Goal: Task Accomplishment & Management: Manage account settings

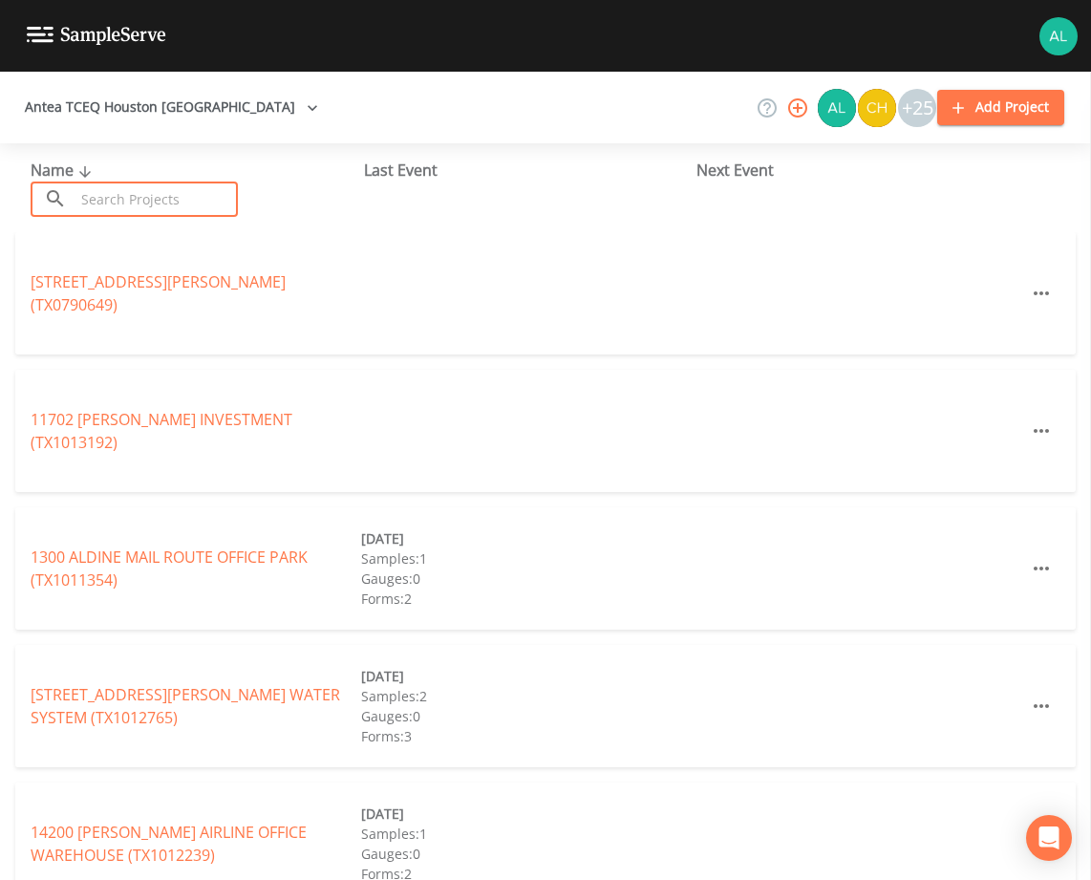
click at [146, 212] on input "text" at bounding box center [156, 199] width 163 height 35
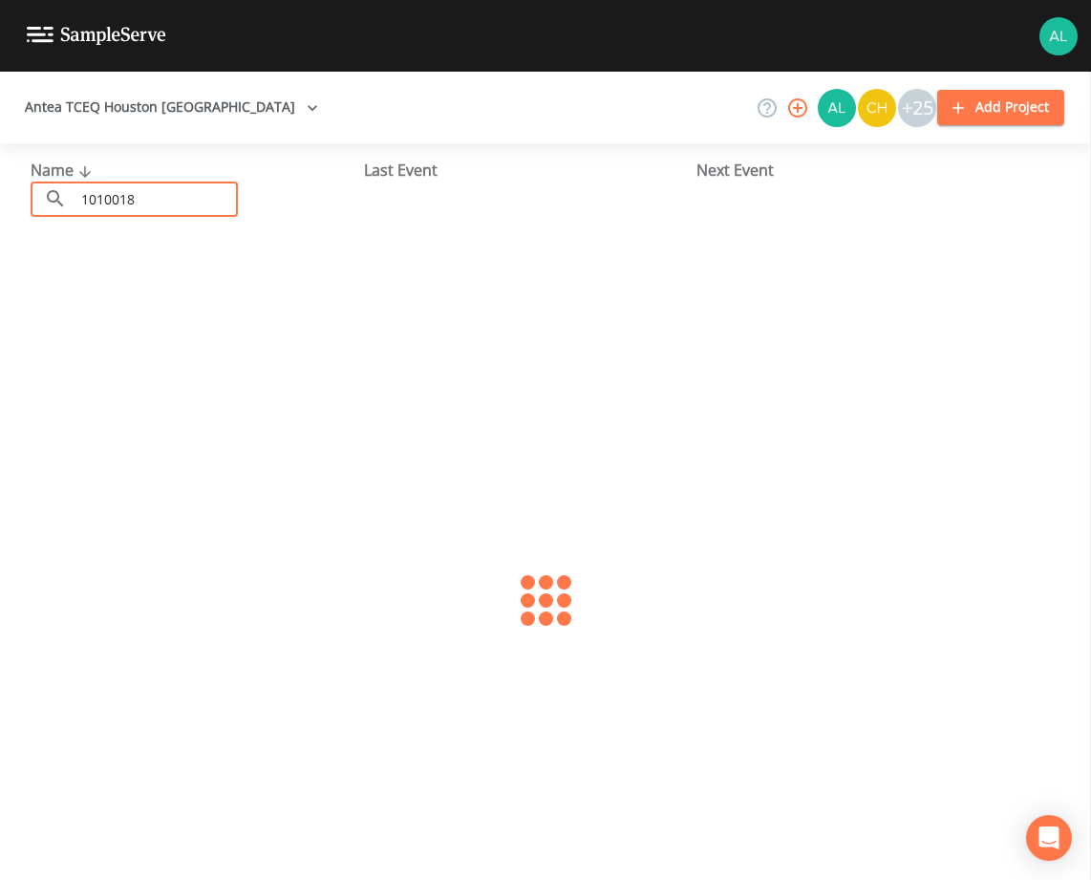
type input "1010018"
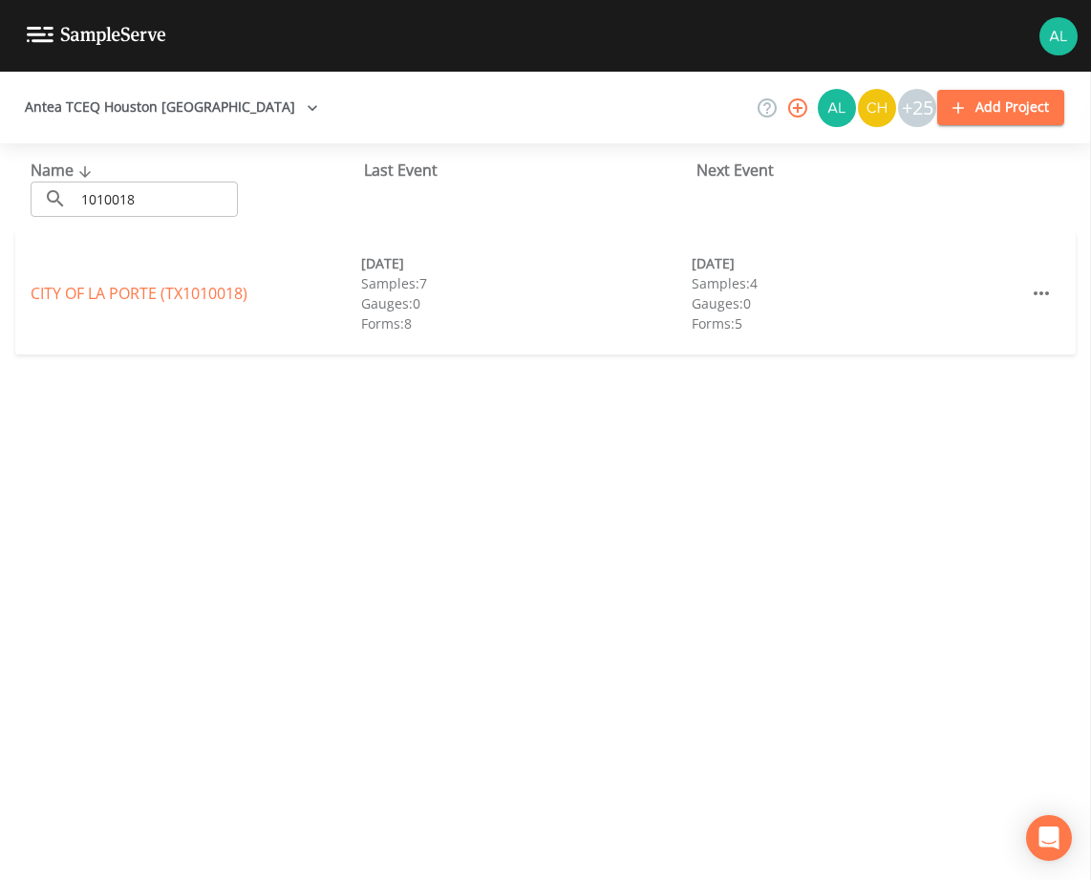
click at [78, 289] on link "[GEOGRAPHIC_DATA] (TX1010018)" at bounding box center [139, 293] width 217 height 21
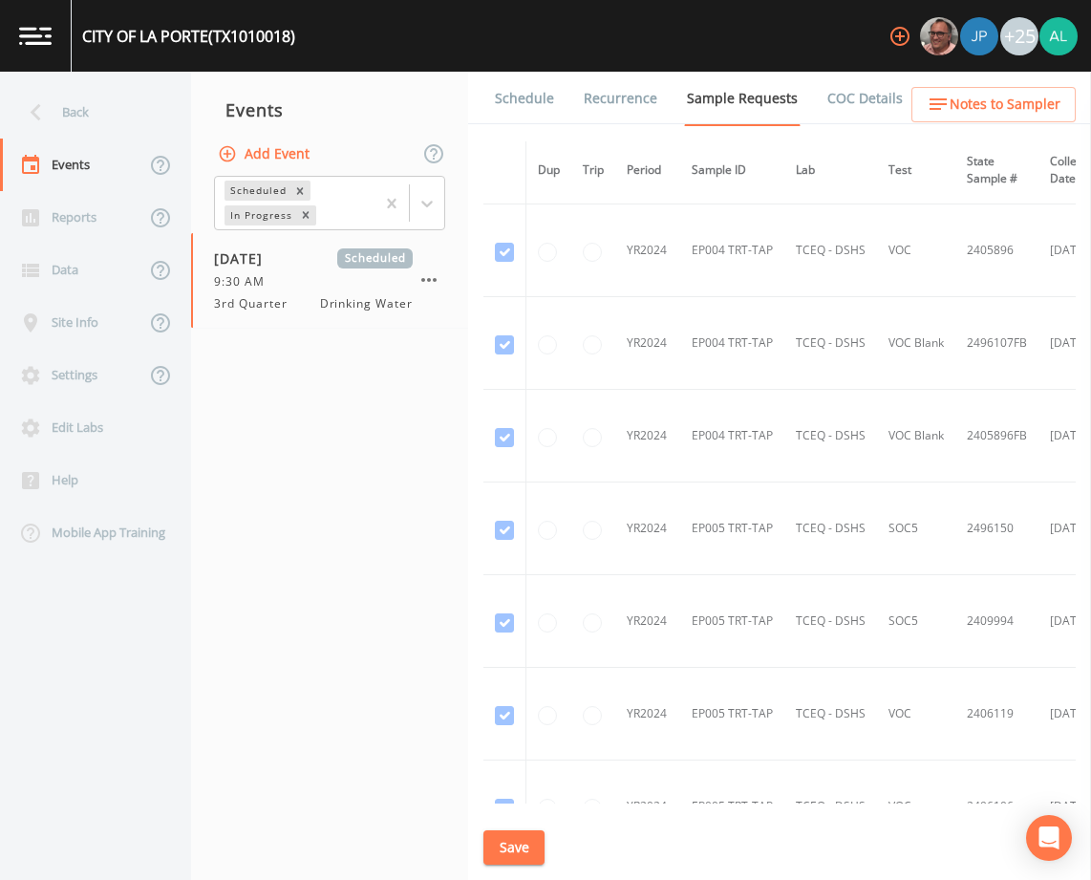
scroll to position [1338, 0]
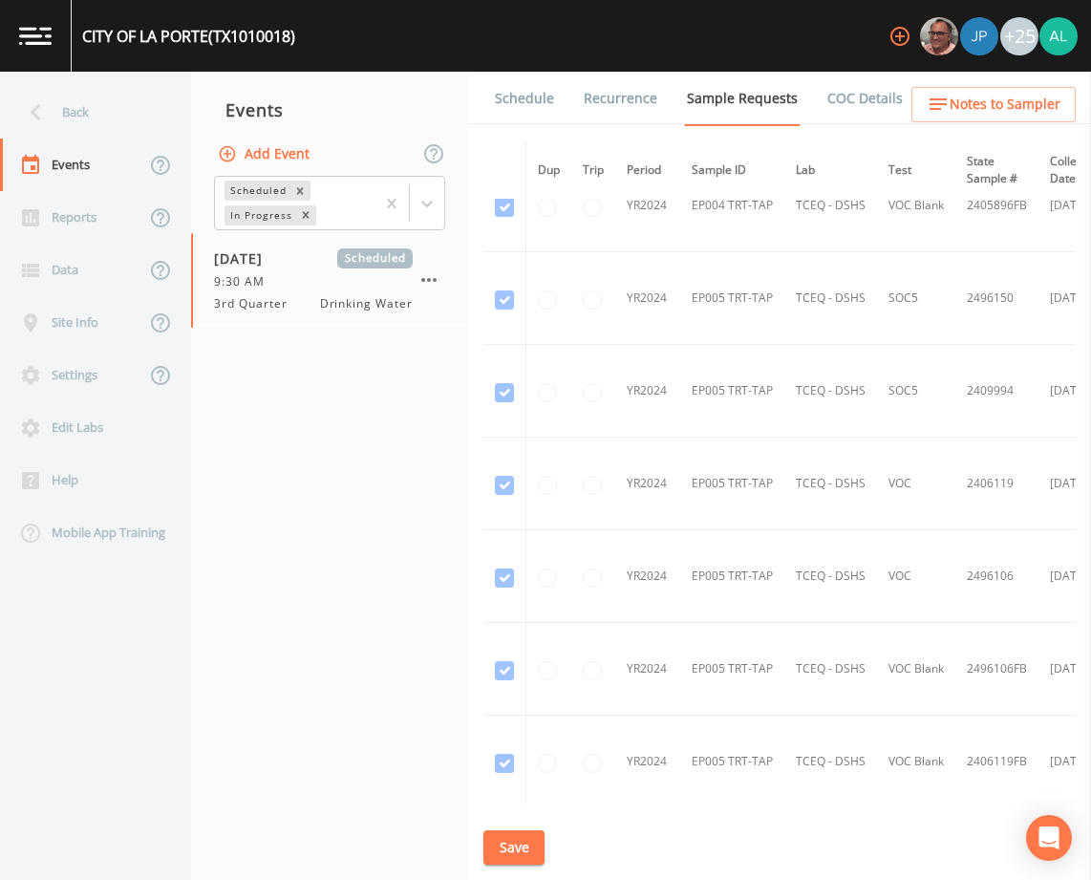
click at [535, 121] on link "Schedule" at bounding box center [524, 99] width 65 height 54
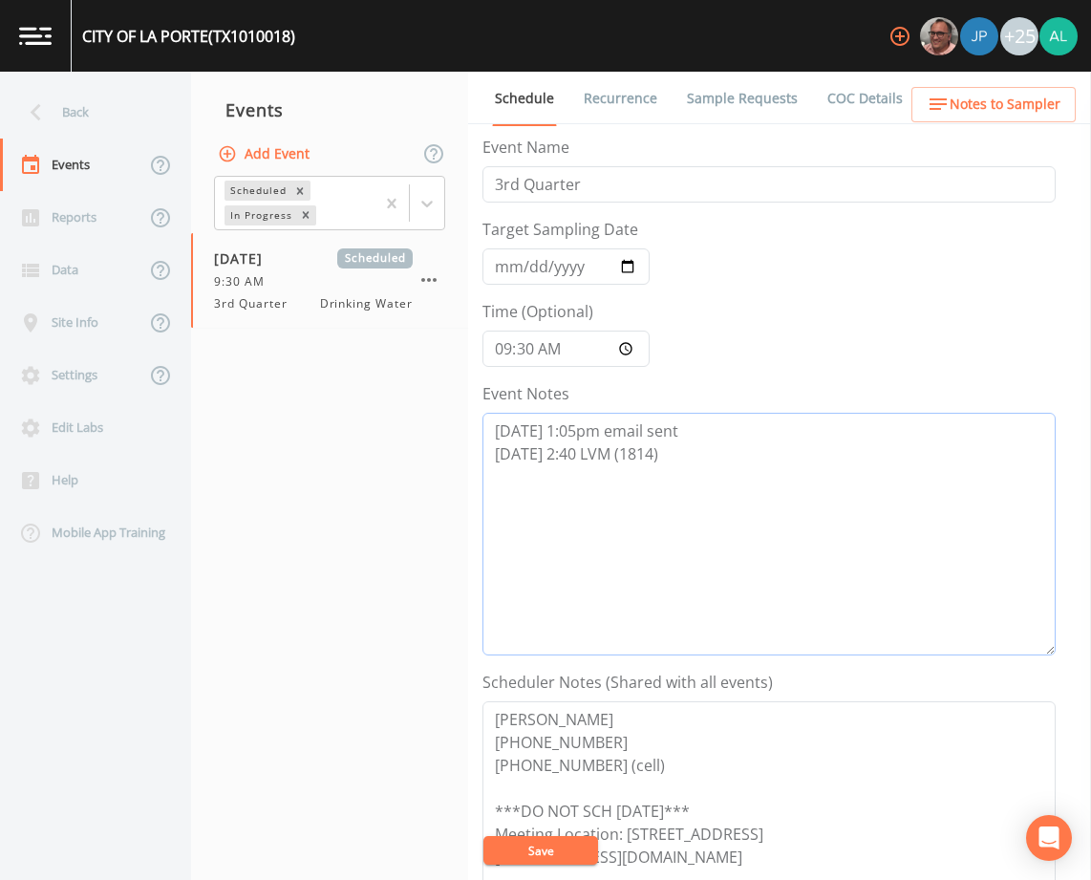
click at [744, 458] on textarea "[DATE] 1:05pm email sent [DATE] 2:40 LVM (1814)" at bounding box center [768, 534] width 573 height 243
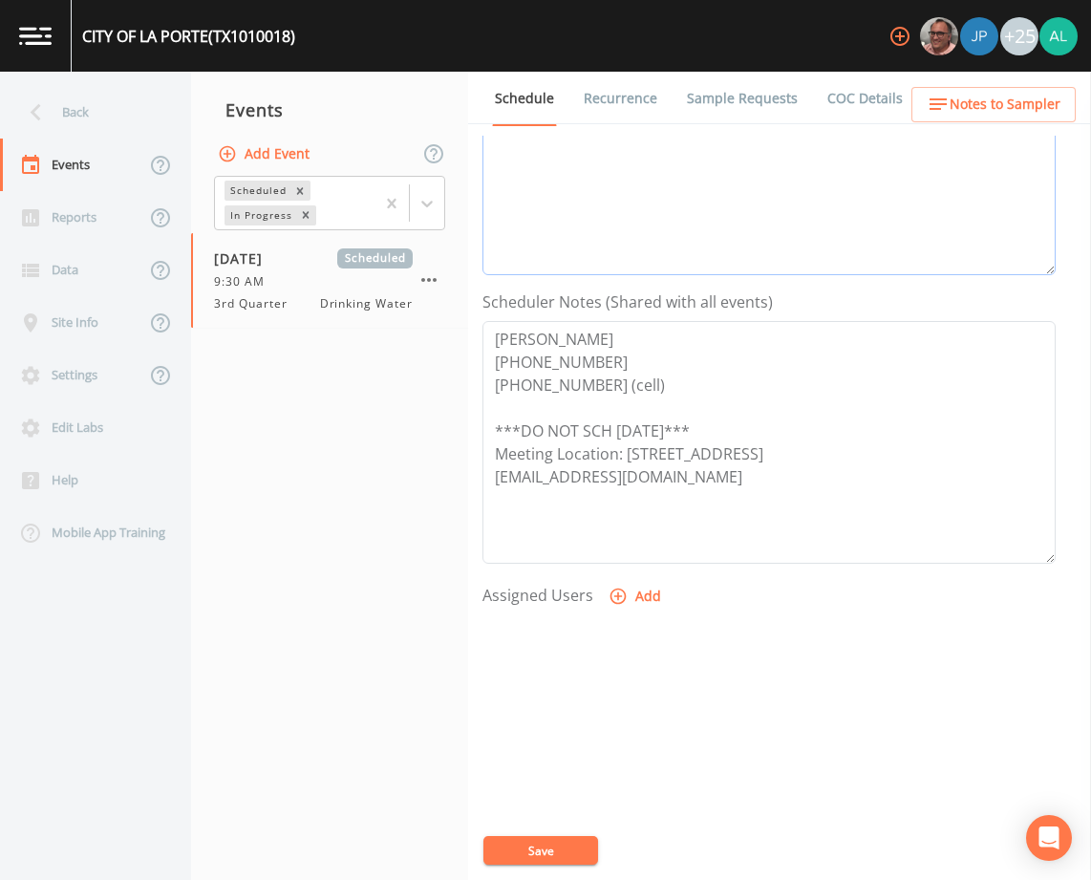
scroll to position [382, 0]
type textarea "[DATE] 1:05pm email sent [DATE] 2:40 LVM (1814) [DATE] 6:29am confirmed by [PER…"
click at [550, 840] on button "Save" at bounding box center [540, 850] width 115 height 29
click at [618, 579] on button "Add" at bounding box center [637, 594] width 64 height 35
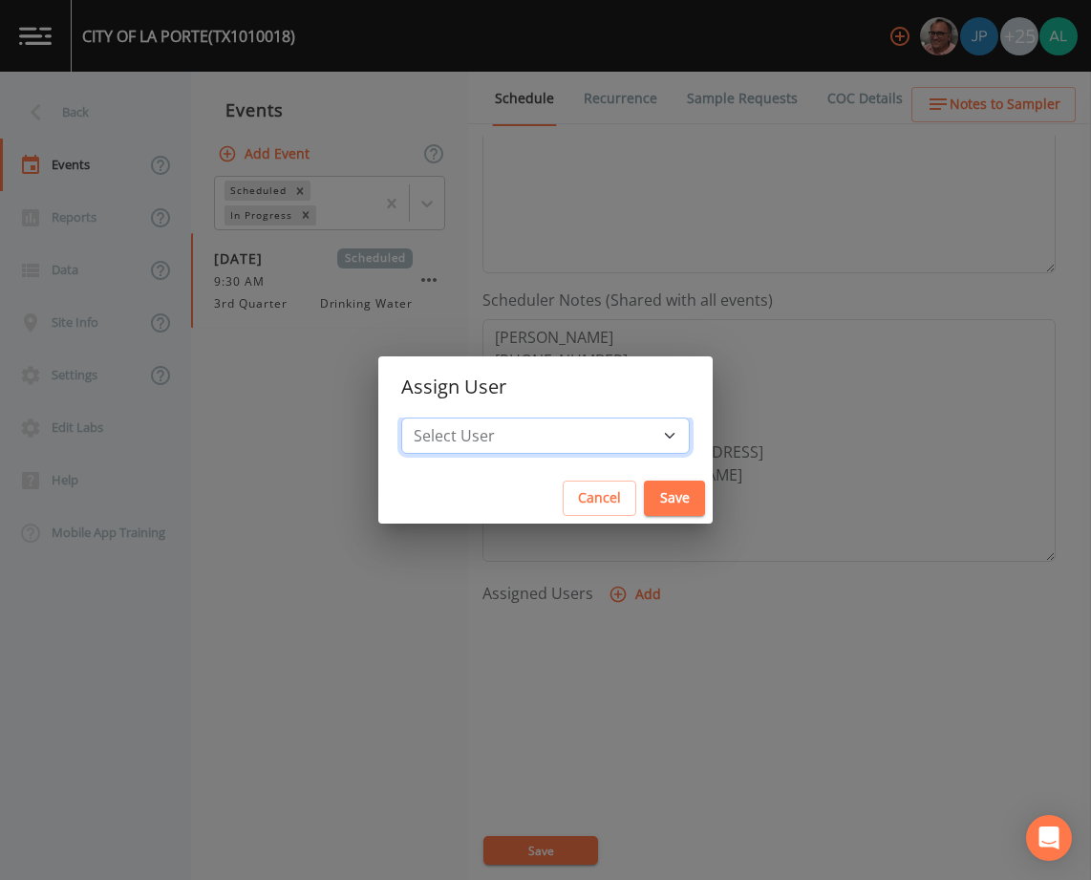
click at [539, 425] on select "Select User [PERSON_NAME] [PERSON_NAME] [PERSON_NAME] [PERSON_NAME] [PERSON_NAM…" at bounding box center [545, 436] width 289 height 36
select select "1051c3a1-6c84-4a22-a0dd-c999b59f2b39"
click at [444, 418] on select "Select User [PERSON_NAME] [PERSON_NAME] [PERSON_NAME] [PERSON_NAME] [PERSON_NAM…" at bounding box center [545, 436] width 289 height 36
click at [658, 506] on button "Save" at bounding box center [674, 498] width 61 height 35
select select
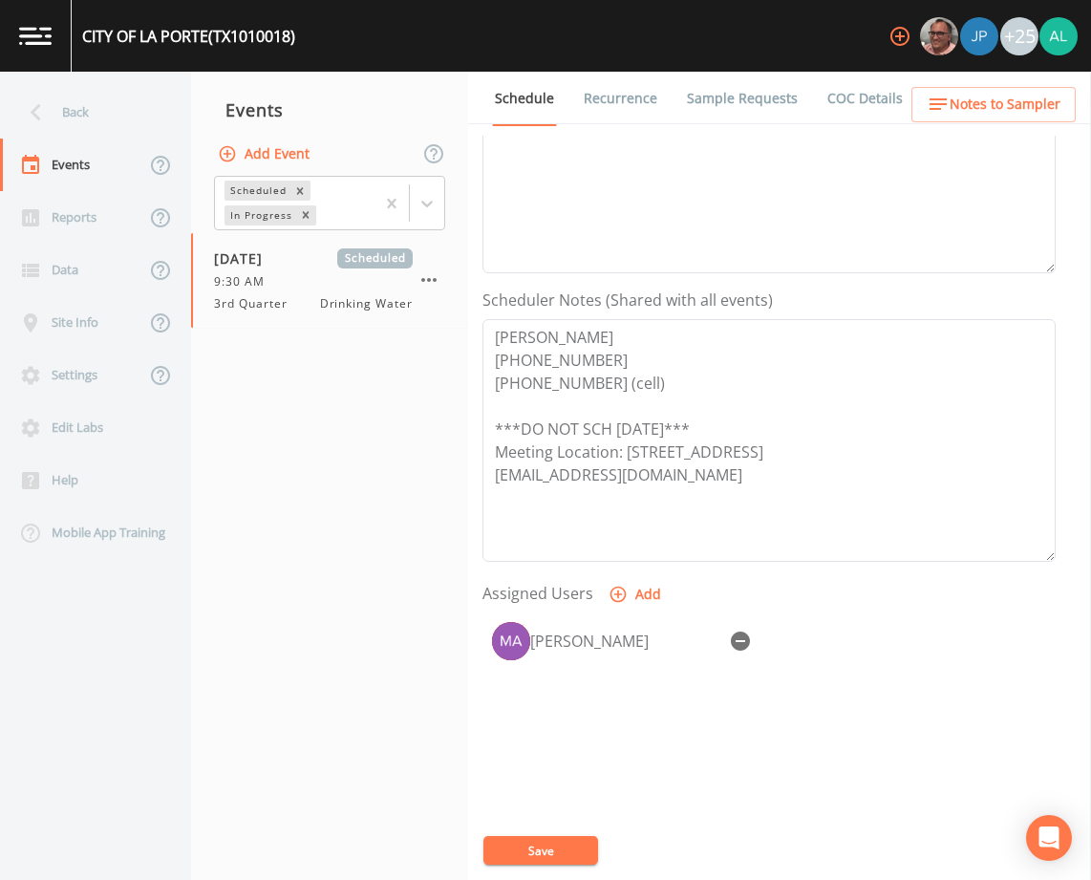
click at [564, 848] on button "Save" at bounding box center [540, 850] width 115 height 29
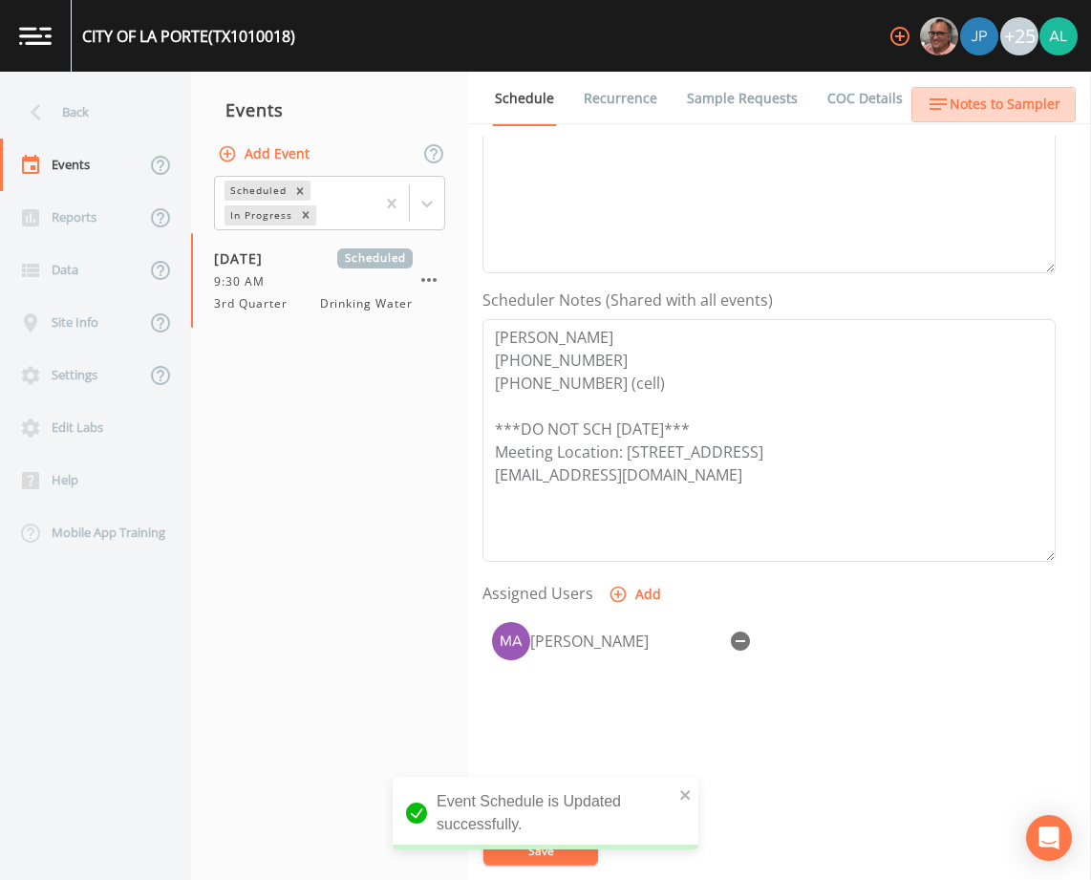
click at [977, 122] on div "Back Events Reports Data Site Info Settings Edit Labs Help Mobile App Training …" at bounding box center [545, 476] width 1091 height 808
click at [956, 95] on span "Notes to Sampler" at bounding box center [1005, 105] width 111 height 24
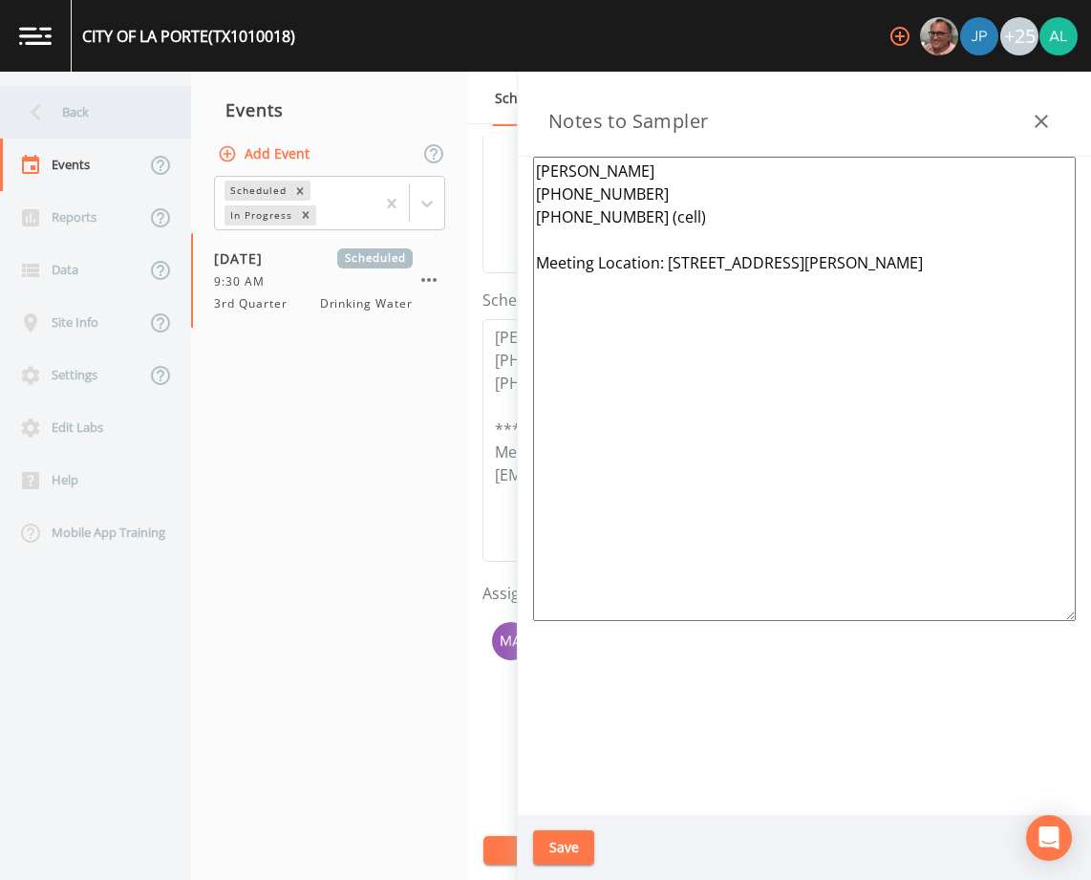
click at [108, 121] on div "Back" at bounding box center [86, 112] width 172 height 53
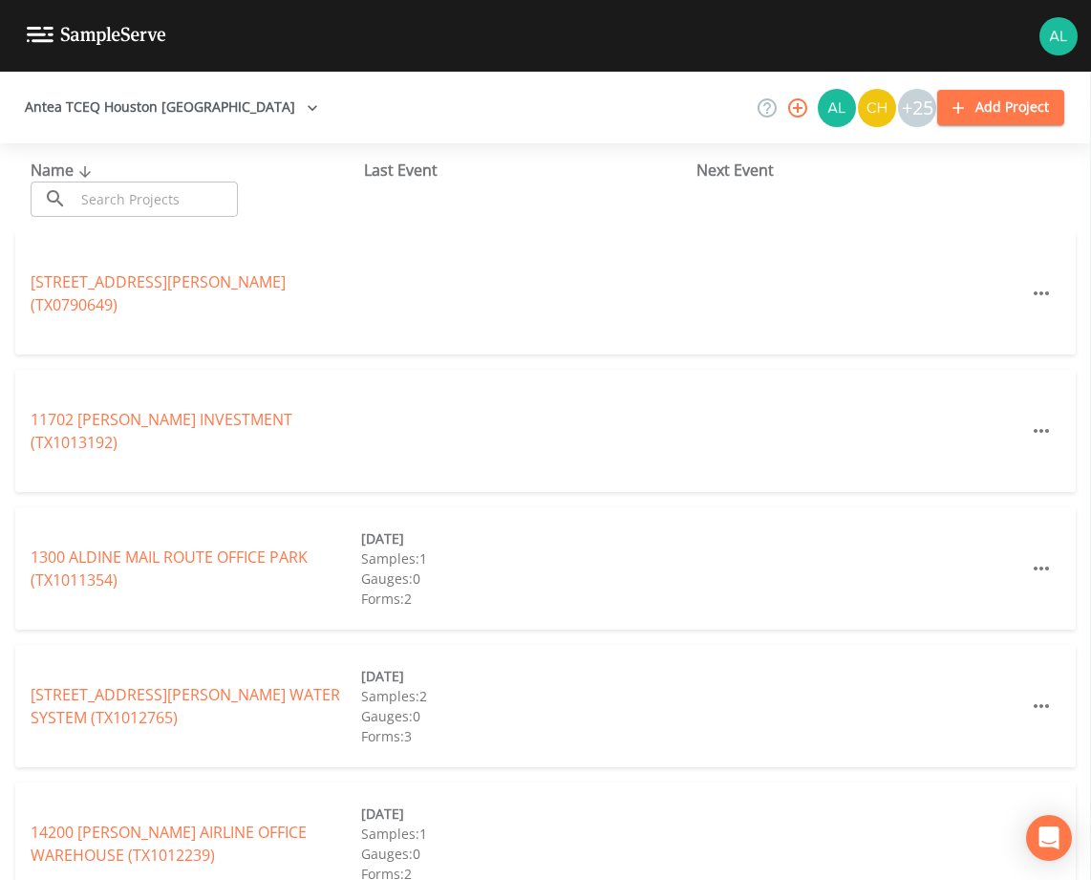
click at [98, 180] on div "Name ​ ​" at bounding box center [197, 188] width 333 height 58
drag, startPoint x: 78, startPoint y: 208, endPoint x: 77, endPoint y: 196, distance: 12.5
click at [78, 208] on input "text" at bounding box center [156, 199] width 163 height 35
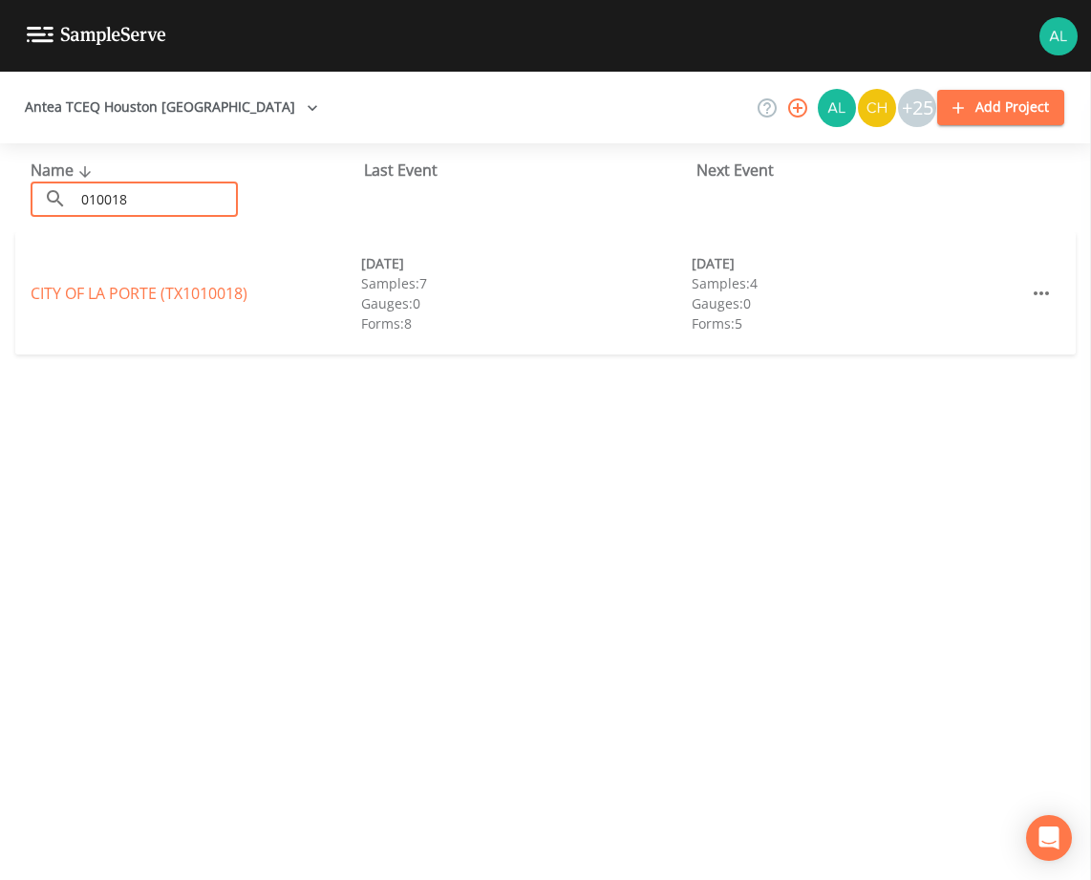
click at [83, 201] on input "010018" at bounding box center [156, 199] width 163 height 35
type input "1010018"
click at [221, 288] on link "[GEOGRAPHIC_DATA] (TX1010018)" at bounding box center [139, 293] width 217 height 21
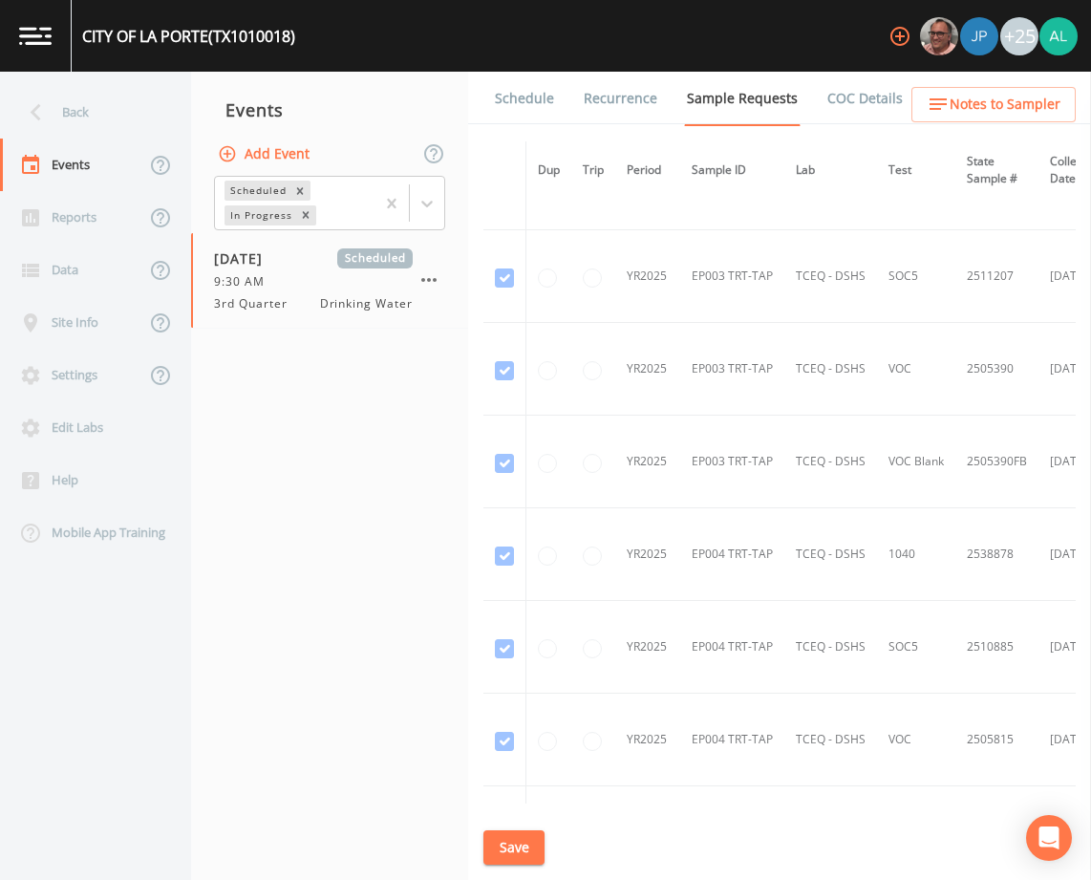
scroll to position [6115, 0]
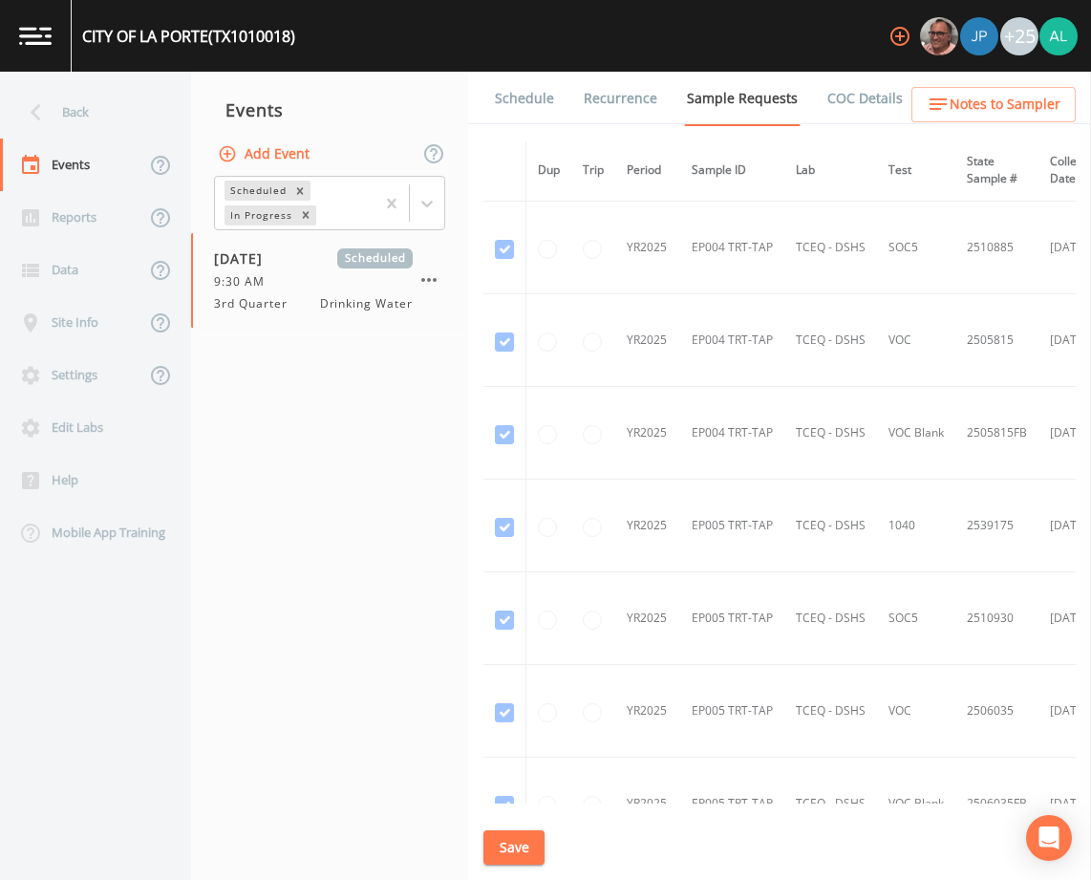
click at [557, 101] on li "Recurrence" at bounding box center [608, 99] width 103 height 54
click at [532, 120] on link "Schedule" at bounding box center [524, 99] width 65 height 54
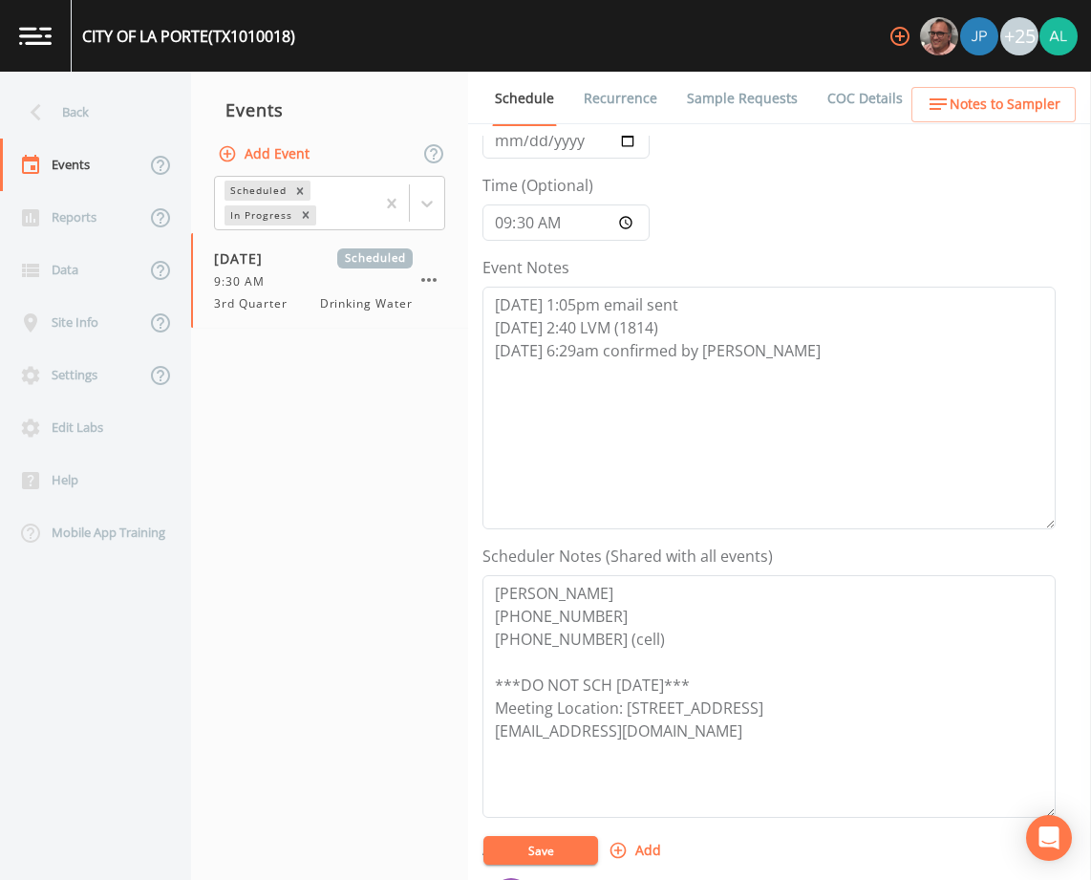
scroll to position [468, 0]
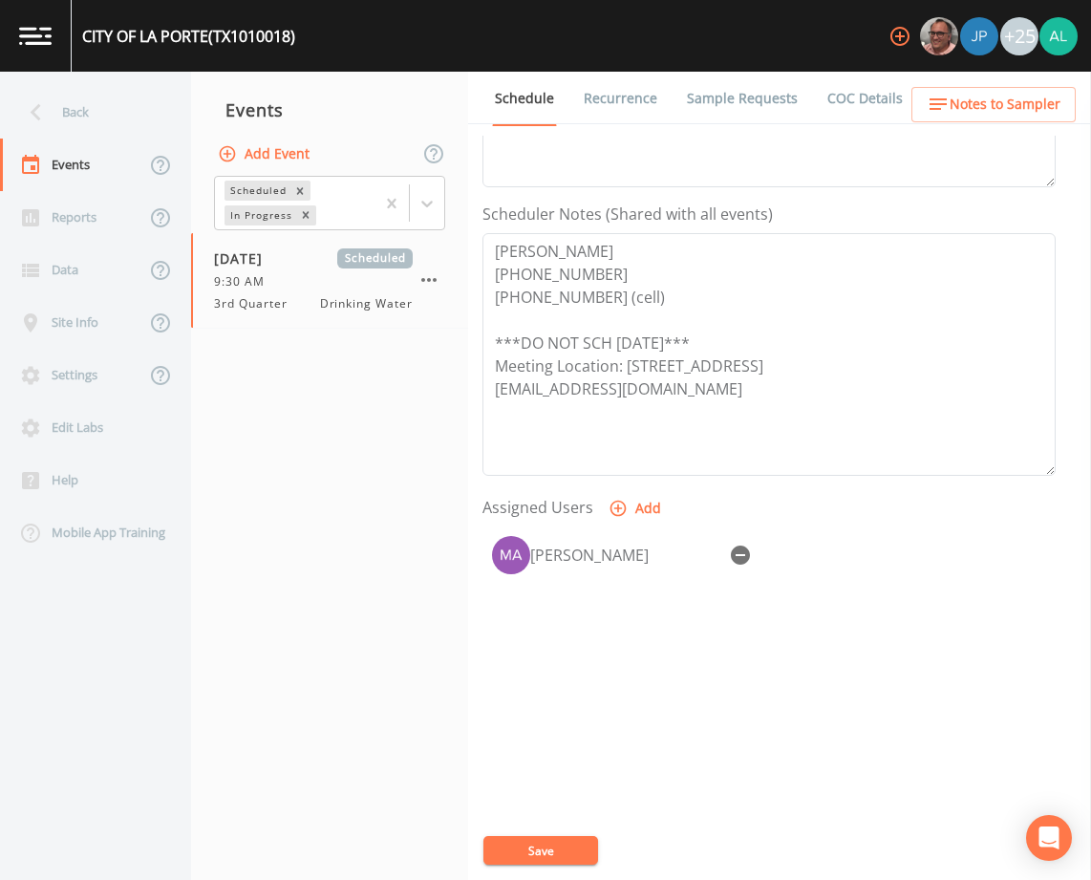
click at [964, 60] on div "+25" at bounding box center [979, 36] width 197 height 72
click at [964, 86] on ul "Schedule Recurrence Sample Requests COC Details Forms" at bounding box center [779, 98] width 623 height 53
click at [963, 97] on span "Notes to Sampler" at bounding box center [1005, 105] width 111 height 24
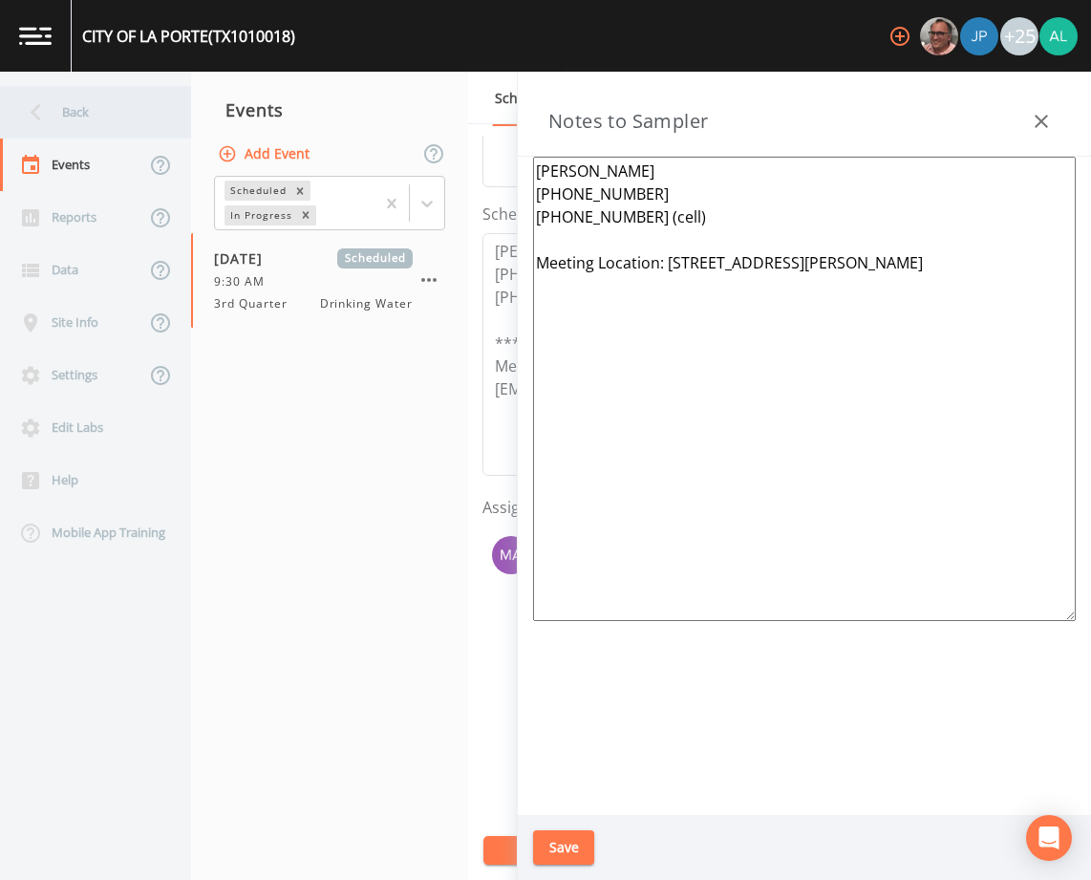
click at [123, 112] on div "Back" at bounding box center [86, 112] width 172 height 53
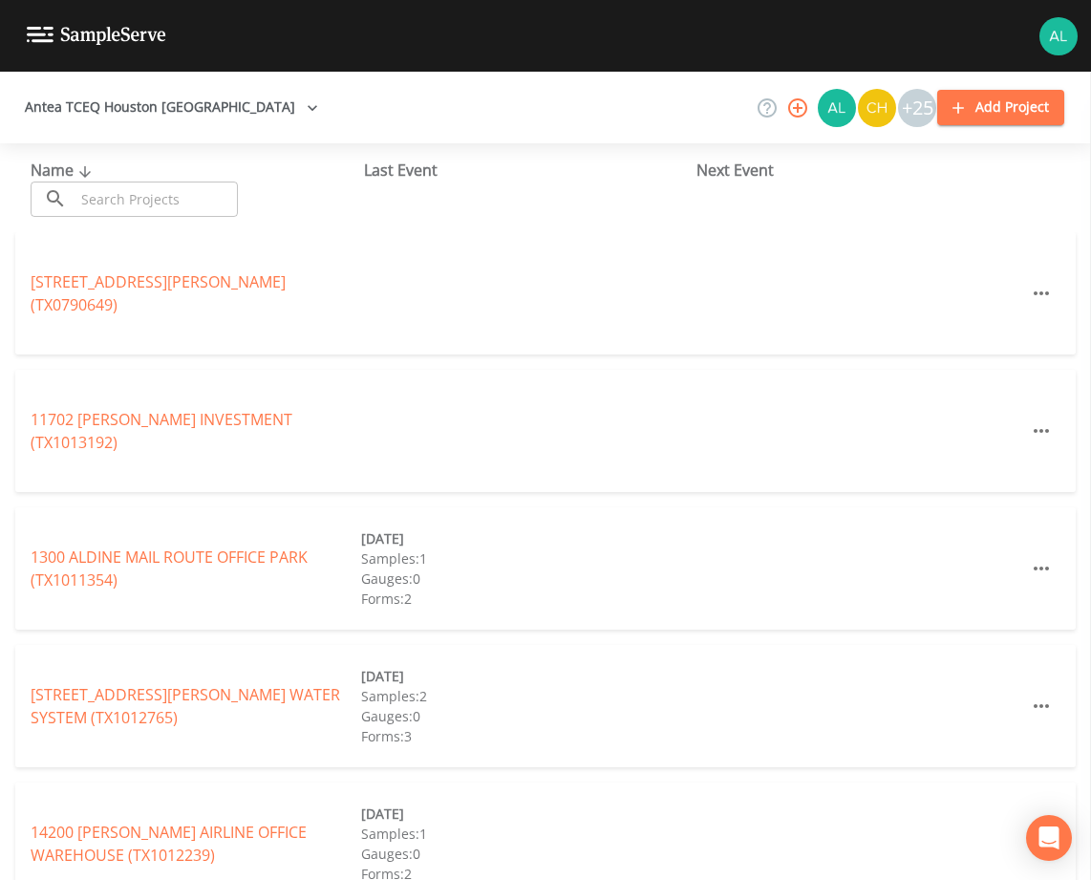
drag, startPoint x: 142, startPoint y: 237, endPoint x: 156, endPoint y: 206, distance: 33.4
click at [142, 236] on div "[STREET_ADDRESS][PERSON_NAME] (TX0790649)" at bounding box center [545, 293] width 1061 height 122
click at [156, 206] on input "text" at bounding box center [156, 199] width 163 height 35
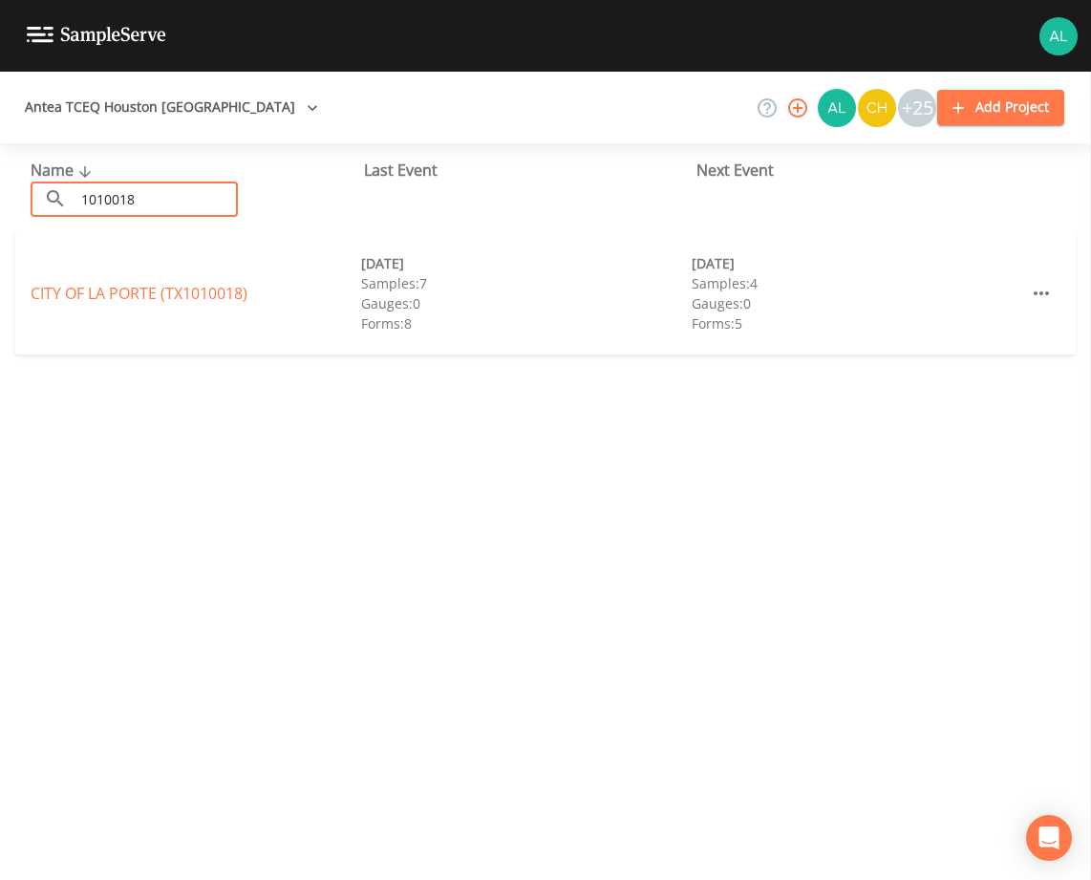
type input "1010018"
drag, startPoint x: 150, startPoint y: 318, endPoint x: 150, endPoint y: 297, distance: 21.0
click at [150, 304] on div "[GEOGRAPHIC_DATA] (TX1010018) [DATE] Samples: 7 Gauges: 0 Forms: 8 [DATE] Sampl…" at bounding box center [545, 293] width 1061 height 122
click at [150, 296] on link "[GEOGRAPHIC_DATA] (TX1010018)" at bounding box center [139, 293] width 217 height 21
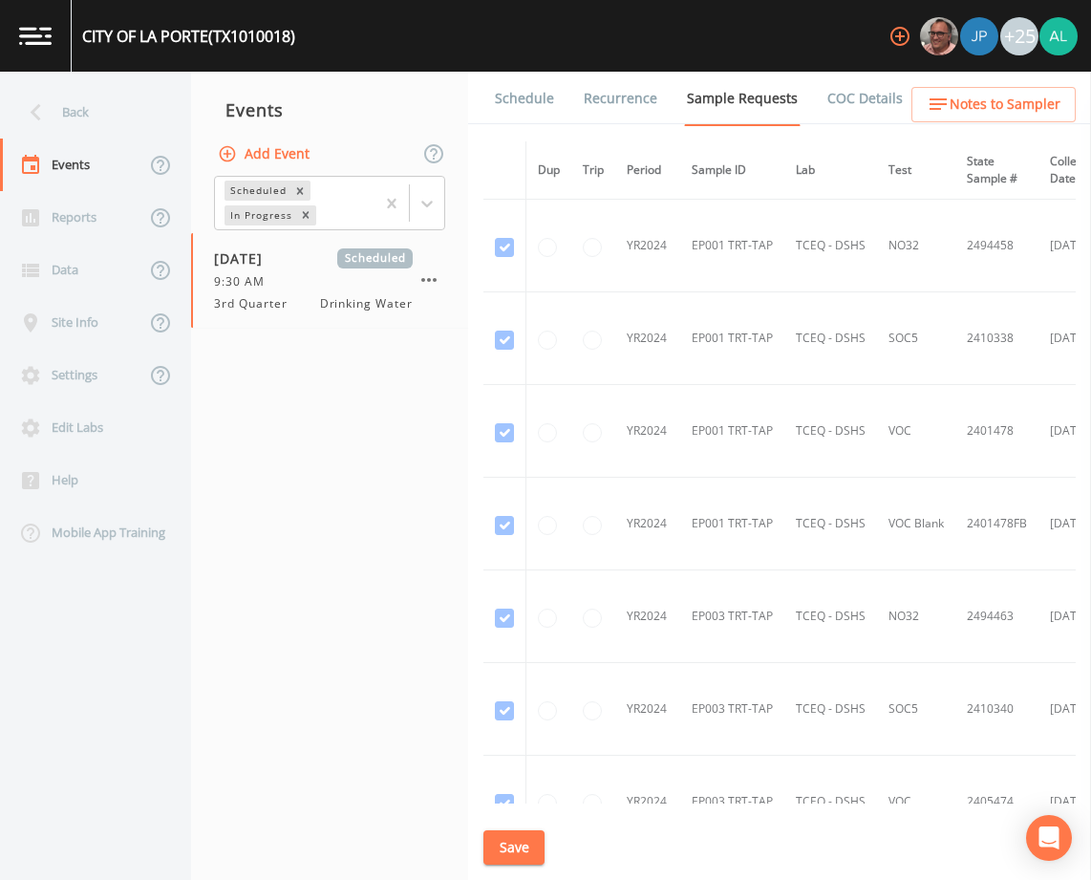
click at [507, 879] on html "[GEOGRAPHIC_DATA] (TX1010018) +25 Back Events Reports Data Site Info Settings E…" at bounding box center [545, 440] width 1091 height 880
click at [520, 828] on div "Schedule Recurrence Sample Requests COC Details Forms Dup Trip Period Sample ID…" at bounding box center [779, 476] width 623 height 808
click at [994, 98] on span "Notes to Sampler" at bounding box center [1005, 105] width 111 height 24
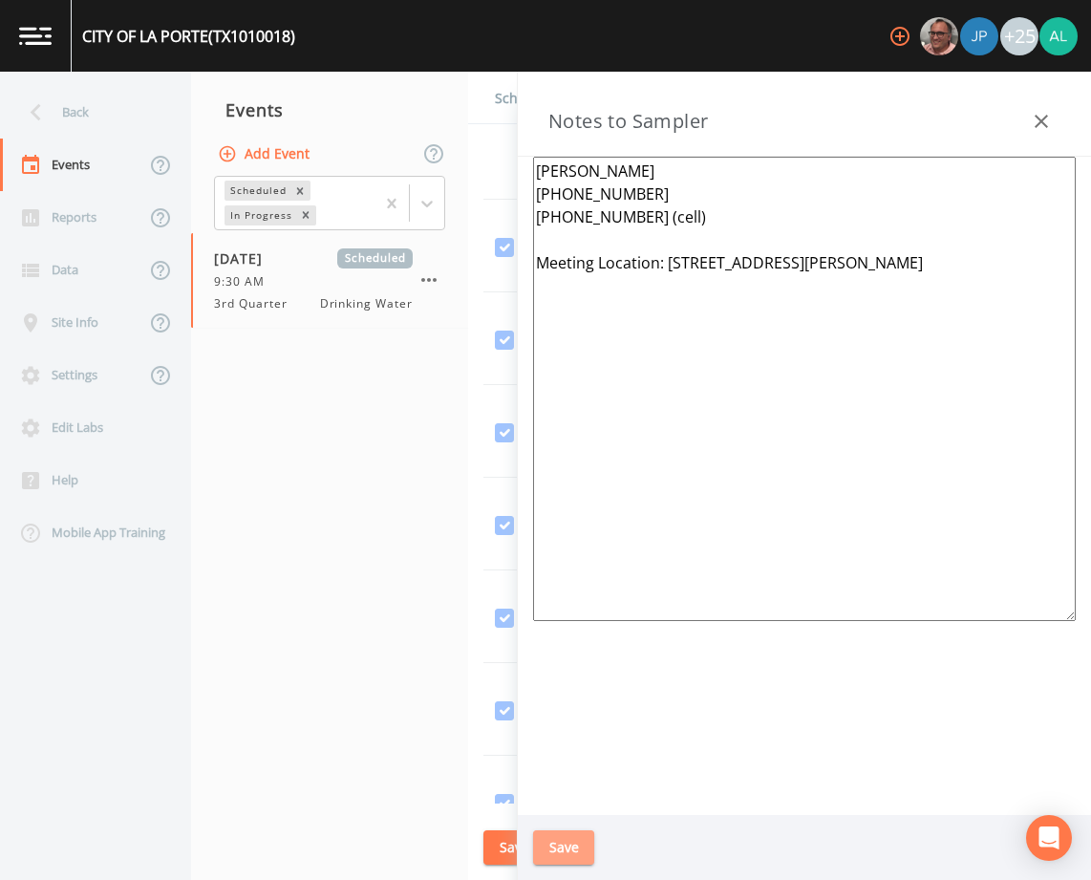
click at [577, 847] on button "Save" at bounding box center [563, 847] width 61 height 35
click at [523, 843] on div "Updating Notes" at bounding box center [546, 826] width 306 height 76
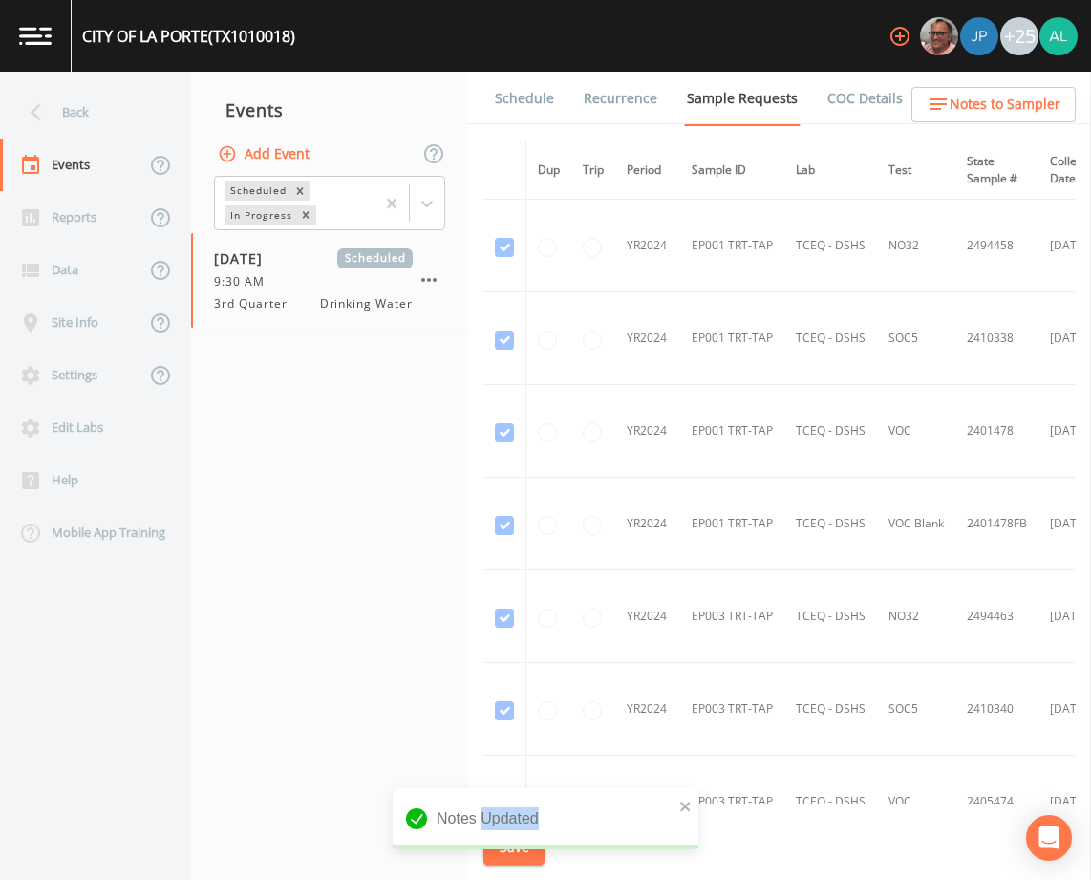
click at [524, 843] on div "Notes Updated" at bounding box center [546, 818] width 306 height 61
drag, startPoint x: 524, startPoint y: 843, endPoint x: 686, endPoint y: 801, distance: 167.8
click at [686, 801] on icon "close" at bounding box center [685, 806] width 13 height 15
click at [687, 801] on div "Notes Updated" at bounding box center [546, 826] width 306 height 76
drag, startPoint x: 687, startPoint y: 801, endPoint x: 515, endPoint y: 868, distance: 184.5
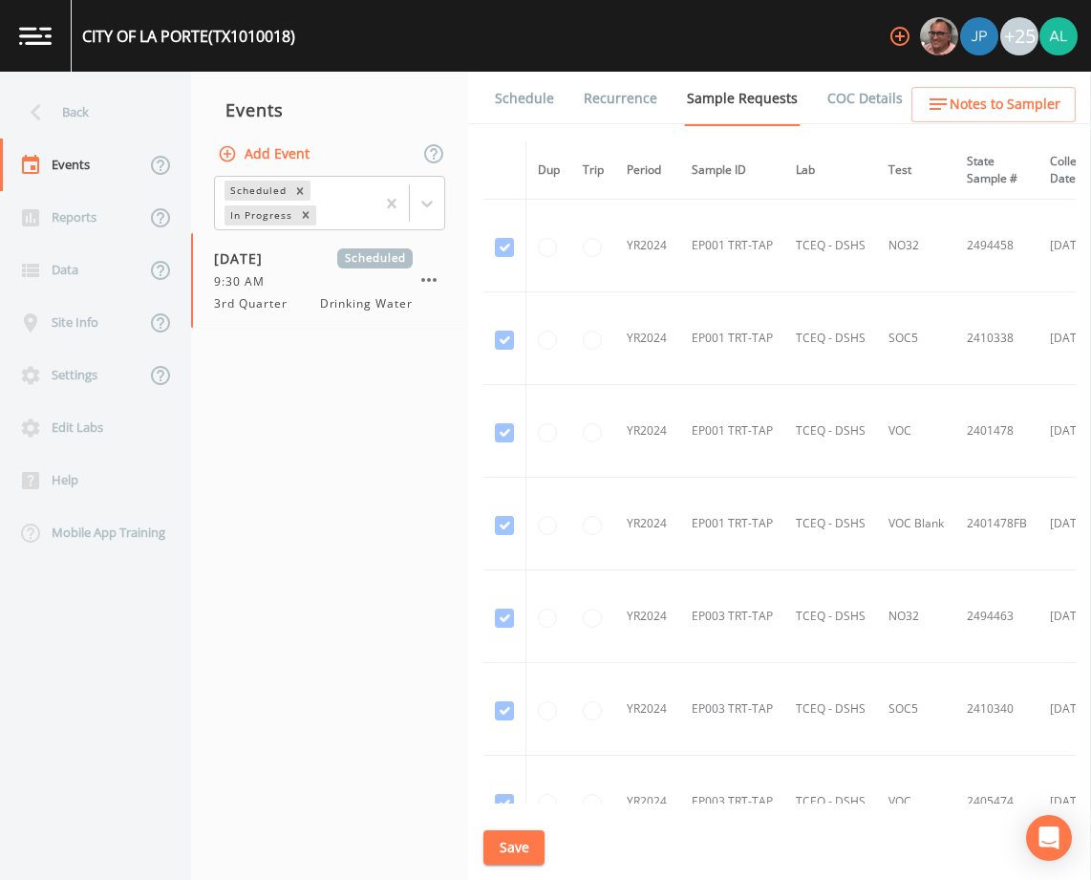
click at [515, 868] on div "Schedule Recurrence Sample Requests COC Details Forms Dup Trip Period Sample ID…" at bounding box center [779, 476] width 623 height 808
click at [519, 853] on button "Save" at bounding box center [513, 847] width 61 height 35
click at [137, 115] on div "Back" at bounding box center [86, 112] width 172 height 53
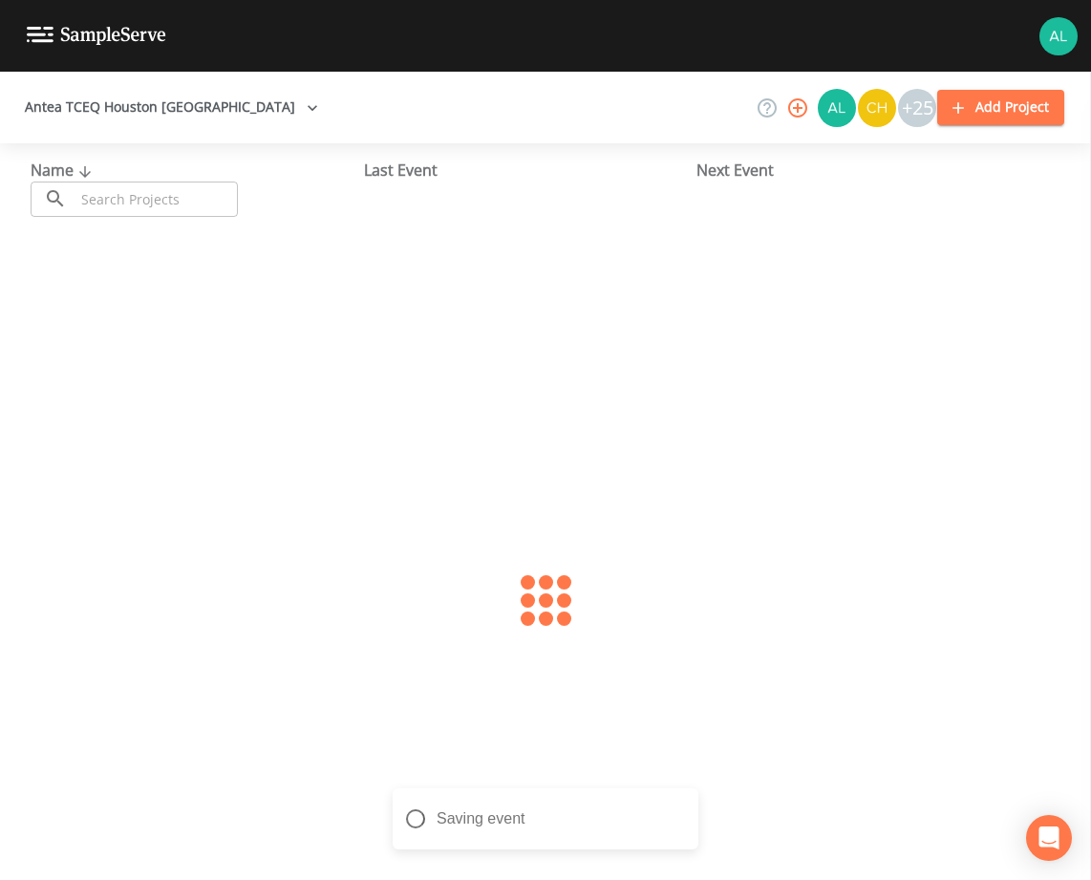
click at [111, 211] on input "text" at bounding box center [156, 199] width 163 height 35
type input "2350005"
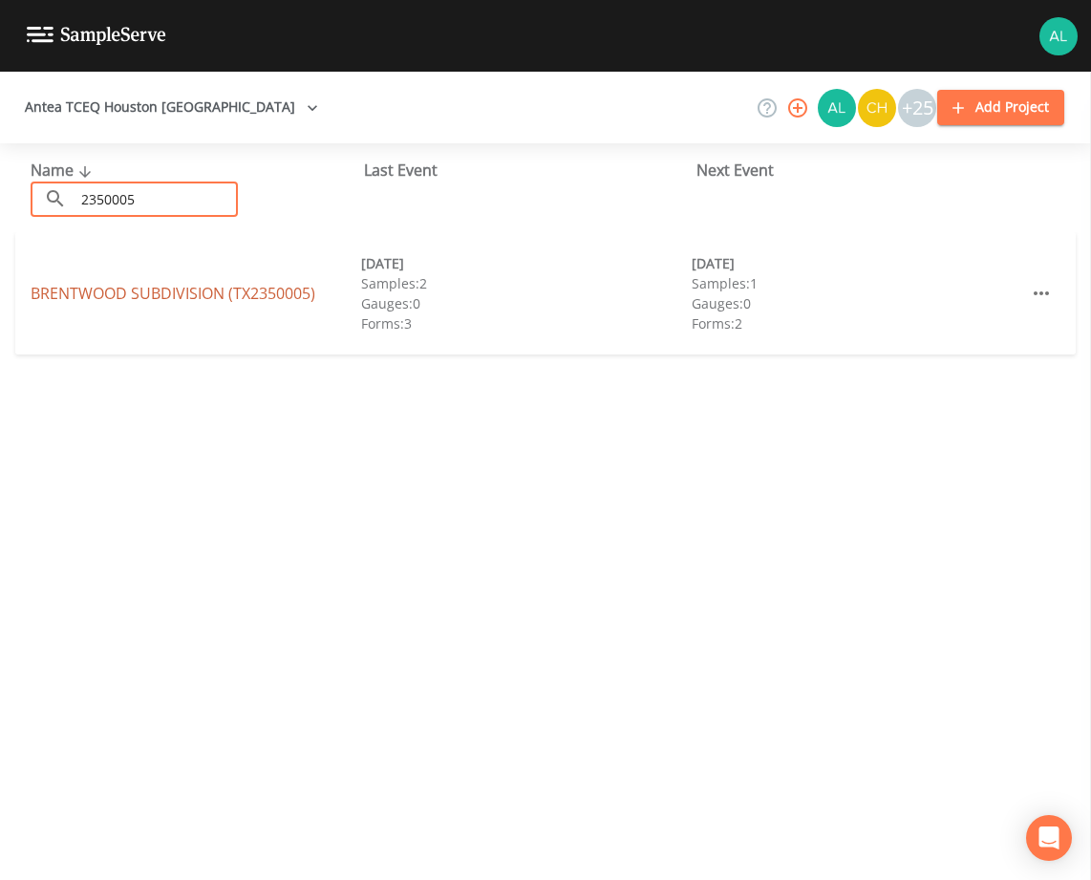
click at [74, 295] on link "[GEOGRAPHIC_DATA] (TX2350005)" at bounding box center [173, 293] width 285 height 21
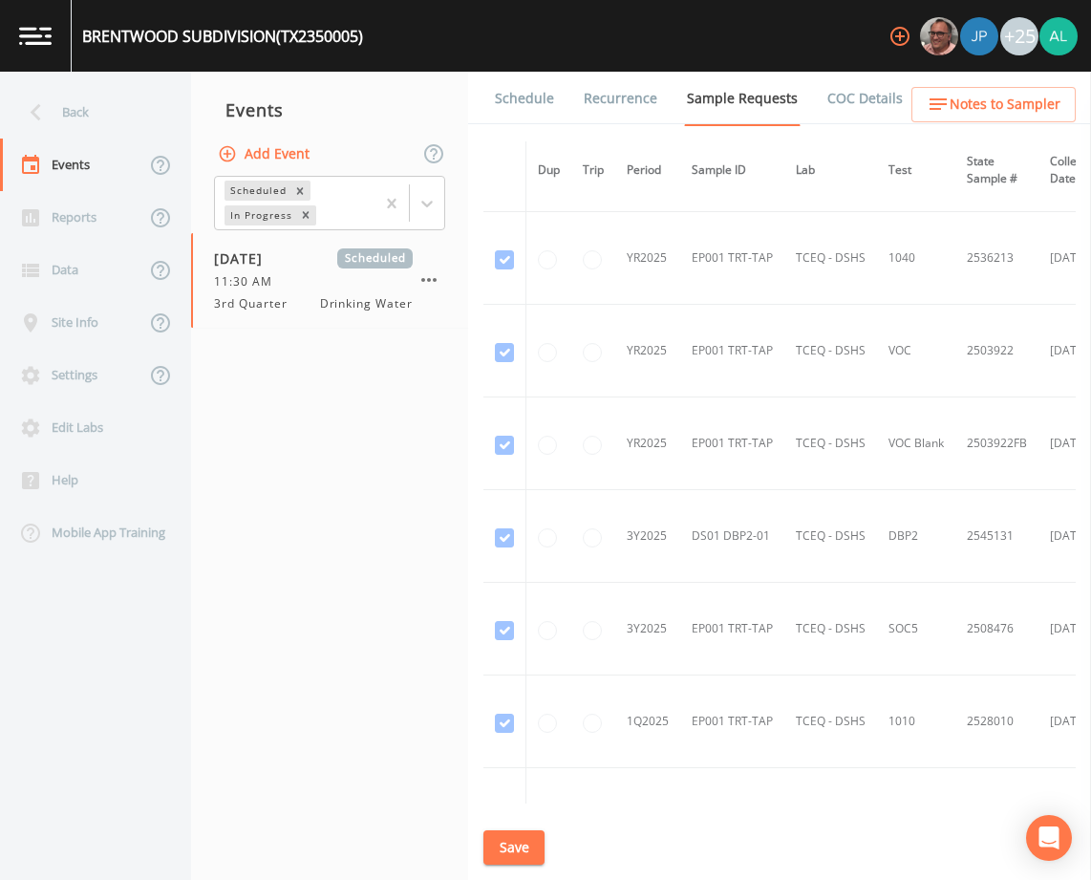
scroll to position [1433, 0]
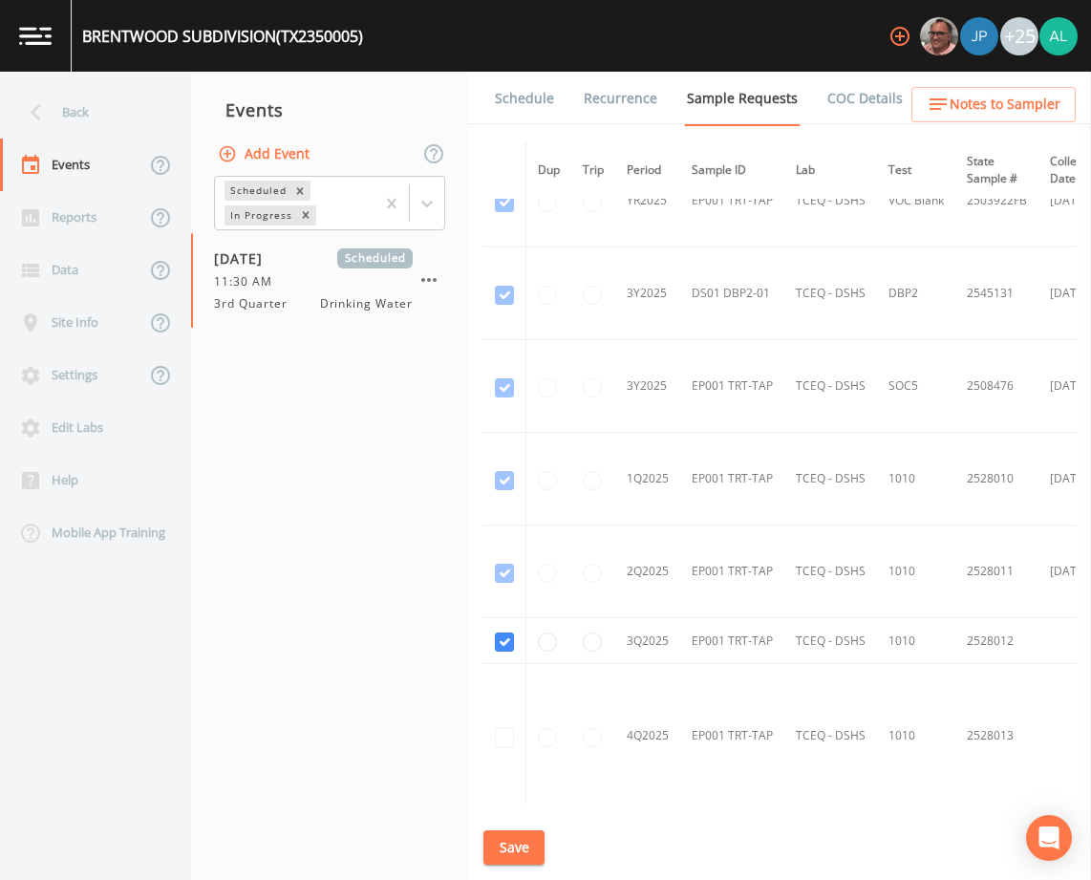
click at [523, 97] on link "Schedule" at bounding box center [524, 99] width 65 height 54
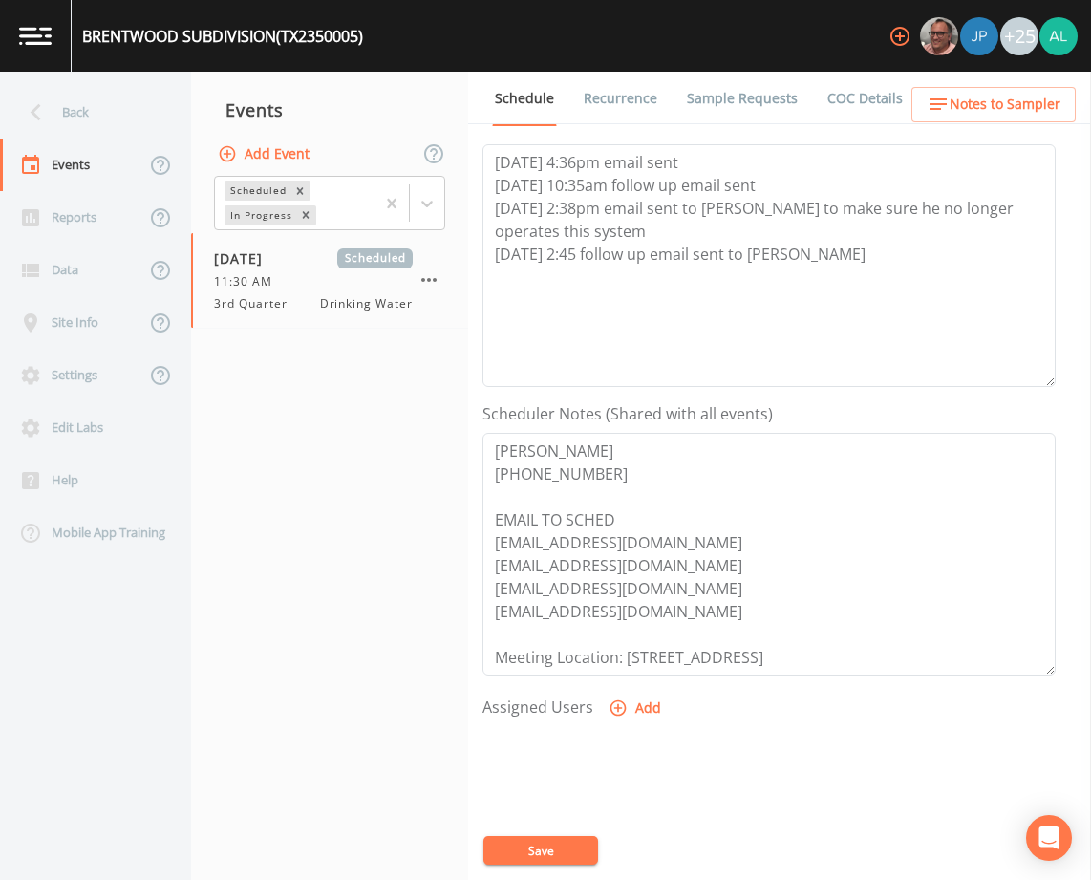
scroll to position [468, 0]
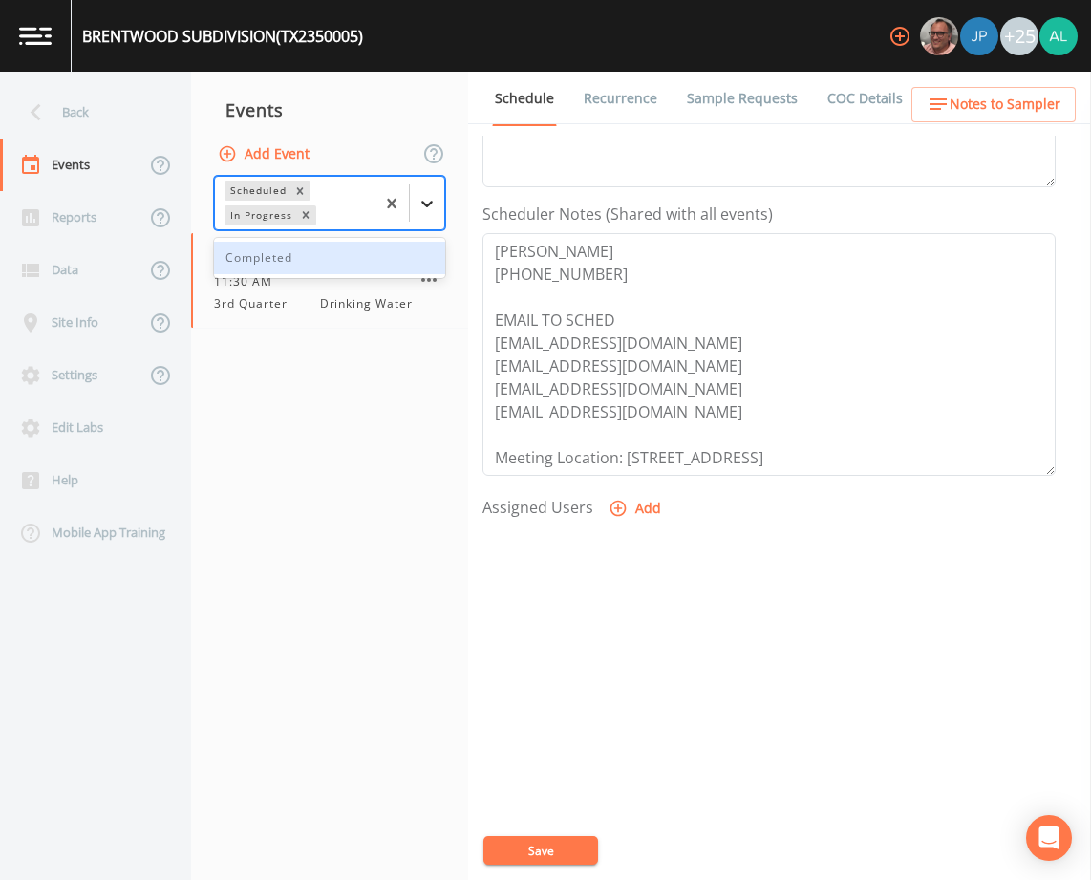
click at [440, 205] on div at bounding box center [427, 203] width 34 height 34
click at [303, 271] on div "Completed" at bounding box center [329, 258] width 231 height 32
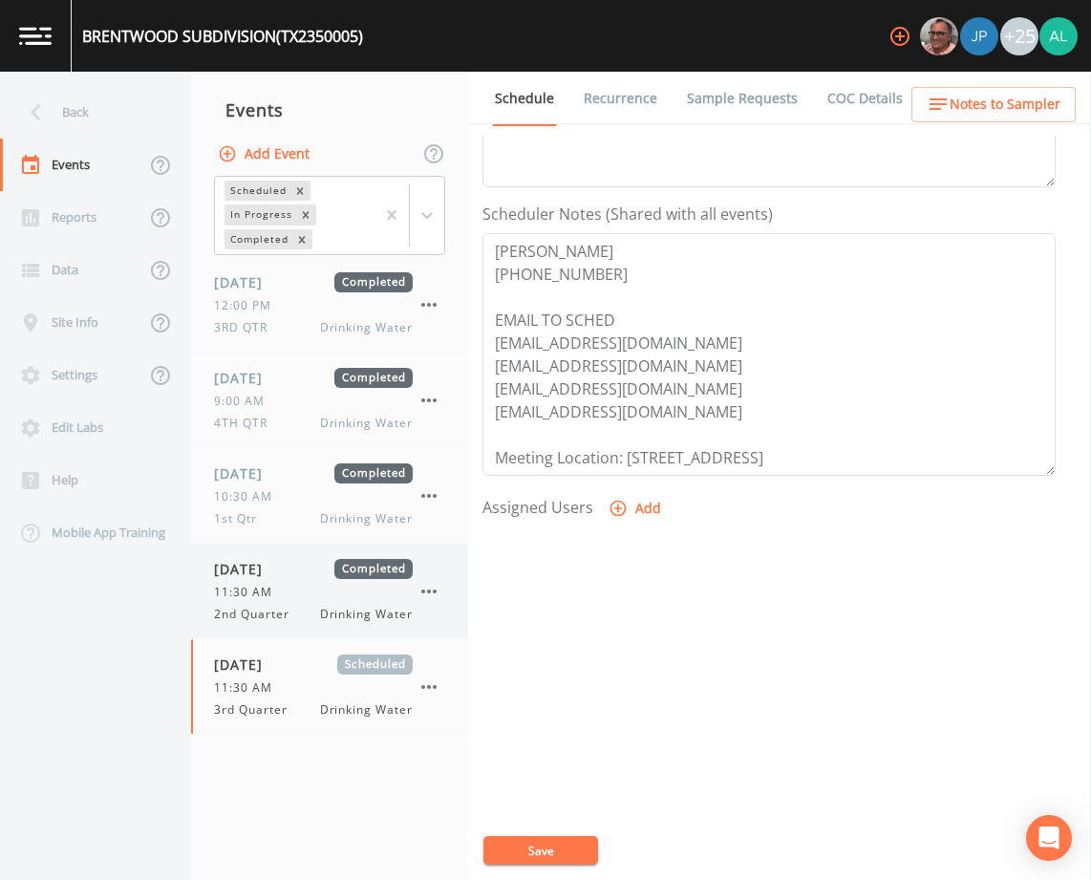
click at [267, 634] on div "[DATE] Completed 11:30 AM 2nd Quarter Drinking Water" at bounding box center [329, 591] width 277 height 95
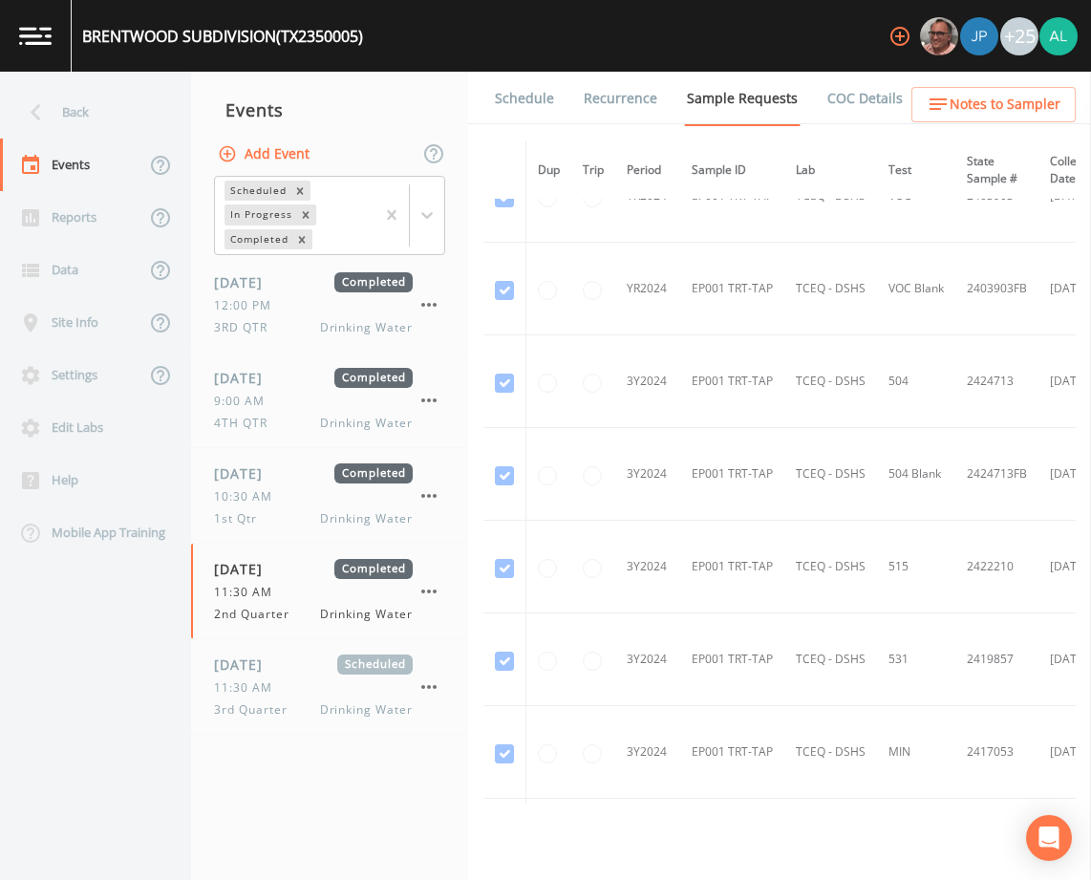
scroll to position [478, 0]
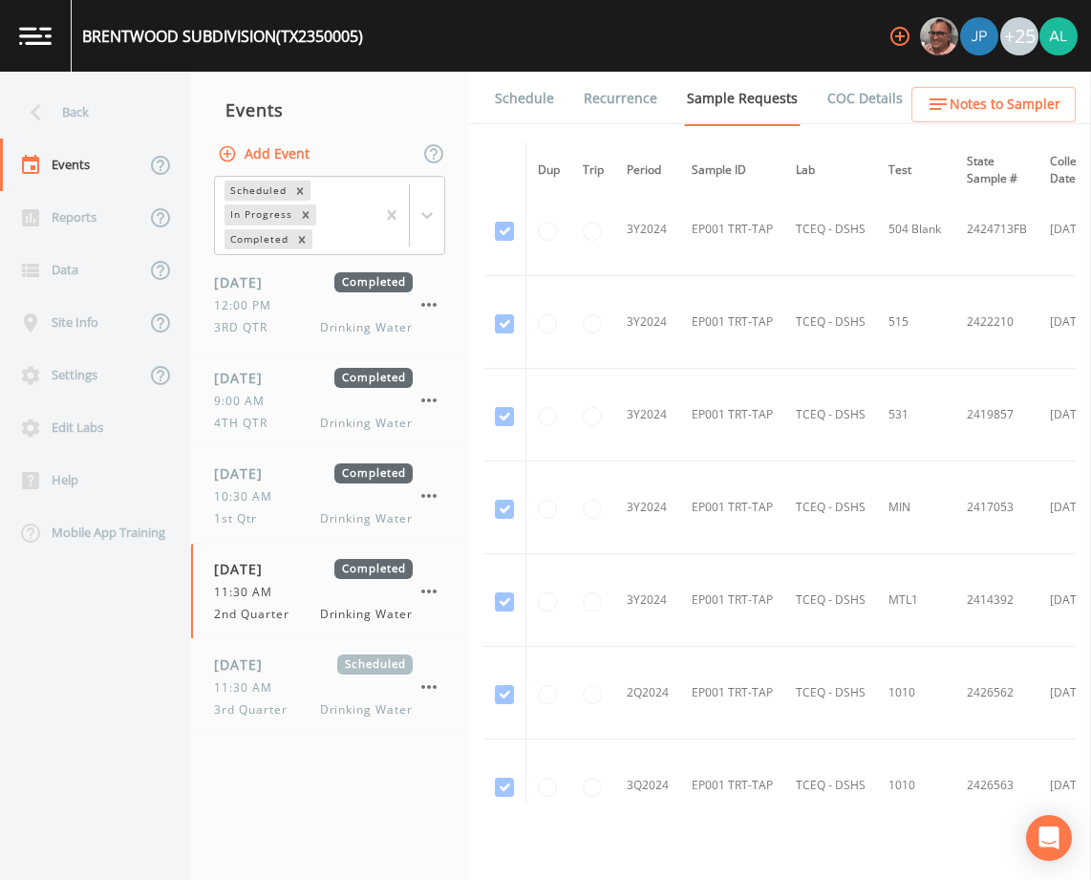
click at [543, 97] on link "Schedule" at bounding box center [524, 99] width 65 height 54
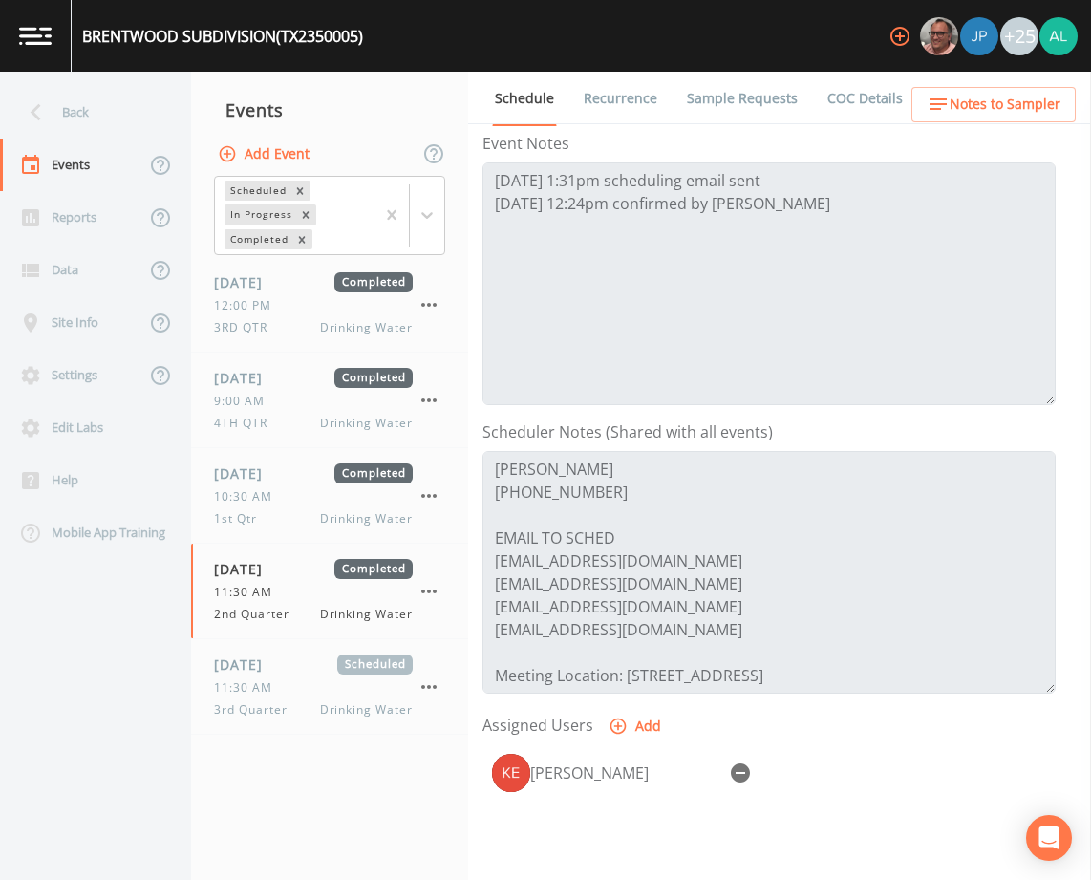
scroll to position [468, 0]
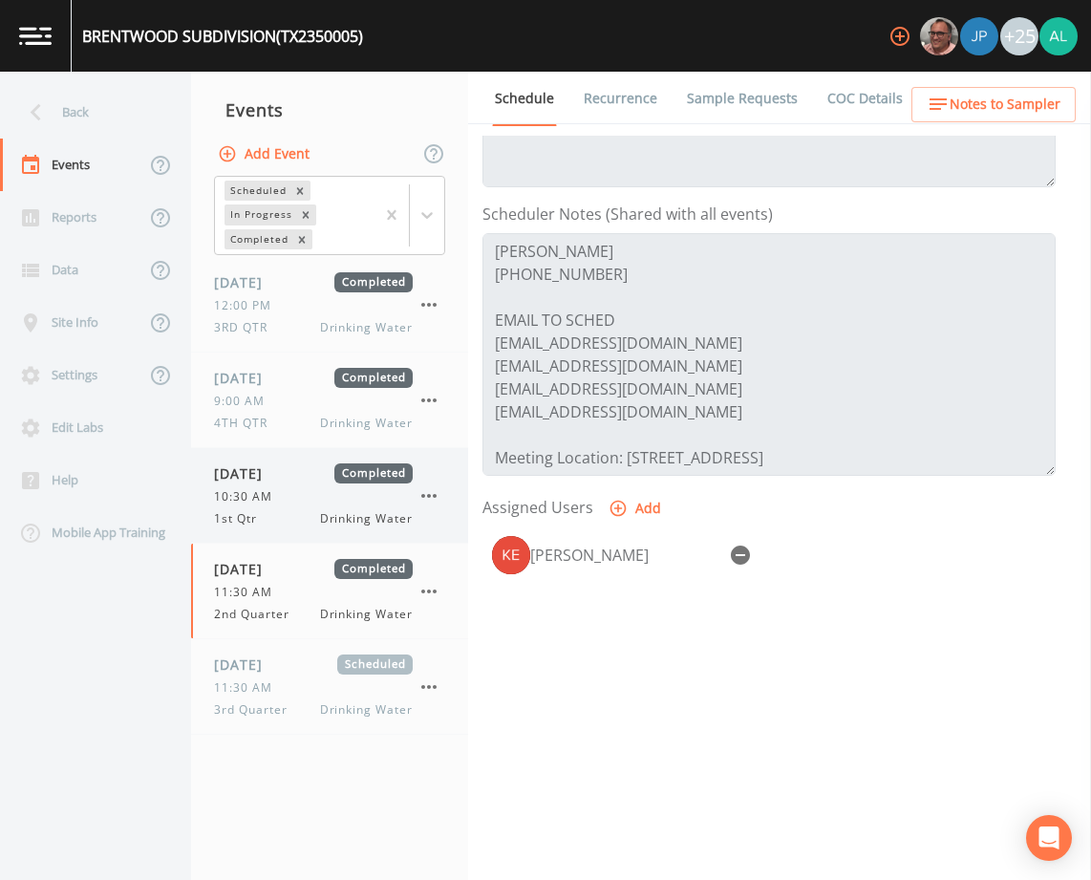
click at [251, 502] on span "10:30 AM" at bounding box center [249, 496] width 70 height 17
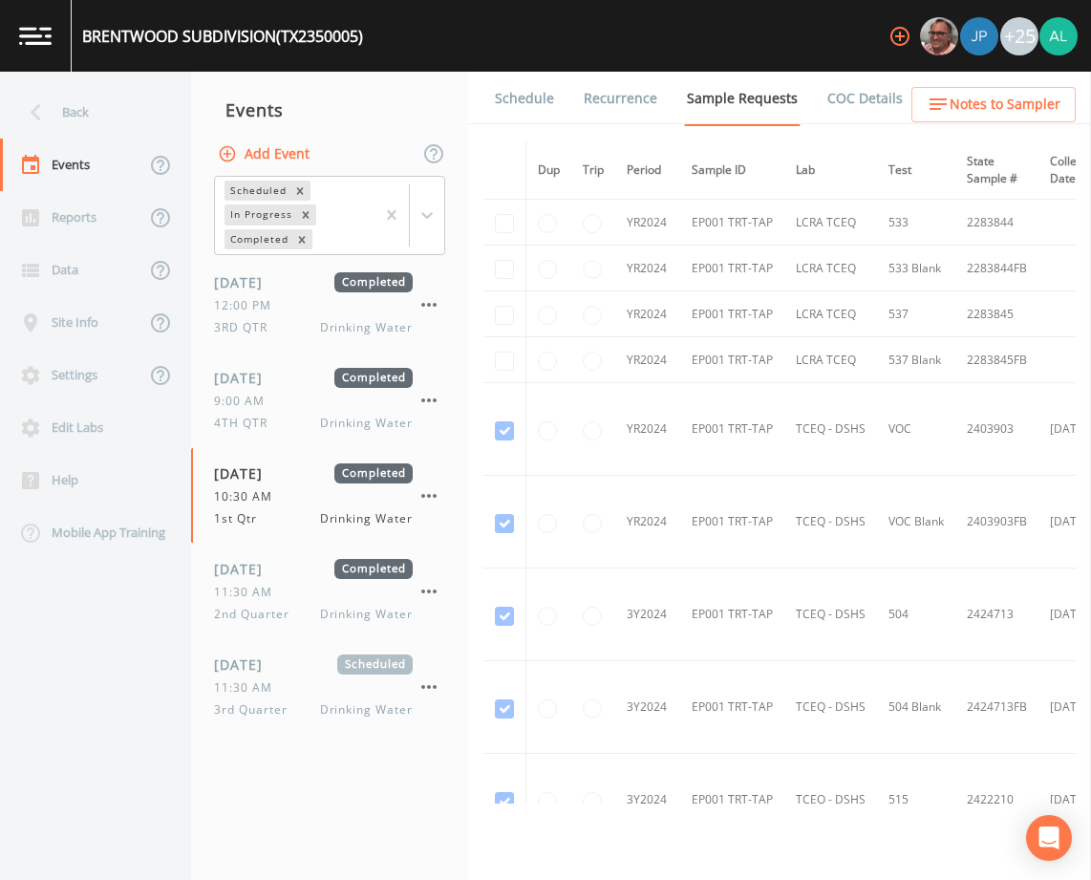
drag, startPoint x: 508, startPoint y: 116, endPoint x: 513, endPoint y: 129, distance: 14.2
click at [507, 116] on link "Schedule" at bounding box center [524, 99] width 65 height 54
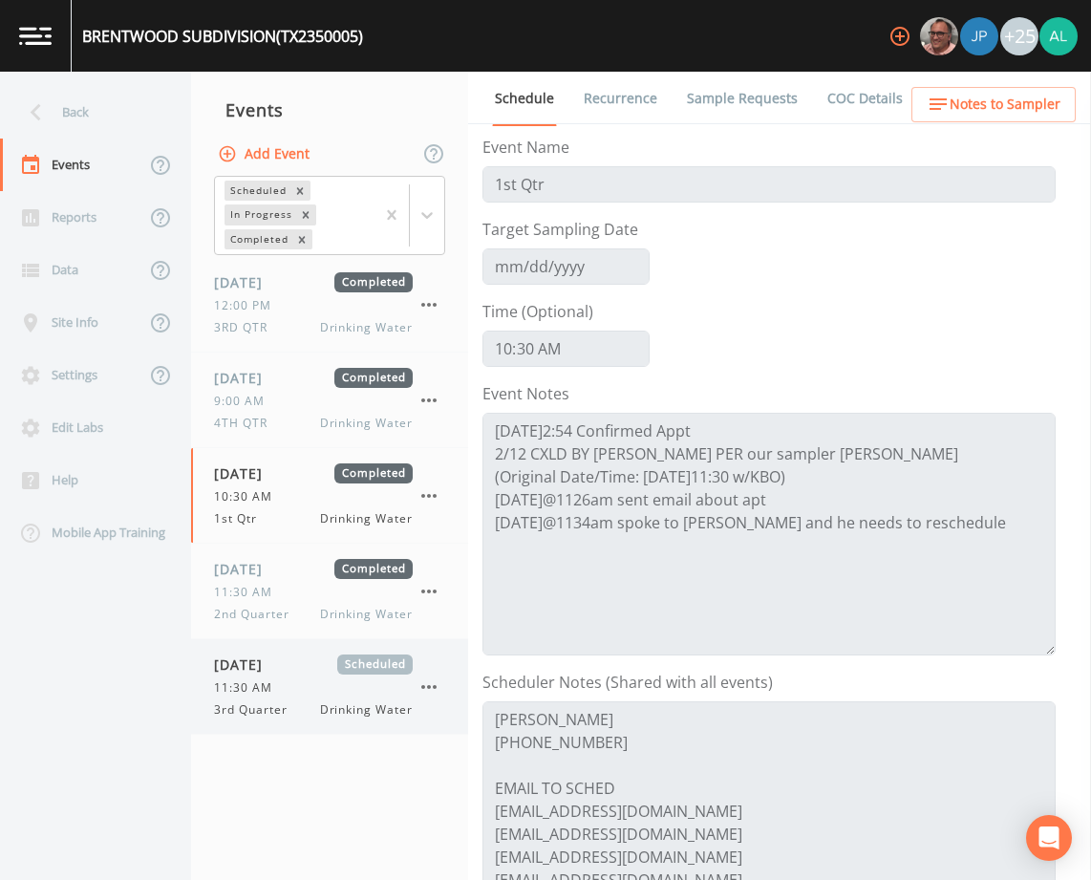
click at [250, 706] on span "3rd Quarter" at bounding box center [256, 709] width 85 height 17
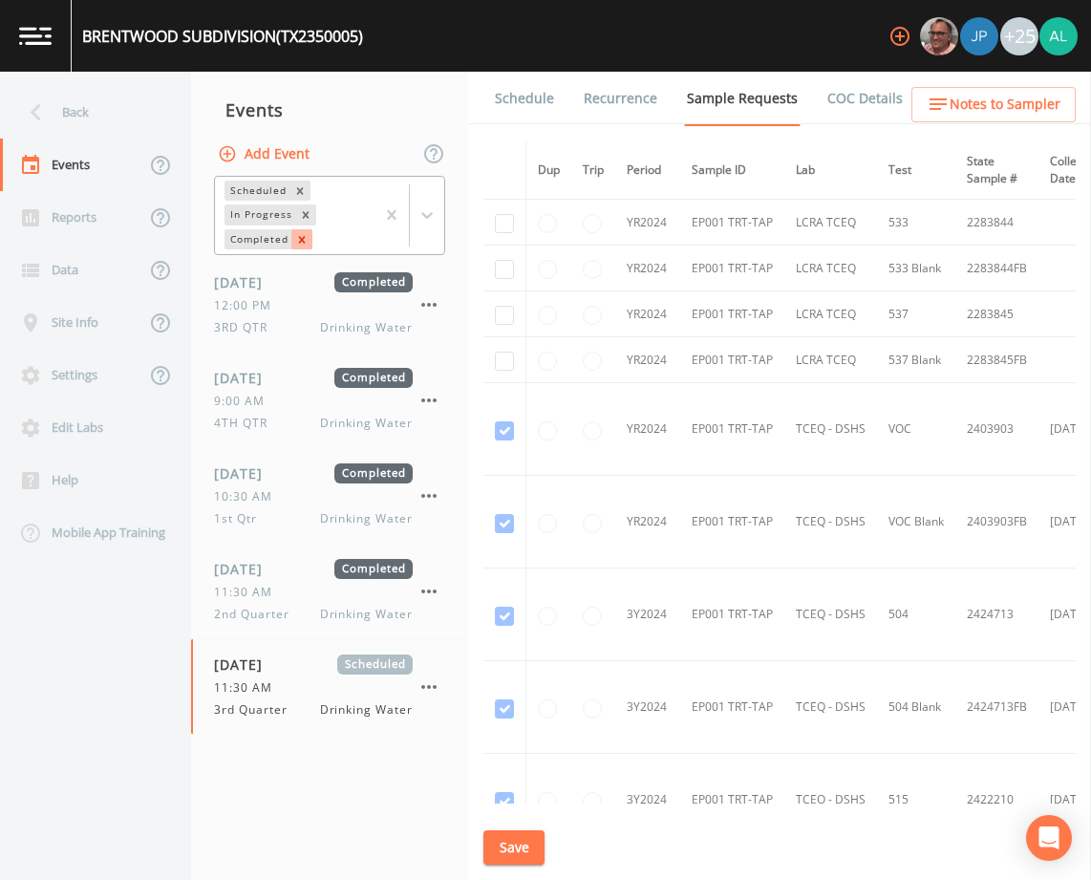
click at [298, 244] on icon "Remove Completed" at bounding box center [301, 239] width 13 height 13
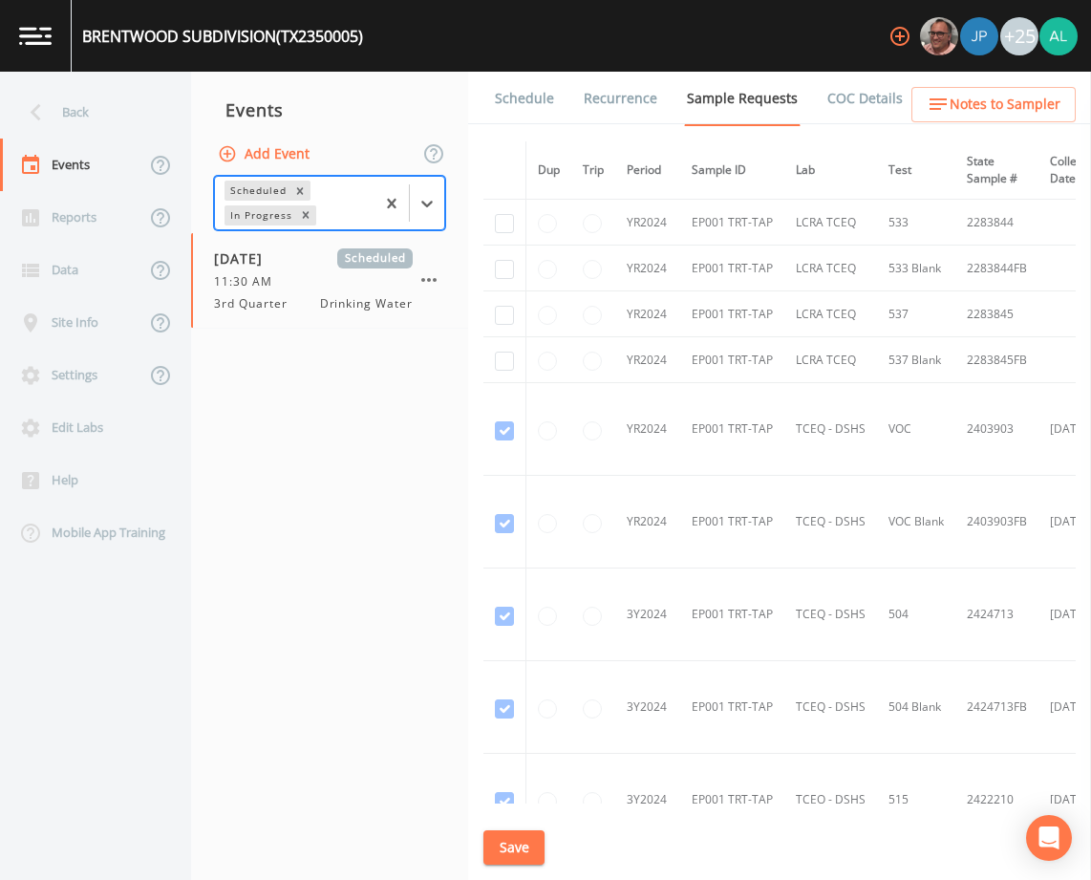
click at [280, 748] on nav "Events Add Event options Scheduled,In Progress, selected. Select is focused ,ty…" at bounding box center [329, 476] width 277 height 808
drag, startPoint x: 551, startPoint y: 846, endPoint x: 537, endPoint y: 845, distance: 14.4
click at [550, 846] on div "Schedule Recurrence Sample Requests COC Details Forms Dup Trip Period Sample ID…" at bounding box center [779, 476] width 623 height 808
click at [535, 845] on button "Save" at bounding box center [513, 847] width 61 height 35
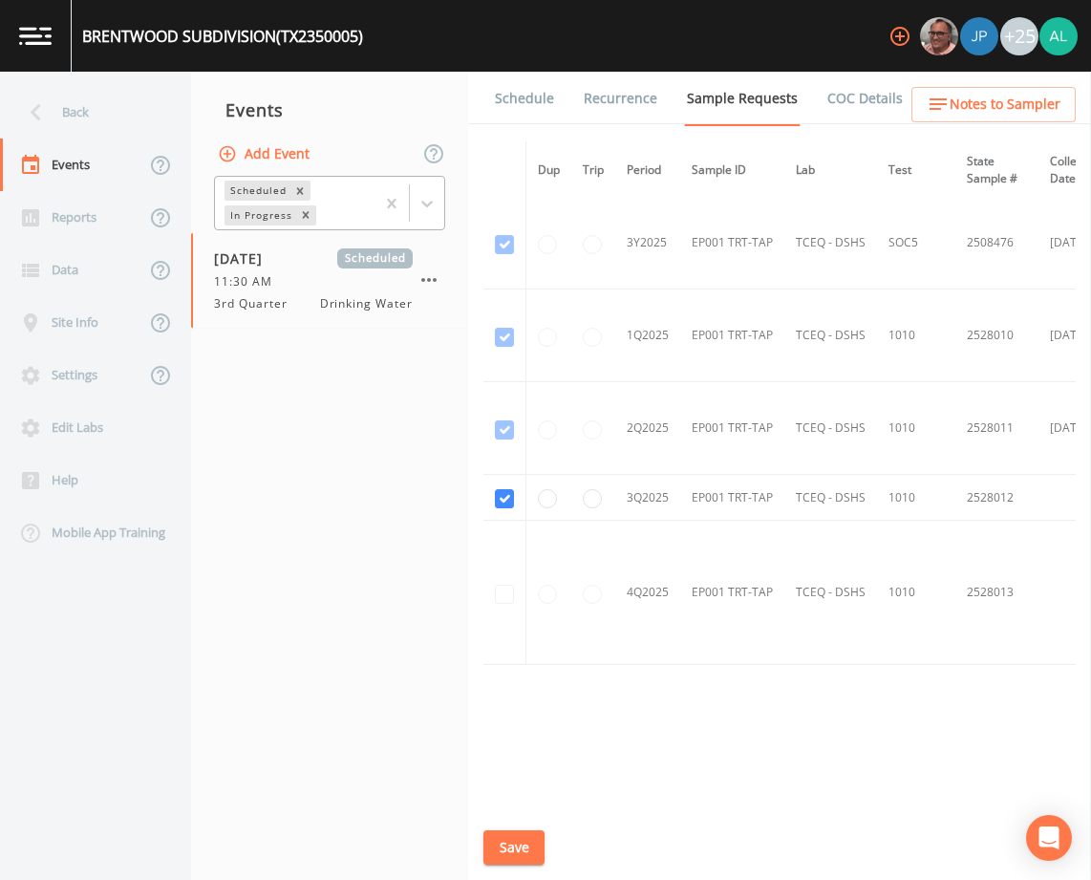
scroll to position [1596, 0]
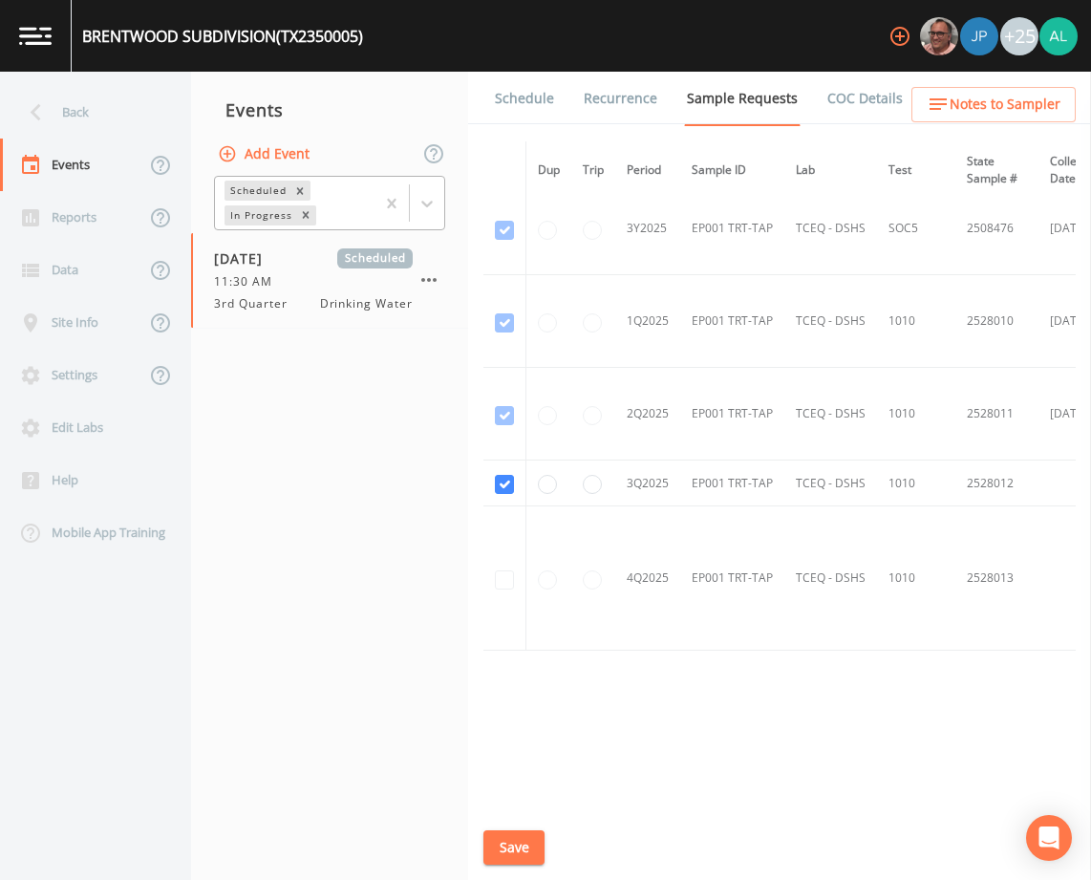
click at [520, 827] on div "Schedule Recurrence Sample Requests COC Details Forms Dup Trip Period Sample ID…" at bounding box center [779, 476] width 623 height 808
click at [520, 836] on button "Save" at bounding box center [513, 847] width 61 height 35
click at [496, 100] on link "Schedule" at bounding box center [524, 99] width 65 height 54
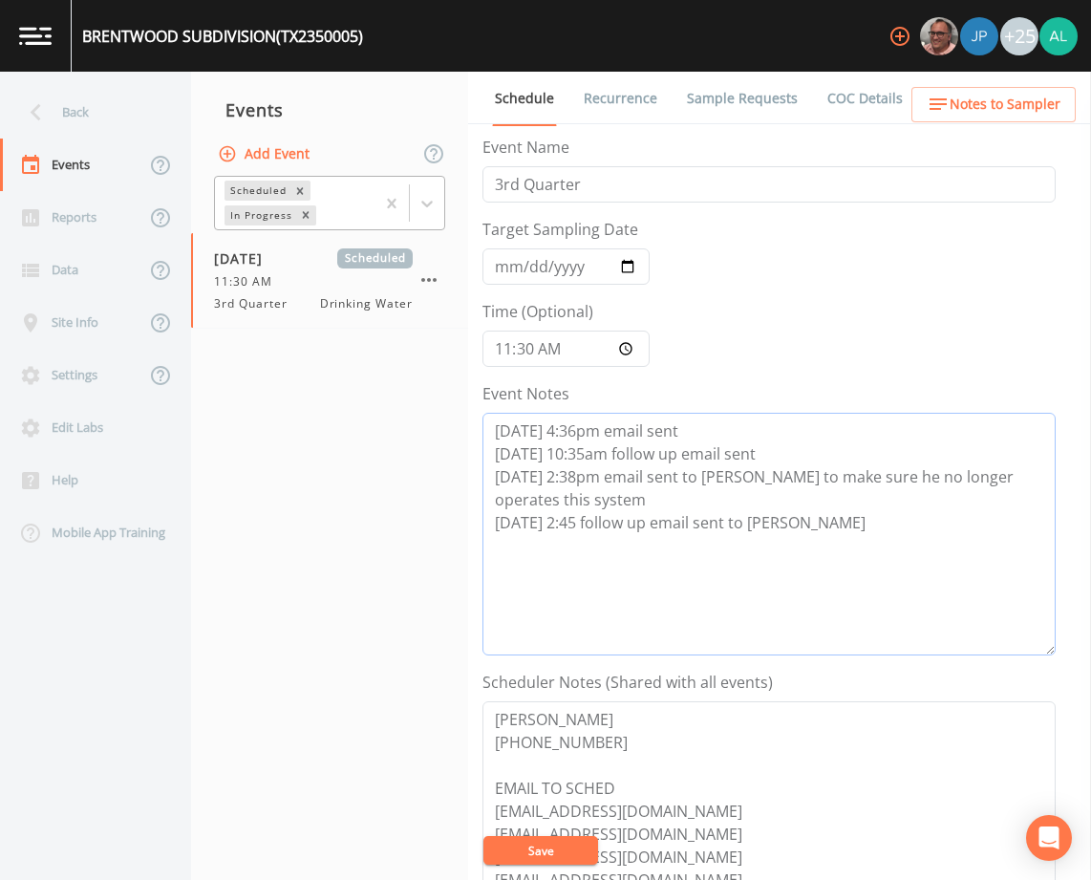
click at [803, 518] on textarea "[DATE] 4:36pm email sent [DATE] 10:35am follow up email sent [DATE] 2:38pm emai…" at bounding box center [768, 534] width 573 height 243
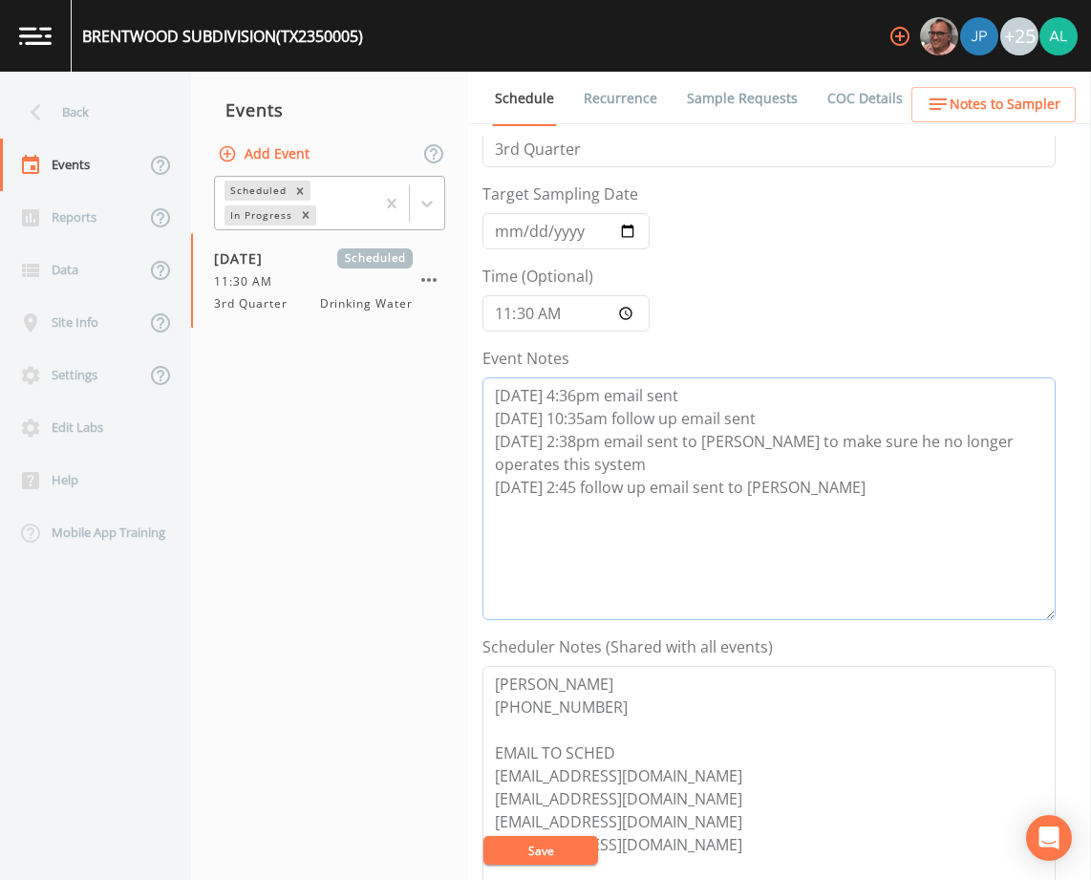
scroll to position [191, 0]
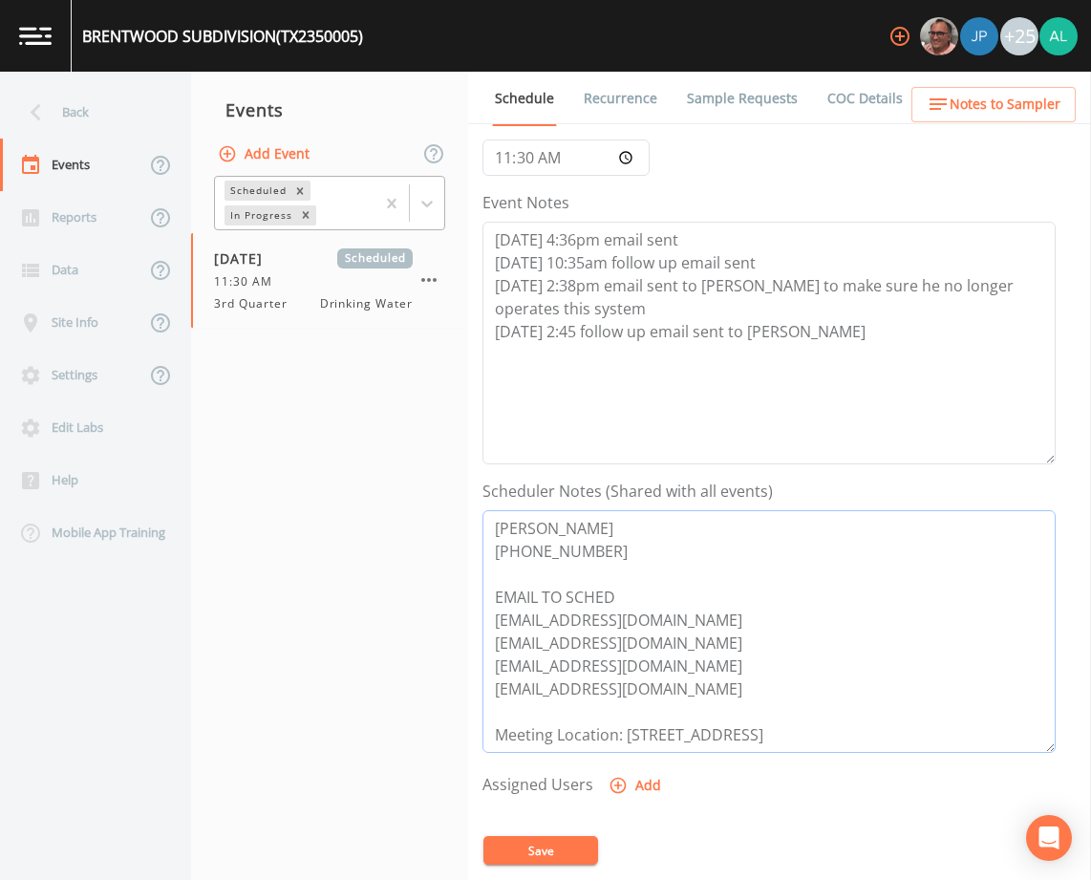
click at [693, 688] on textarea "[PERSON_NAME] [PHONE_NUMBER] EMAIL TO SCHED [EMAIL_ADDRESS][DOMAIN_NAME] [EMAIL…" at bounding box center [768, 631] width 573 height 243
type textarea "[PERSON_NAME] [PHONE_NUMBER] EMAIL TO SCHED [EMAIL_ADDRESS][DOMAIN_NAME] [EMAIL…"
click at [579, 852] on button "Save" at bounding box center [540, 850] width 115 height 29
click at [819, 342] on textarea "[DATE] 4:36pm email sent [DATE] 10:35am follow up email sent [DATE] 2:38pm emai…" at bounding box center [768, 343] width 573 height 243
type textarea "[DATE] 4:36pm email sent [DATE] 10:35am follow up email sent [DATE] 2:38pm emai…"
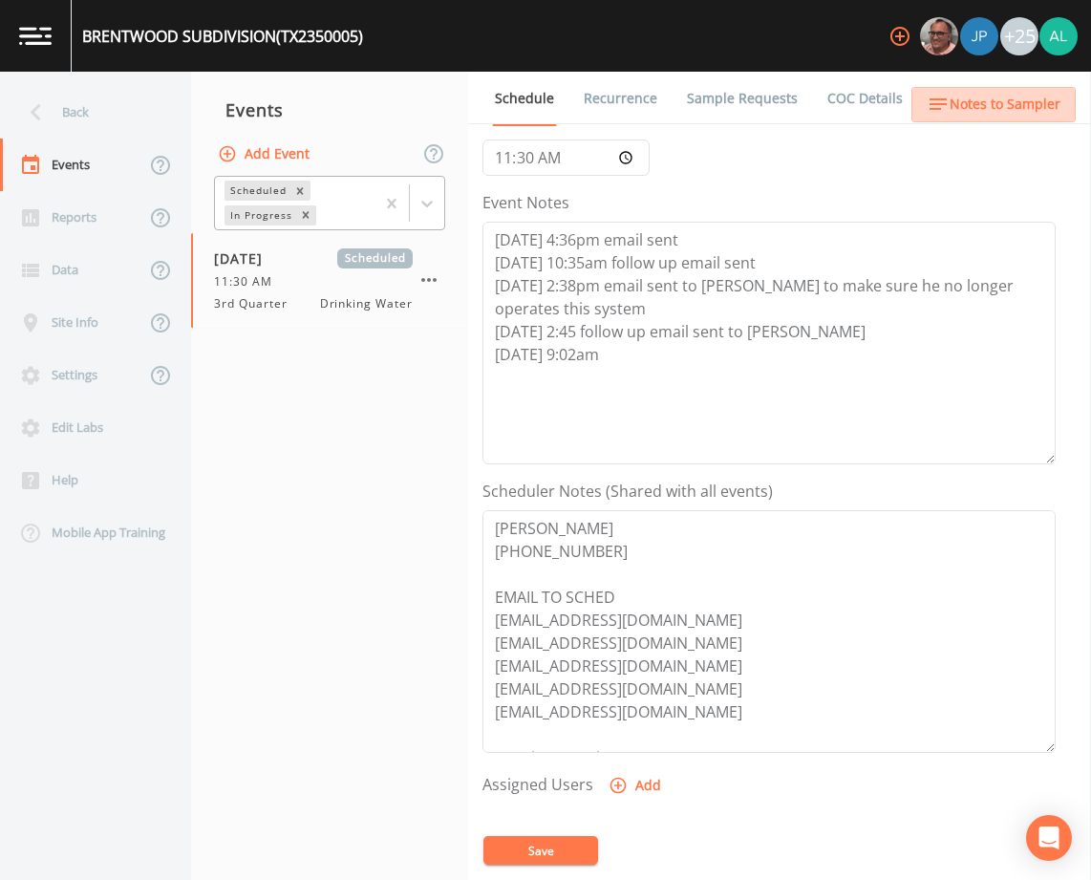
drag, startPoint x: 1027, startPoint y: 94, endPoint x: 1039, endPoint y: 99, distance: 12.8
click at [1039, 99] on span "Notes to Sampler" at bounding box center [1005, 105] width 111 height 24
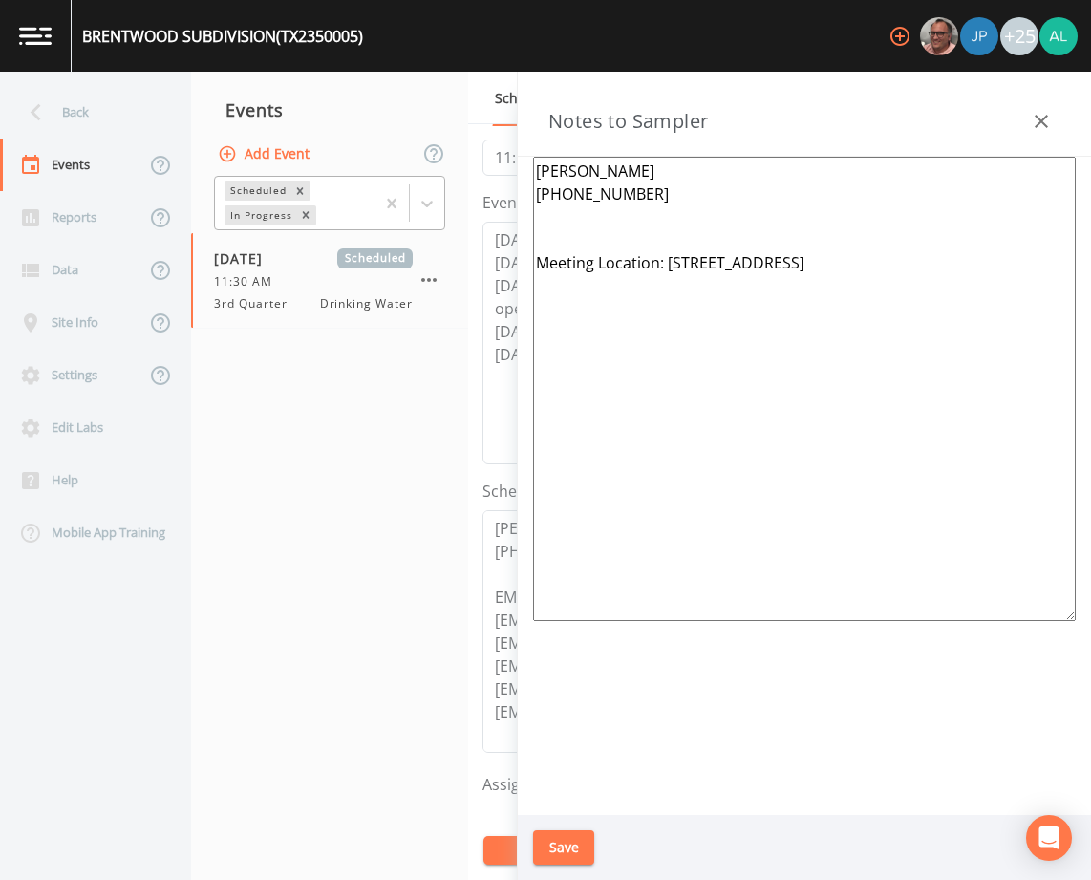
click at [629, 220] on textarea "[PERSON_NAME] [PHONE_NUMBER] Meeting Location: [STREET_ADDRESS]" at bounding box center [804, 389] width 543 height 464
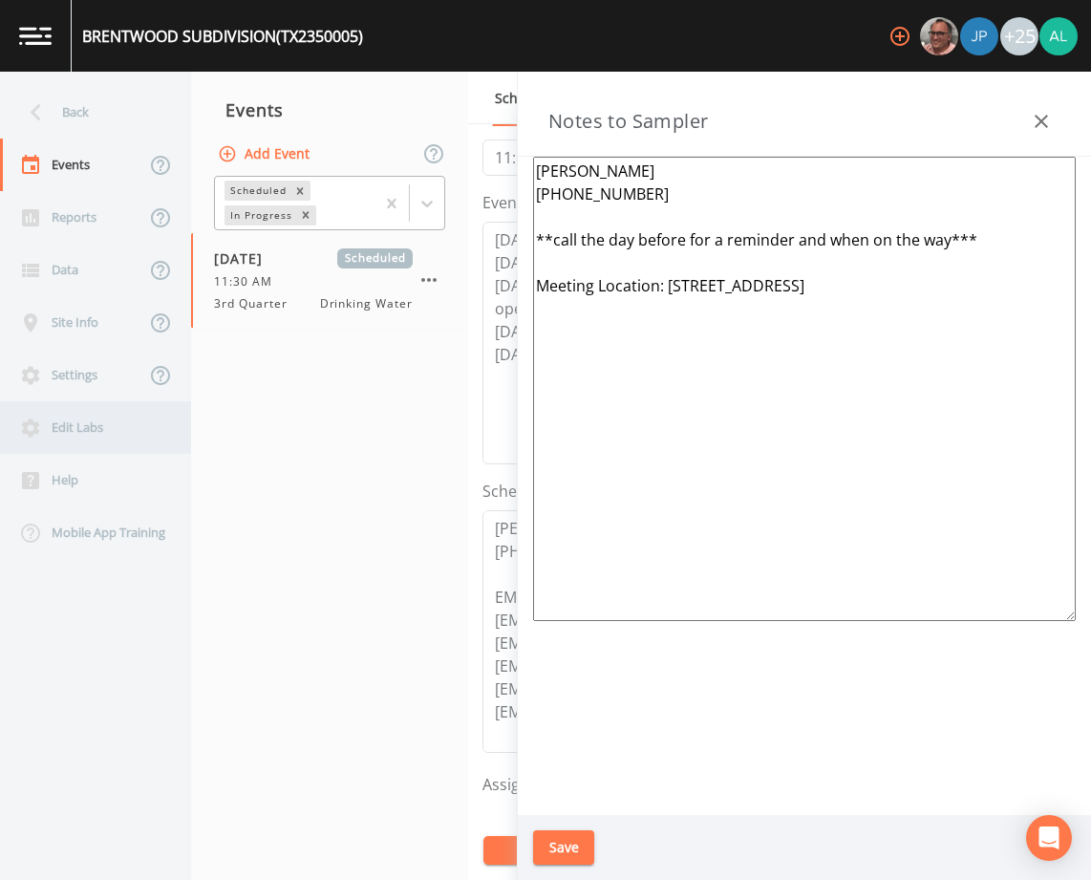
type textarea "[PERSON_NAME] [PHONE_NUMBER] **call the day before for a reminder and when on t…"
click at [553, 850] on button "Save" at bounding box center [563, 847] width 61 height 35
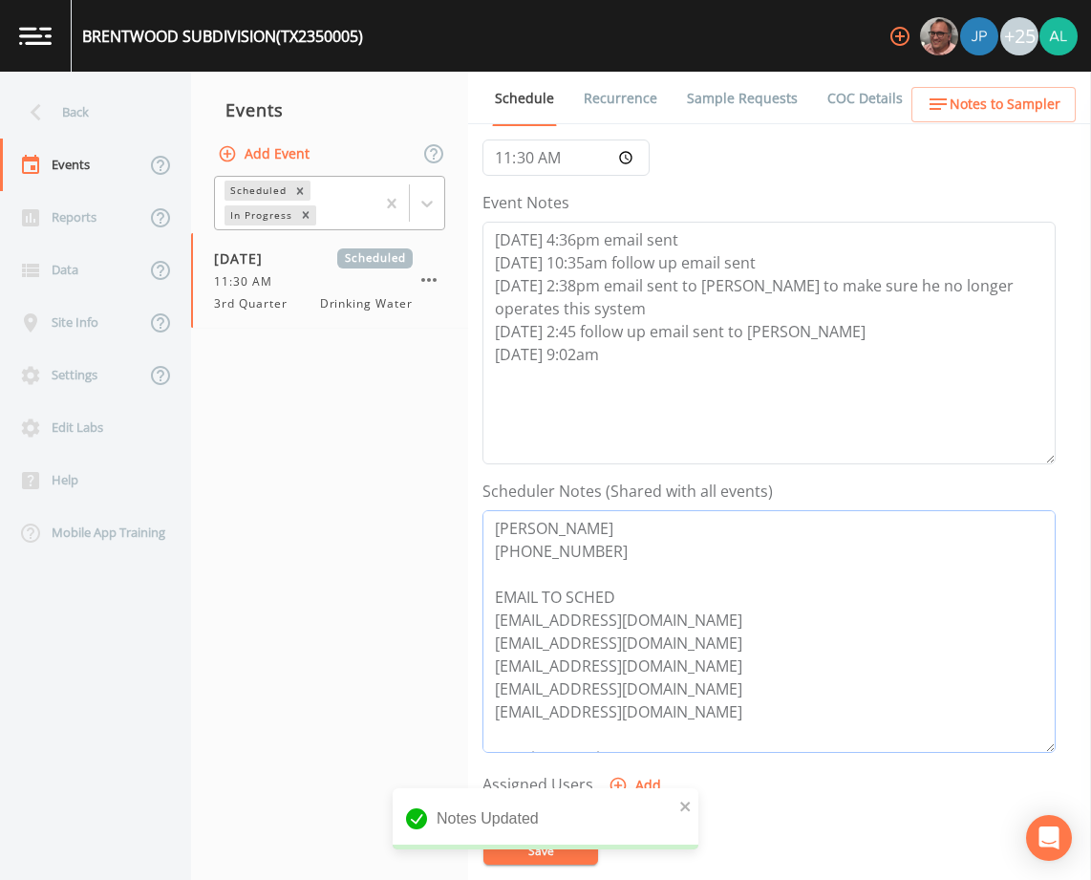
drag, startPoint x: 676, startPoint y: 692, endPoint x: 489, endPoint y: 625, distance: 198.9
click at [489, 625] on textarea "[PERSON_NAME] [PHONE_NUMBER] EMAIL TO SCHED [EMAIL_ADDRESS][DOMAIN_NAME] [EMAIL…" at bounding box center [768, 631] width 573 height 243
click at [349, 462] on nav "Events Add Event Scheduled In Progress [DATE] Scheduled 11:30 AM 3rd Quarter Dr…" at bounding box center [329, 476] width 277 height 808
click at [618, 357] on textarea "[DATE] 4:36pm email sent [DATE] 10:35am follow up email sent [DATE] 2:38pm emai…" at bounding box center [768, 343] width 573 height 243
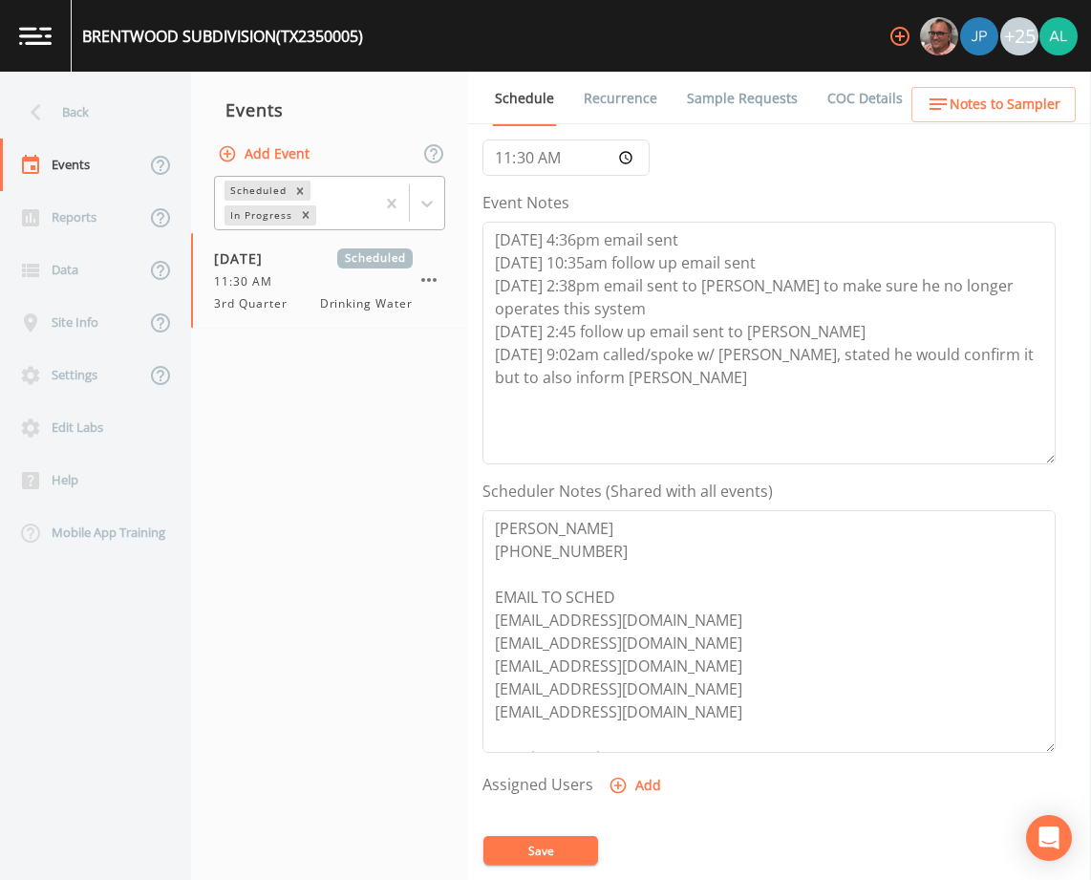
click at [553, 843] on button "Save" at bounding box center [540, 850] width 115 height 29
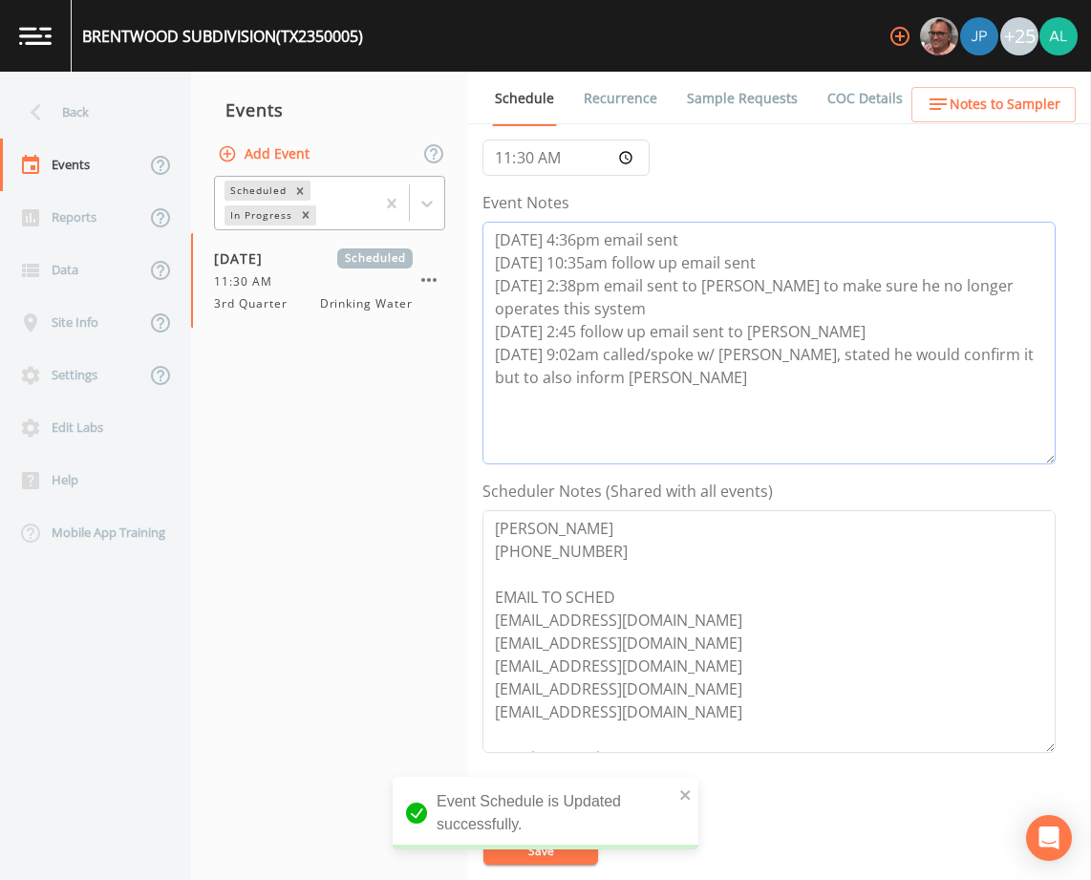
click at [626, 368] on textarea "[DATE] 4:36pm email sent [DATE] 10:35am follow up email sent [DATE] 2:38pm emai…" at bounding box center [768, 343] width 573 height 243
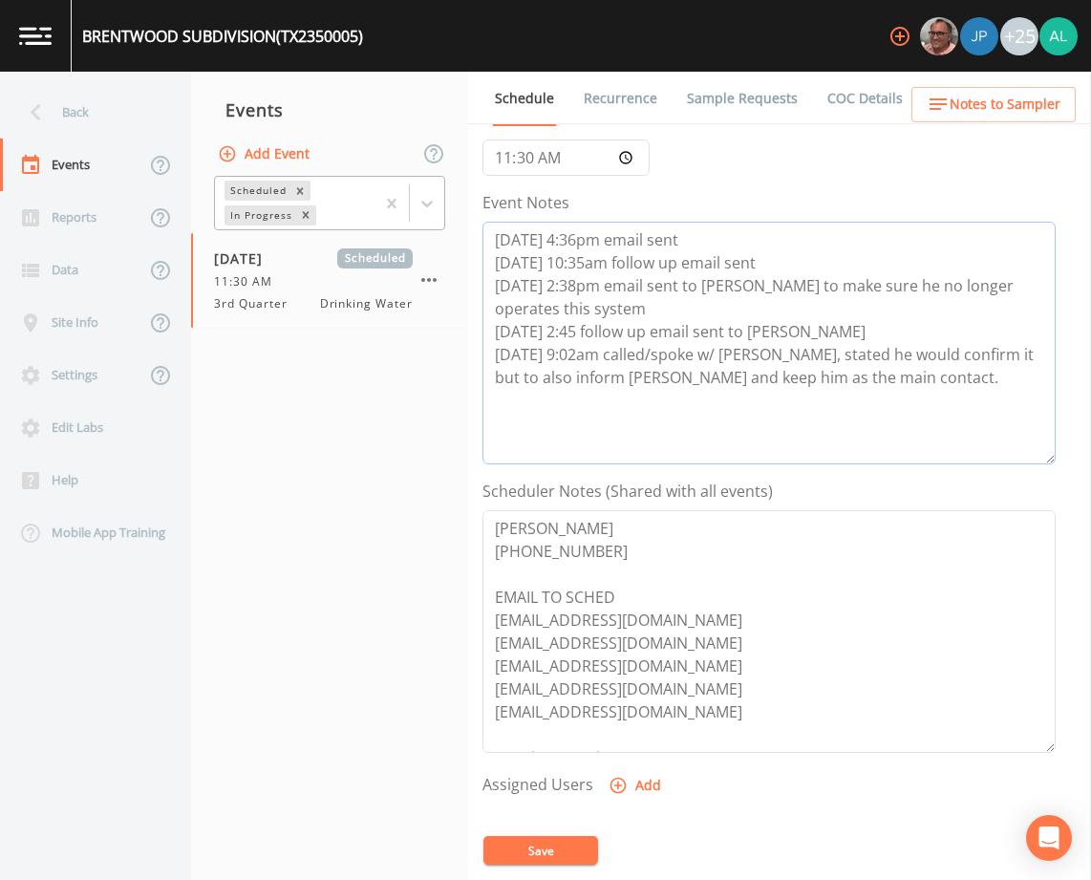
type textarea "[DATE] 4:36pm email sent [DATE] 10:35am follow up email sent [DATE] 2:38pm emai…"
click at [535, 864] on button "Save" at bounding box center [540, 850] width 115 height 29
click at [516, 847] on button "Save" at bounding box center [540, 850] width 115 height 29
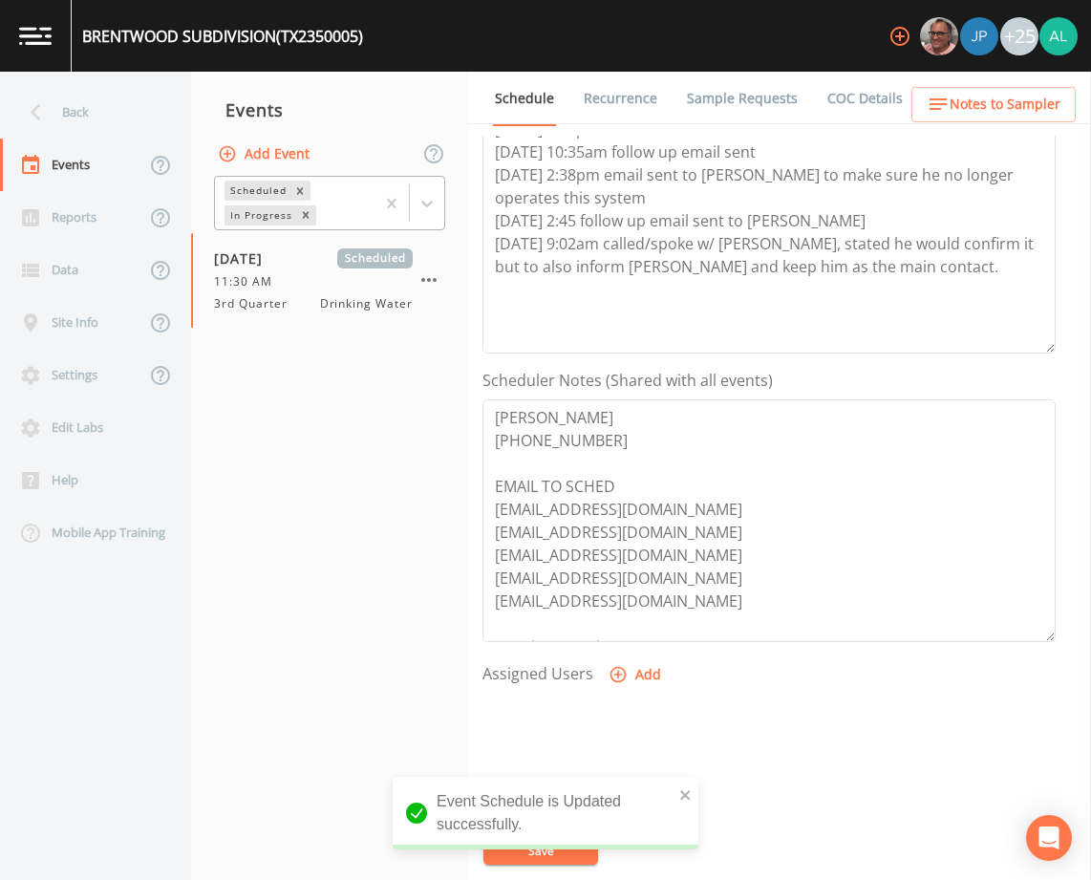
scroll to position [468, 0]
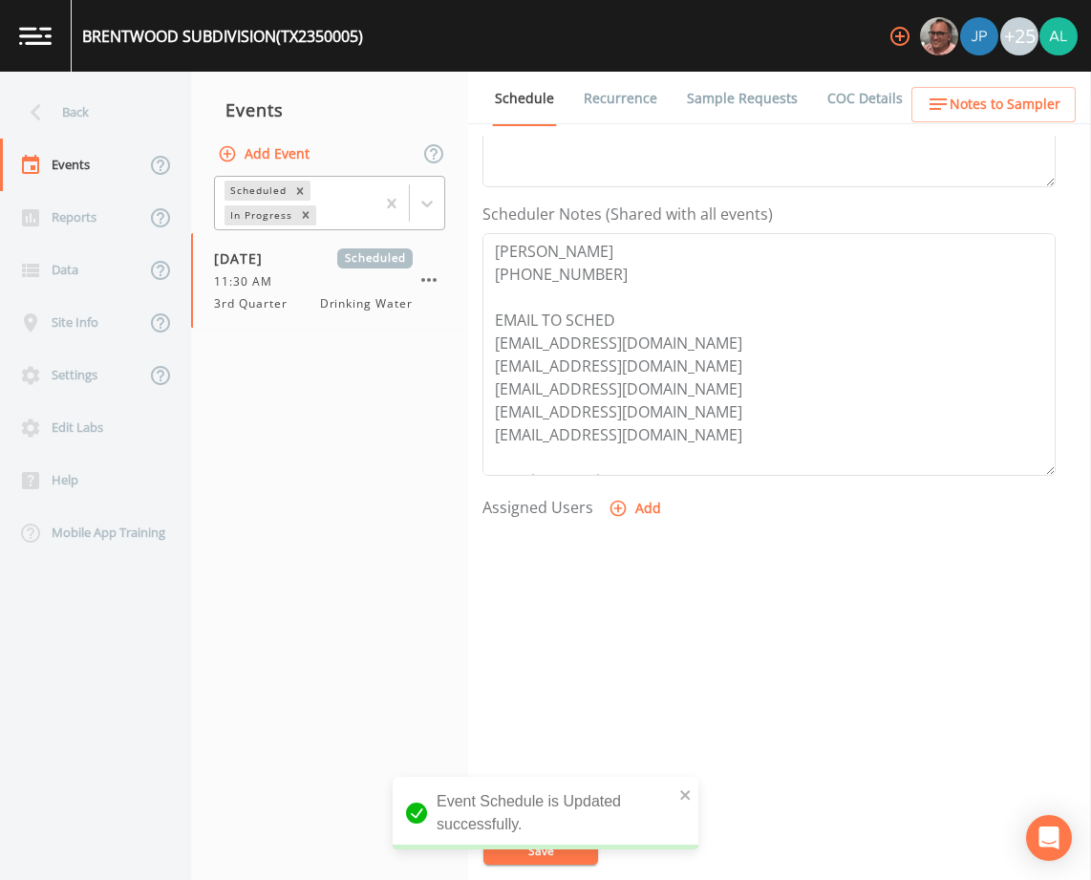
click at [627, 502] on button "Add" at bounding box center [637, 508] width 64 height 35
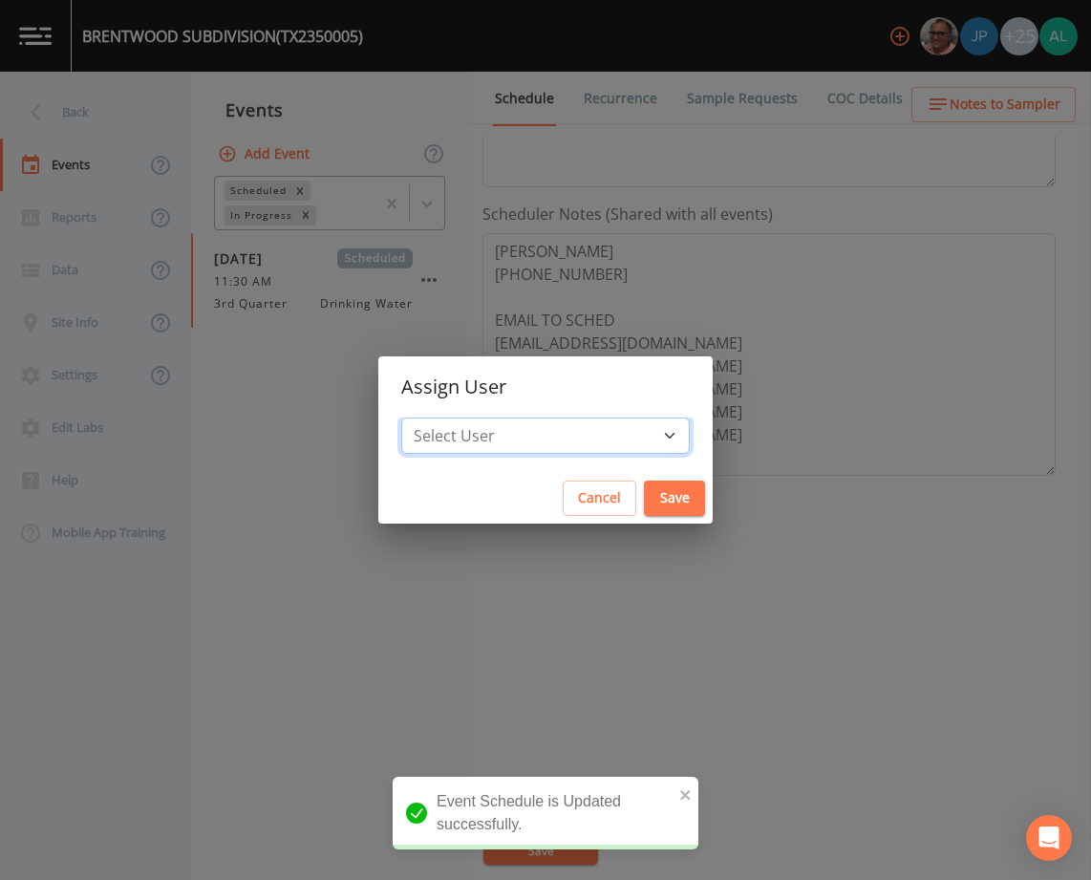
click at [535, 430] on select "Select User [PERSON_NAME] [PERSON_NAME] [PERSON_NAME] [PERSON_NAME] [PERSON_NAM…" at bounding box center [545, 436] width 289 height 36
select select "af93318b-11dc-4776-bee1-f4056f560a61"
click at [444, 418] on select "Select User [PERSON_NAME] [PERSON_NAME] [PERSON_NAME] [PERSON_NAME] [PERSON_NAM…" at bounding box center [545, 436] width 289 height 36
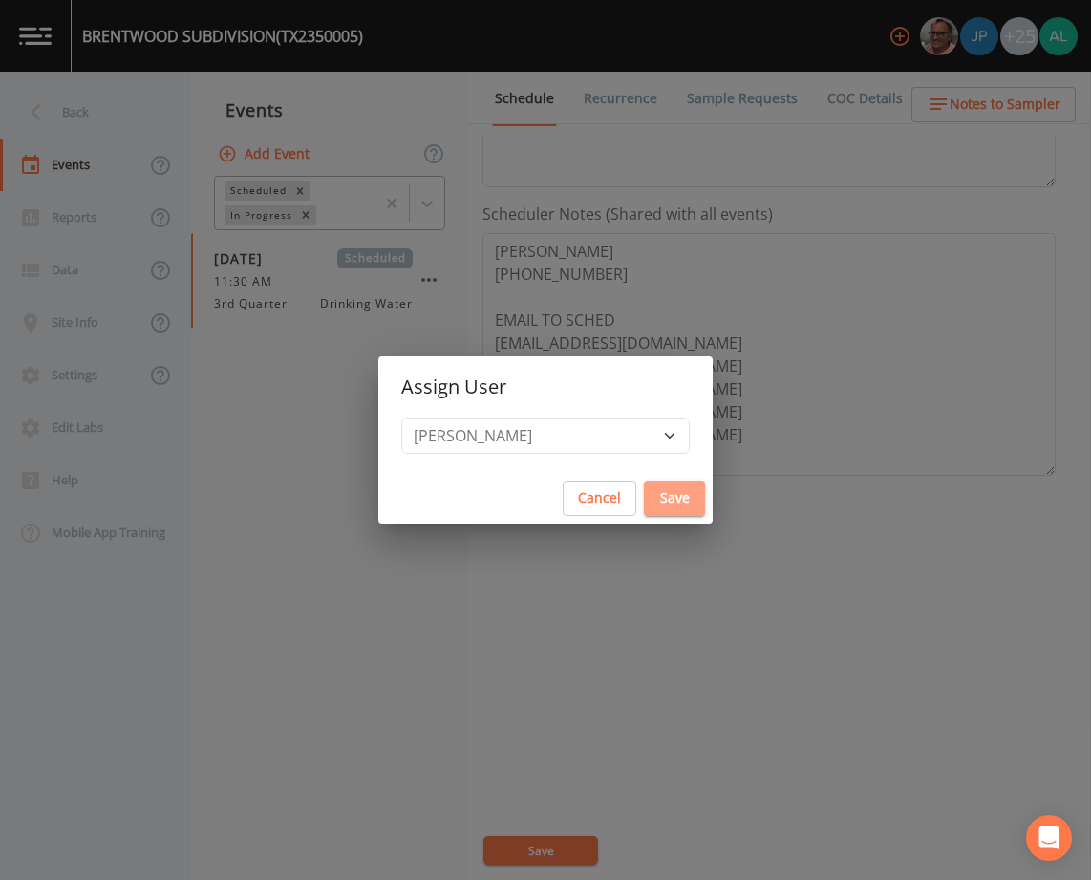
click at [644, 514] on button "Save" at bounding box center [674, 498] width 61 height 35
select select
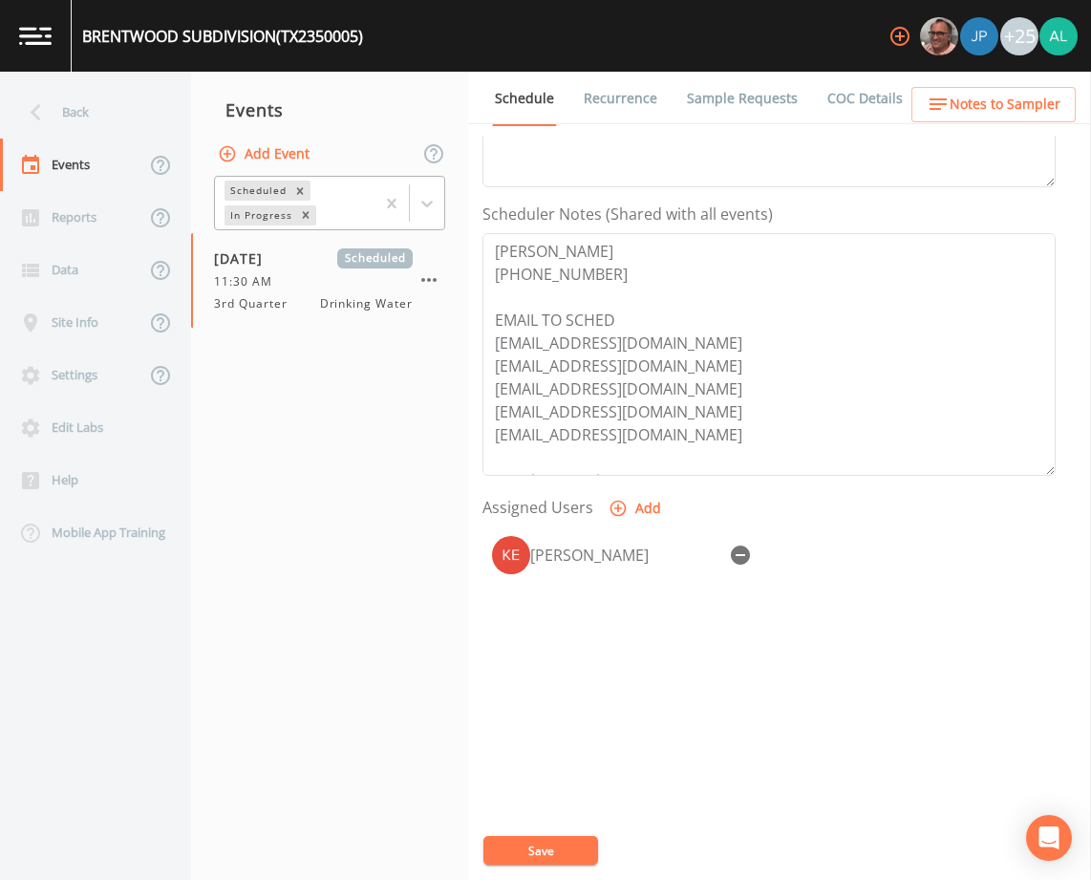
click at [504, 833] on div "Event Name 3rd Quarter Target Sampling Date [DATE] Time (Optional) 11:30:00 Eve…" at bounding box center [786, 508] width 609 height 744
click at [507, 843] on button "Save" at bounding box center [540, 850] width 115 height 29
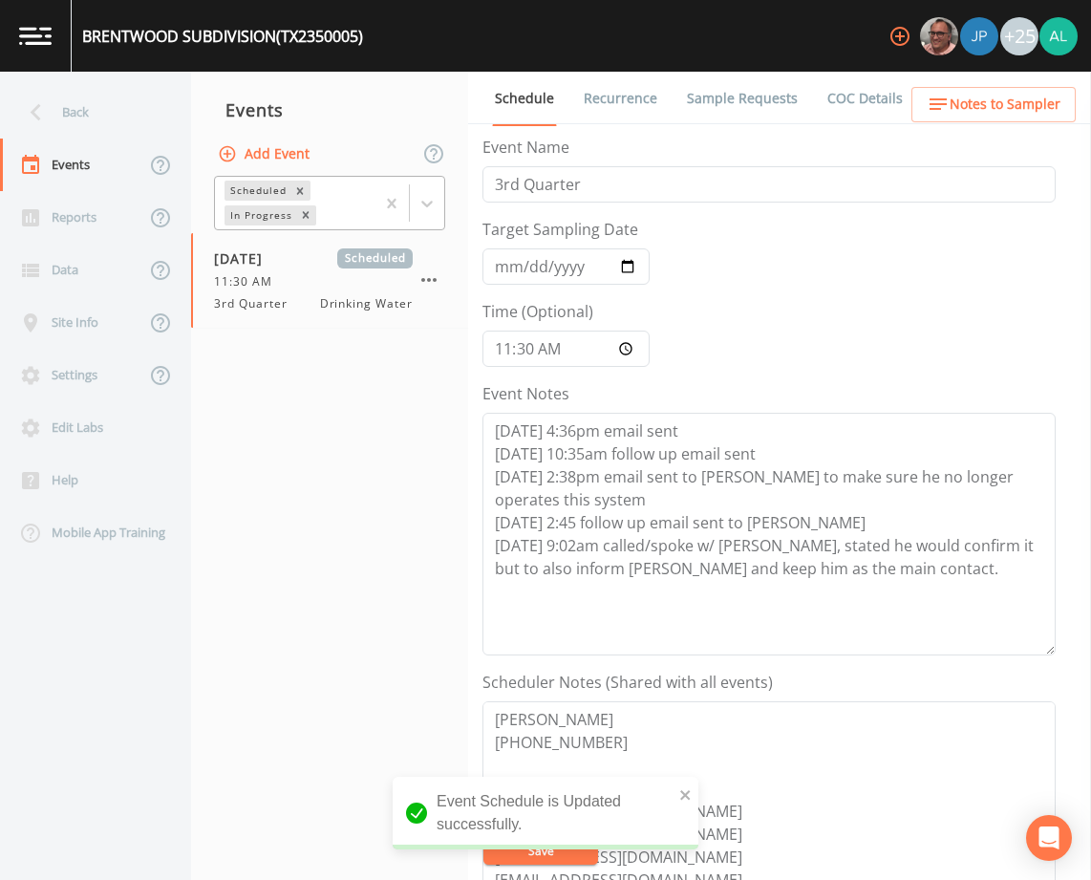
click at [988, 83] on ul "Schedule Recurrence Sample Requests COC Details Forms" at bounding box center [779, 98] width 623 height 53
click at [979, 107] on span "Notes to Sampler" at bounding box center [1005, 105] width 111 height 24
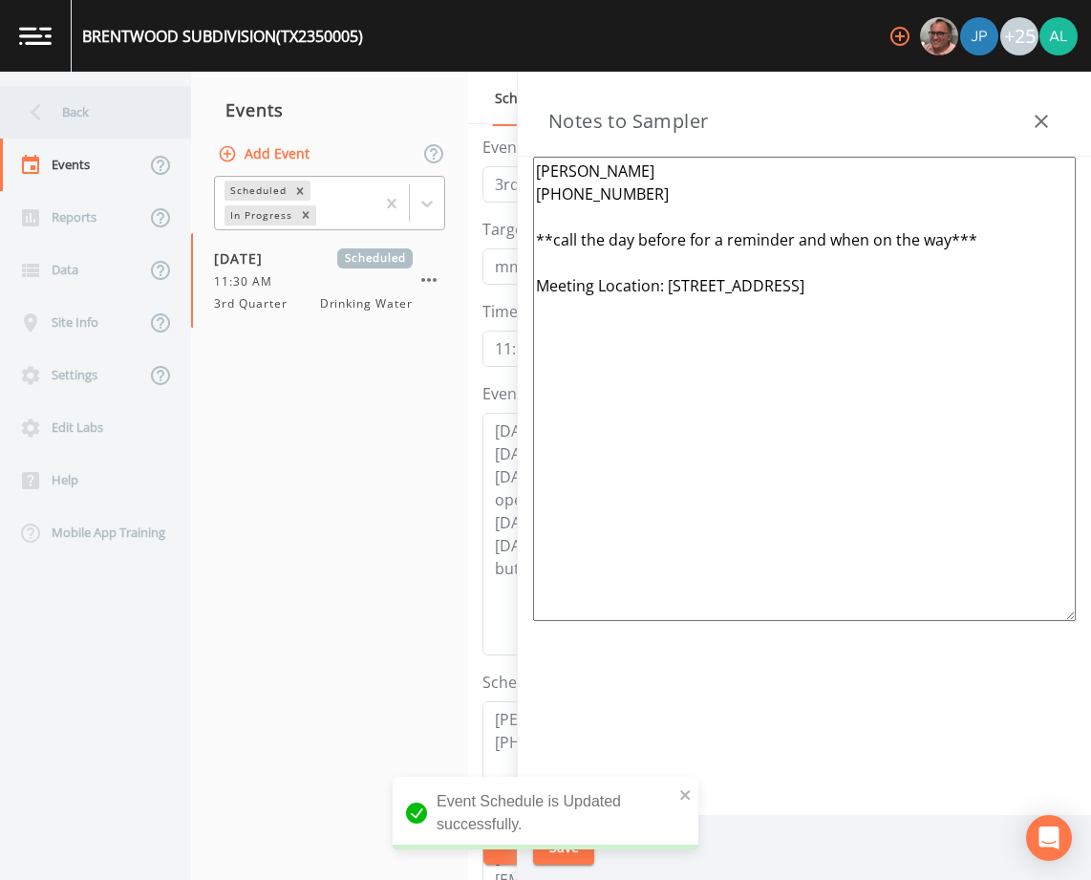
click at [108, 133] on div "Back" at bounding box center [86, 112] width 172 height 53
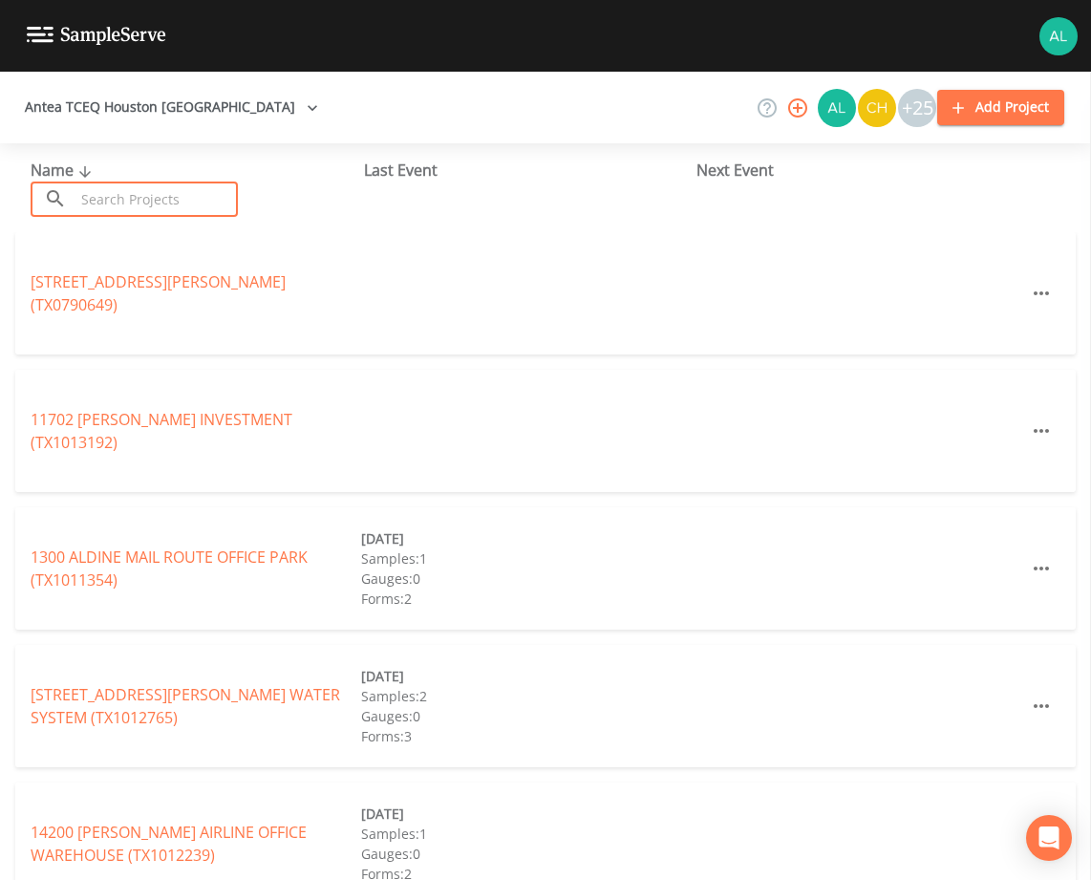
click at [127, 199] on input "text" at bounding box center [156, 199] width 163 height 35
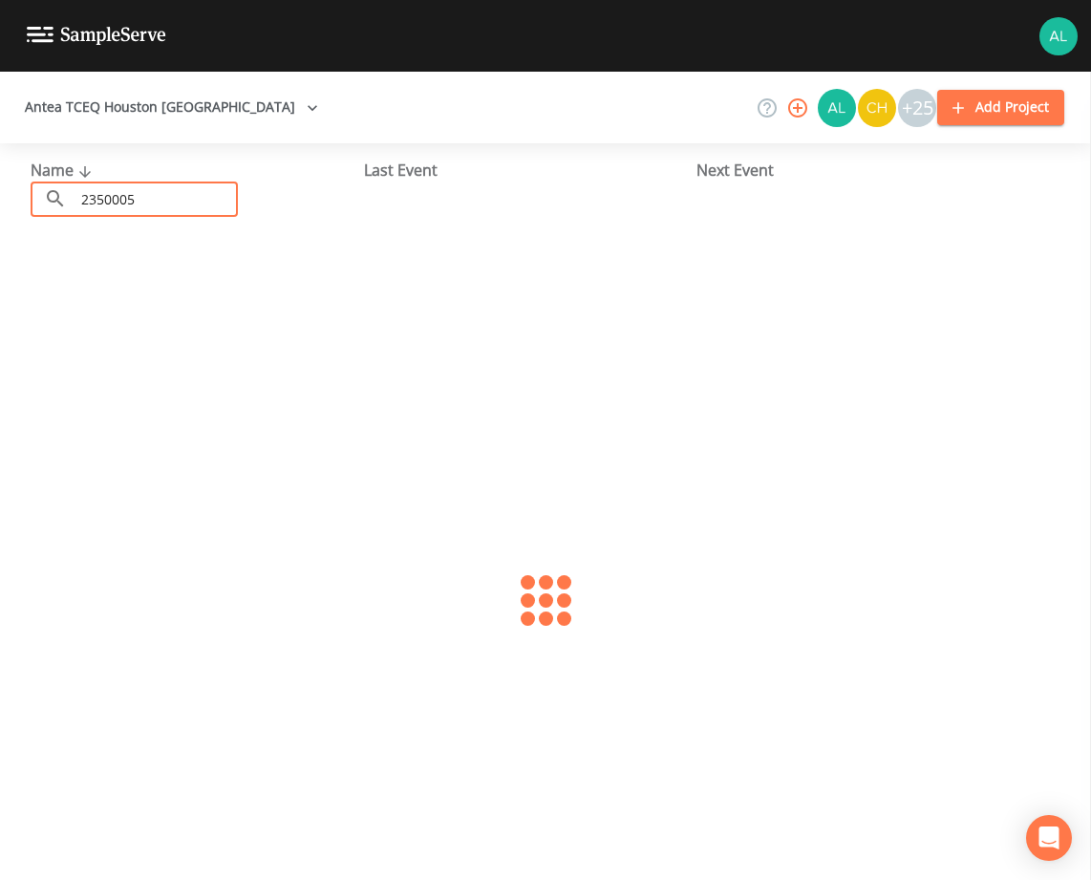
type input "2350005"
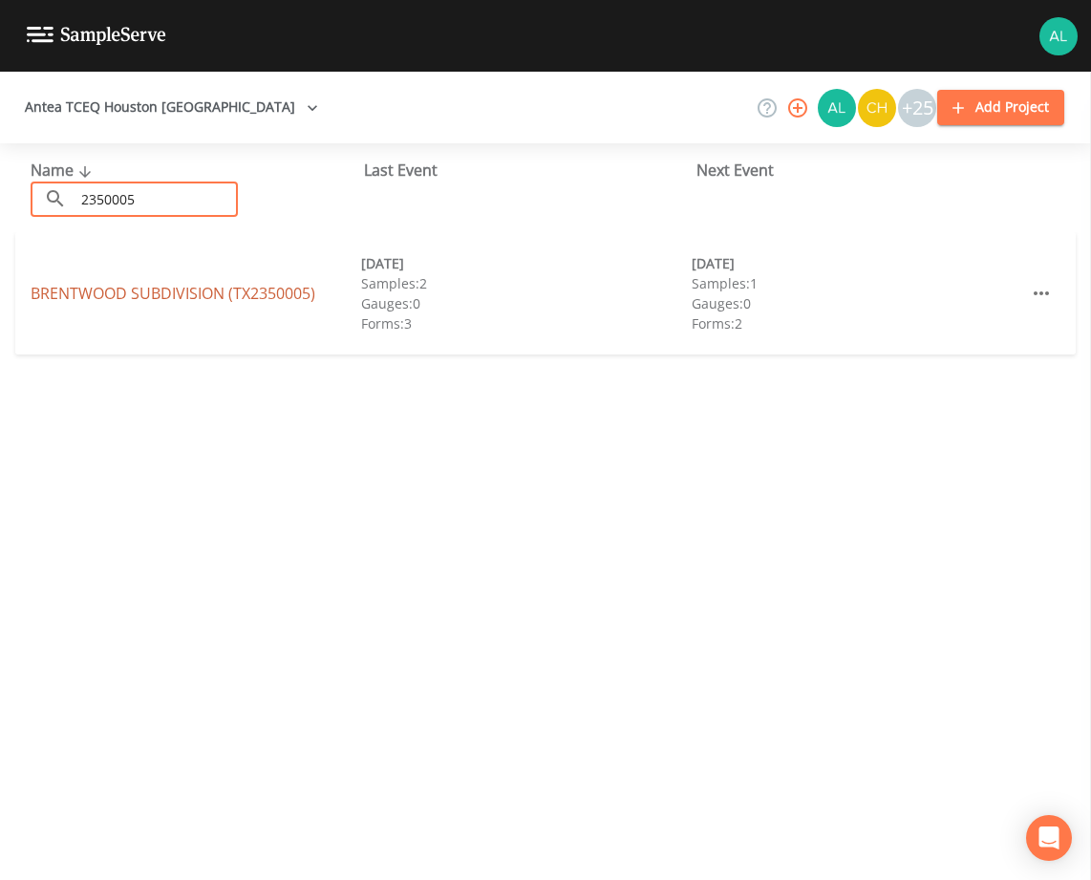
click at [117, 290] on link "[GEOGRAPHIC_DATA] (TX2350005)" at bounding box center [173, 293] width 285 height 21
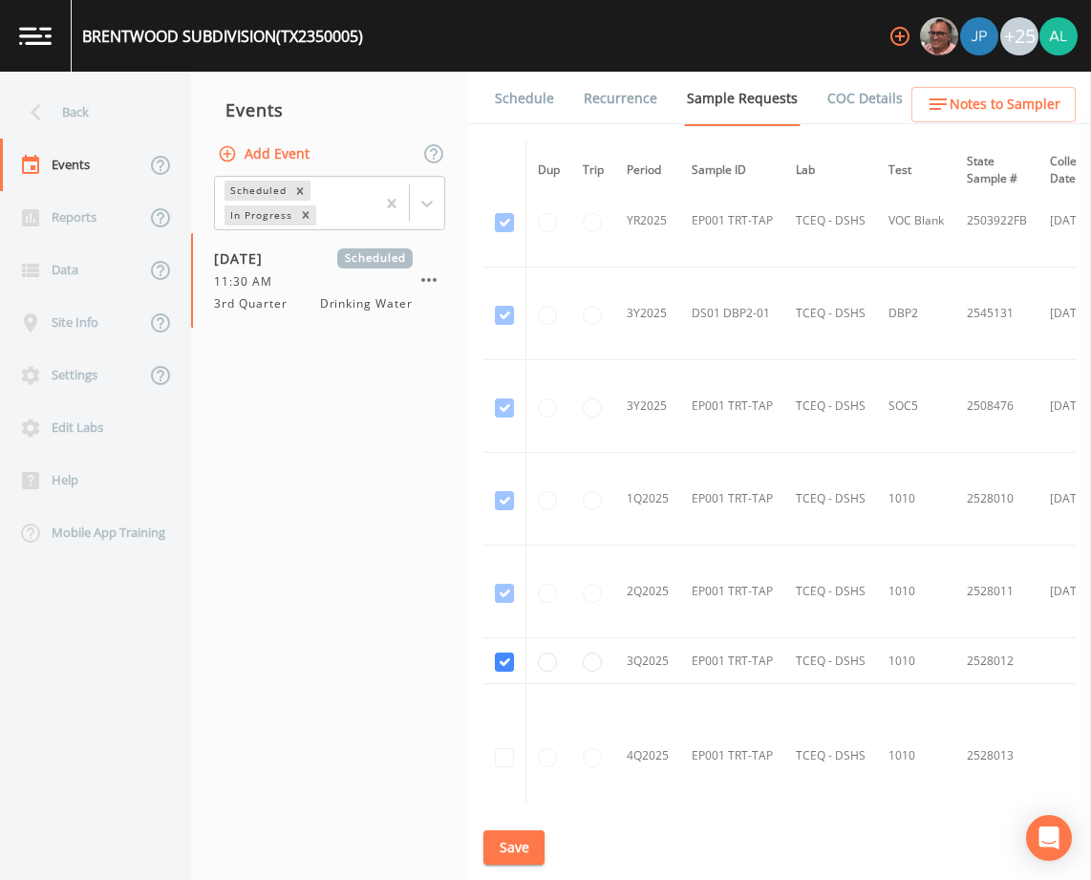
scroll to position [1596, 0]
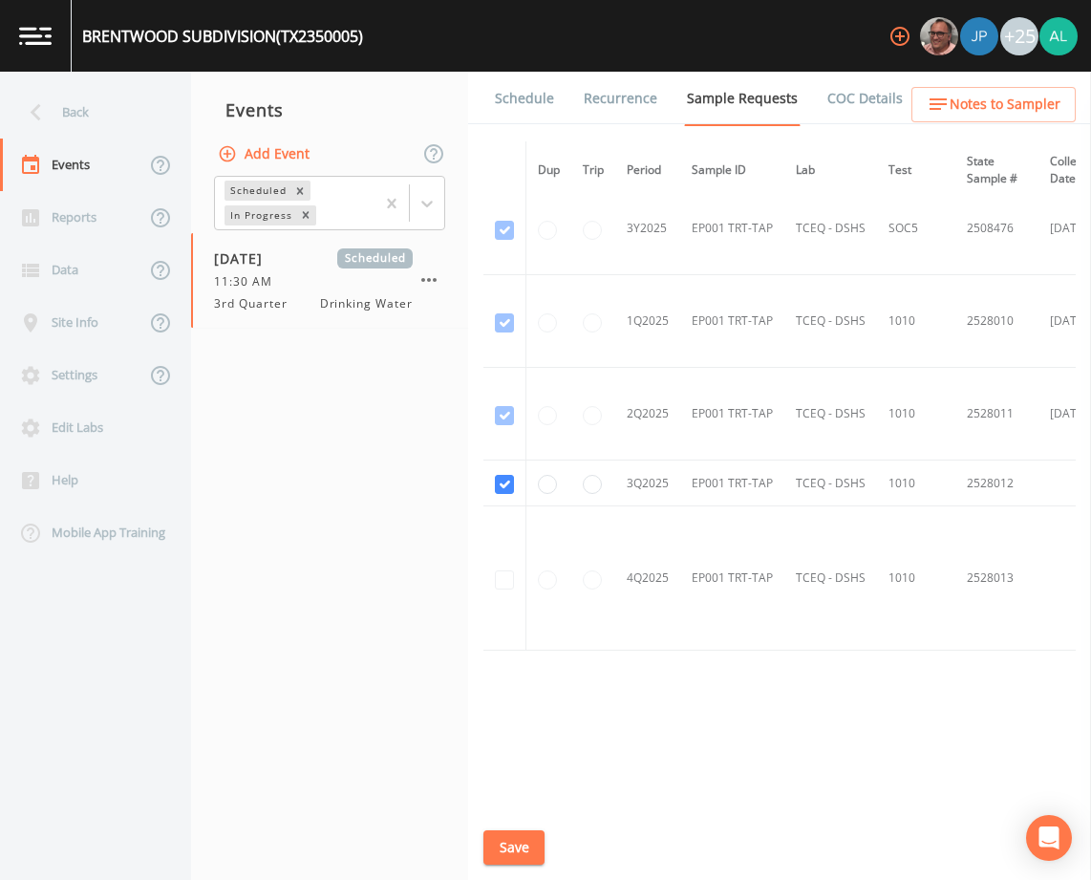
click at [534, 113] on link "Schedule" at bounding box center [524, 99] width 65 height 54
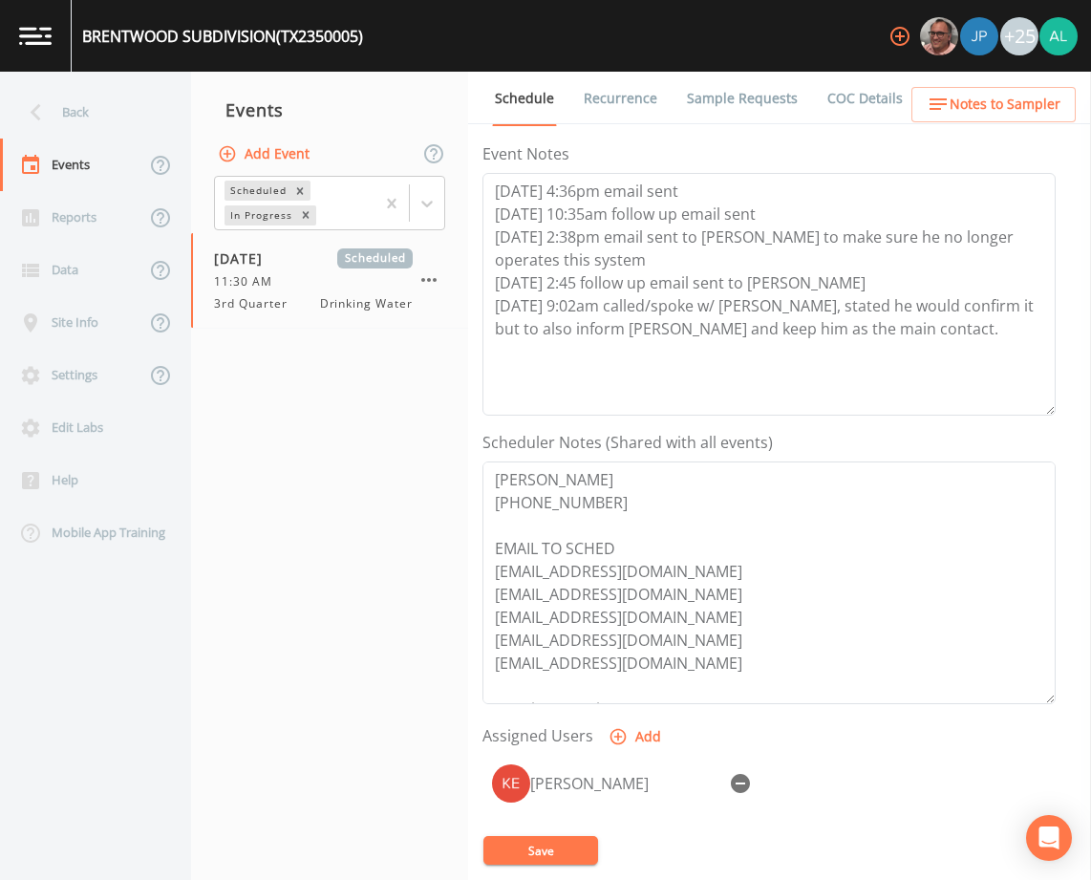
scroll to position [468, 0]
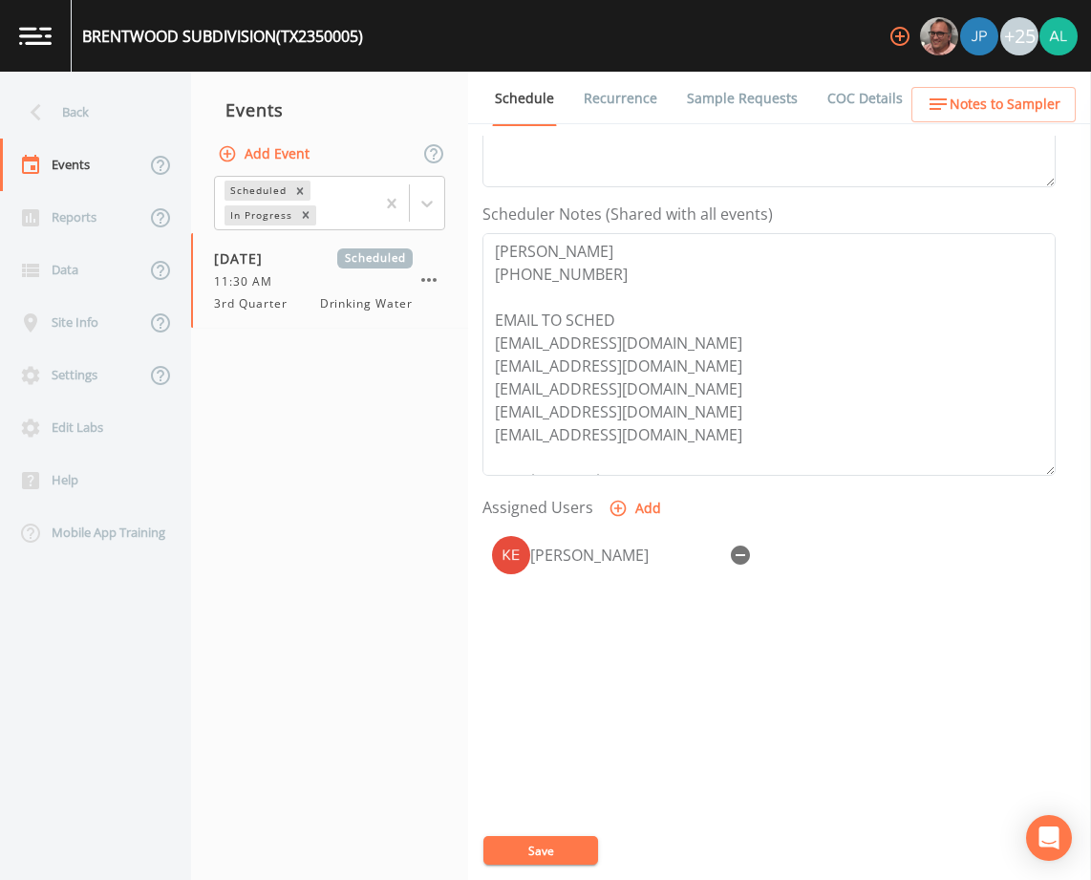
click at [1038, 94] on span "Notes to Sampler" at bounding box center [1005, 105] width 111 height 24
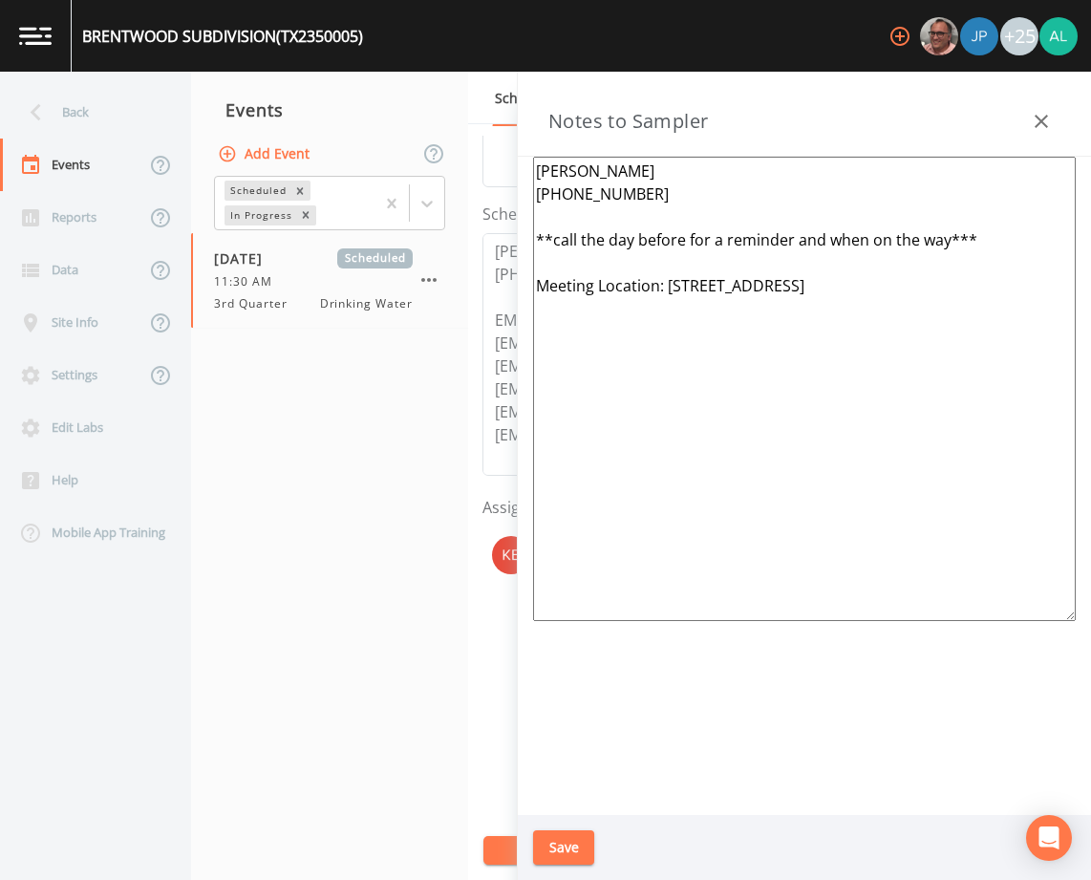
click at [560, 836] on button "Save" at bounding box center [563, 847] width 61 height 35
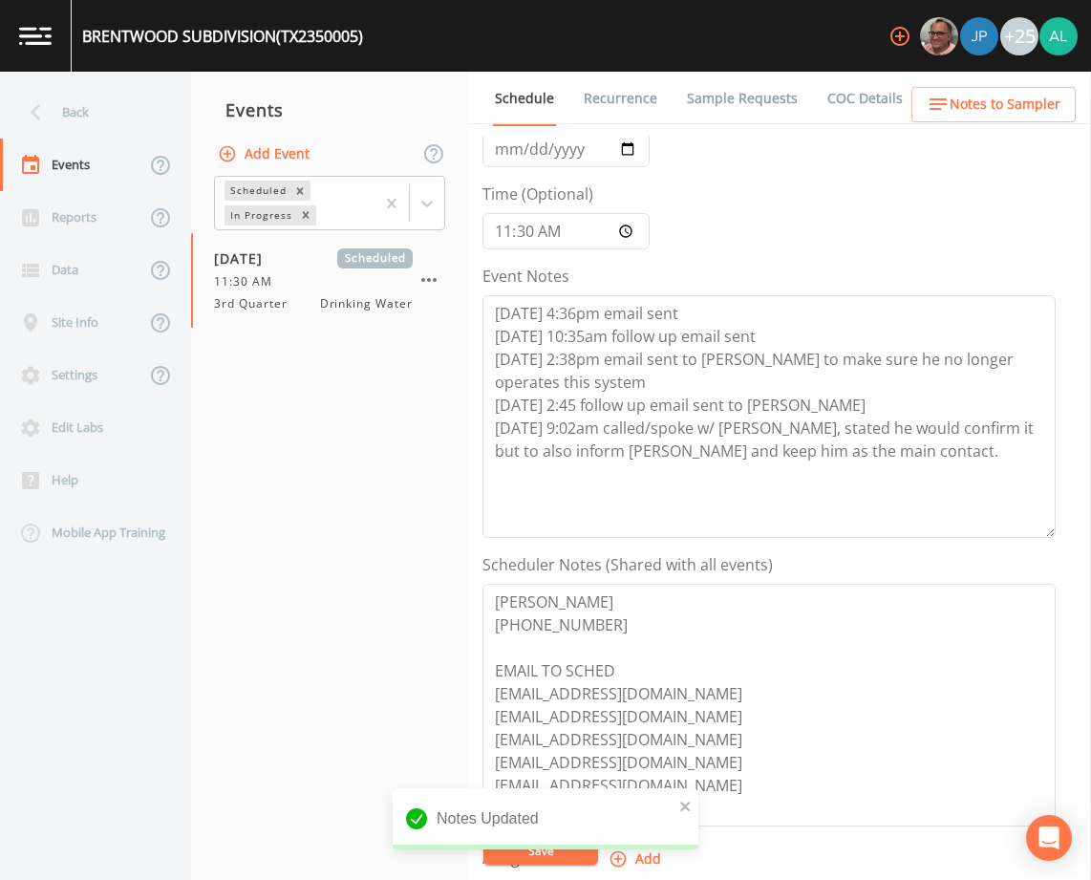
scroll to position [86, 0]
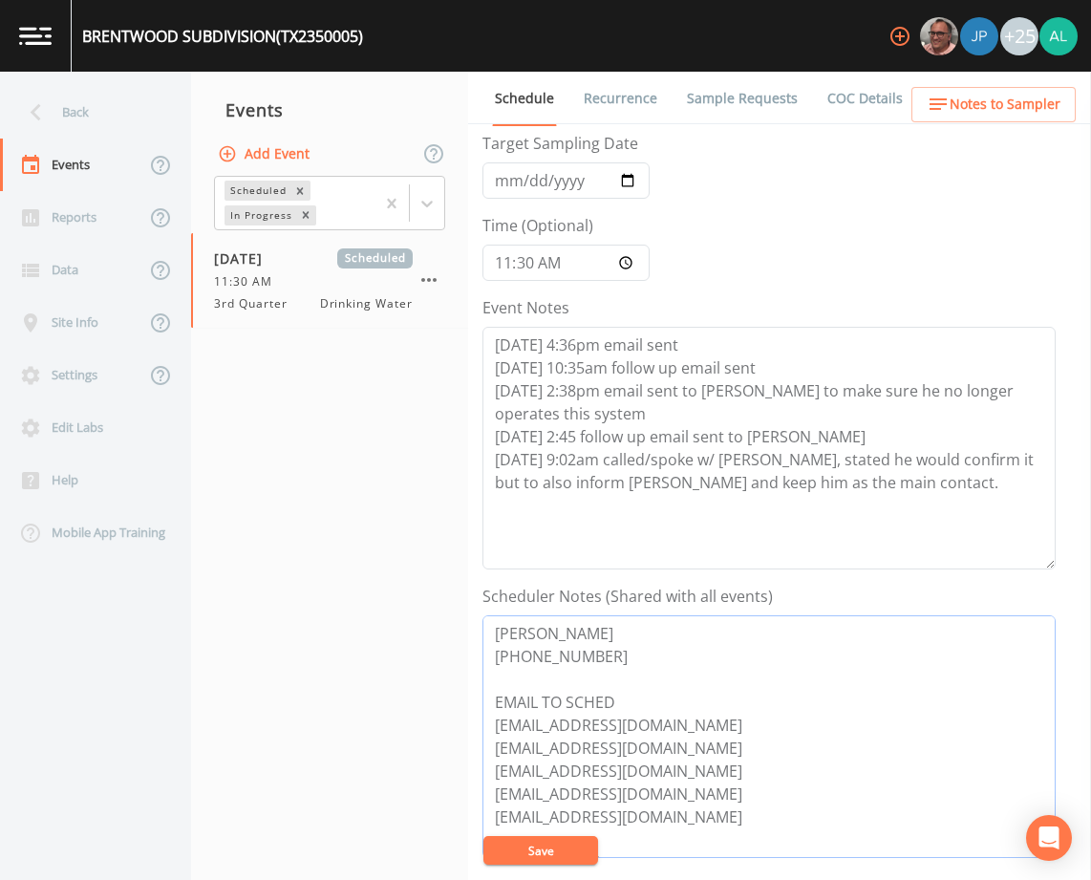
drag, startPoint x: 720, startPoint y: 807, endPoint x: 492, endPoint y: 814, distance: 228.4
click at [492, 814] on textarea "[PERSON_NAME] [PHONE_NUMBER] EMAIL TO SCHED [EMAIL_ADDRESS][DOMAIN_NAME] [EMAIL…" at bounding box center [768, 736] width 573 height 243
click at [606, 620] on textarea "[PERSON_NAME] [PHONE_NUMBER] EMAIL TO SCHED [EMAIL_ADDRESS][DOMAIN_NAME] [EMAIL…" at bounding box center [768, 736] width 573 height 243
type textarea "[PERSON_NAME] (operator) [PHONE_NUMBER] EMAIL TO SCHED [EMAIL_ADDRESS][DOMAIN_N…"
click at [532, 845] on button "Save" at bounding box center [540, 850] width 115 height 29
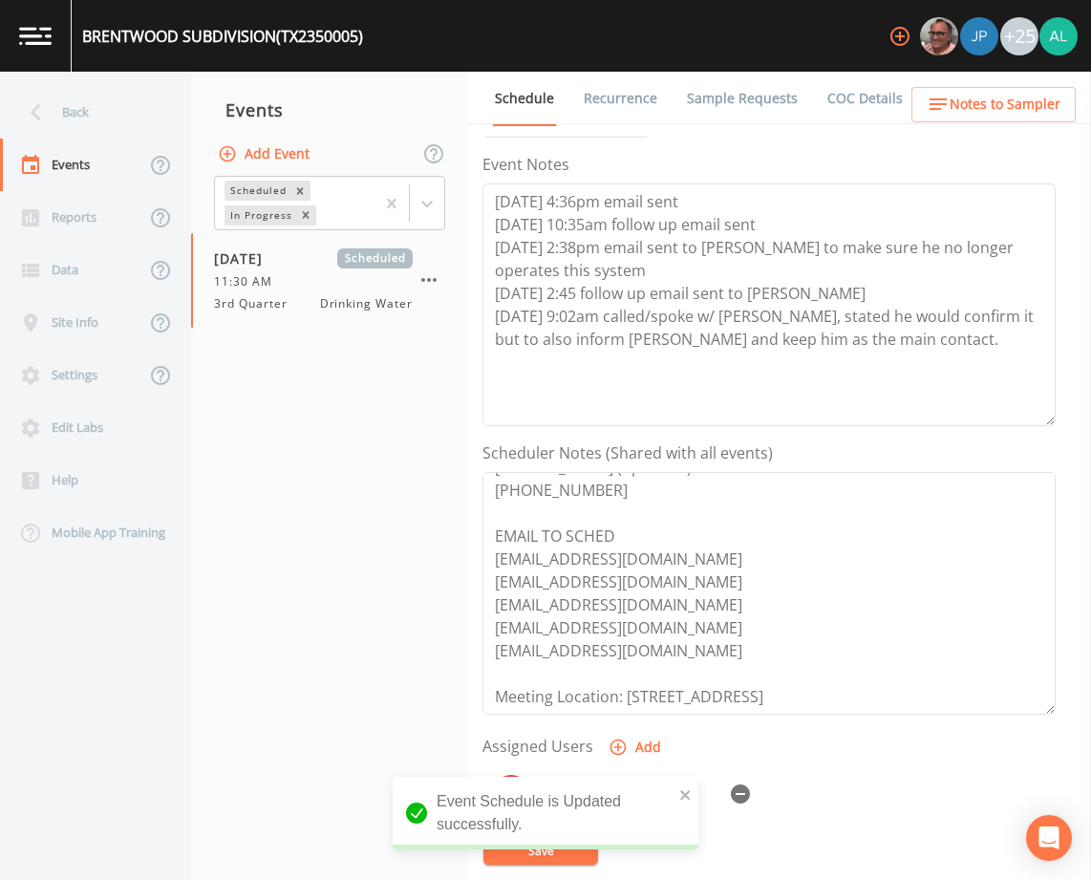
scroll to position [468, 0]
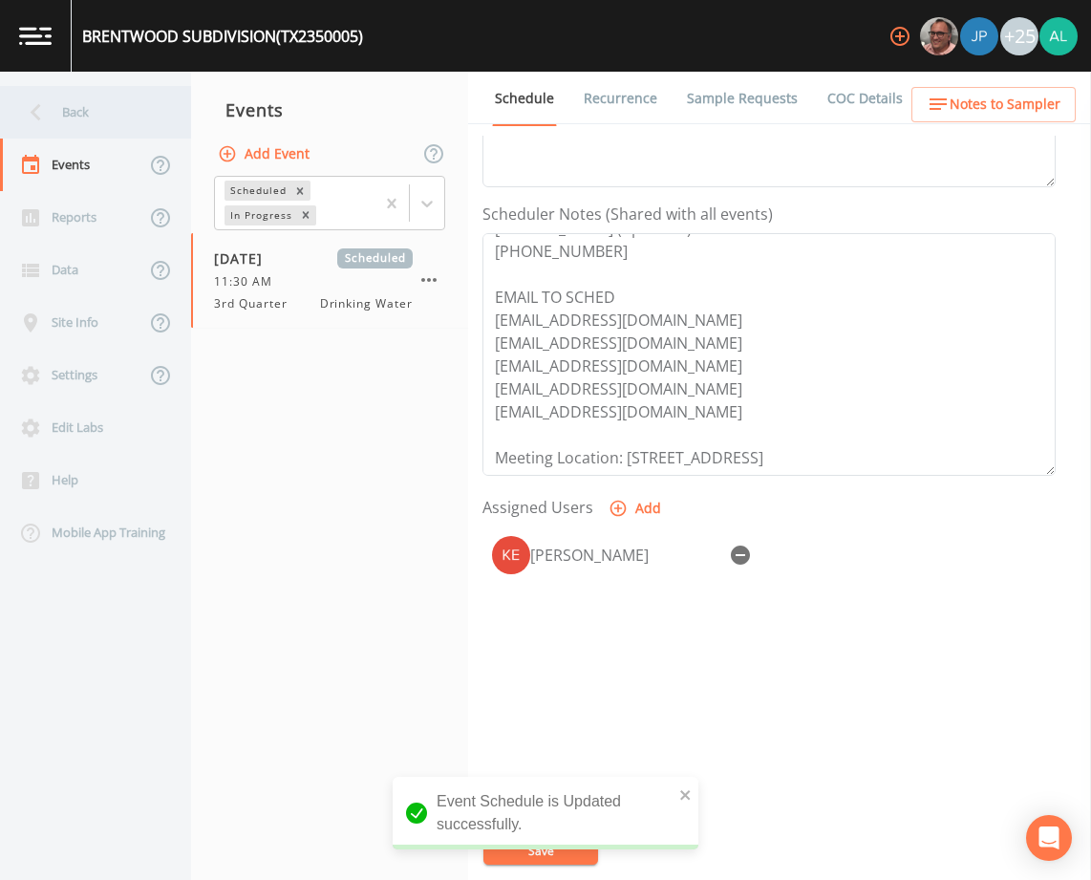
click at [103, 103] on div "Back" at bounding box center [86, 112] width 172 height 53
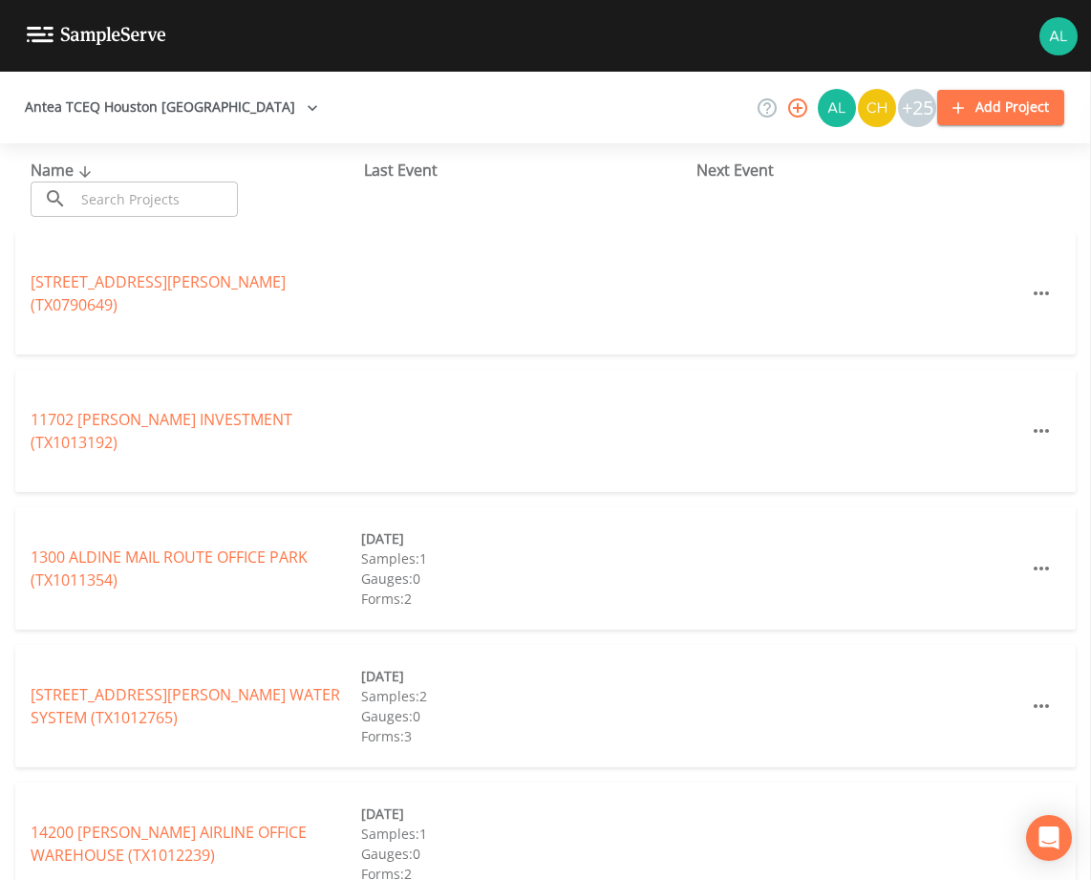
click at [118, 200] on input "text" at bounding box center [156, 199] width 163 height 35
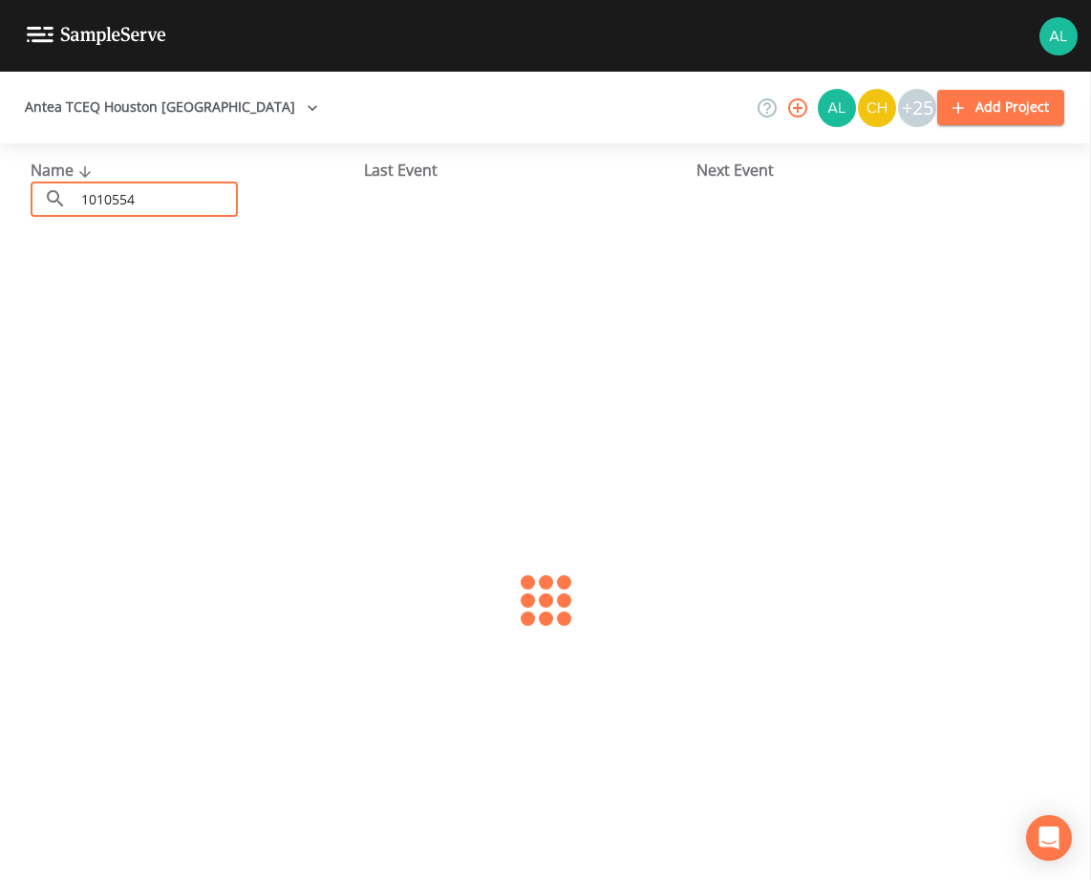
type input "1010554"
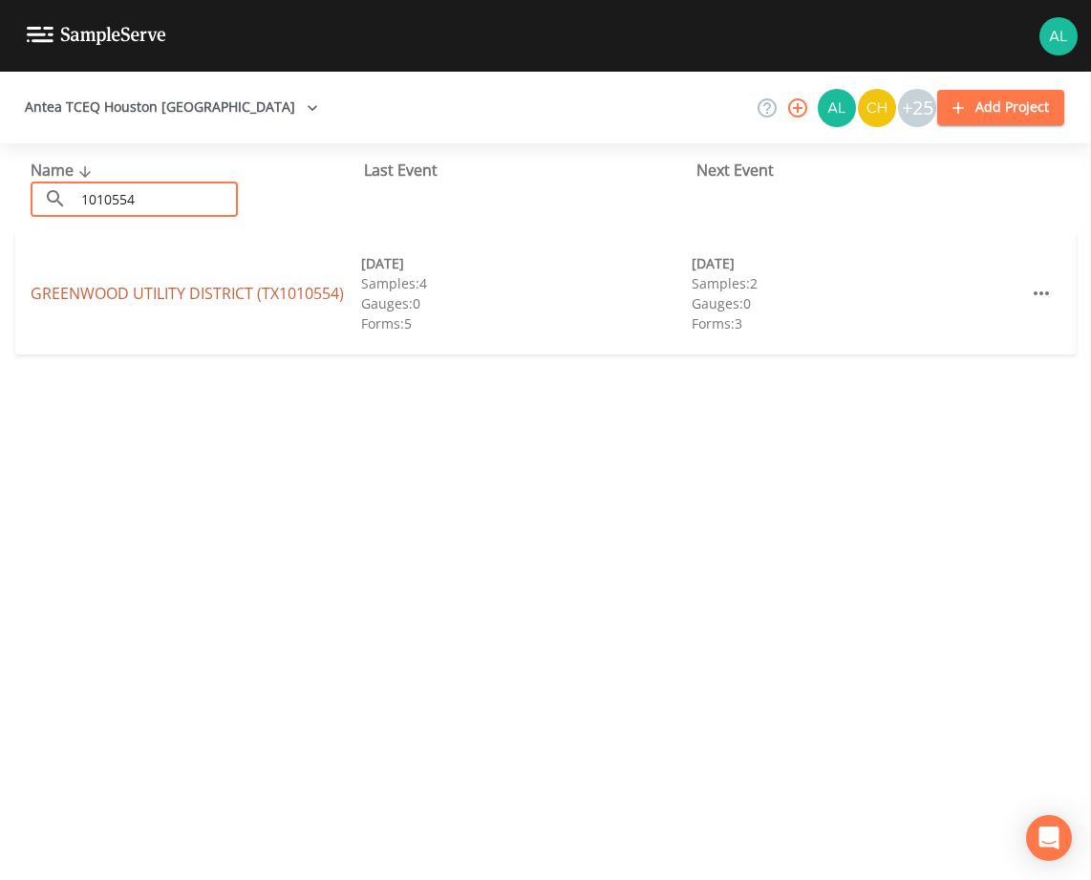
click at [161, 290] on link "[GEOGRAPHIC_DATA] (TX1010554)" at bounding box center [187, 293] width 313 height 21
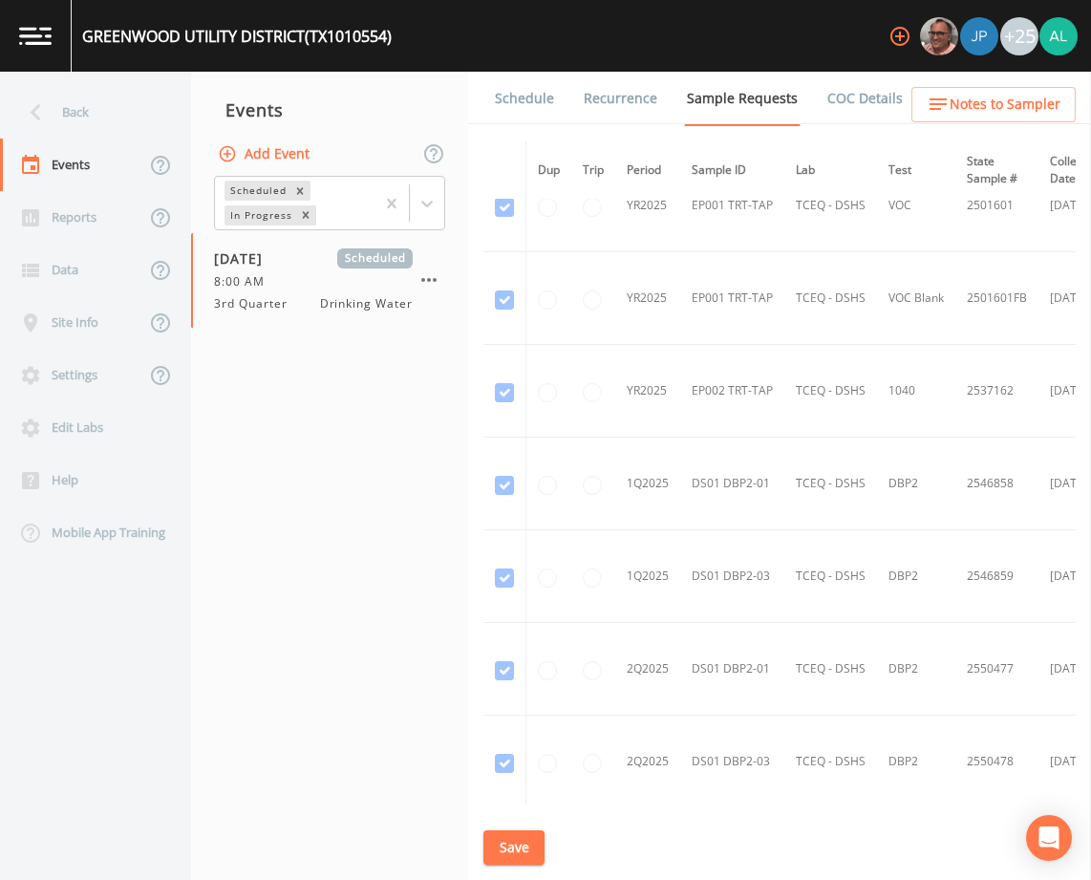
scroll to position [1880, 0]
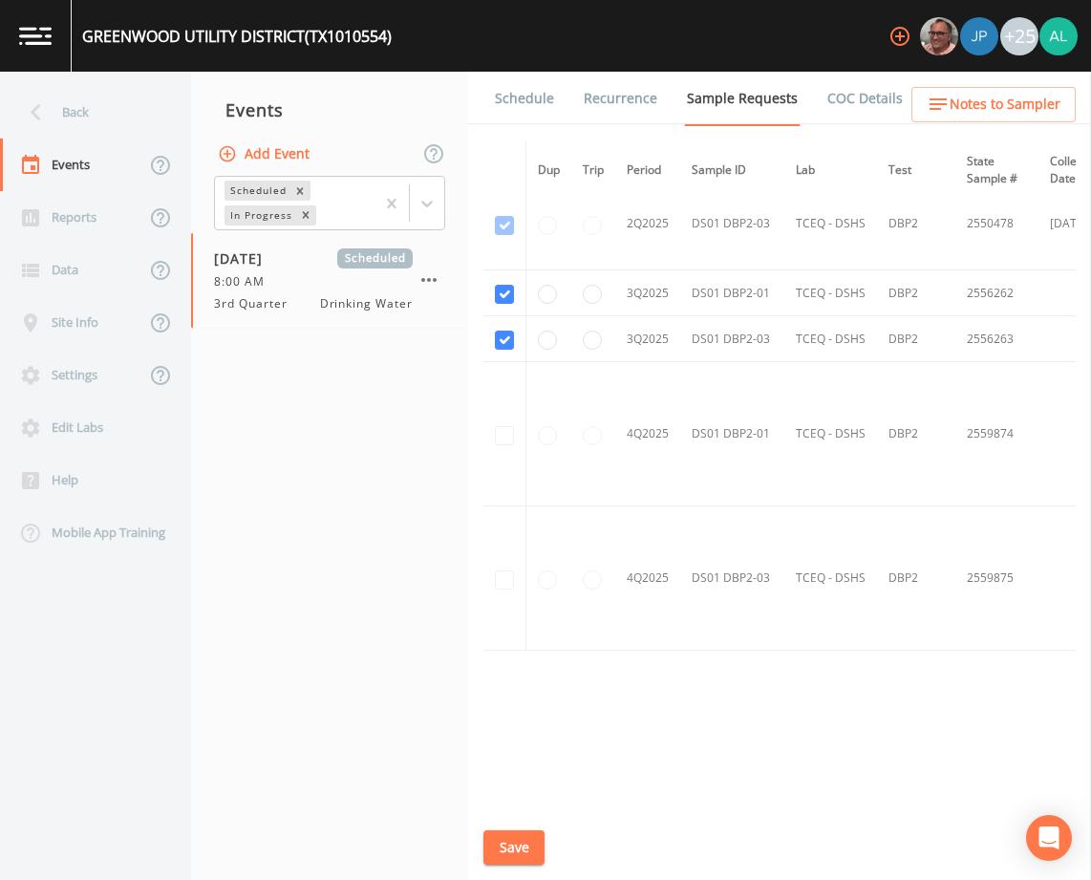
click at [508, 101] on link "Schedule" at bounding box center [524, 99] width 65 height 54
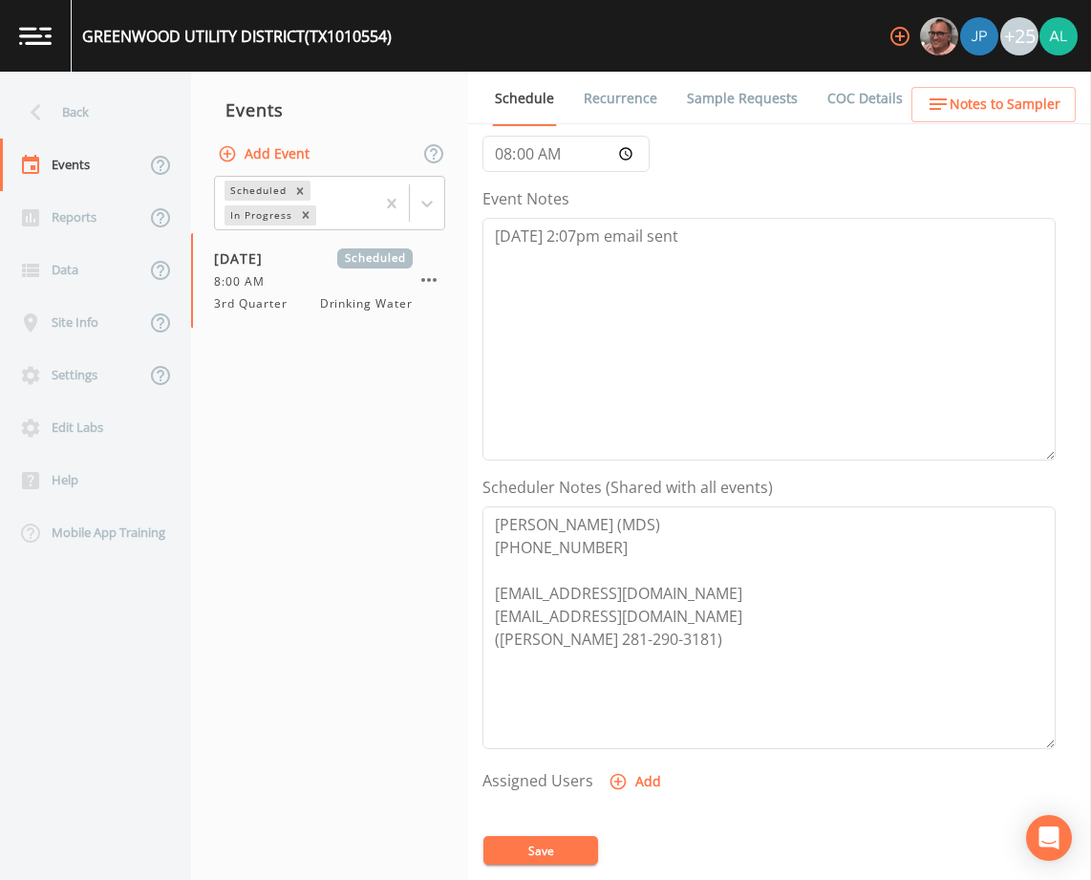
scroll to position [191, 0]
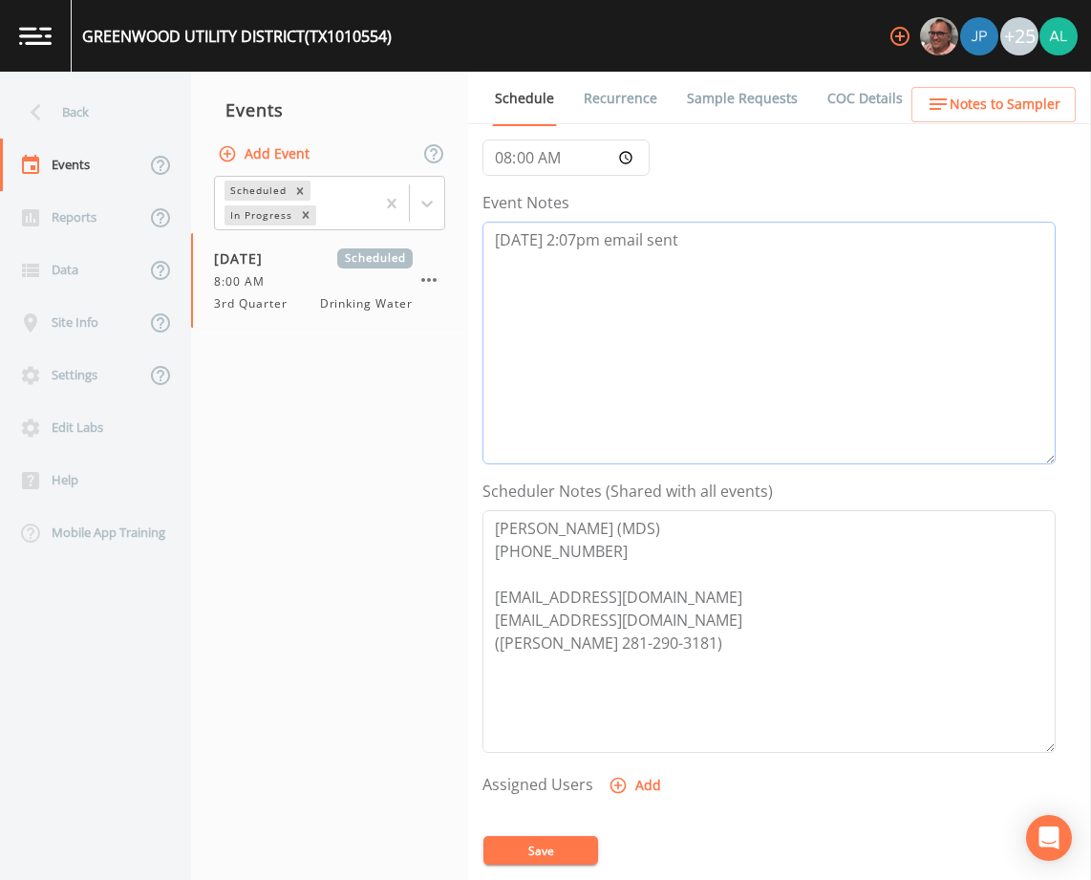
click at [696, 258] on textarea "[DATE] 2:07pm email sent" at bounding box center [768, 343] width 573 height 243
type textarea "[DATE] 2:07pm email sent [DATE] 9:22am confirmed by [PERSON_NAME]"
click at [540, 850] on button "Save" at bounding box center [540, 850] width 115 height 29
click at [624, 779] on icon "button" at bounding box center [618, 785] width 19 height 19
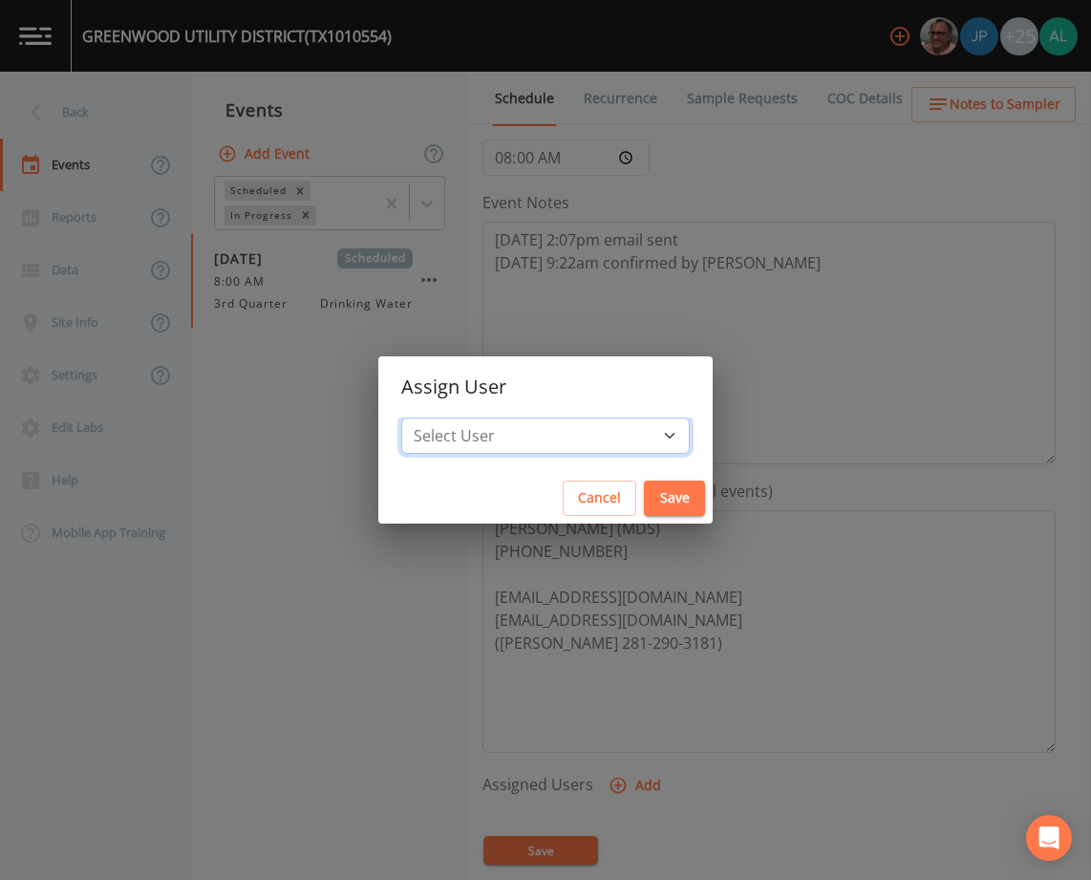
click at [531, 432] on select "Select User [PERSON_NAME] [PERSON_NAME] [PERSON_NAME] [PERSON_NAME] [PERSON_NAM…" at bounding box center [545, 436] width 289 height 36
select select "914a0f29-56c2-4065-8e52-23905ef40f2e"
click at [444, 418] on select "Select User [PERSON_NAME] [PERSON_NAME] [PERSON_NAME] [PERSON_NAME] [PERSON_NAM…" at bounding box center [545, 436] width 289 height 36
click at [644, 495] on button "Save" at bounding box center [674, 498] width 61 height 35
select select
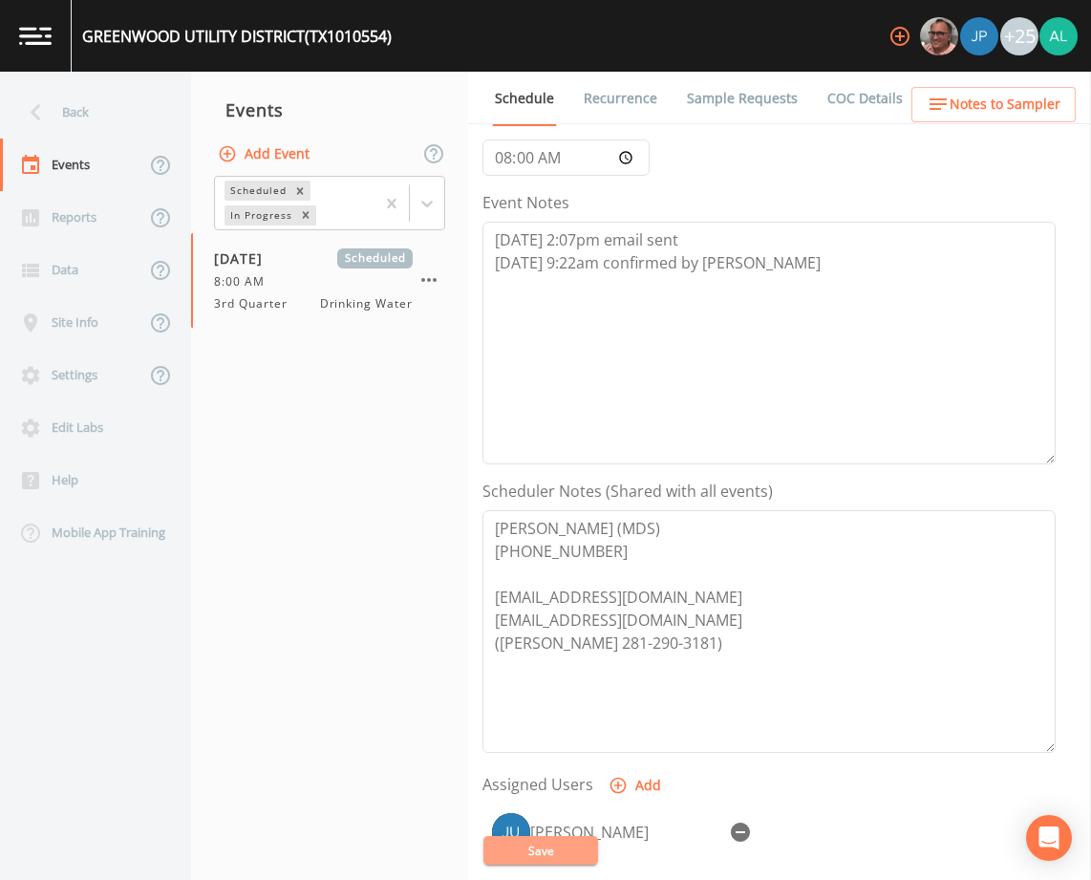
click at [525, 859] on button "Save" at bounding box center [540, 850] width 115 height 29
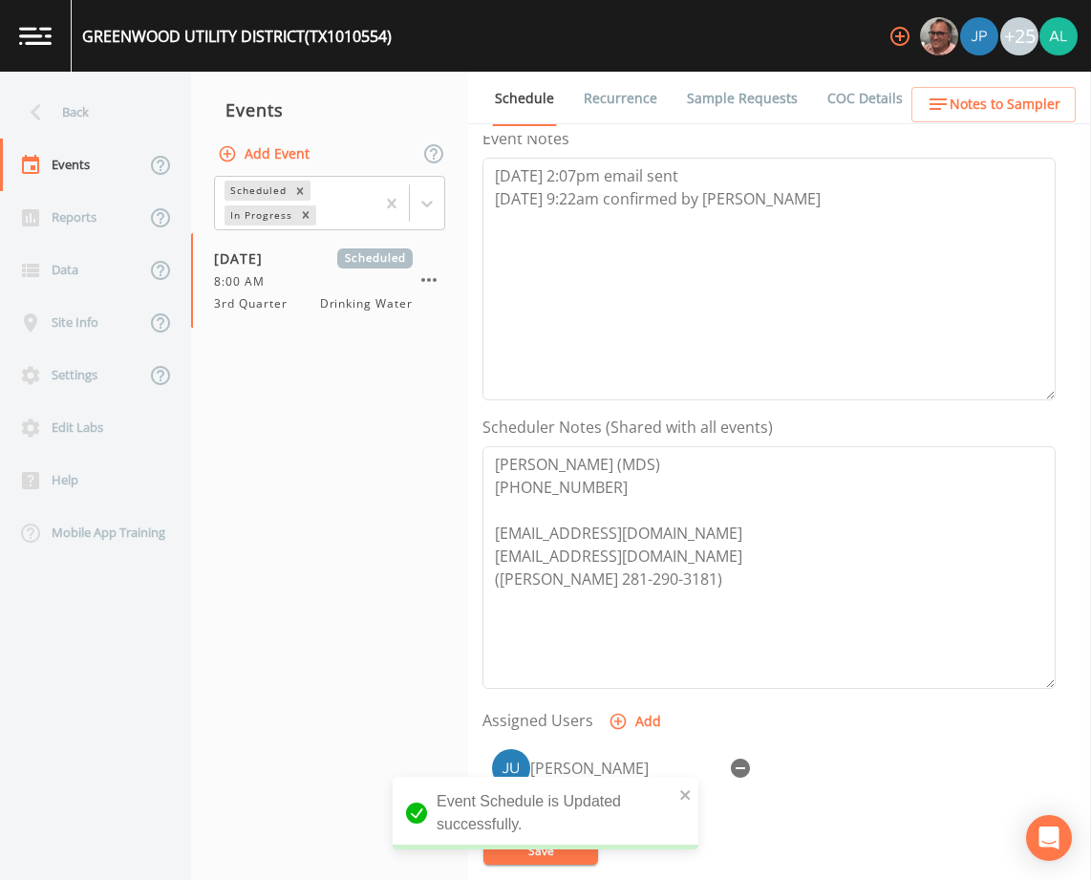
scroll to position [287, 0]
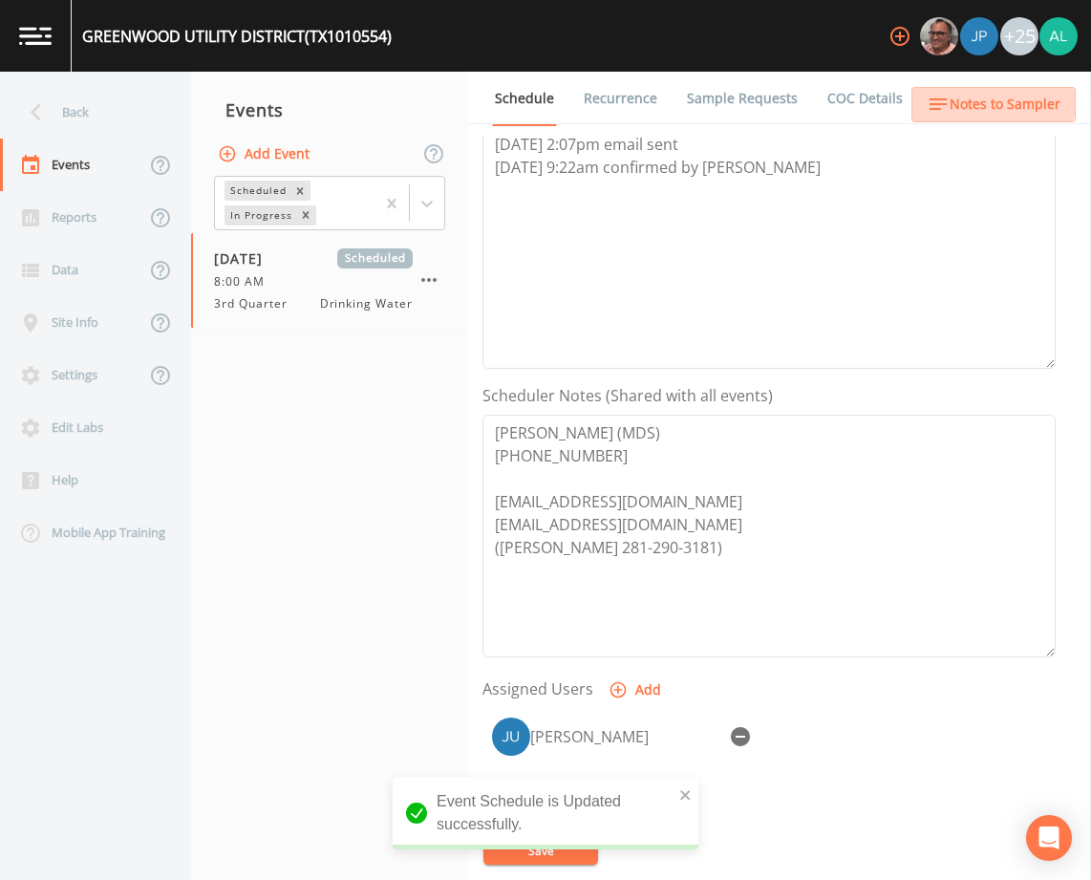
click at [986, 96] on span "Notes to Sampler" at bounding box center [1005, 105] width 111 height 24
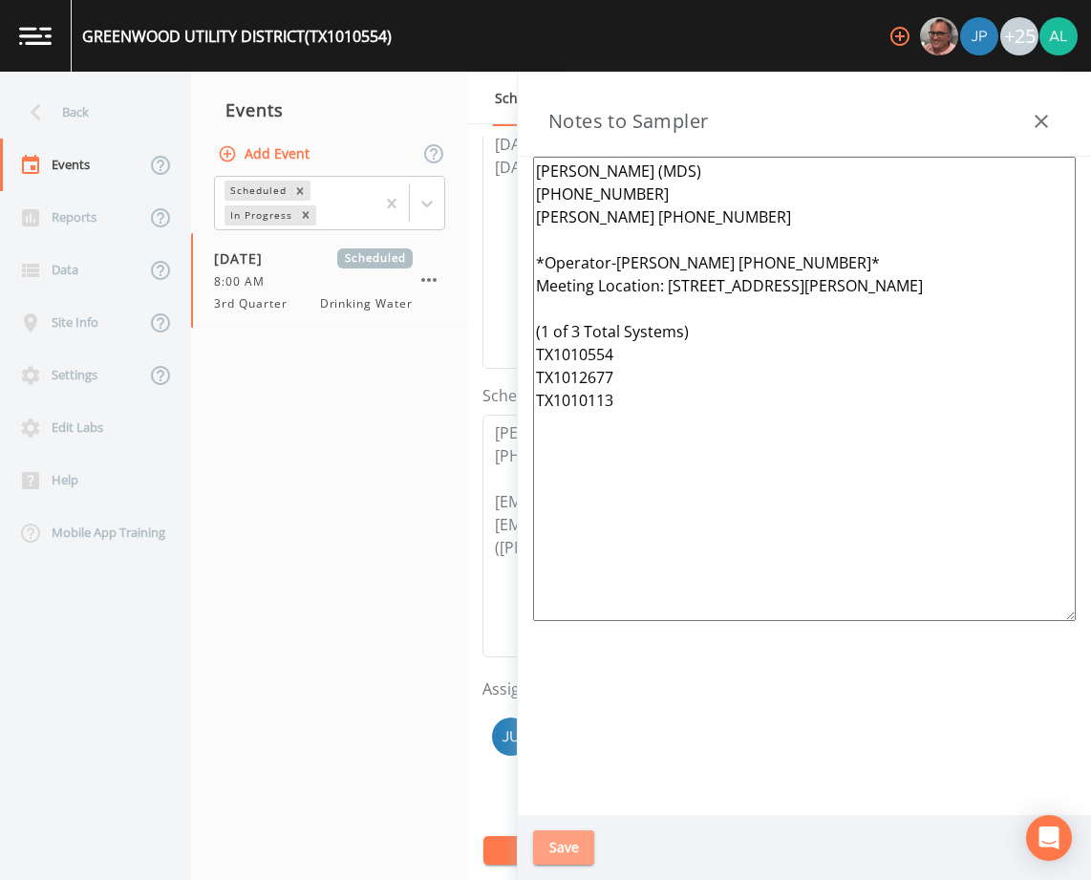
click at [569, 830] on button "Save" at bounding box center [563, 847] width 61 height 35
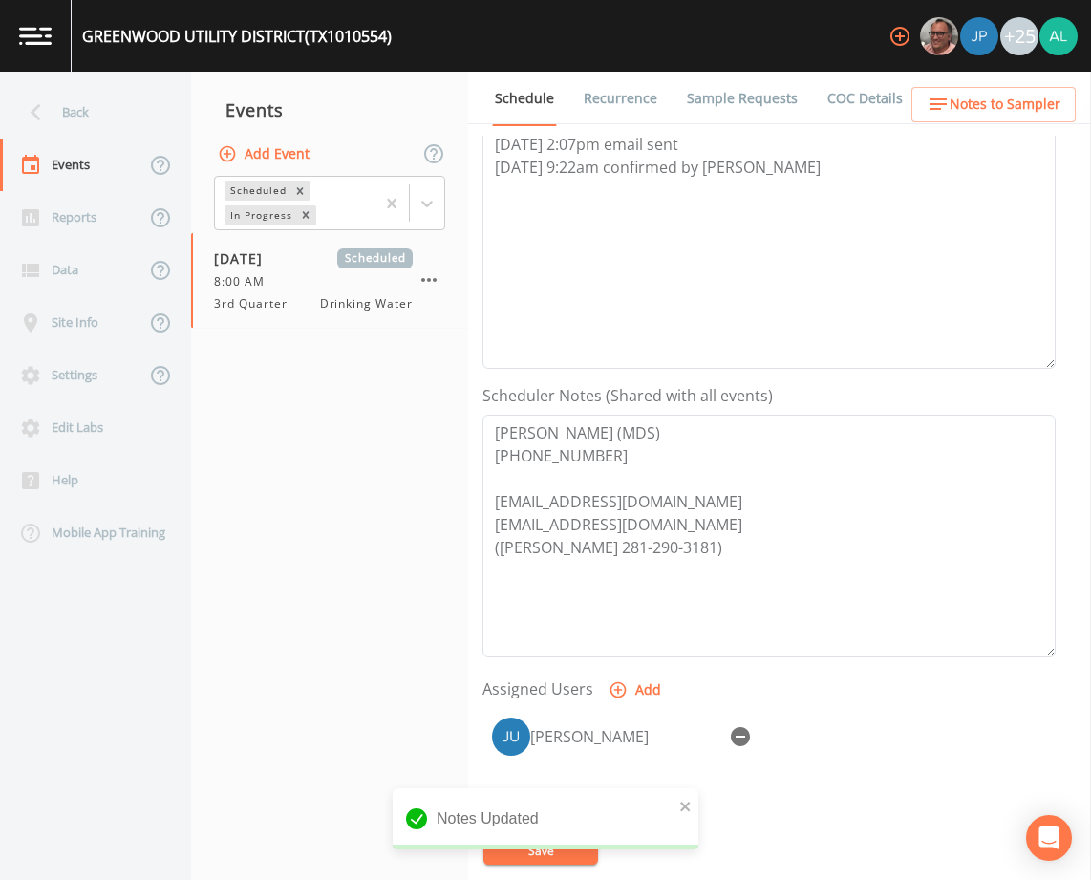
scroll to position [191, 0]
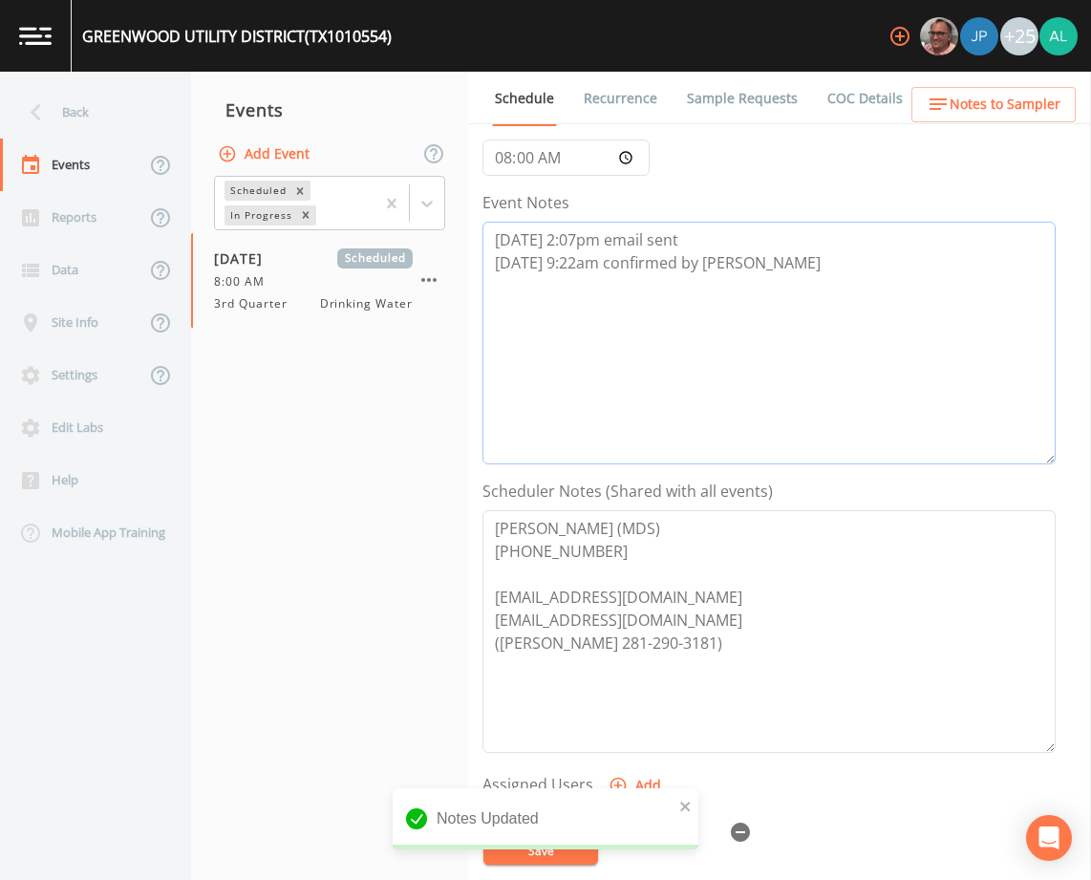
drag, startPoint x: 754, startPoint y: 275, endPoint x: 502, endPoint y: 229, distance: 256.4
click at [502, 229] on textarea "[DATE] 2:07pm email sent [DATE] 9:22am confirmed by [PERSON_NAME]" at bounding box center [768, 343] width 573 height 243
click at [710, 275] on textarea "[DATE] 2:07pm email sent [DATE] 9:22am confirmed by [PERSON_NAME]" at bounding box center [768, 343] width 573 height 243
click at [756, 264] on textarea "[DATE] 2:07pm email sent [DATE] 9:22am confirmed by [PERSON_NAME]" at bounding box center [768, 343] width 573 height 243
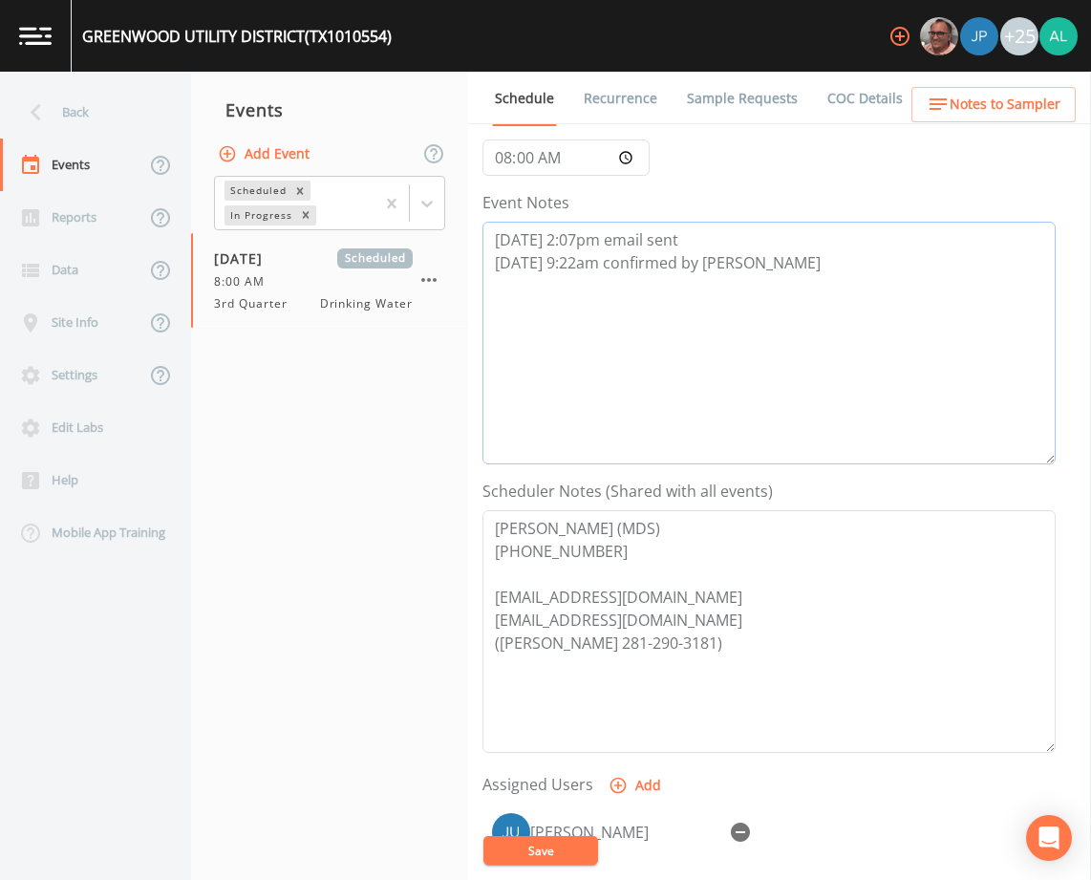
click at [750, 311] on textarea "[DATE] 2:07pm email sent [DATE] 9:22am confirmed by [PERSON_NAME]" at bounding box center [768, 343] width 573 height 243
drag, startPoint x: 753, startPoint y: 303, endPoint x: 764, endPoint y: 260, distance: 44.5
click at [764, 260] on textarea "[DATE] 2:07pm email sent [DATE] 9:22am confirmed by [PERSON_NAME]" at bounding box center [768, 343] width 573 height 243
click at [763, 257] on textarea "[DATE] 2:07pm email sent [DATE] 9:22am confirmed by [PERSON_NAME]" at bounding box center [768, 343] width 573 height 243
drag, startPoint x: 776, startPoint y: 261, endPoint x: 461, endPoint y: 261, distance: 314.3
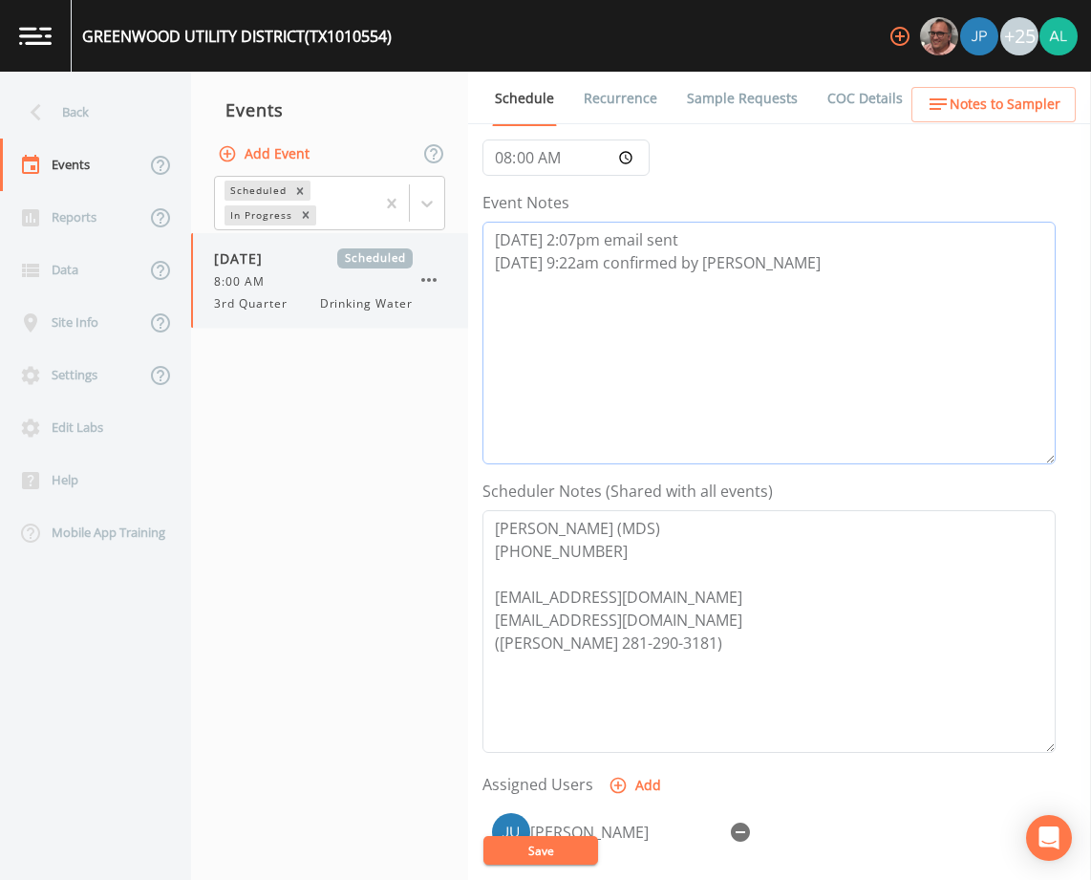
click at [461, 261] on div "Back Events Reports Data Site Info Settings Edit Labs Help Mobile App Training …" at bounding box center [545, 476] width 1091 height 808
click at [533, 850] on button "Save" at bounding box center [540, 850] width 115 height 29
click at [527, 862] on button "Save" at bounding box center [540, 850] width 115 height 29
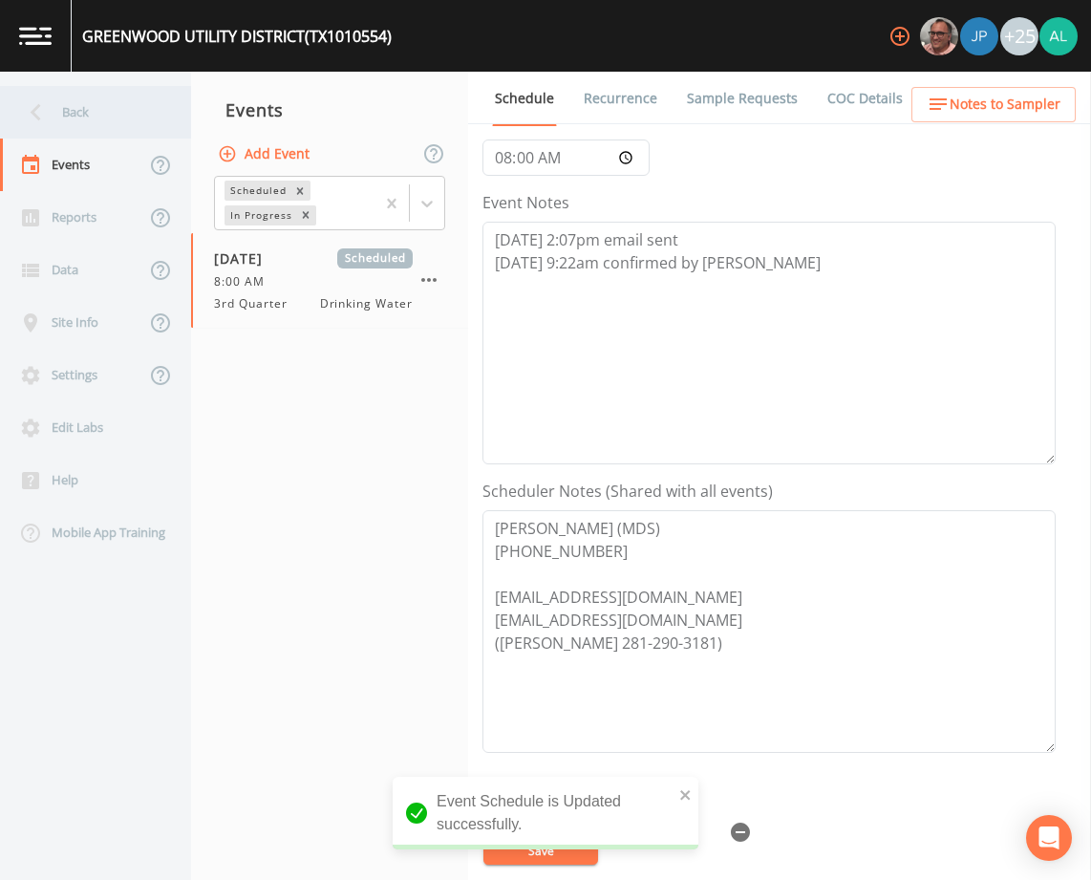
click at [155, 138] on div "Back" at bounding box center [86, 112] width 172 height 53
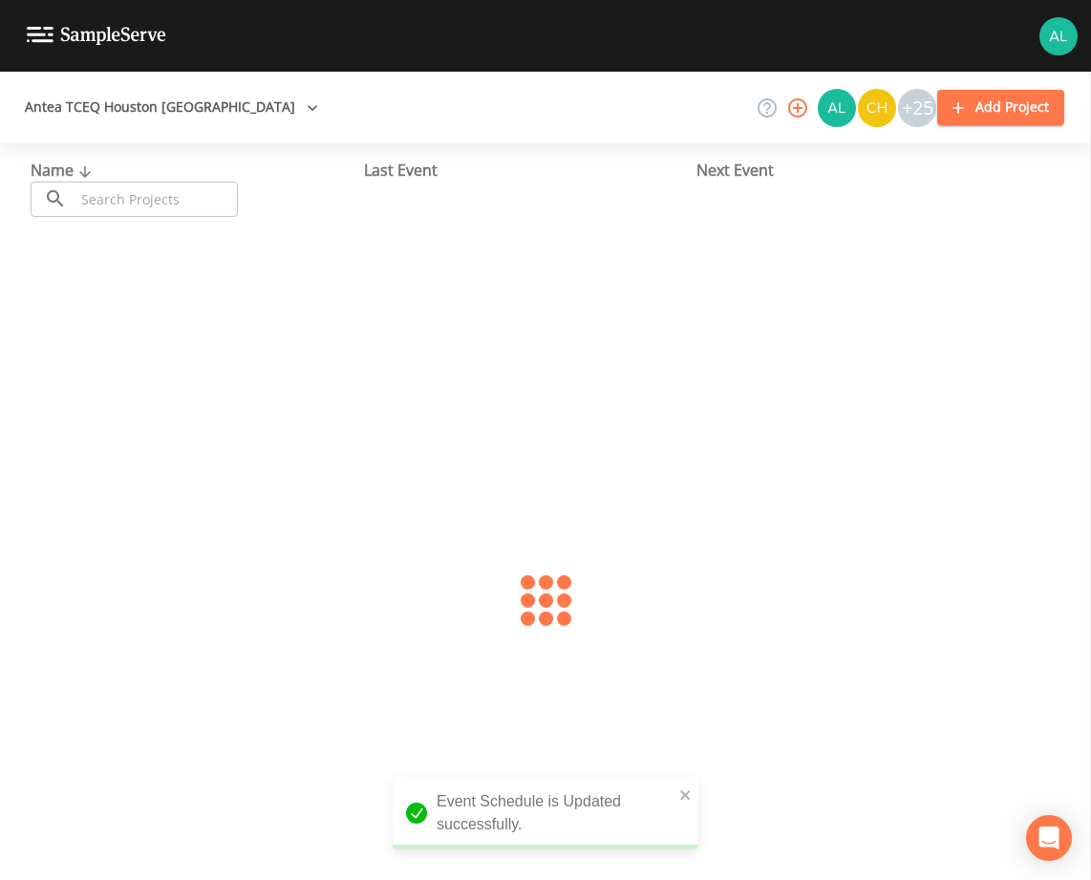
click at [164, 189] on input "text" at bounding box center [156, 199] width 163 height 35
type input "1010554"
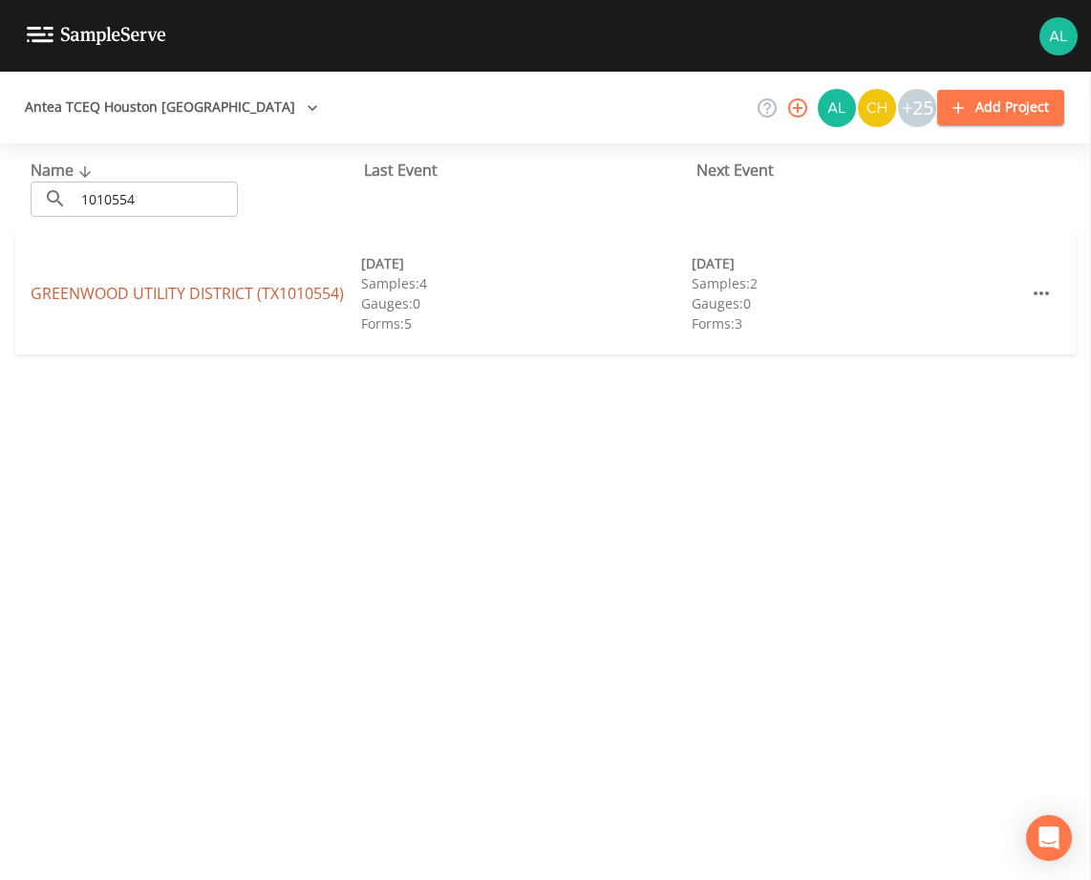
click at [168, 299] on link "[GEOGRAPHIC_DATA] (TX1010554)" at bounding box center [187, 293] width 313 height 21
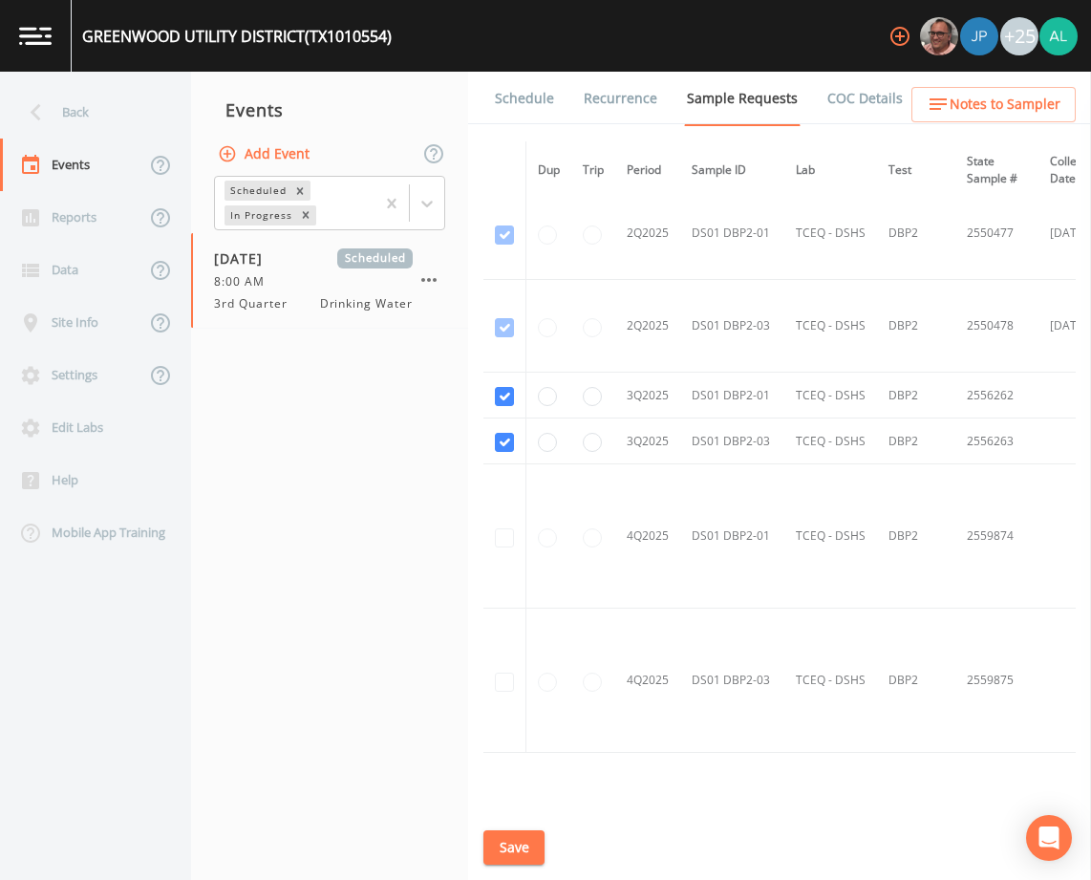
scroll to position [1880, 0]
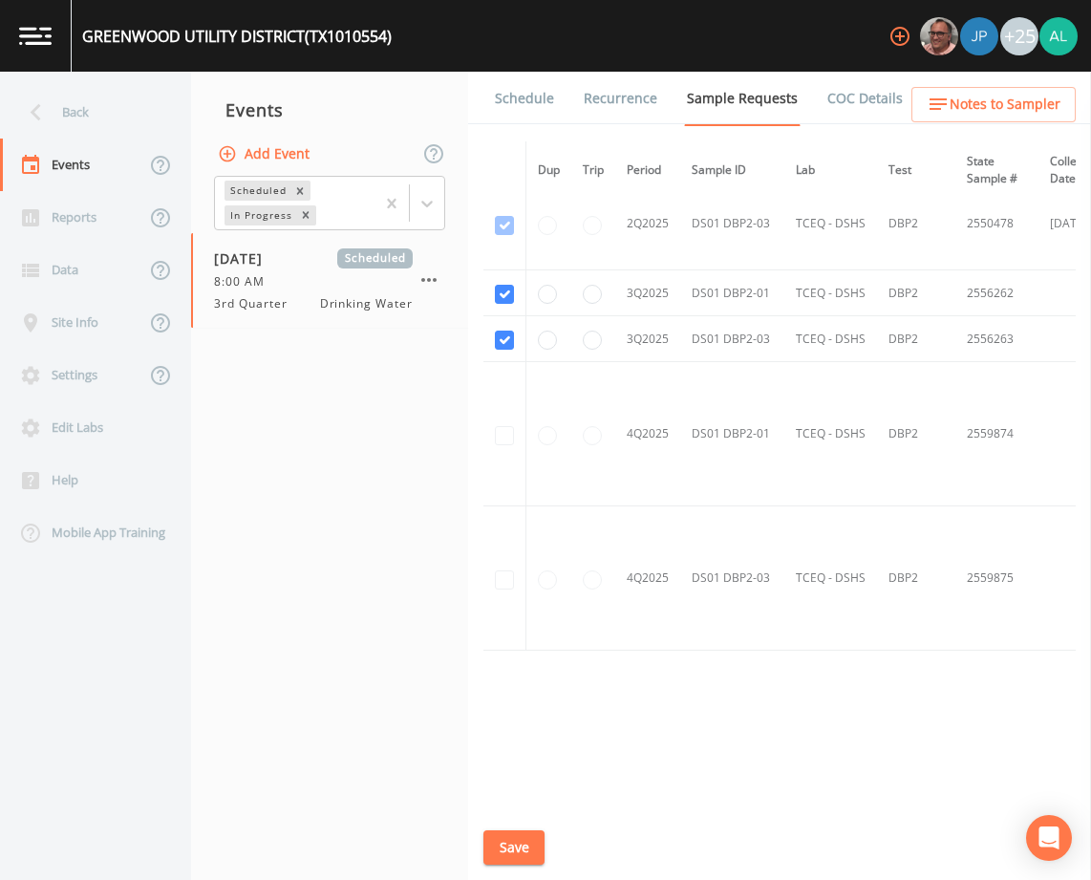
click at [502, 70] on div "[GEOGRAPHIC_DATA] (TX1010554) +25" at bounding box center [545, 36] width 1091 height 72
click at [510, 91] on link "Schedule" at bounding box center [524, 99] width 65 height 54
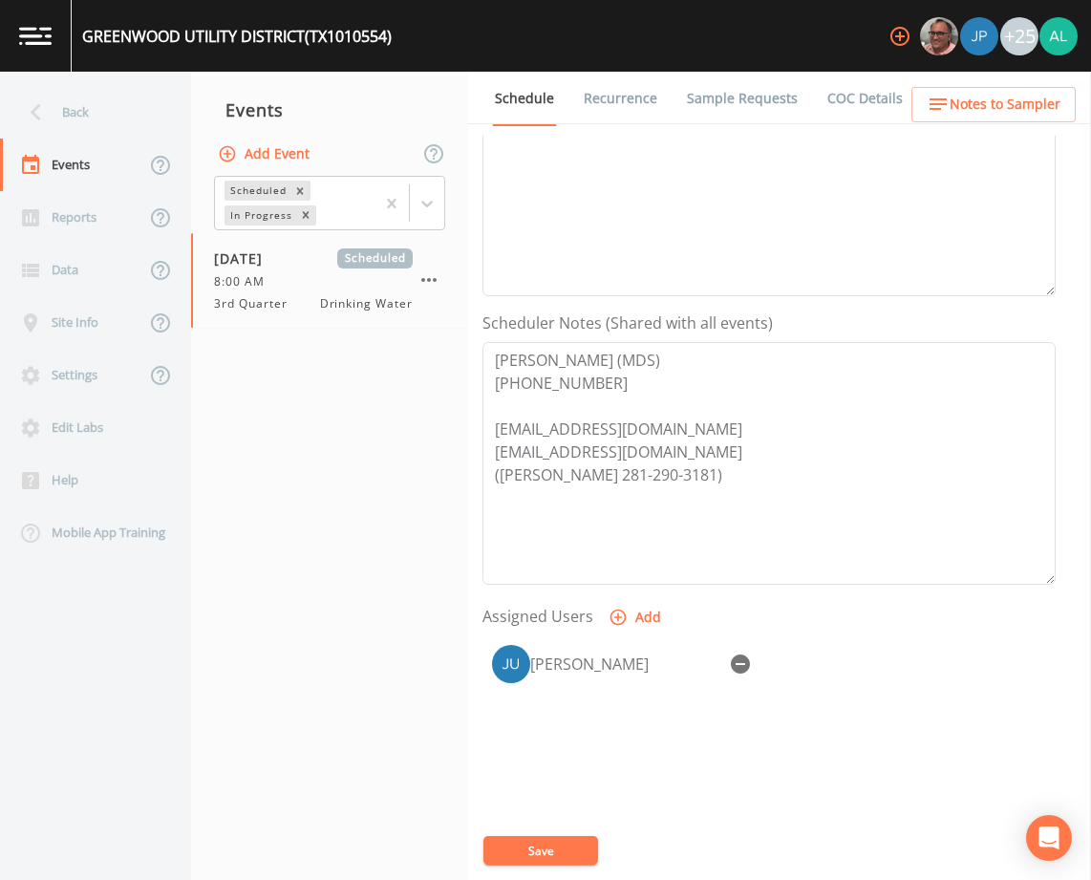
scroll to position [468, 0]
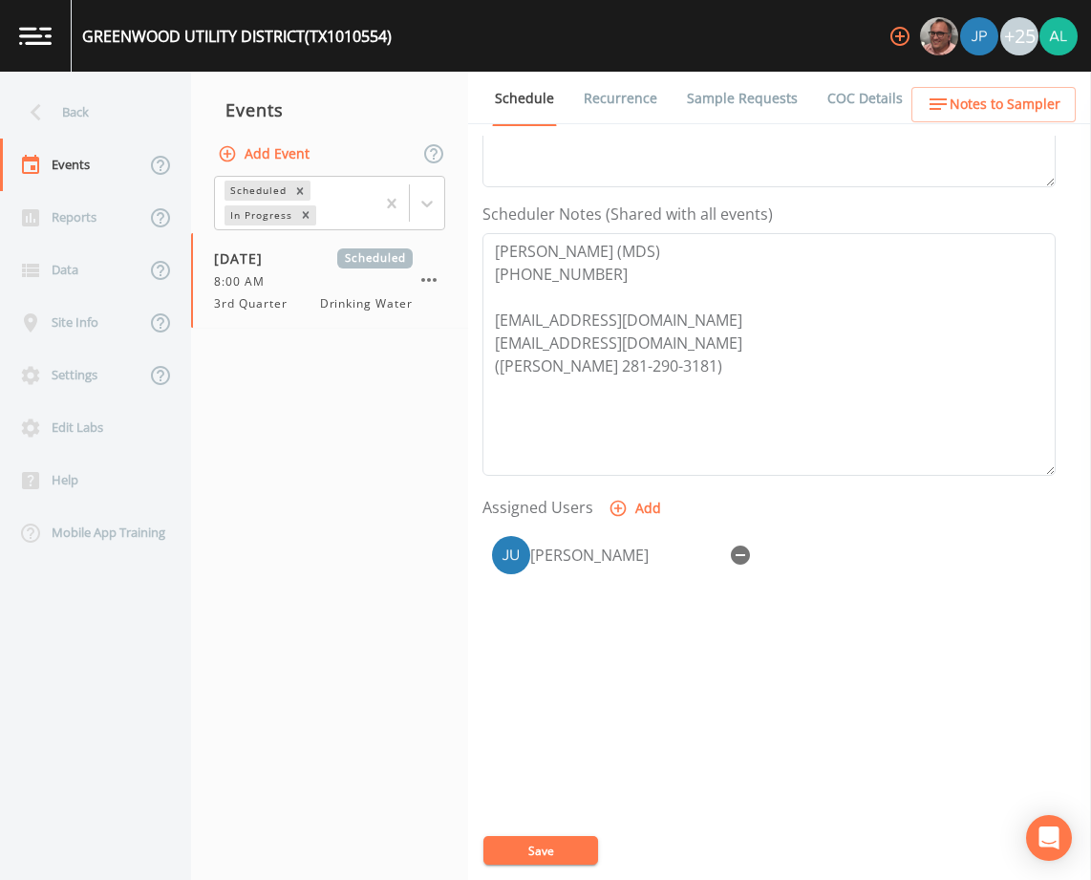
click at [983, 106] on span "Notes to Sampler" at bounding box center [1005, 105] width 111 height 24
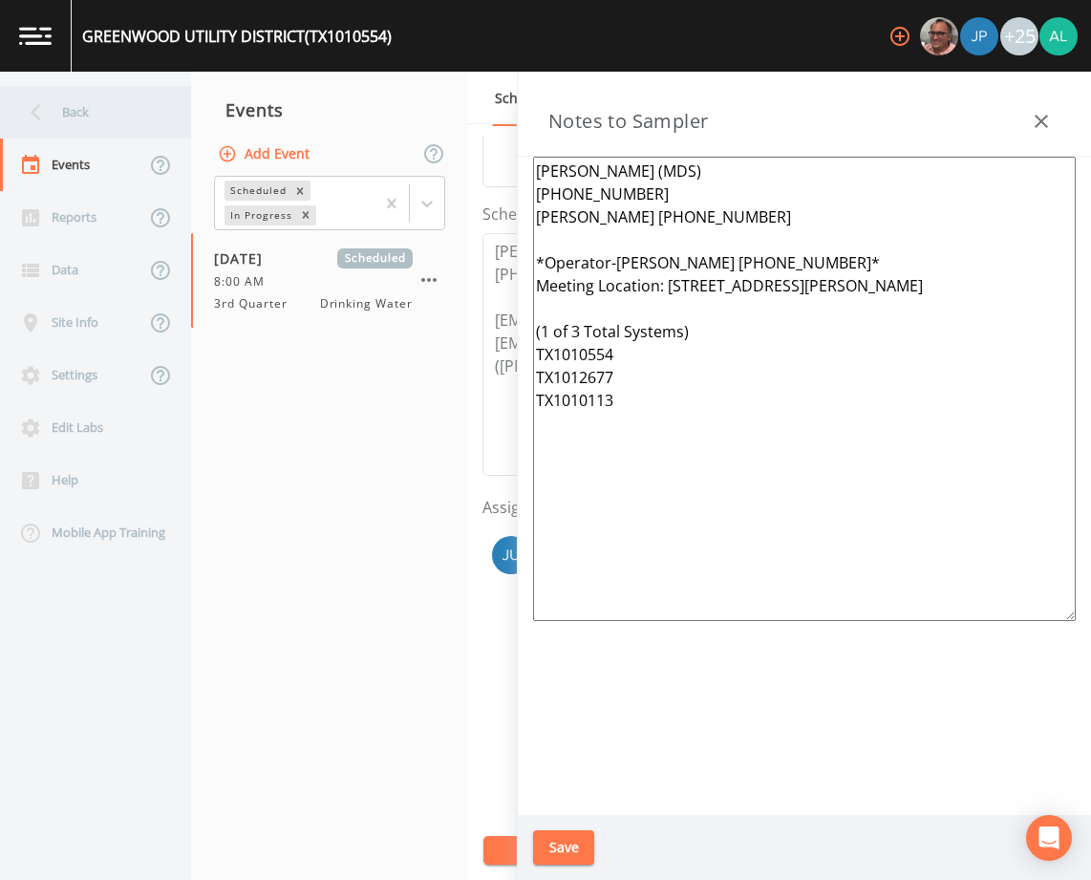
click at [81, 108] on div "Back" at bounding box center [86, 112] width 172 height 53
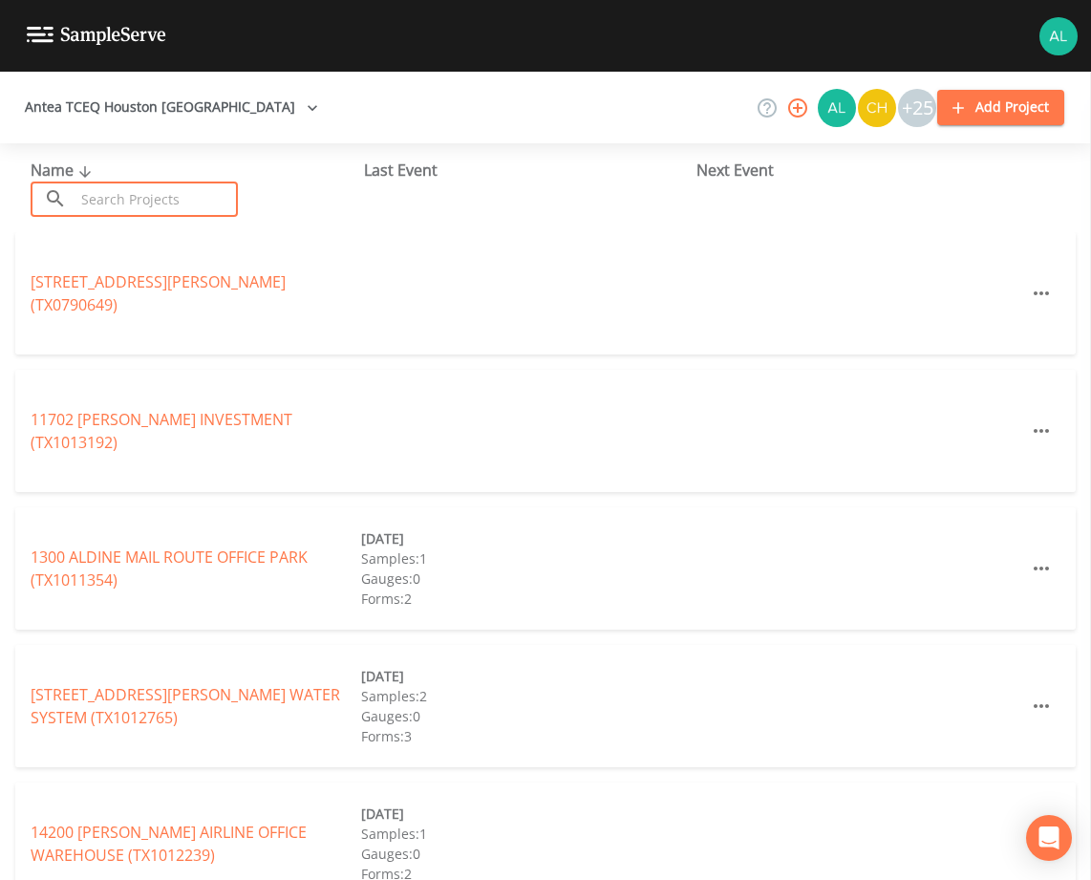
drag, startPoint x: 139, startPoint y: 190, endPoint x: 142, endPoint y: 202, distance: 11.8
click at [139, 190] on input "text" at bounding box center [156, 199] width 163 height 35
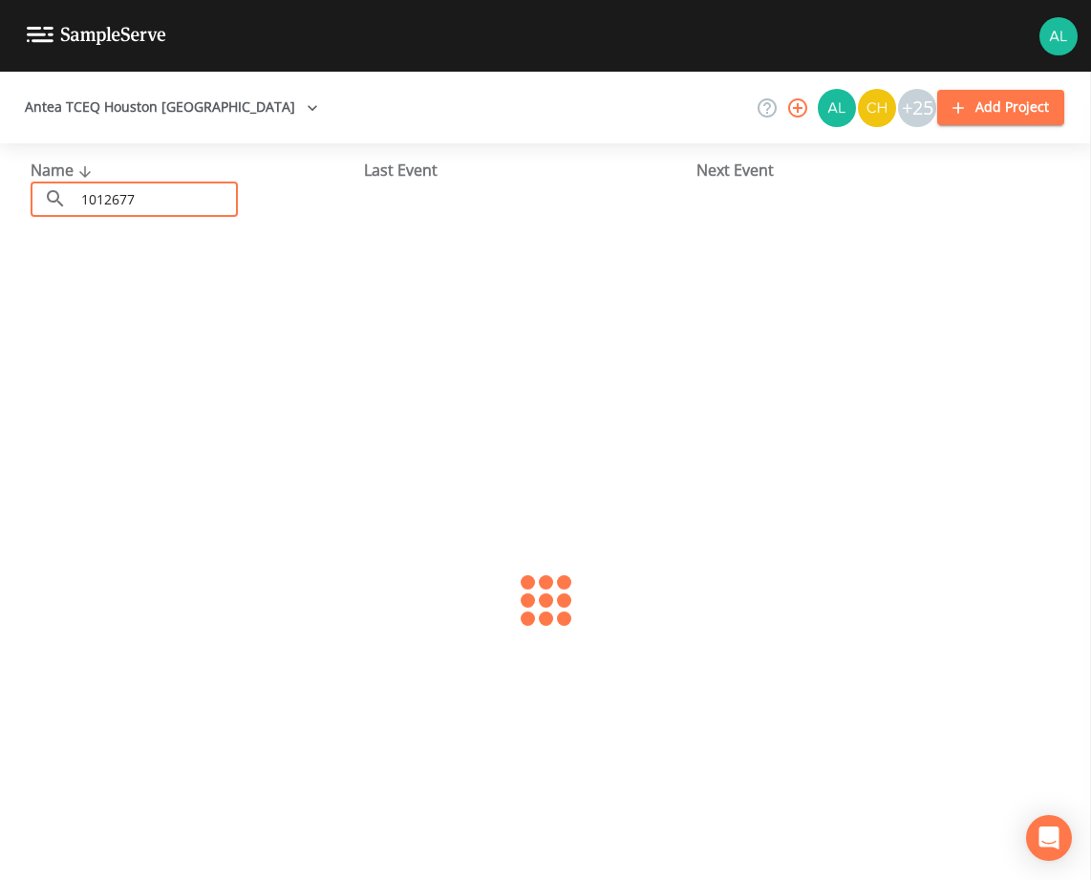
type input "1012677"
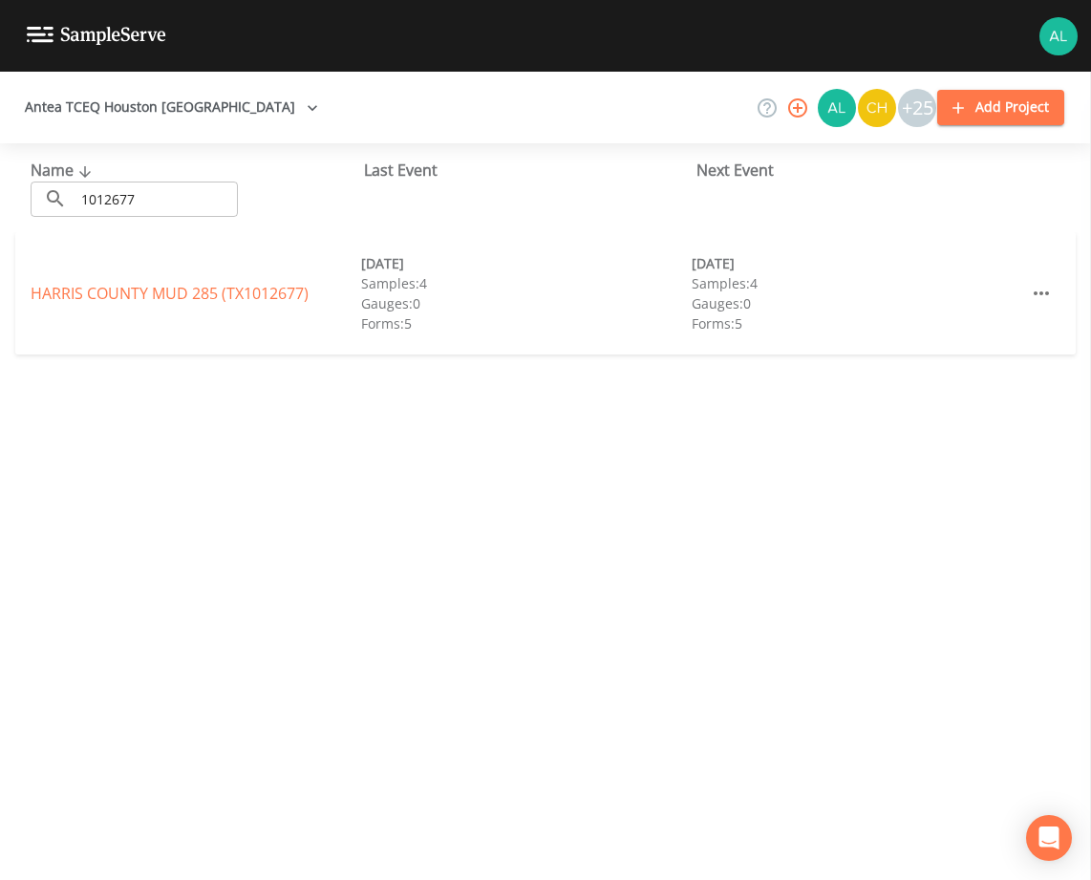
click at [96, 279] on div "[GEOGRAPHIC_DATA] 285 (TX1012677) [DATE] Samples: 4 Gauges: 0 Forms: 5 [DATE] S…" at bounding box center [545, 293] width 1061 height 122
click at [112, 309] on div "[GEOGRAPHIC_DATA] 285 (TX1012677) [DATE] Samples: 4 Gauges: 0 Forms: 5 [DATE] S…" at bounding box center [545, 293] width 1061 height 122
click at [109, 291] on link "[GEOGRAPHIC_DATA] 285 (TX1012677)" at bounding box center [170, 293] width 278 height 21
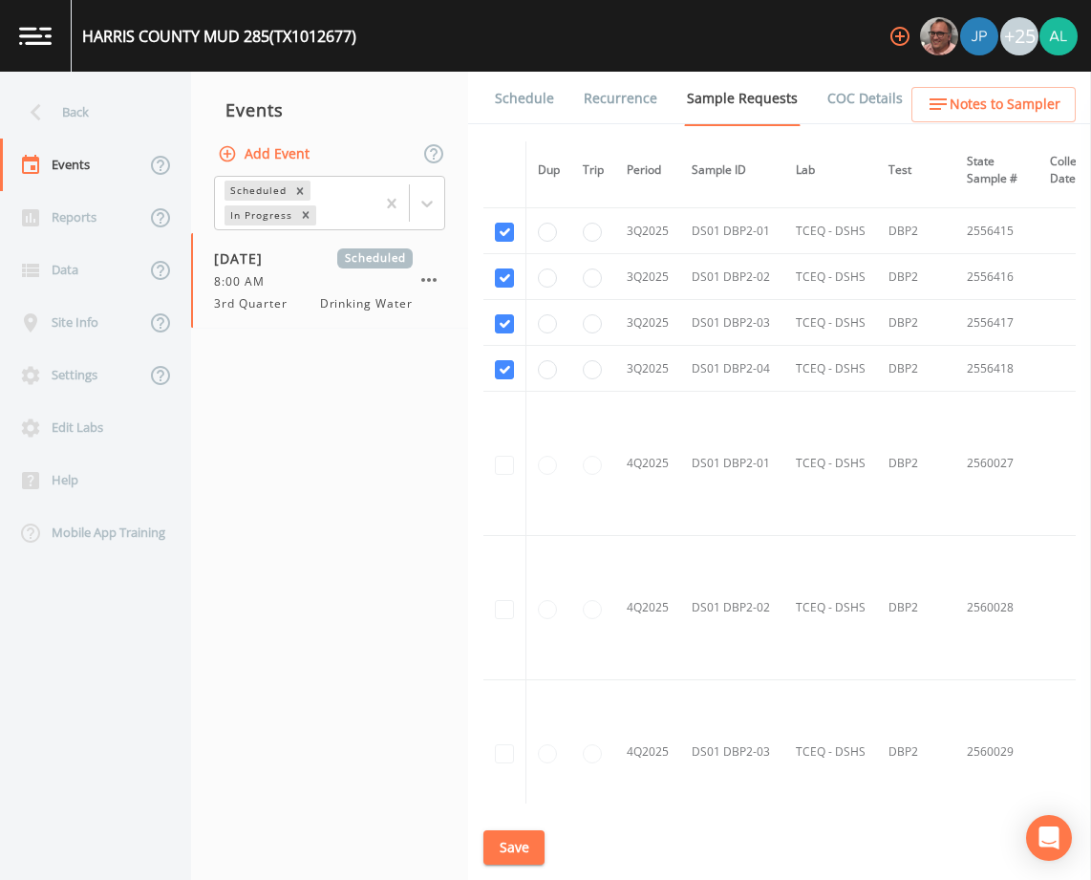
scroll to position [3093, 0]
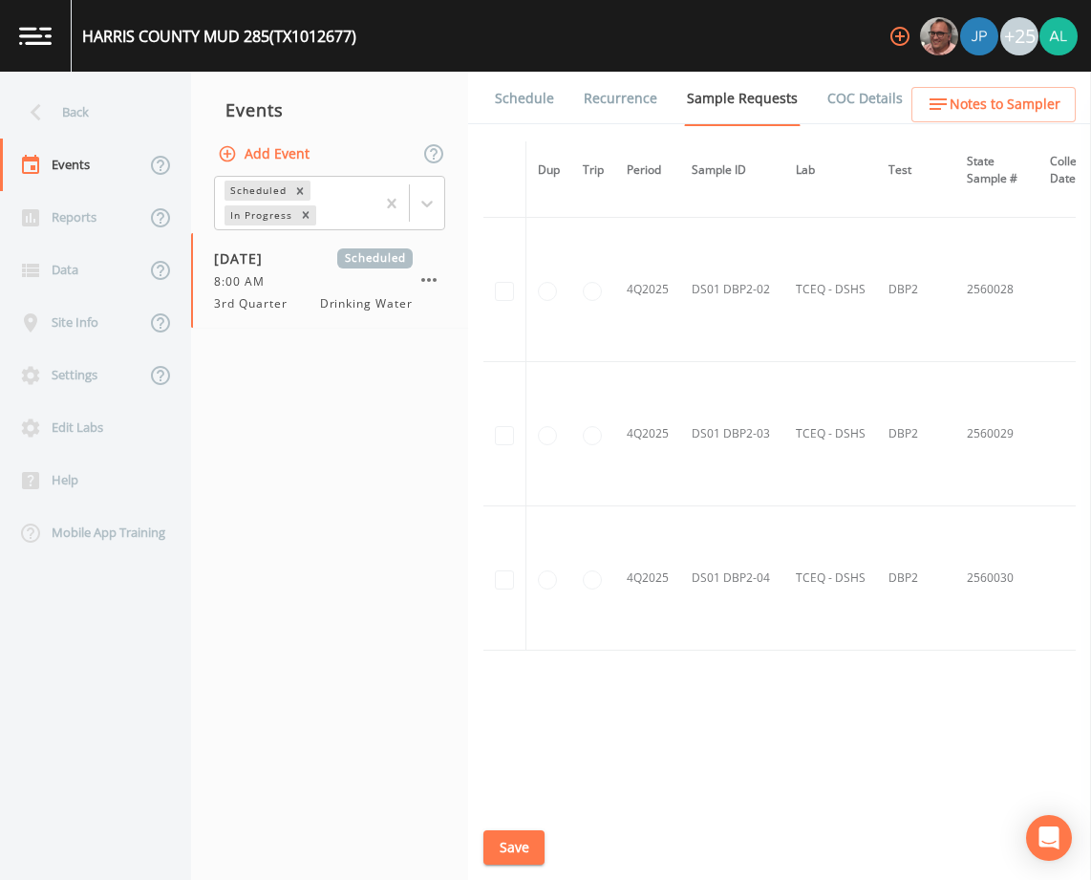
click at [528, 109] on link "Schedule" at bounding box center [524, 99] width 65 height 54
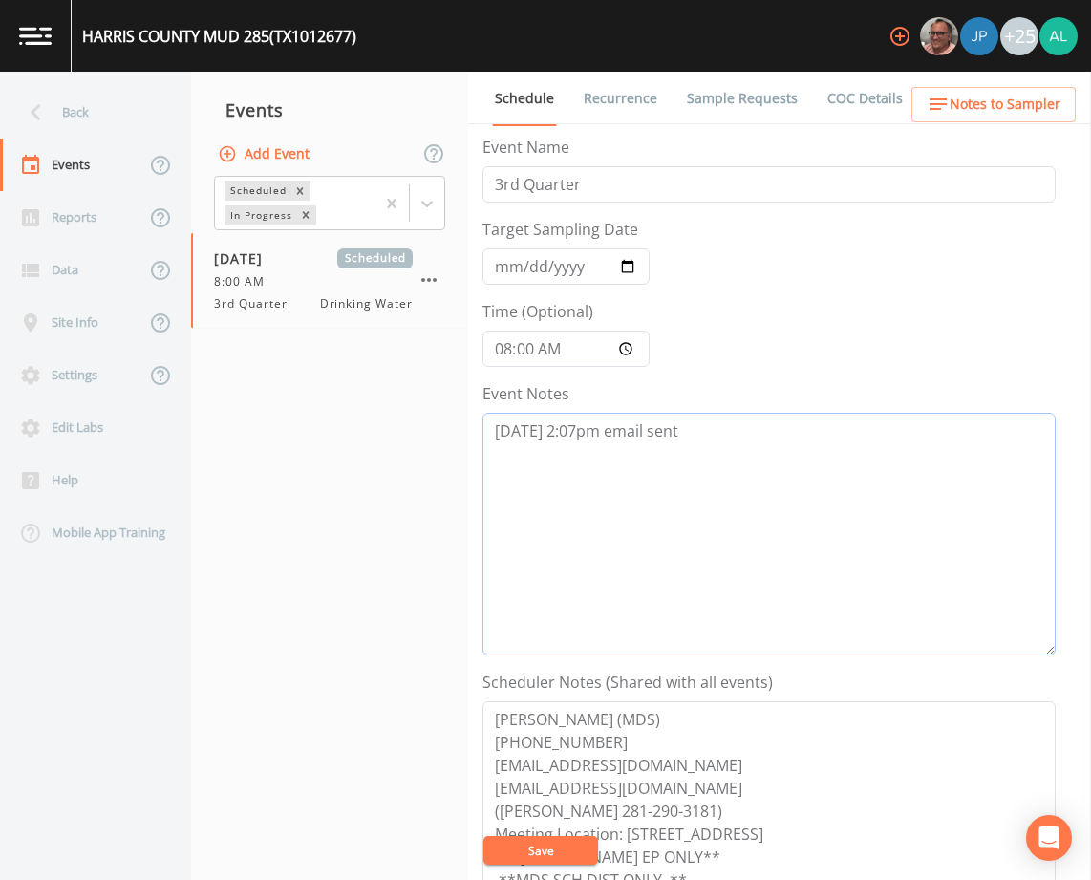
drag, startPoint x: 724, startPoint y: 440, endPoint x: 726, endPoint y: 430, distance: 10.7
click at [724, 440] on textarea "[DATE] 2:07pm email sent" at bounding box center [768, 534] width 573 height 243
paste textarea "[DATE] 9:22am confirmed by [PERSON_NAME]"
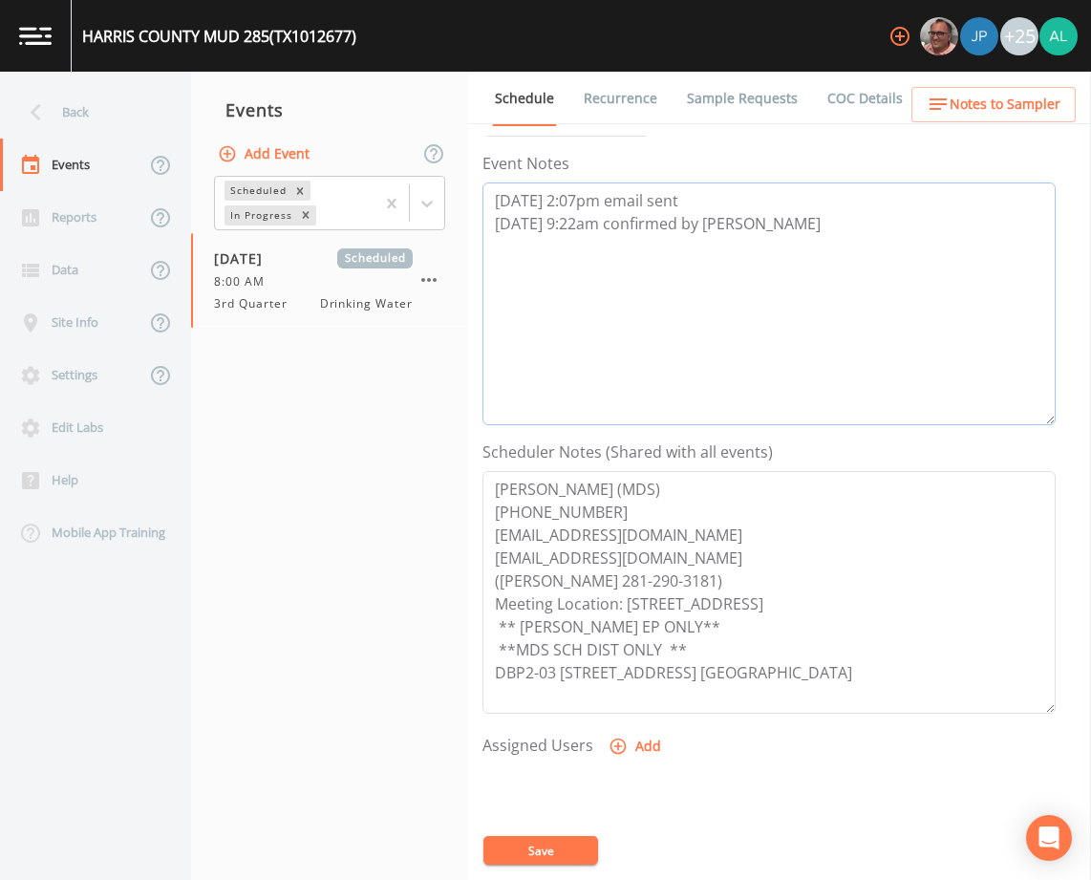
scroll to position [468, 0]
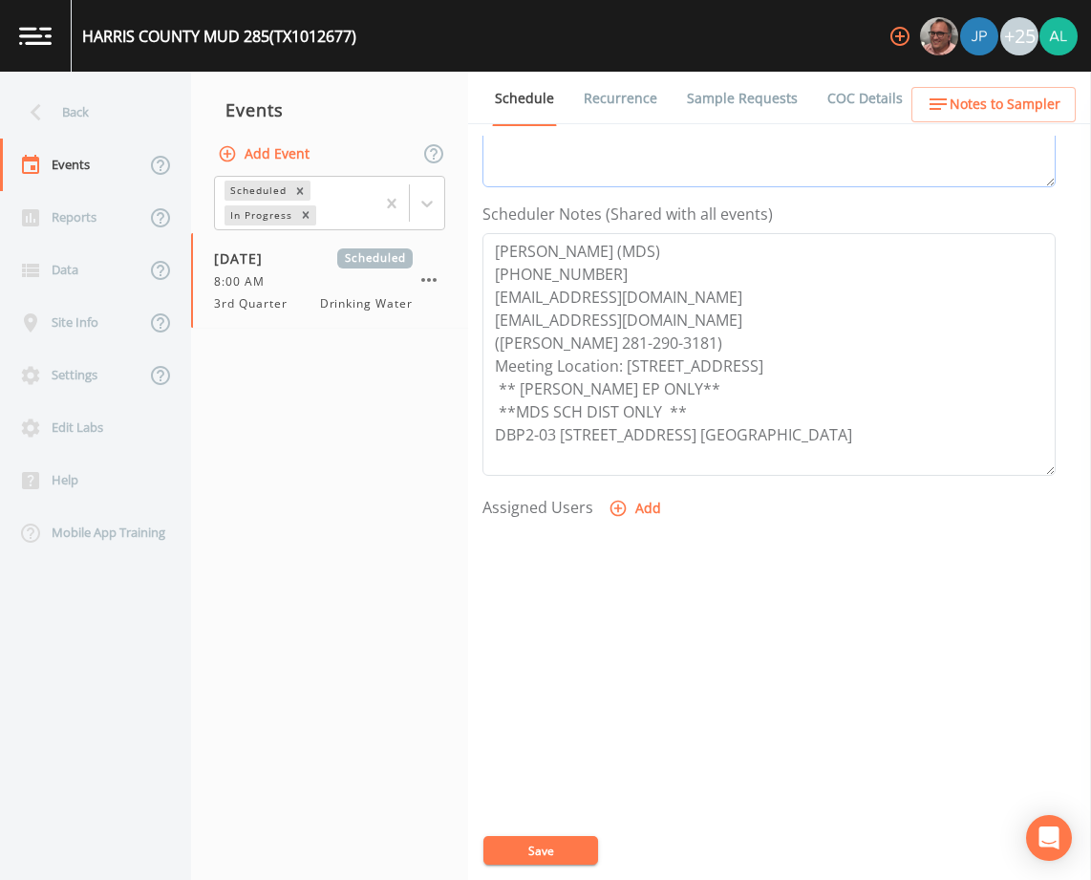
type textarea "[DATE] 2:07pm email sent [DATE] 9:22am confirmed by [PERSON_NAME]"
click at [661, 520] on button "Add" at bounding box center [637, 508] width 64 height 35
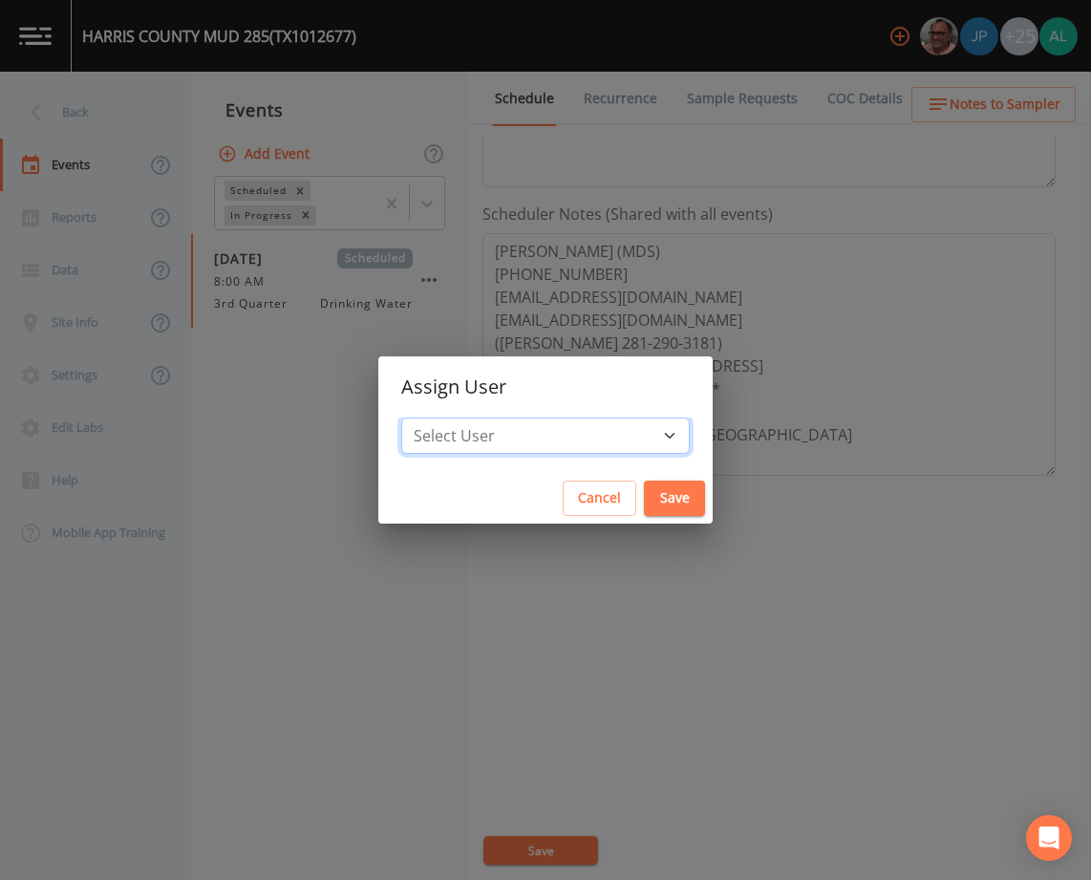
click at [586, 434] on select "Select User [PERSON_NAME] [PERSON_NAME] [PERSON_NAME] [PERSON_NAME] [PERSON_NAM…" at bounding box center [545, 436] width 289 height 36
select select "914a0f29-56c2-4065-8e52-23905ef40f2e"
click at [444, 418] on select "Select User [PERSON_NAME] [PERSON_NAME] [PERSON_NAME] [PERSON_NAME] [PERSON_NAM…" at bounding box center [545, 436] width 289 height 36
click at [644, 496] on button "Save" at bounding box center [674, 498] width 61 height 35
select select
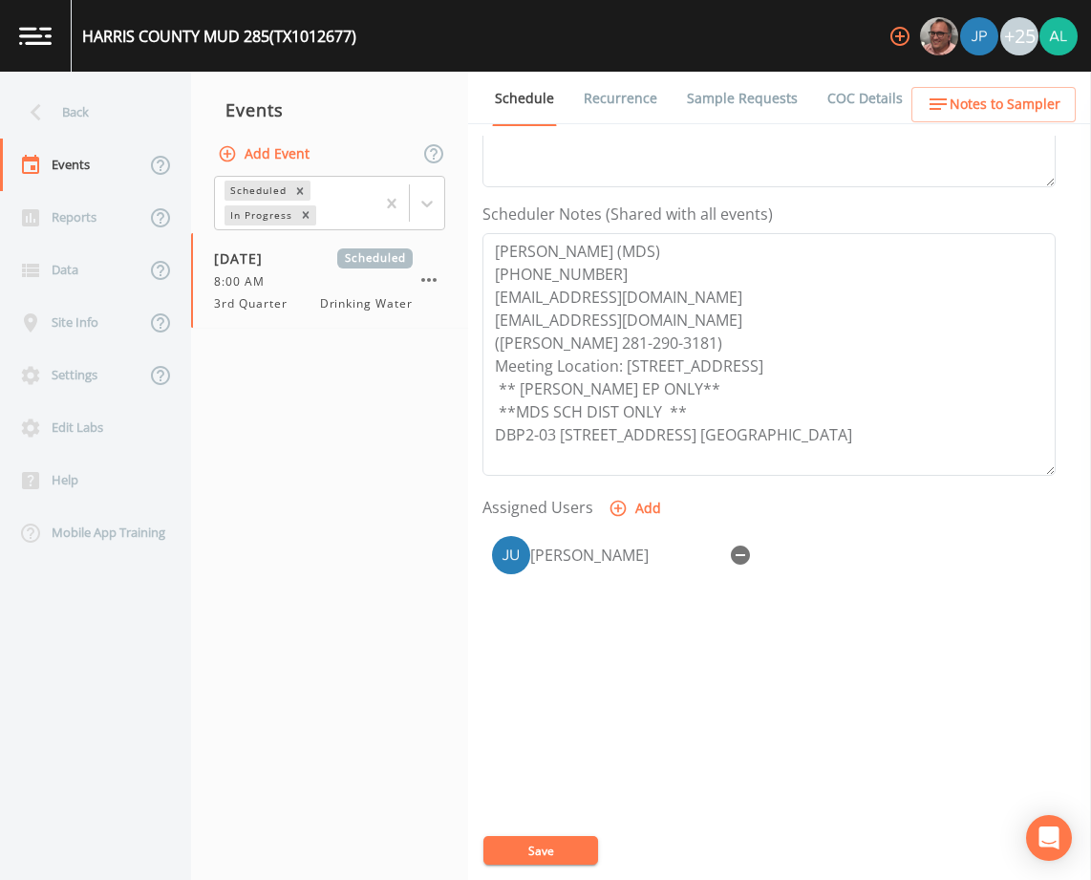
click at [570, 852] on button "Save" at bounding box center [540, 850] width 115 height 29
drag, startPoint x: 1006, startPoint y: 139, endPoint x: 1006, endPoint y: 110, distance: 29.6
click at [1006, 127] on div "Schedule Recurrence Sample Requests COC Details Forms Event Name 3rd Quarter Ta…" at bounding box center [779, 476] width 623 height 808
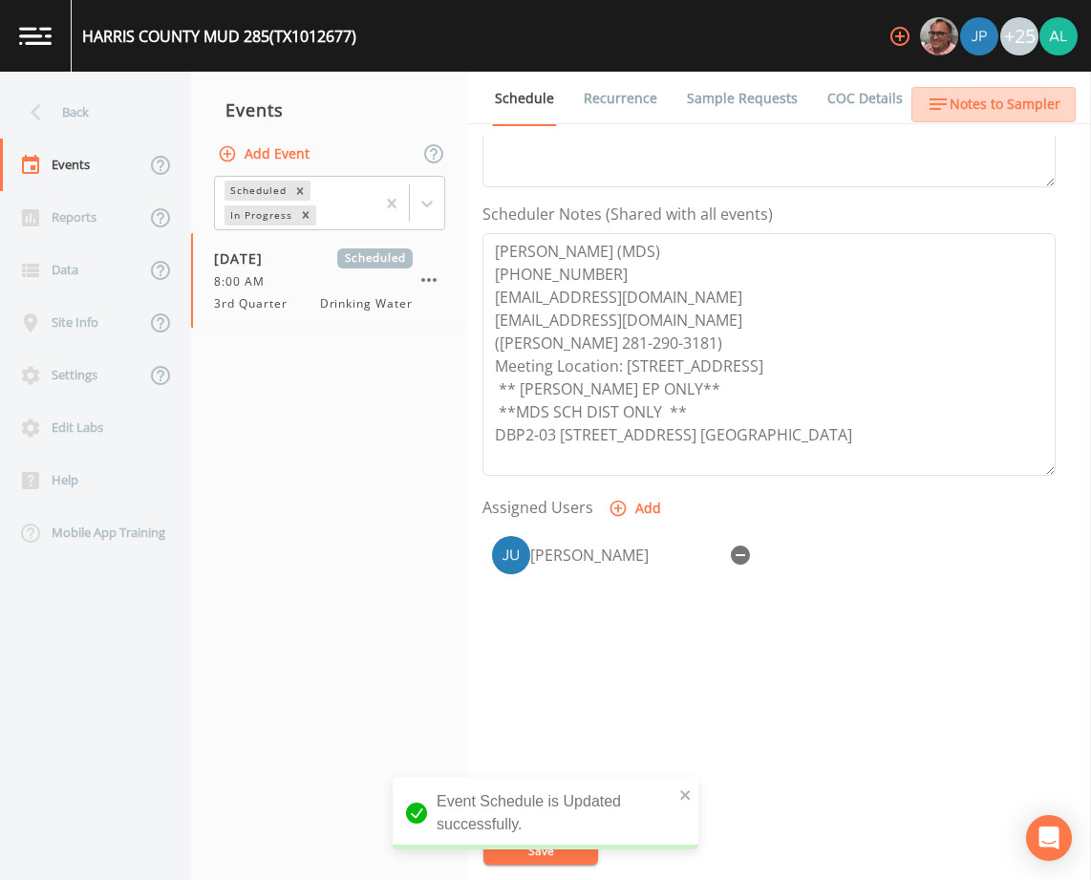
click at [1006, 110] on span "Notes to Sampler" at bounding box center [1005, 105] width 111 height 24
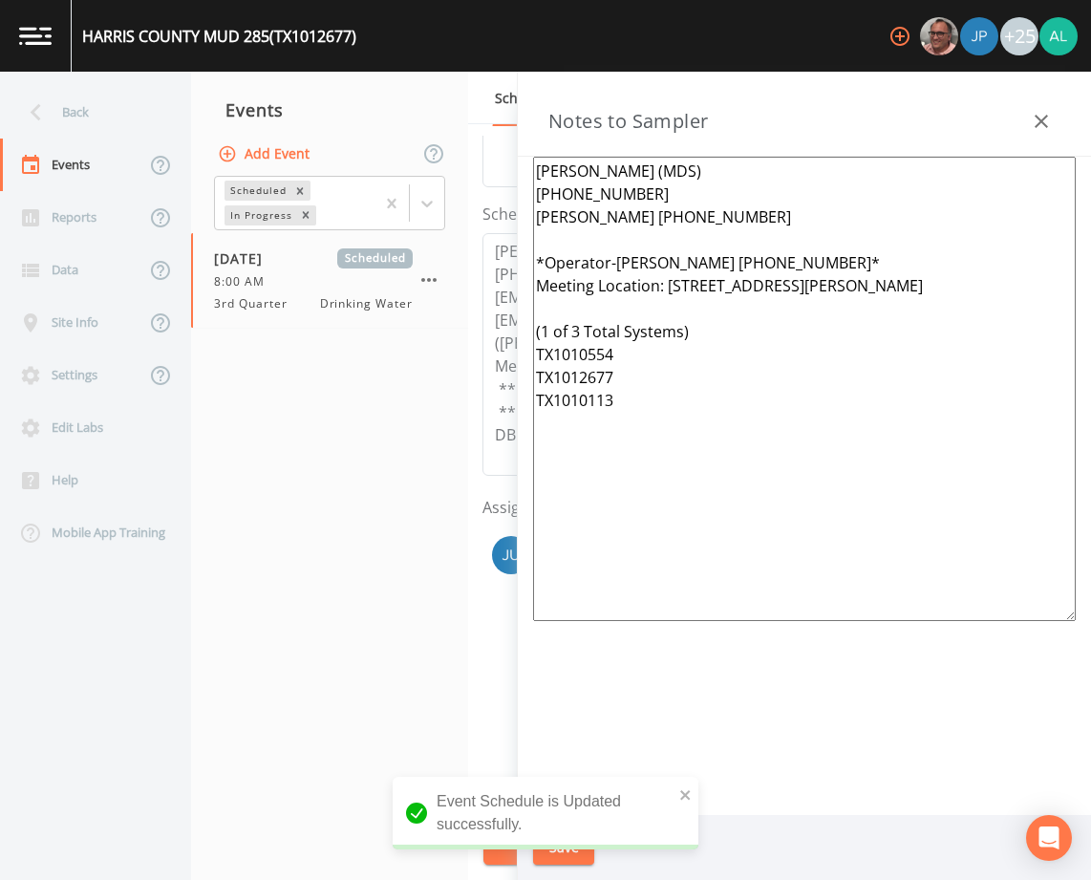
click at [81, 113] on div "Back" at bounding box center [86, 112] width 172 height 53
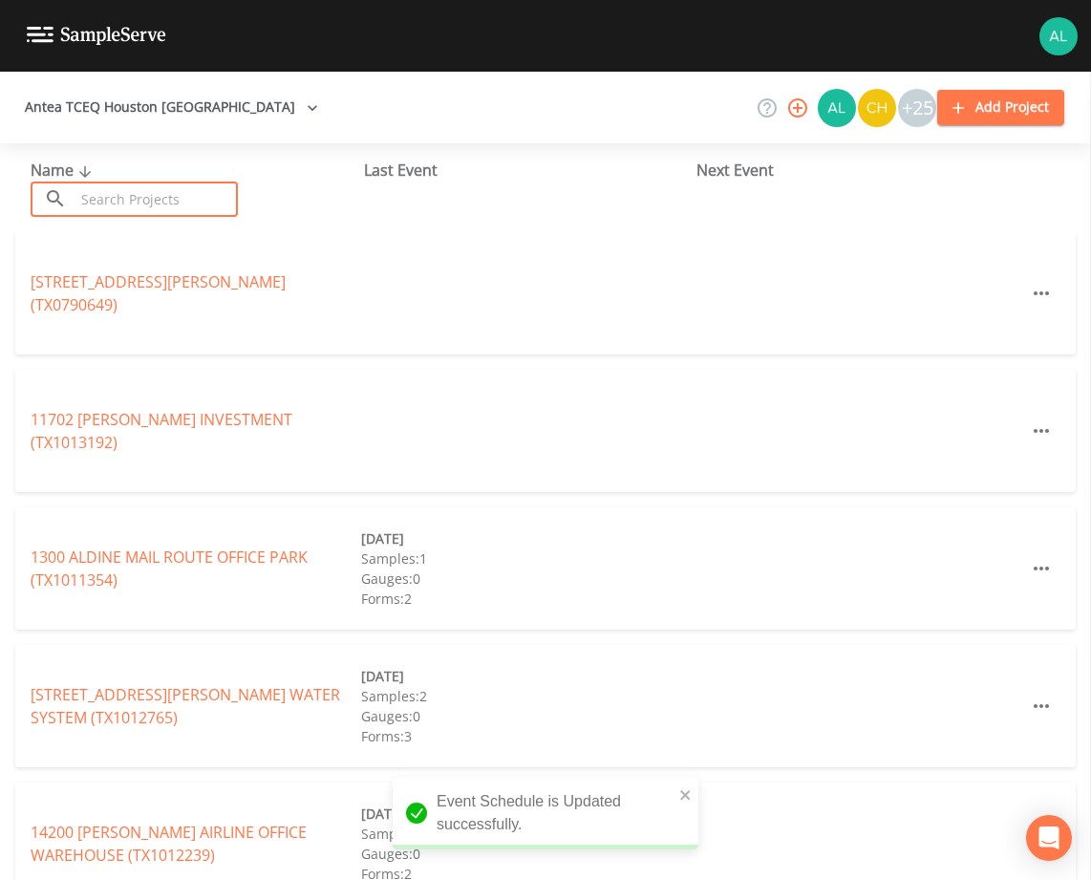
click at [135, 193] on input "text" at bounding box center [156, 199] width 163 height 35
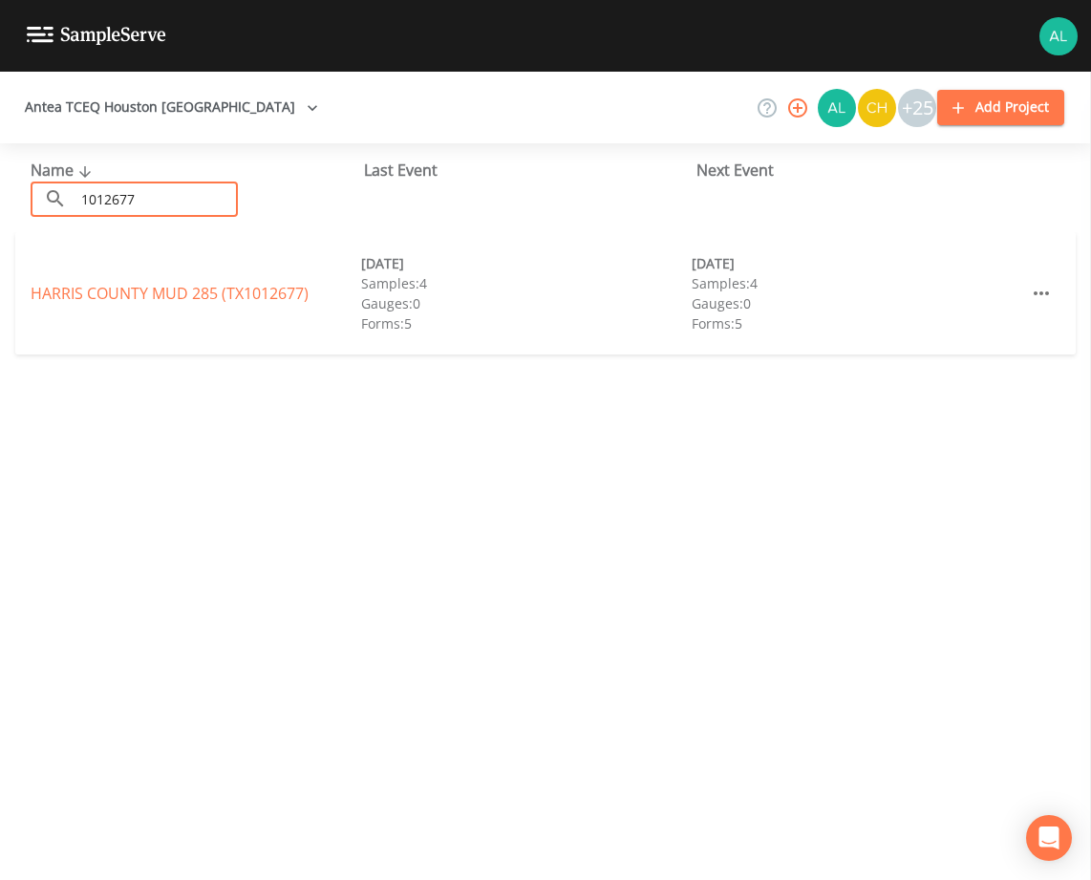
type input "1012677"
click at [220, 293] on link "[GEOGRAPHIC_DATA] 285 (TX1012677)" at bounding box center [170, 293] width 278 height 21
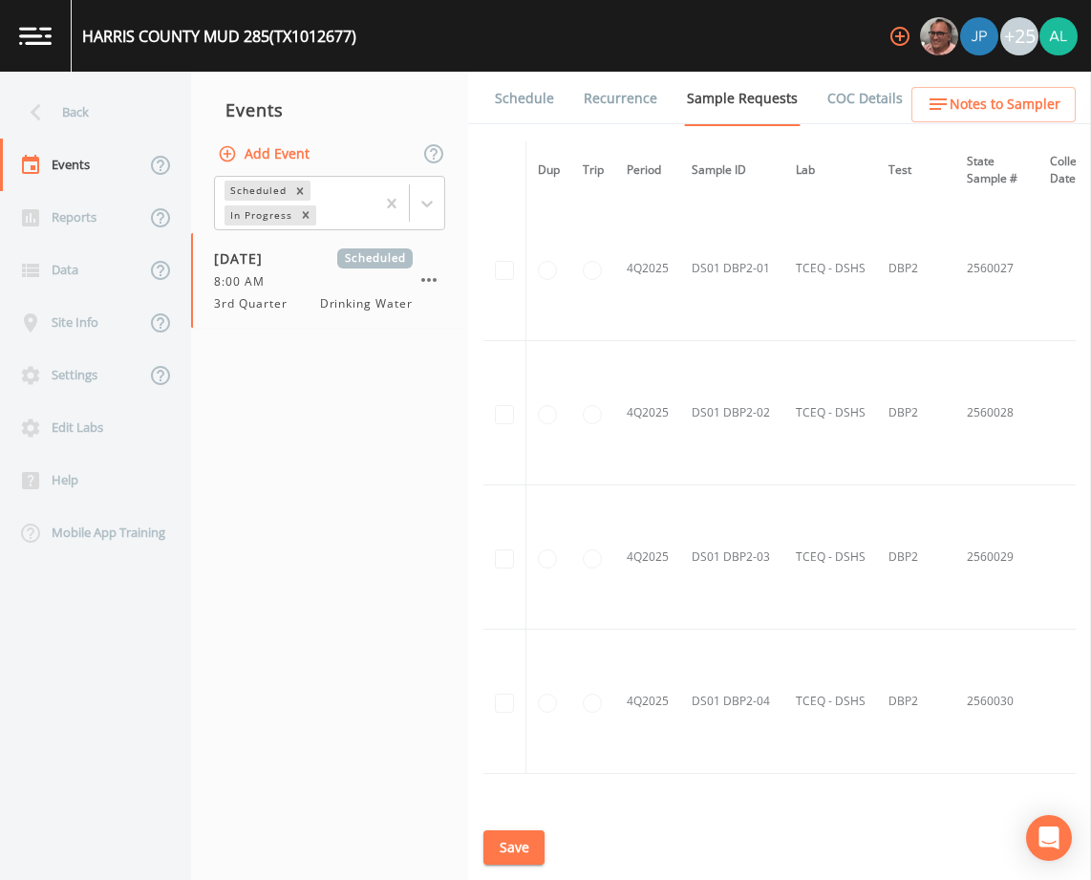
scroll to position [3093, 0]
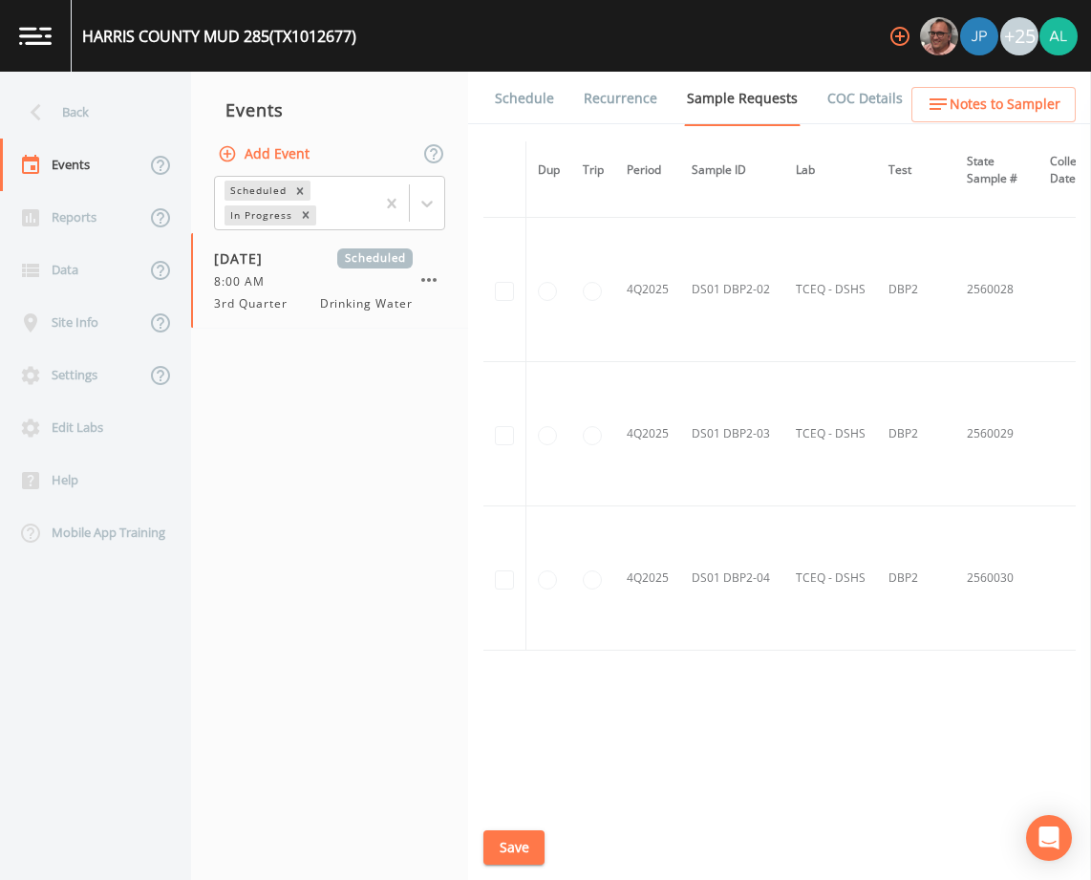
click at [517, 113] on link "Schedule" at bounding box center [524, 99] width 65 height 54
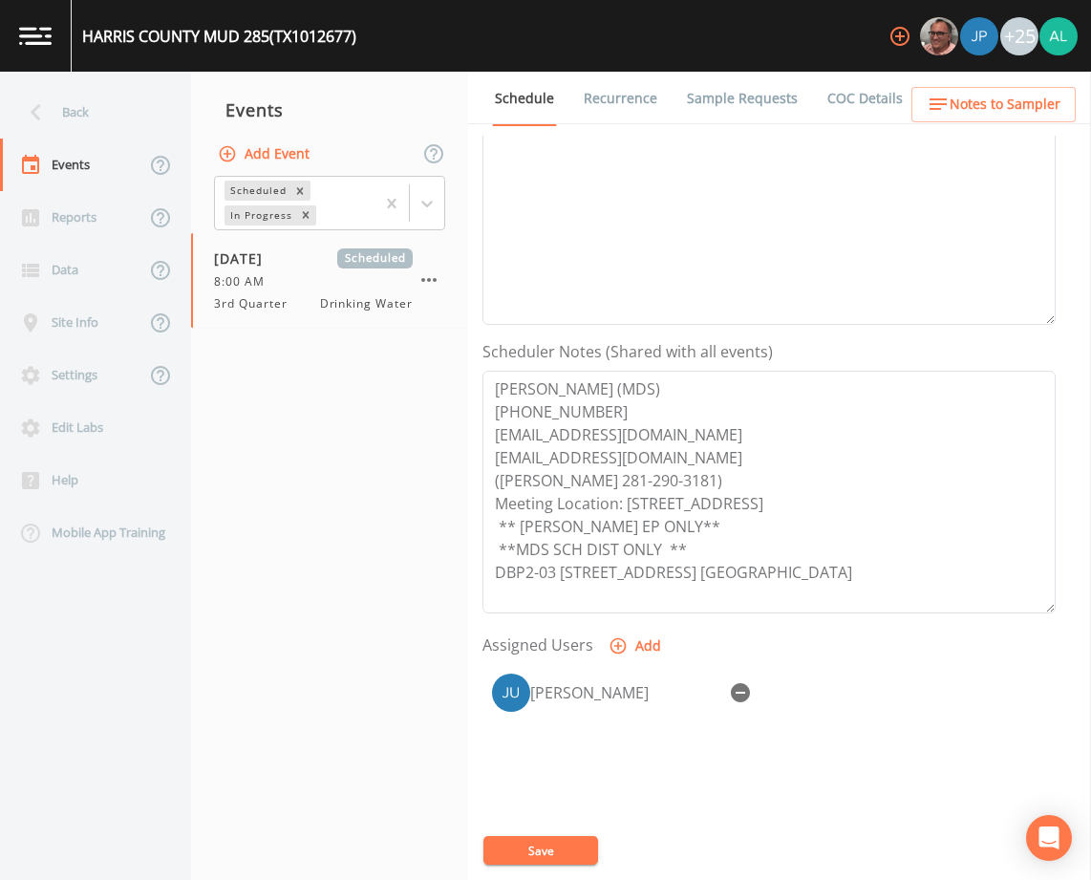
scroll to position [468, 0]
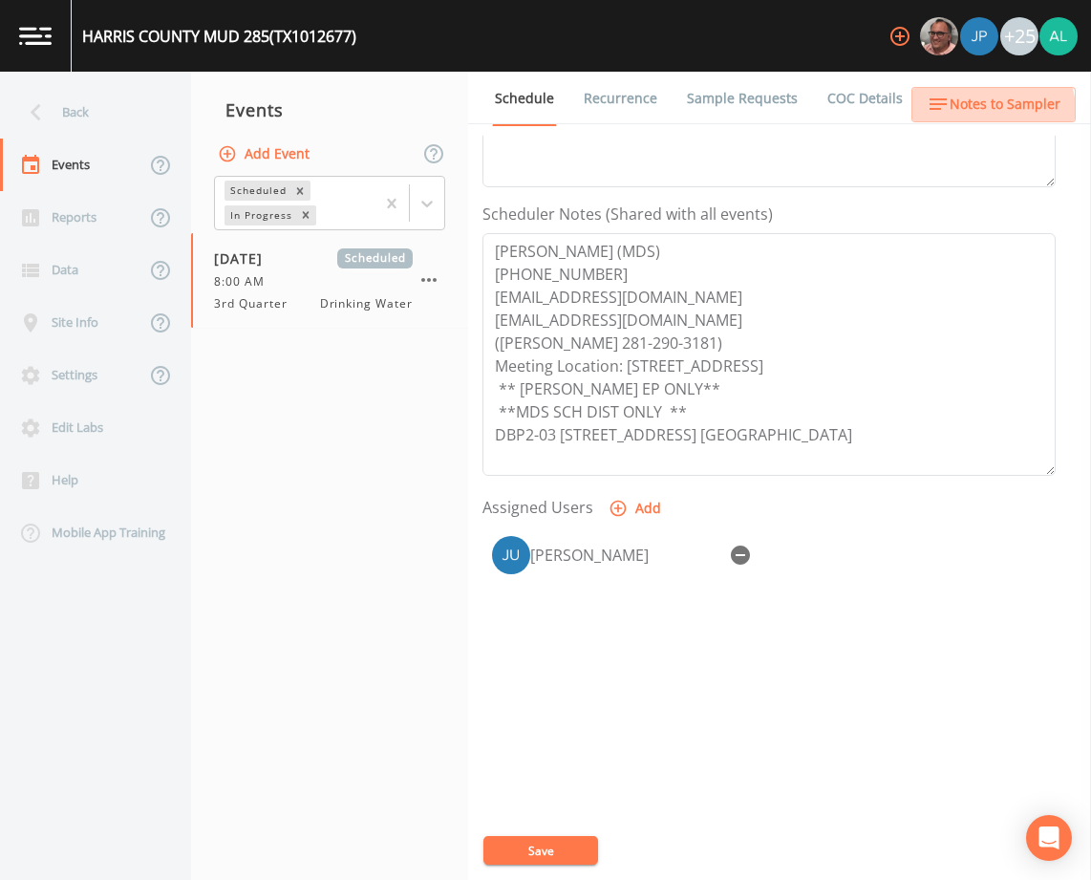
click at [980, 112] on span "Notes to Sampler" at bounding box center [1005, 105] width 111 height 24
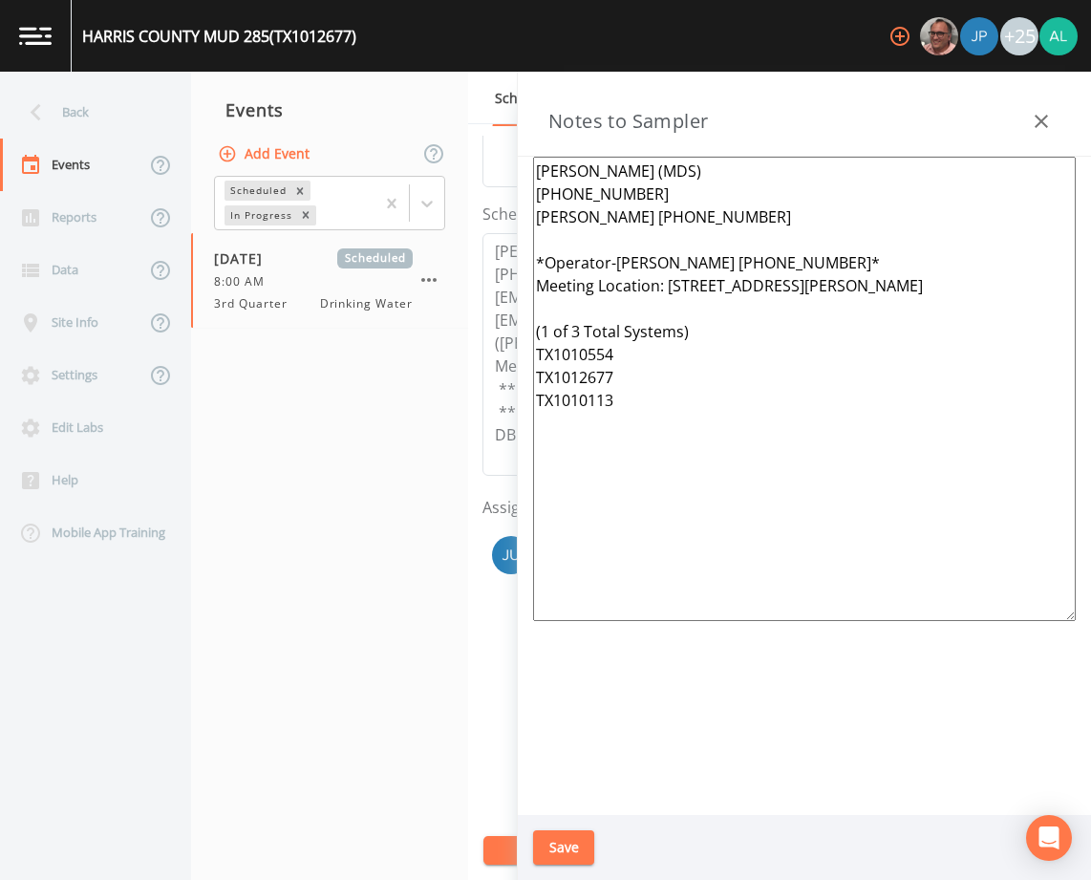
drag, startPoint x: 567, startPoint y: 869, endPoint x: 562, endPoint y: 849, distance: 20.6
click at [568, 861] on div "Save" at bounding box center [804, 848] width 573 height 66
click at [562, 830] on button "Save" at bounding box center [563, 847] width 61 height 35
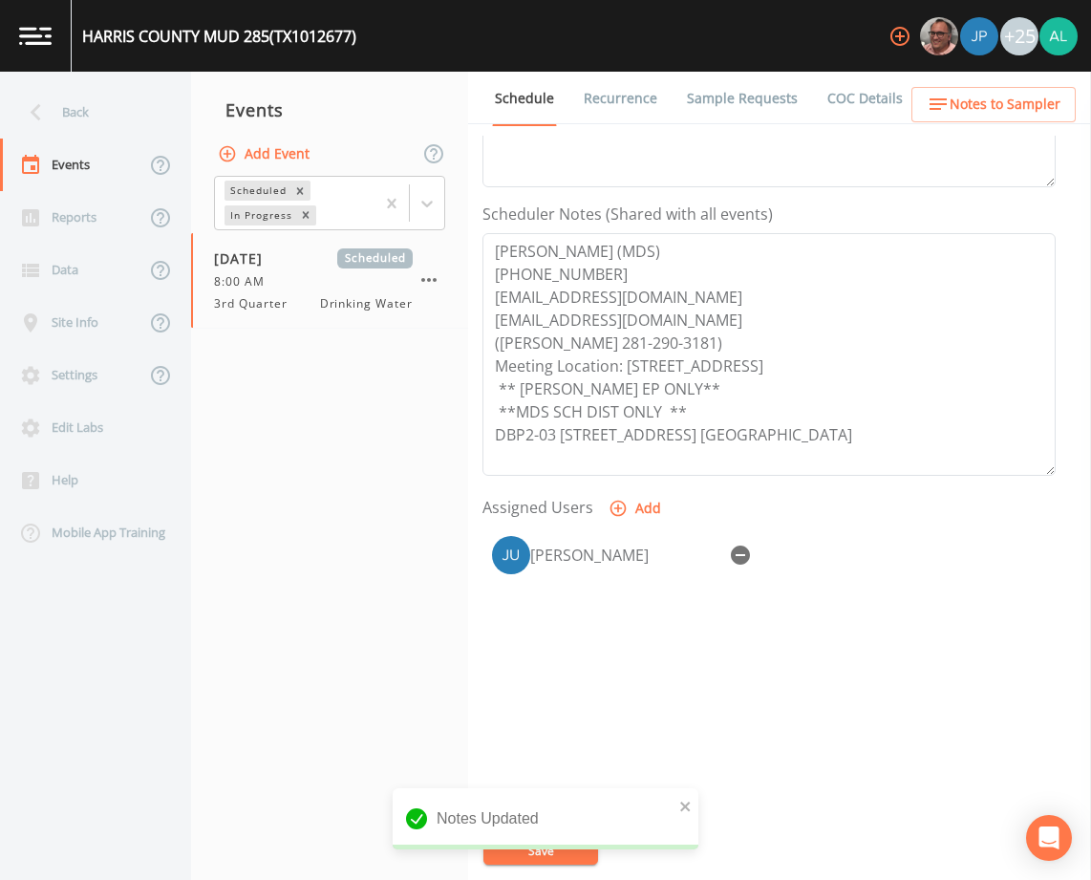
click at [514, 851] on div "Notes Updated" at bounding box center [546, 826] width 306 height 76
click at [393, 845] on div "notification timer" at bounding box center [393, 847] width 0 height 5
click at [135, 126] on div "Back" at bounding box center [86, 112] width 172 height 53
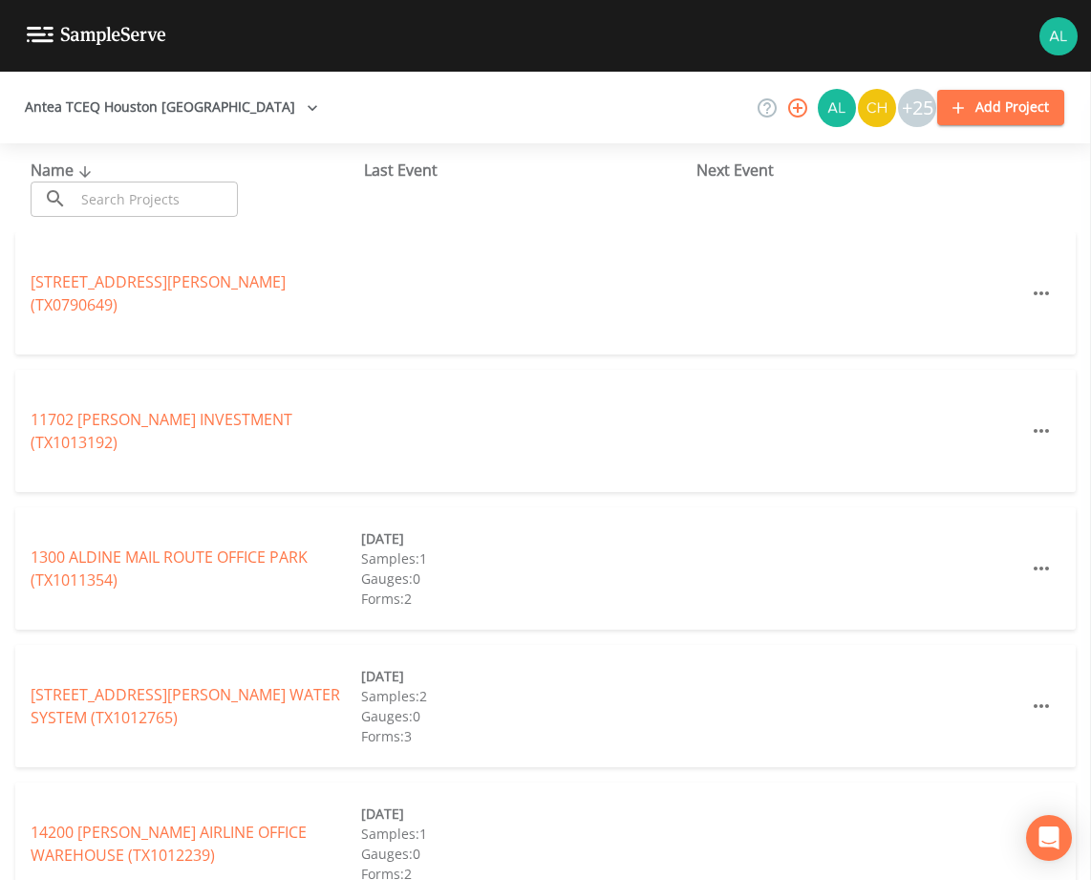
click at [173, 216] on input "text" at bounding box center [156, 199] width 163 height 35
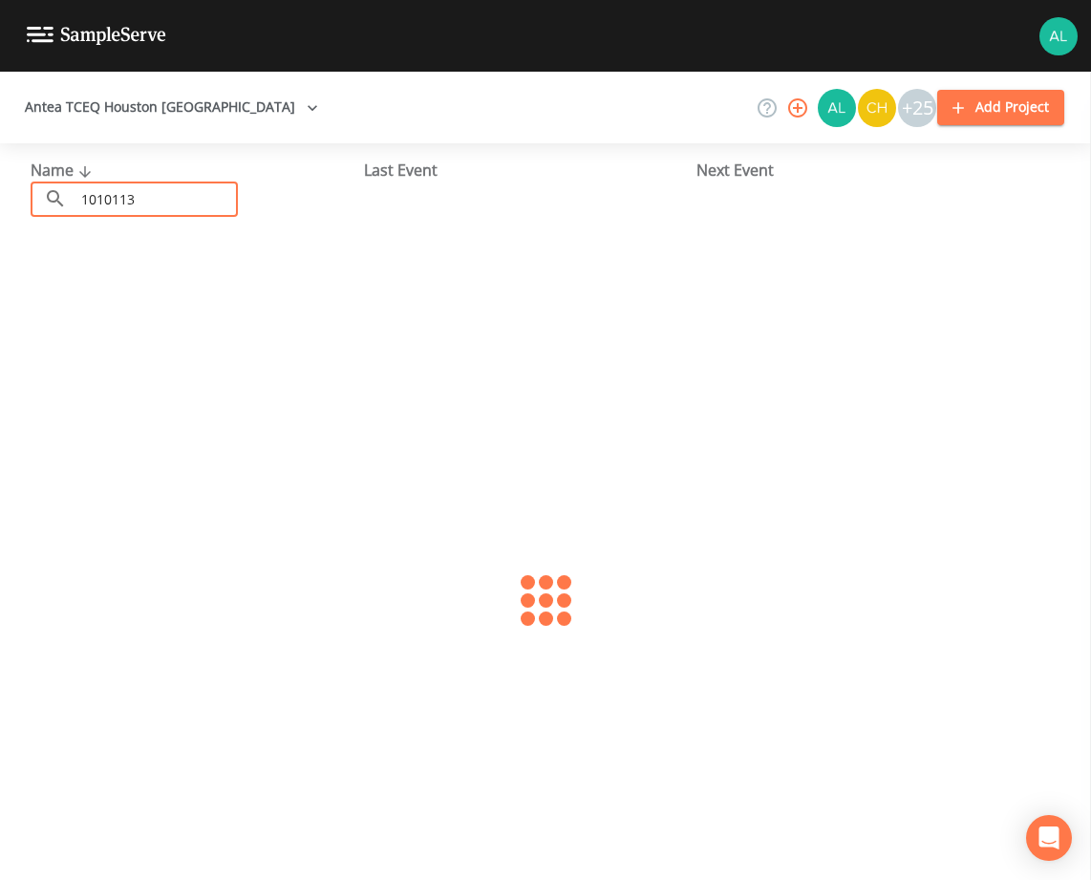
type input "1010113"
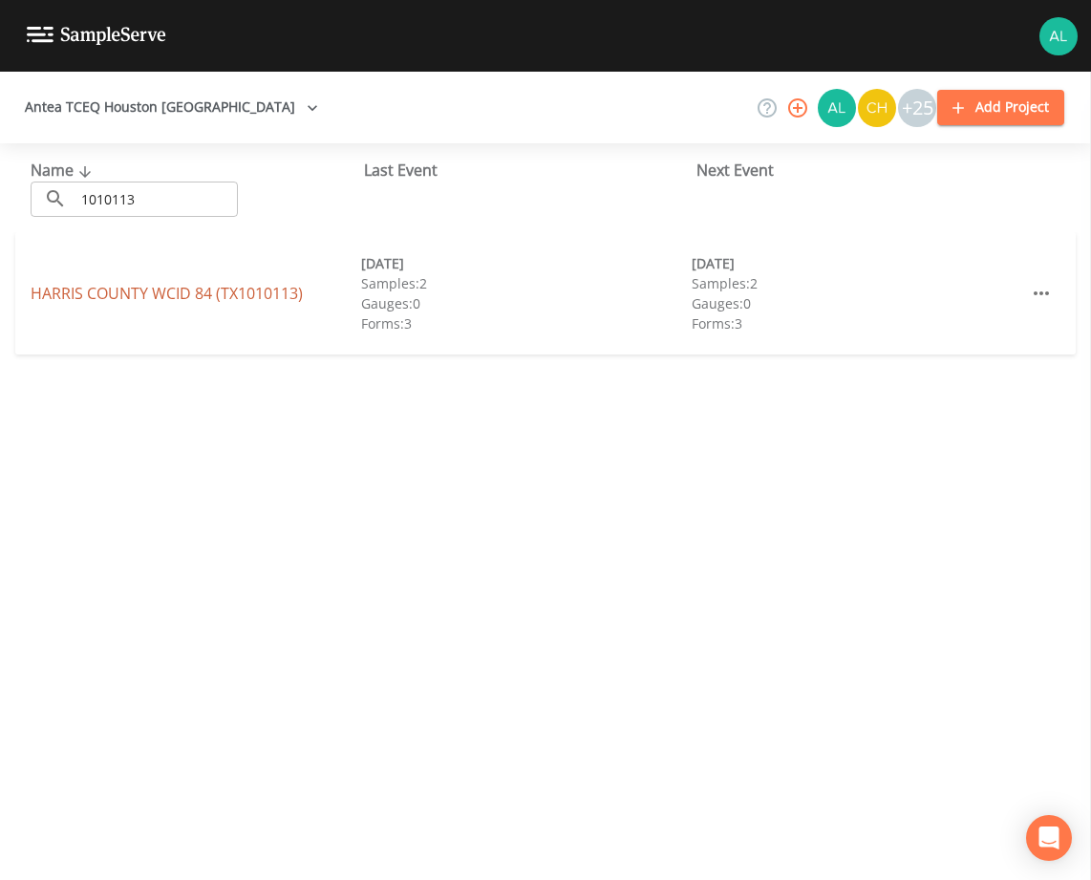
click at [162, 298] on link "[GEOGRAPHIC_DATA] 84 (TX1010113)" at bounding box center [167, 293] width 272 height 21
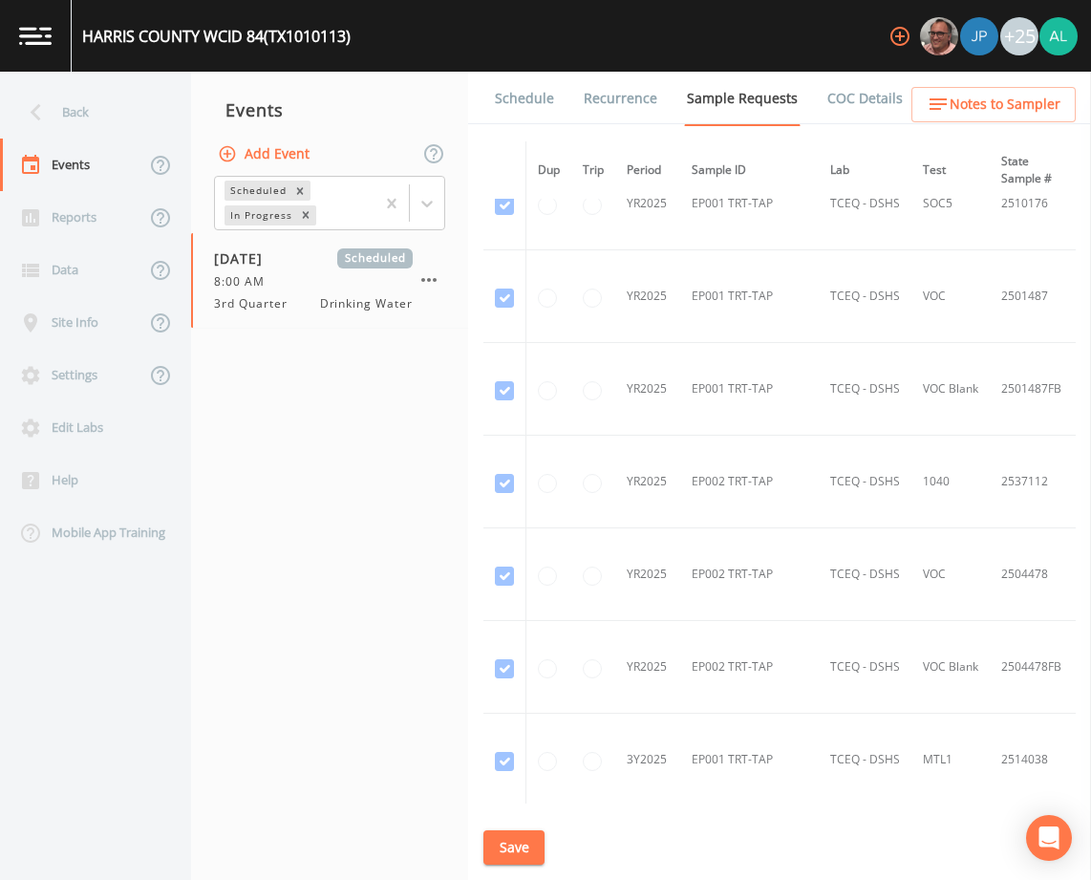
scroll to position [5402, 0]
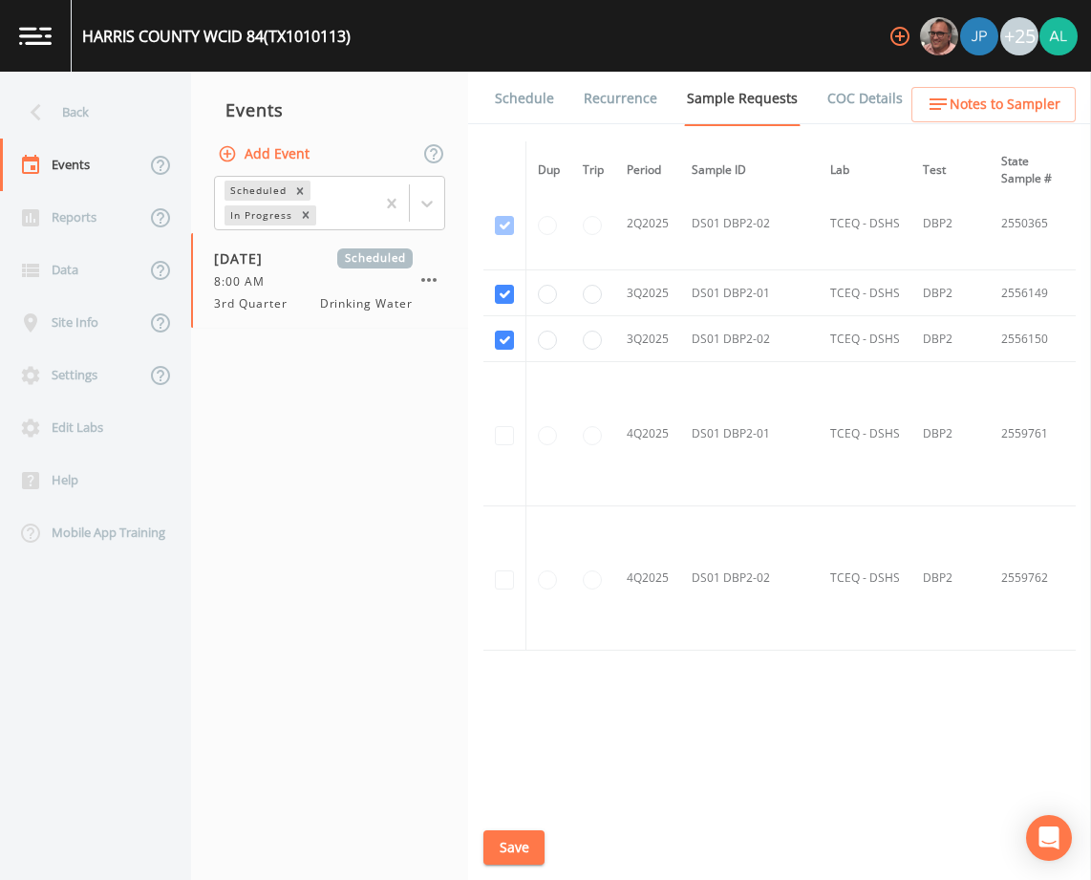
click at [518, 111] on link "Schedule" at bounding box center [524, 99] width 65 height 54
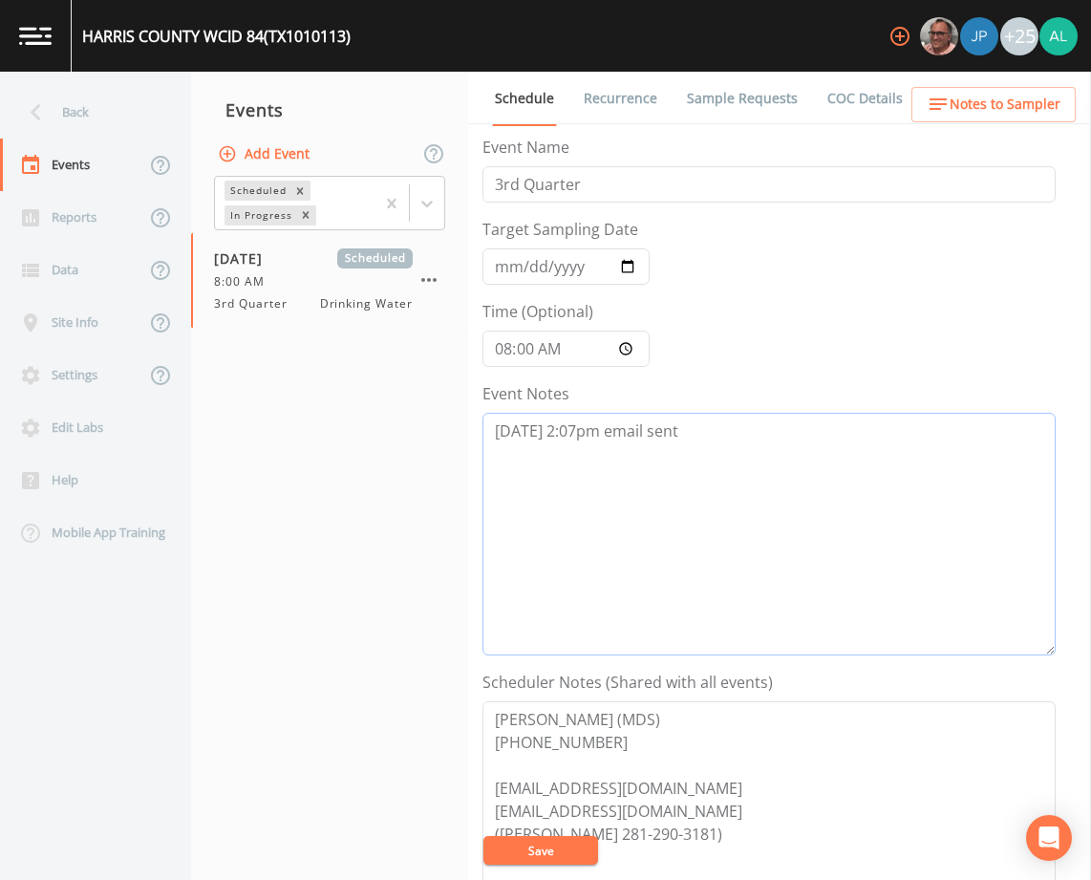
click at [684, 425] on textarea "[DATE] 2:07pm email sent" at bounding box center [768, 534] width 573 height 243
paste textarea "[DATE] 9:22am confirmed by [PERSON_NAME]"
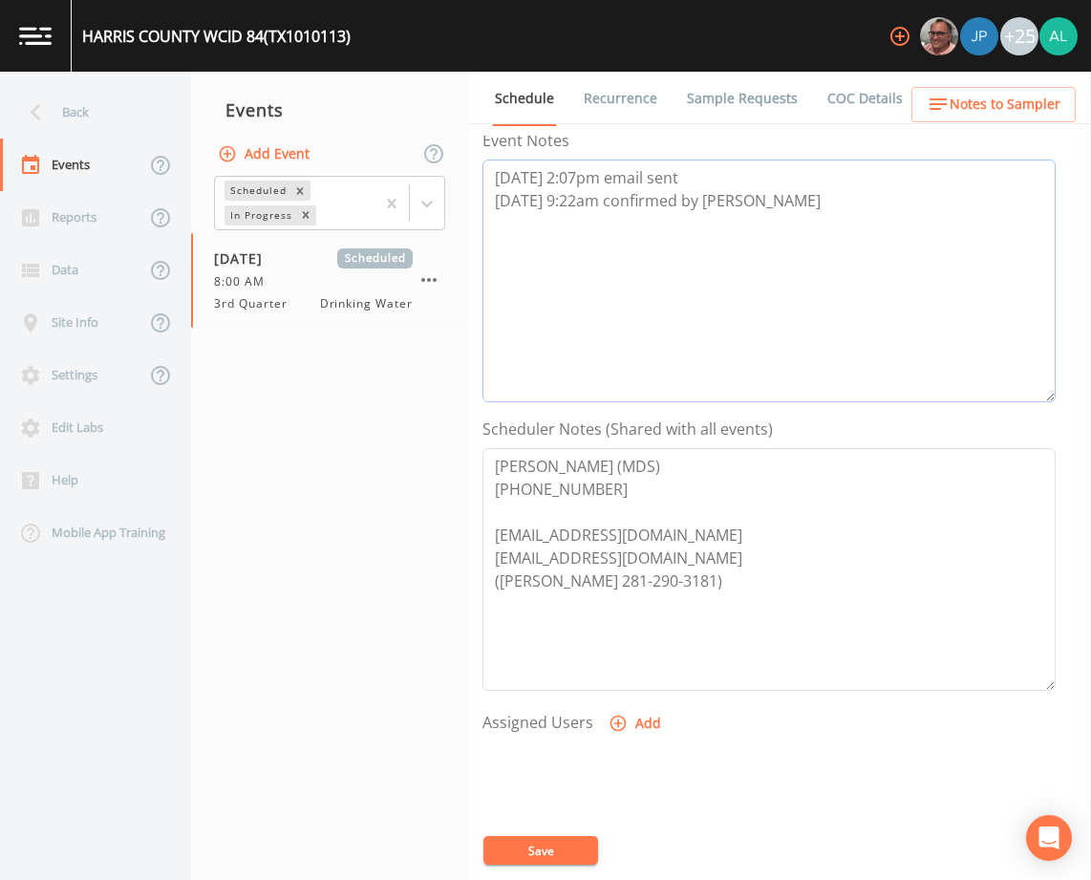
scroll to position [382, 0]
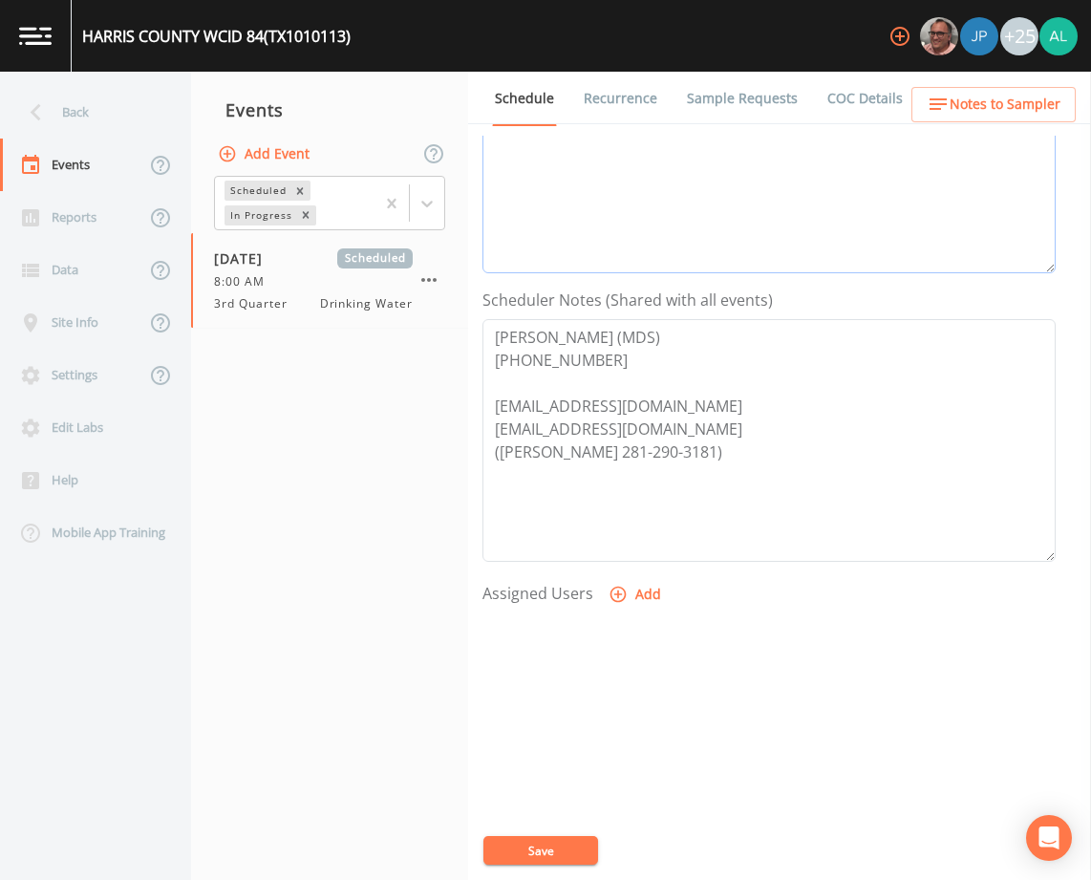
type textarea "[DATE] 2:07pm email sent [DATE] 9:22am confirmed by [PERSON_NAME]"
click at [660, 592] on button "Add" at bounding box center [637, 594] width 64 height 35
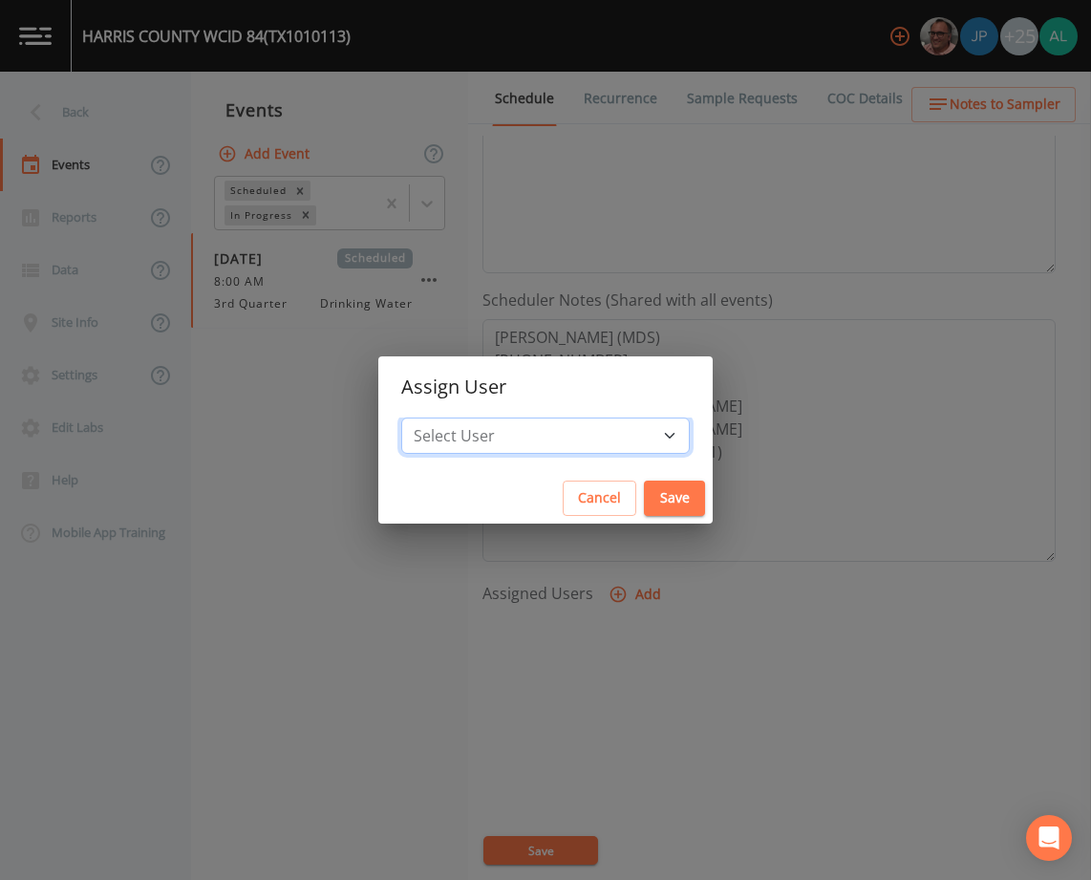
click at [553, 444] on select "Select User [PERSON_NAME] [PERSON_NAME] [PERSON_NAME] [PERSON_NAME] [PERSON_NAM…" at bounding box center [545, 436] width 289 height 36
select select "914a0f29-56c2-4065-8e52-23905ef40f2e"
click at [444, 418] on select "Select User [PERSON_NAME] [PERSON_NAME] [PERSON_NAME] [PERSON_NAME] [PERSON_NAM…" at bounding box center [545, 436] width 289 height 36
click at [614, 478] on div "Cancel Save" at bounding box center [545, 498] width 334 height 51
click at [644, 502] on button "Save" at bounding box center [674, 498] width 61 height 35
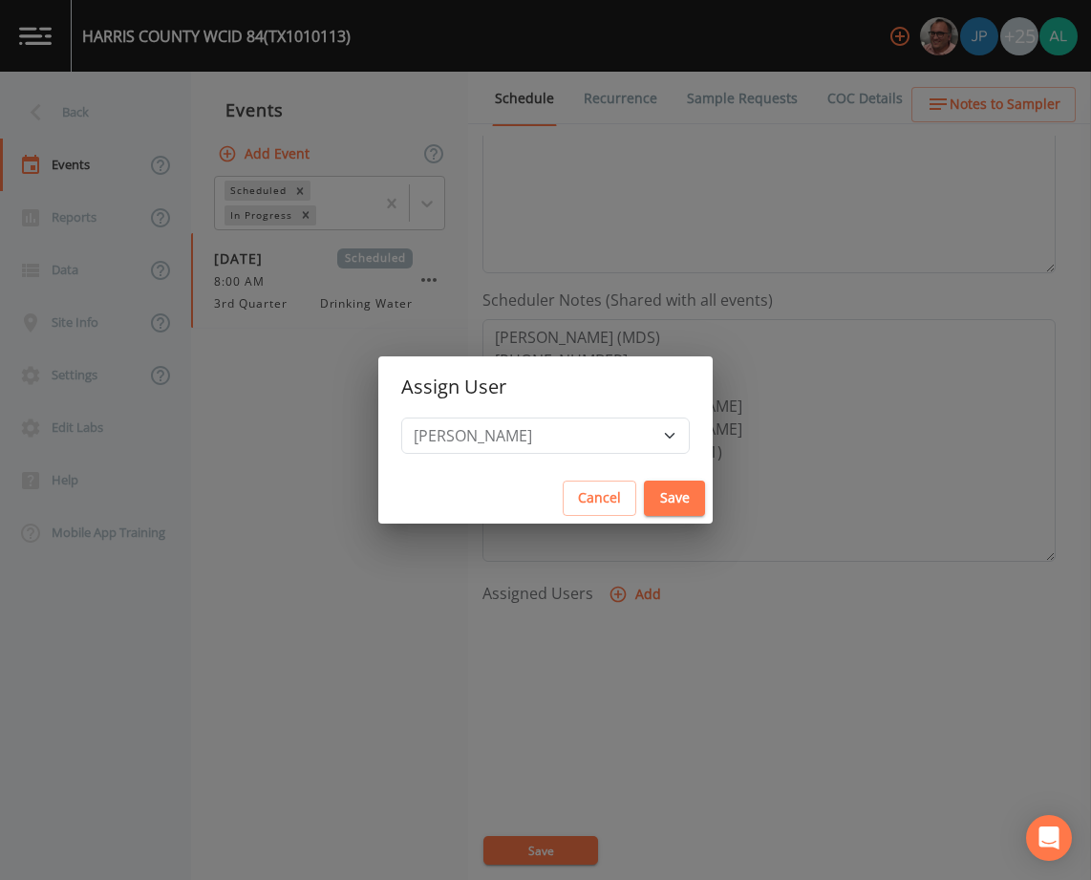
select select
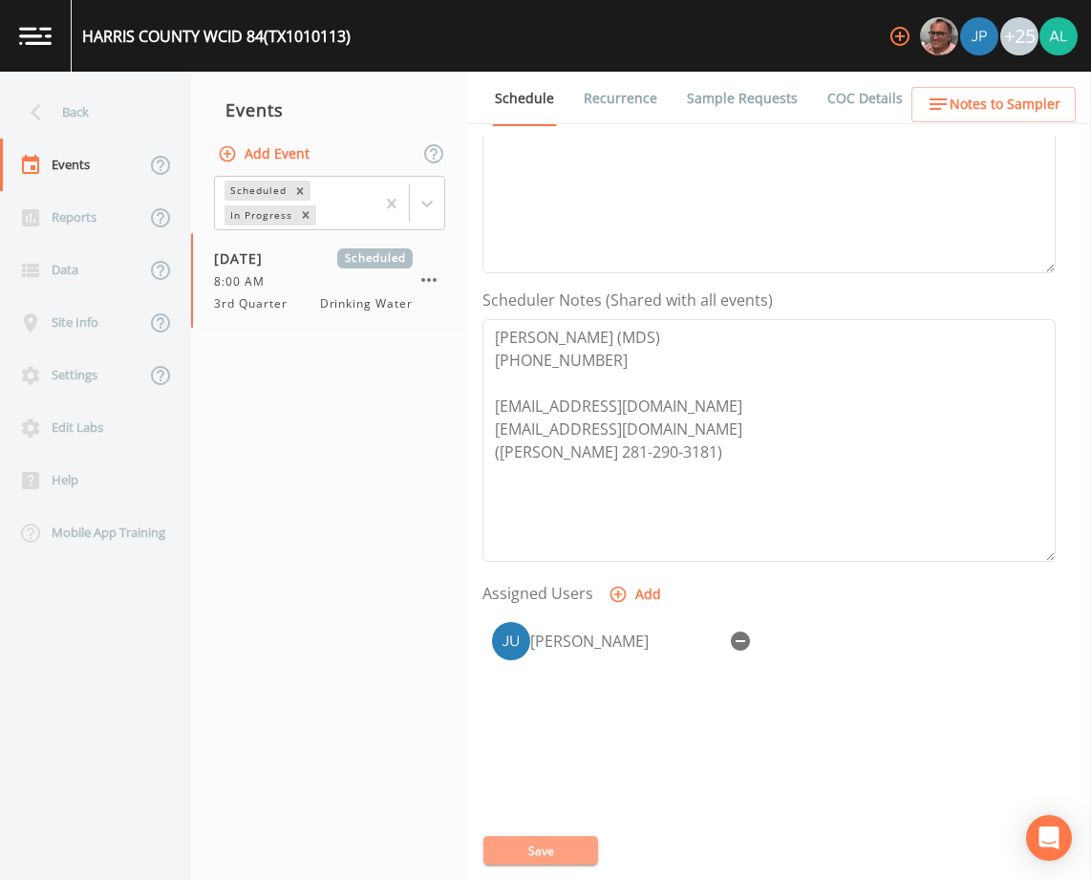
click at [540, 847] on button "Save" at bounding box center [540, 850] width 115 height 29
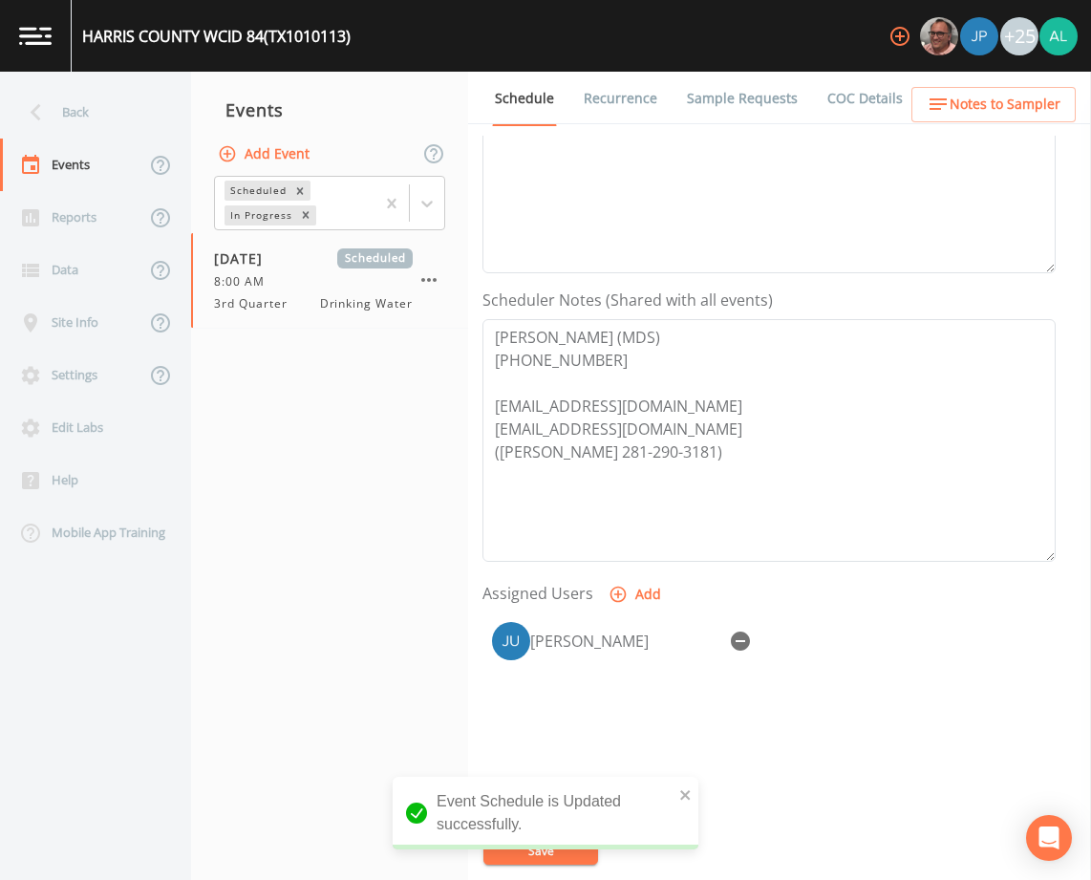
click at [976, 126] on div "Schedule Recurrence Sample Requests COC Details Forms Event Name 3rd Quarter Ta…" at bounding box center [779, 476] width 623 height 808
drag, startPoint x: 976, startPoint y: 126, endPoint x: 976, endPoint y: 115, distance: 11.5
click at [976, 115] on span "Notes to Sampler" at bounding box center [1005, 105] width 111 height 24
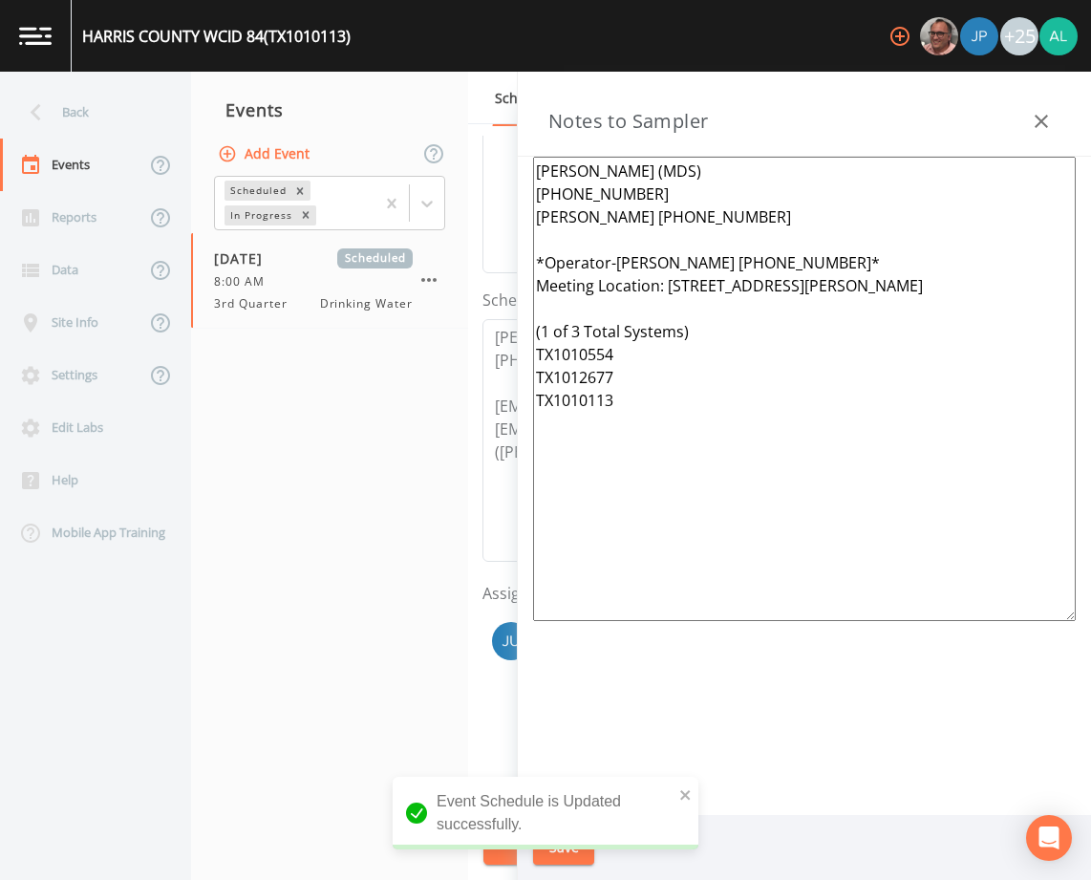
click at [104, 110] on div "Back" at bounding box center [86, 112] width 172 height 53
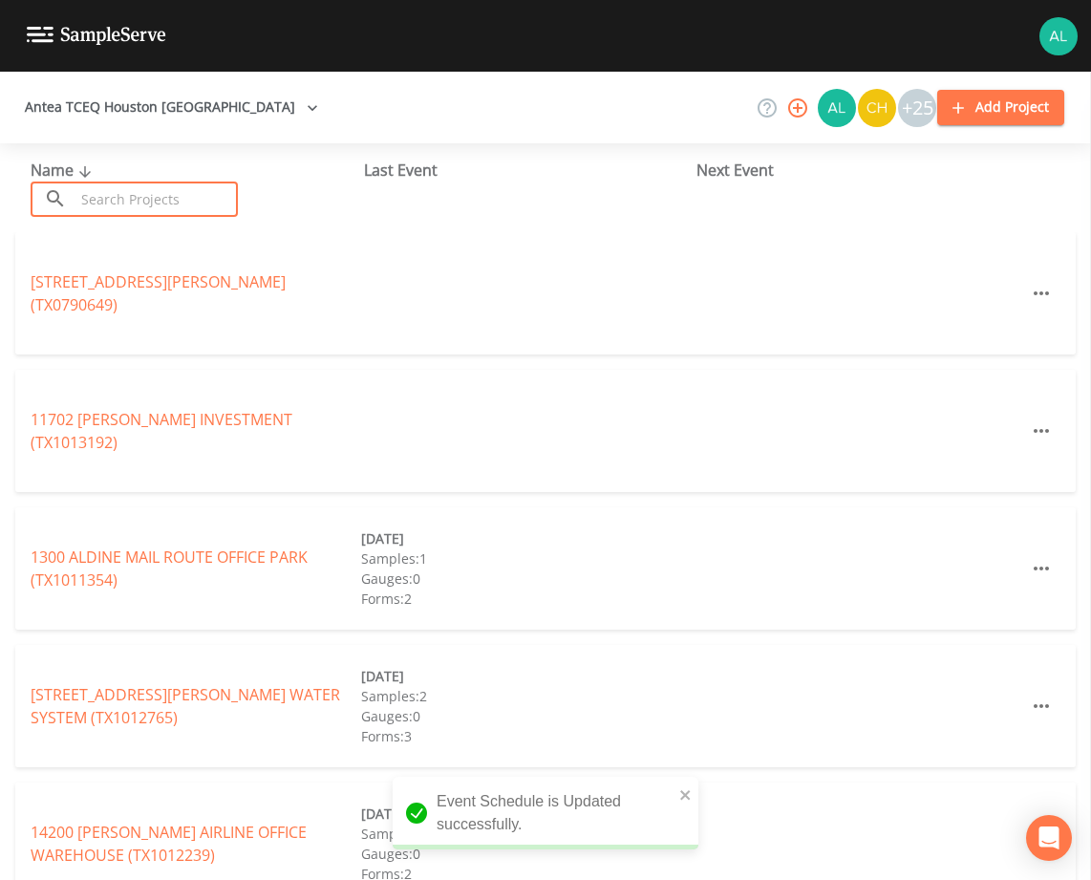
click at [130, 216] on input "text" at bounding box center [156, 199] width 163 height 35
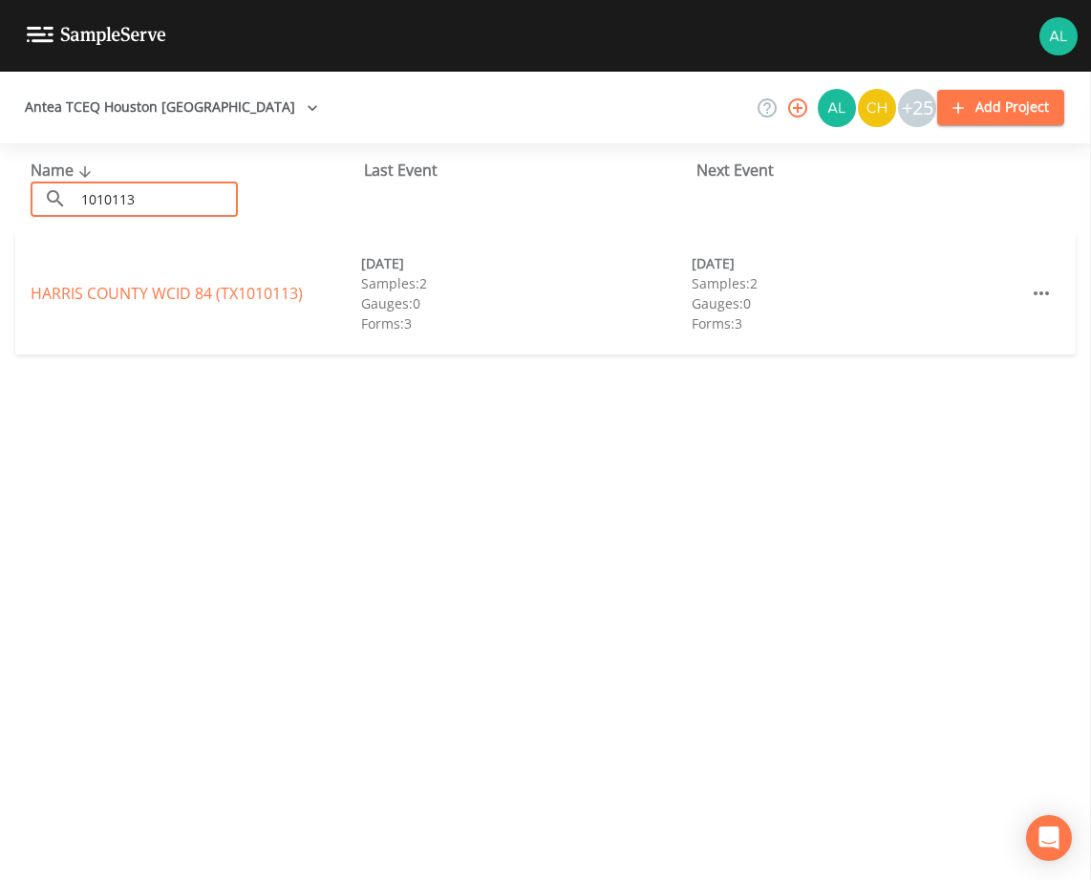
type input "1010113"
click at [60, 304] on div "[GEOGRAPHIC_DATA] 84 (TX1010113)" at bounding box center [196, 293] width 331 height 23
click at [60, 301] on link "[GEOGRAPHIC_DATA] 84 (TX1010113)" at bounding box center [167, 293] width 272 height 21
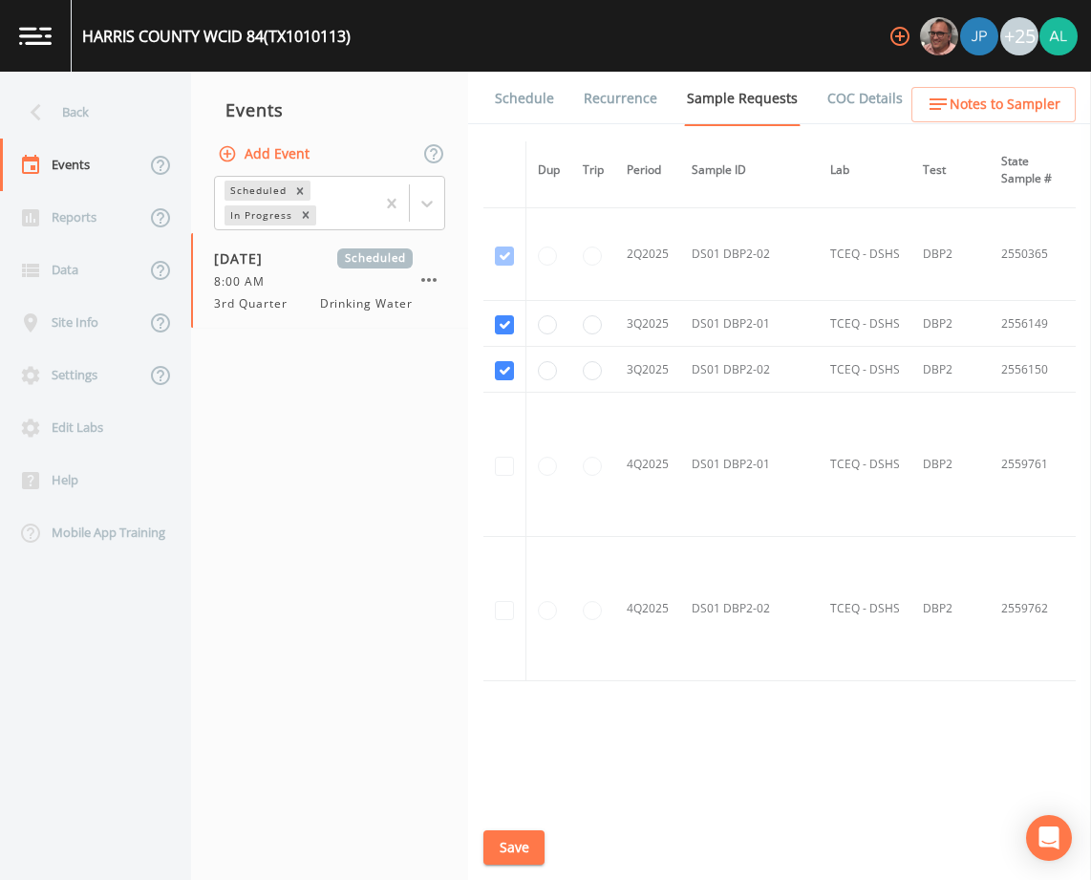
scroll to position [5402, 0]
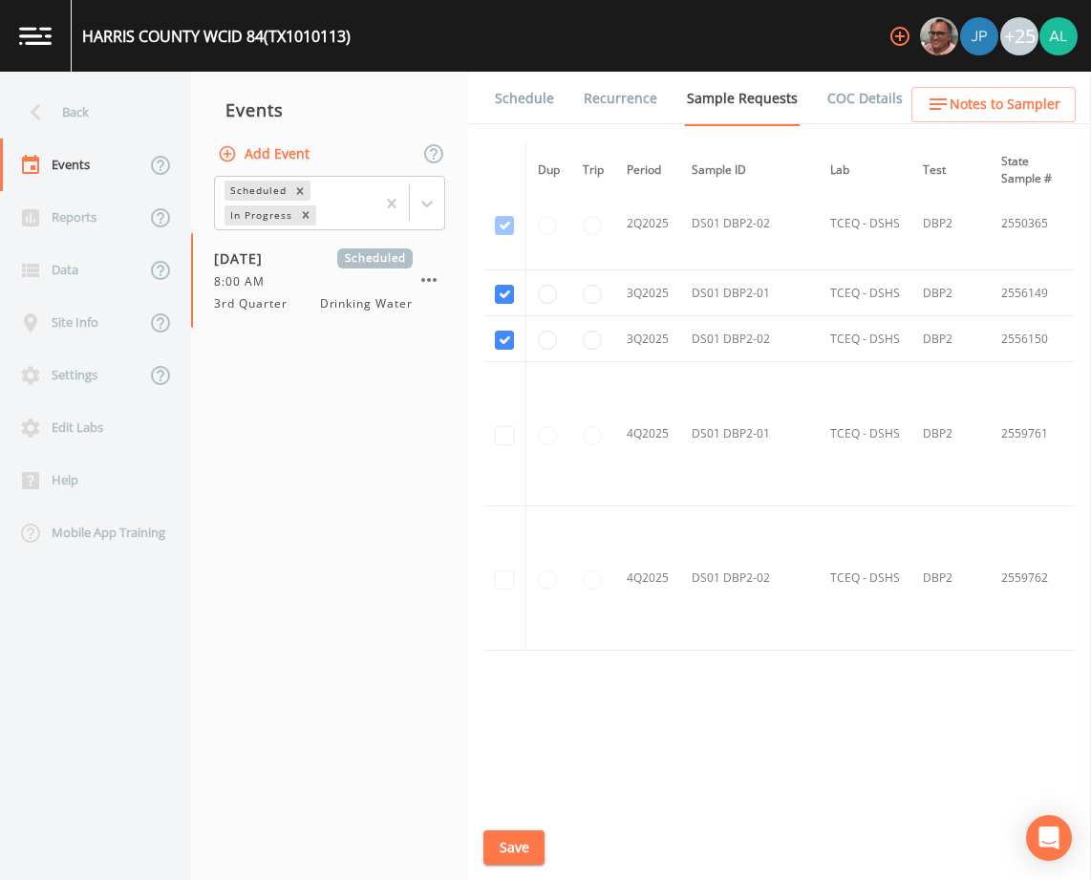
click at [538, 82] on link "Schedule" at bounding box center [524, 99] width 65 height 54
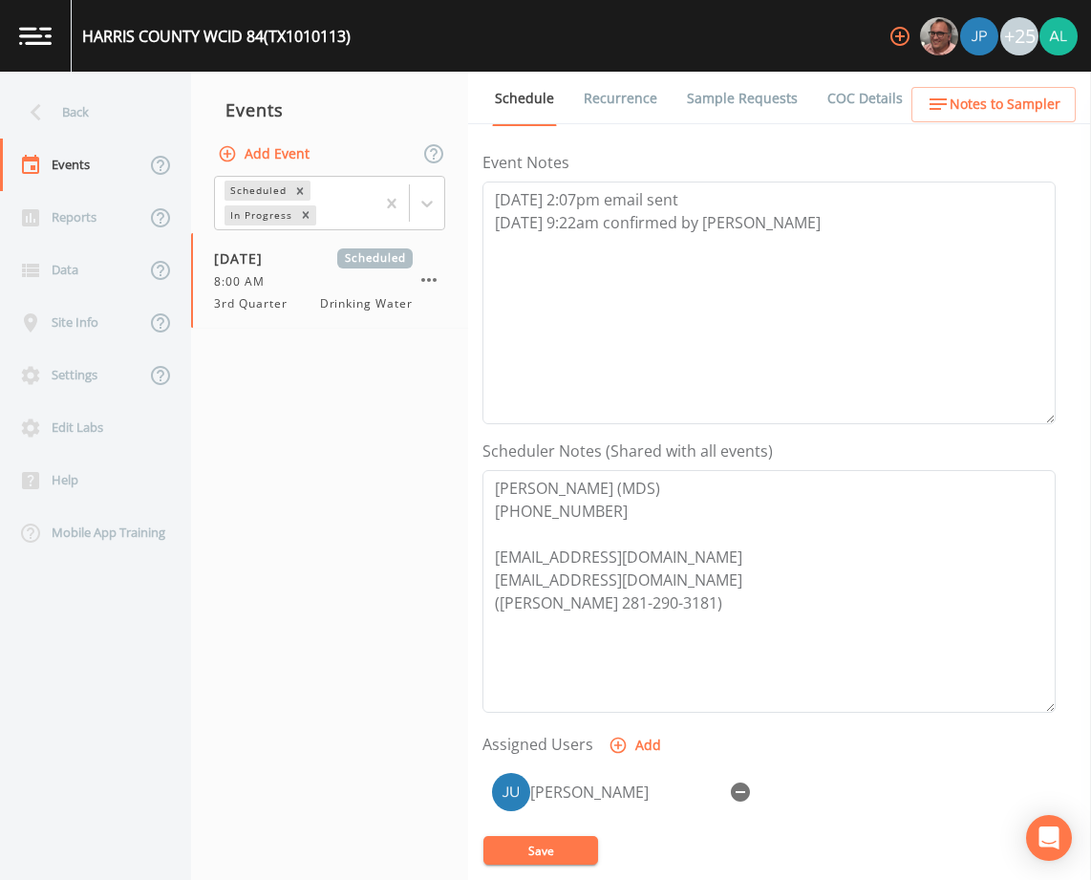
scroll to position [468, 0]
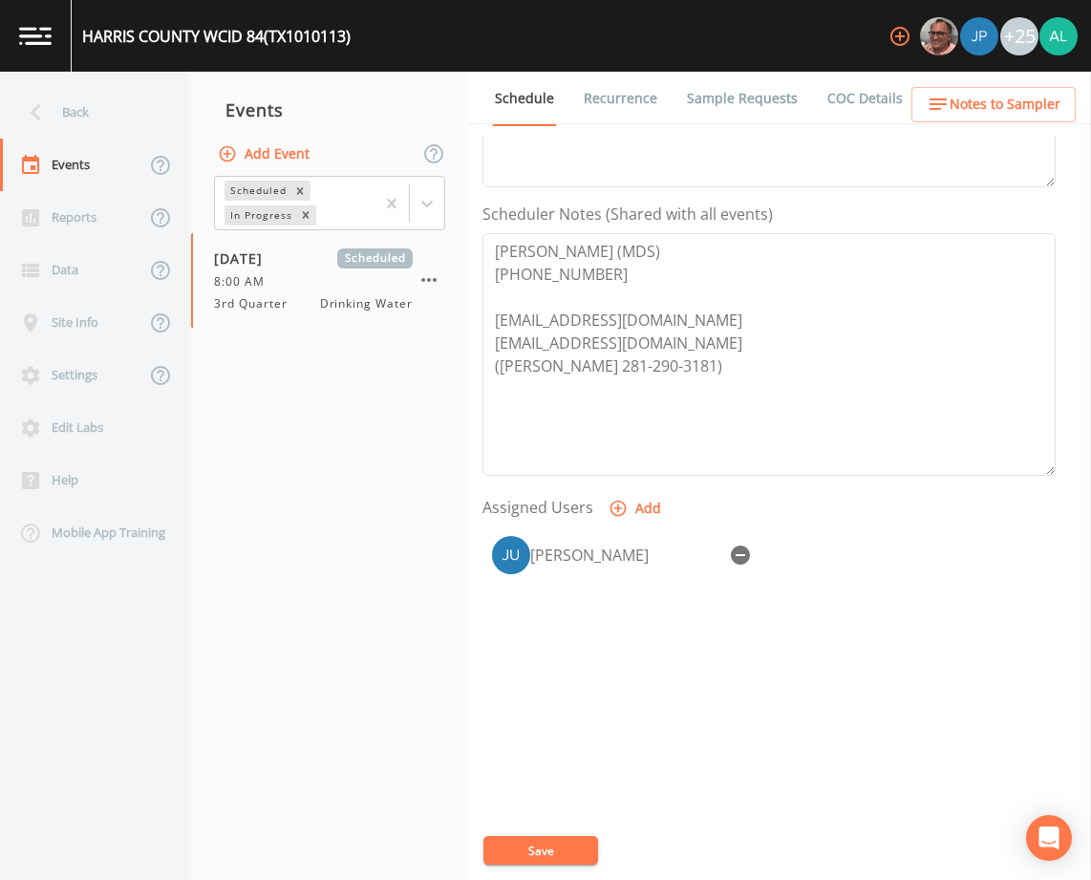
click at [974, 62] on div "+25" at bounding box center [979, 36] width 197 height 72
click at [955, 91] on button "Notes to Sampler" at bounding box center [993, 104] width 164 height 35
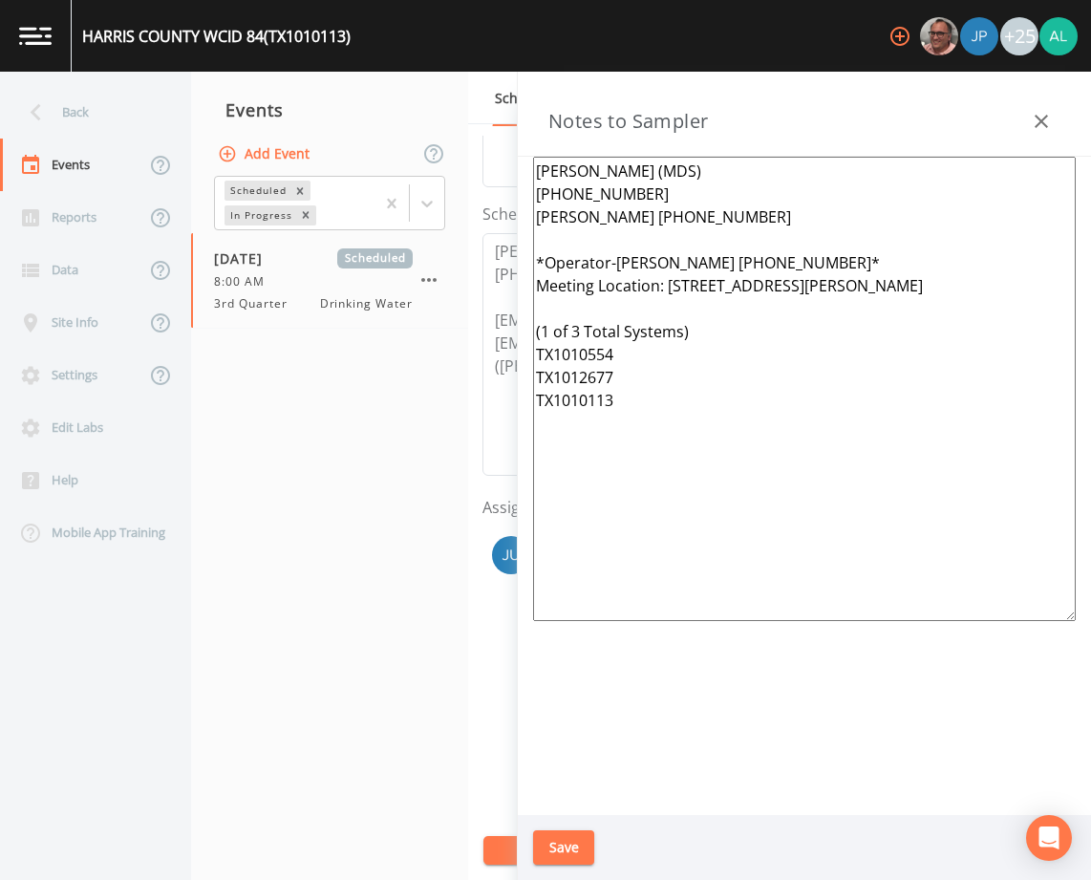
click at [550, 842] on button "Save" at bounding box center [563, 847] width 61 height 35
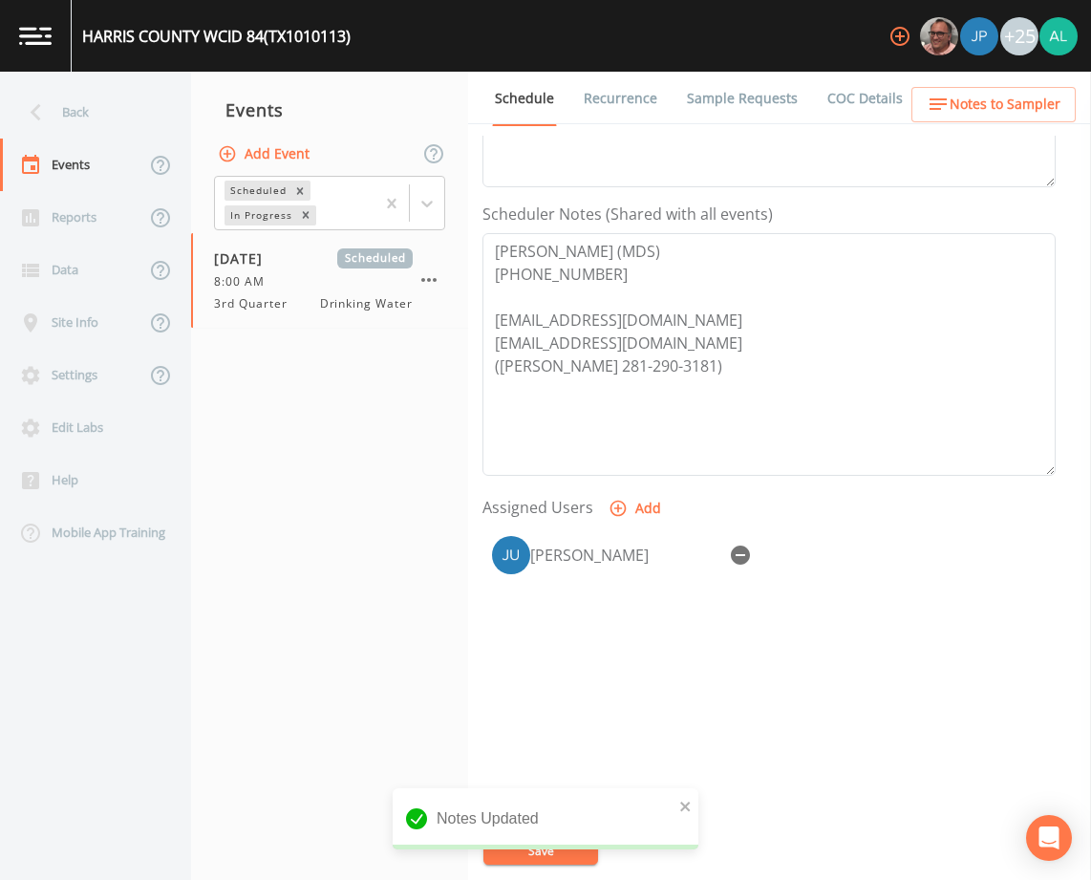
click at [393, 845] on div "notification timer" at bounding box center [393, 847] width 0 height 5
drag, startPoint x: 525, startPoint y: 856, endPoint x: 269, endPoint y: 525, distance: 418.3
click at [525, 852] on div "Notes Updated" at bounding box center [546, 826] width 306 height 76
click at [96, 122] on div "Back" at bounding box center [86, 112] width 172 height 53
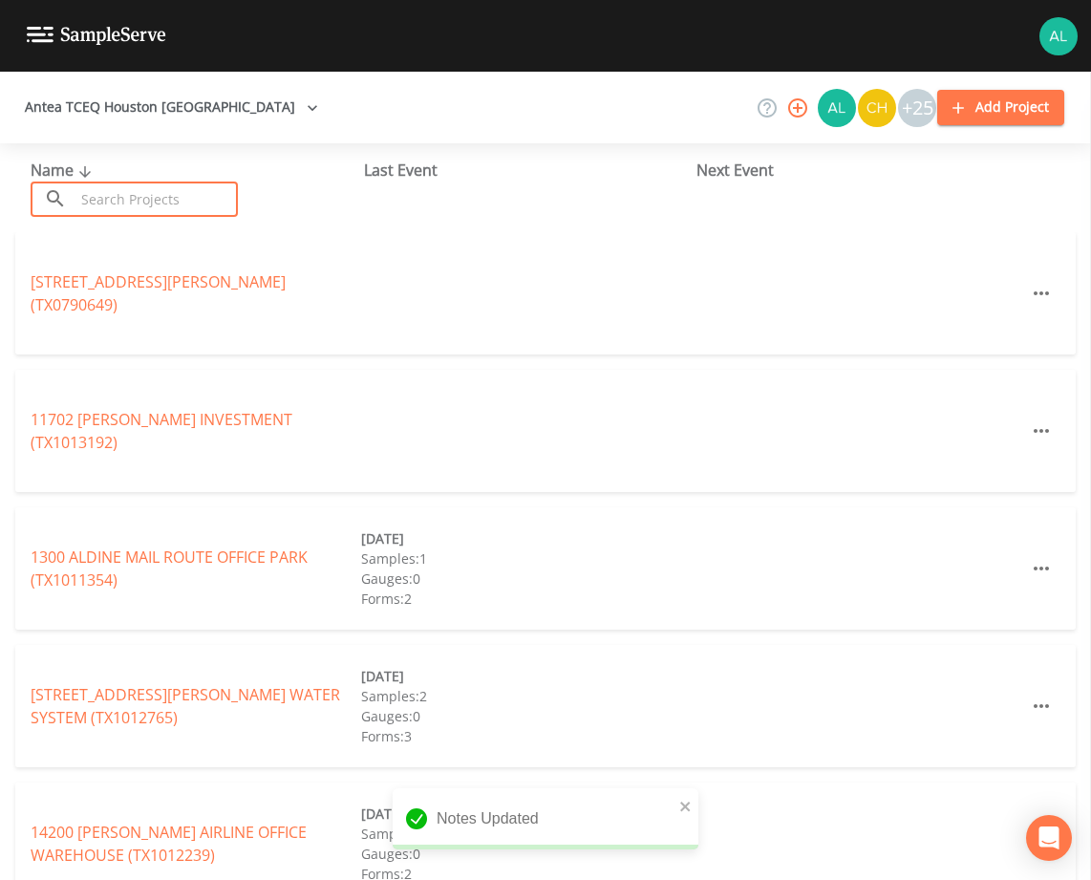
click at [157, 194] on input "text" at bounding box center [156, 199] width 163 height 35
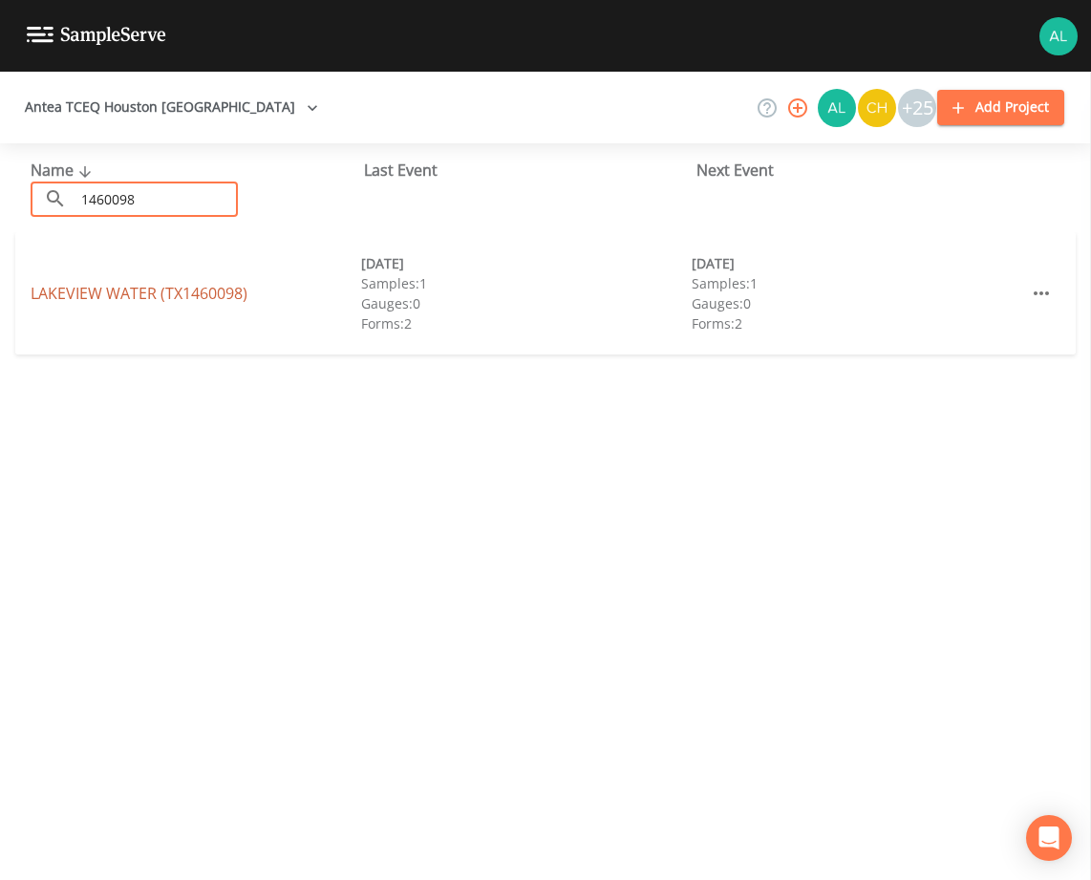
type input "1460098"
click at [137, 288] on link "[GEOGRAPHIC_DATA] (TX1460098)" at bounding box center [139, 293] width 217 height 21
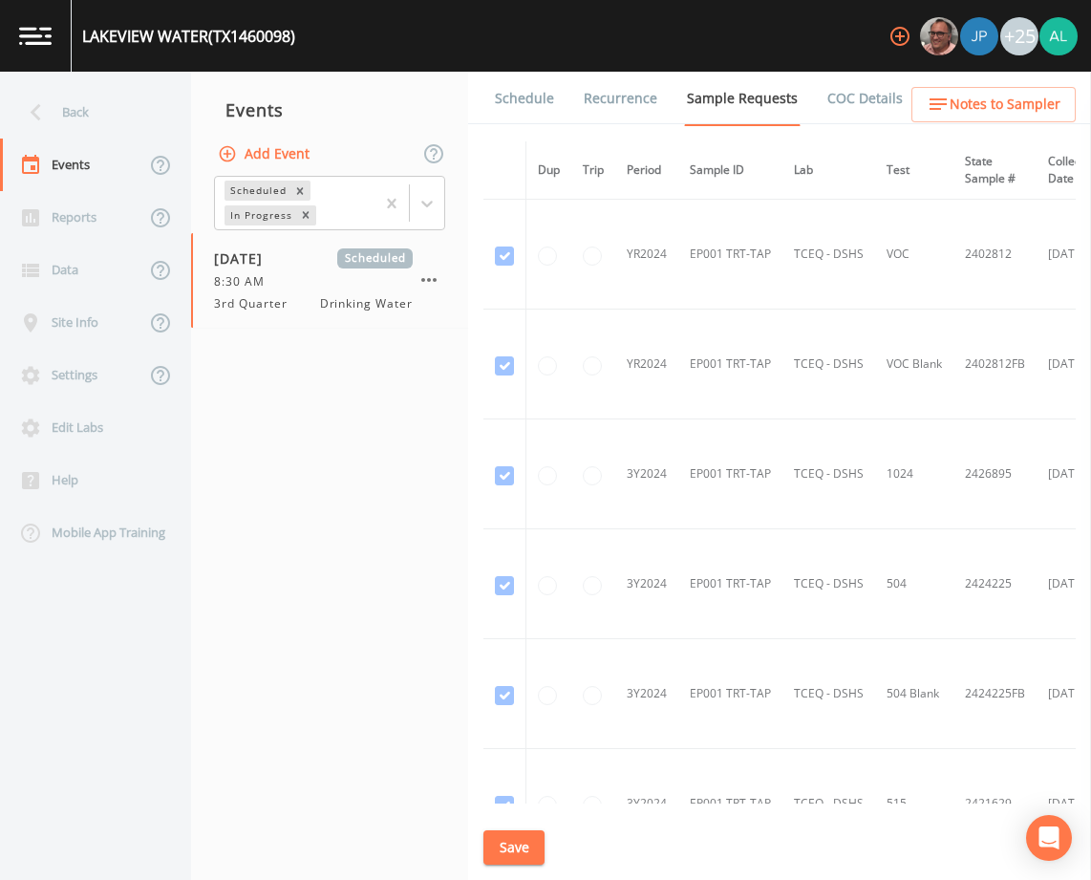
click at [535, 88] on link "Schedule" at bounding box center [524, 99] width 65 height 54
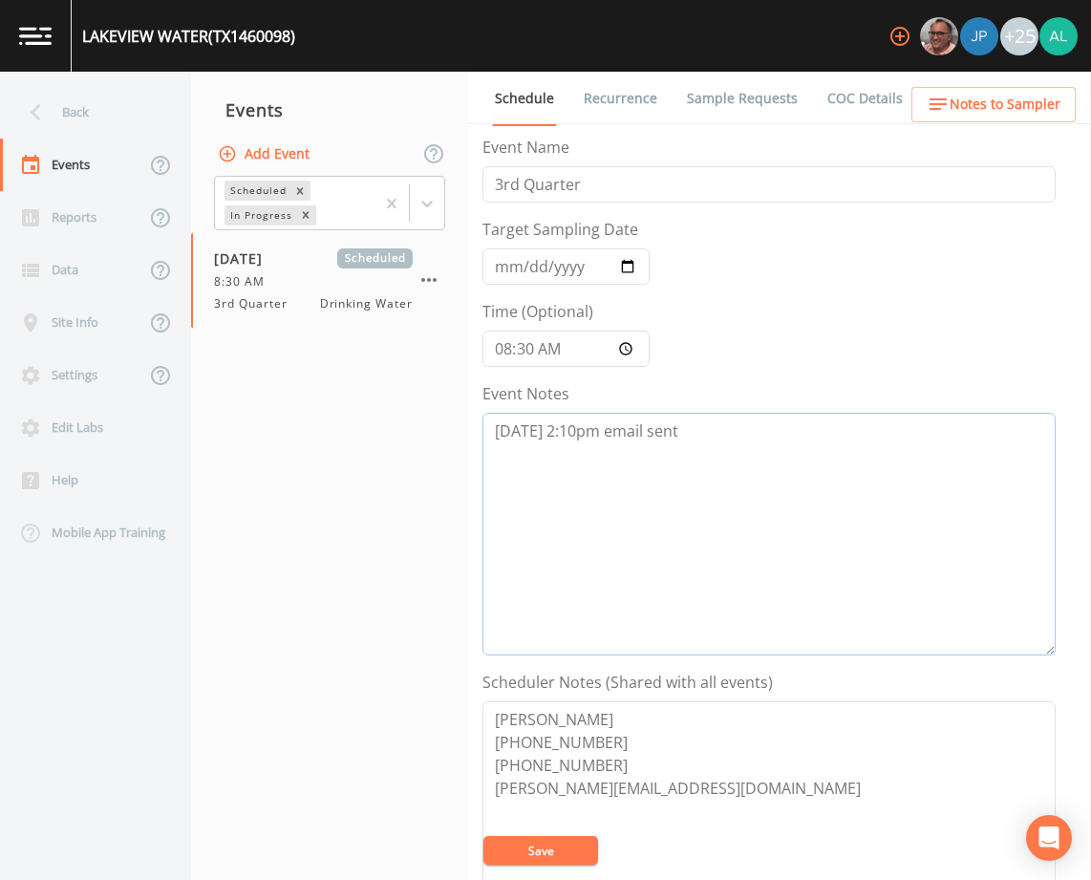
click at [718, 445] on textarea "[DATE] 2:10pm email sent" at bounding box center [768, 534] width 573 height 243
click at [558, 470] on textarea "[DATE] 2:10pm email sent 8/27 @" at bounding box center [768, 534] width 573 height 243
click at [891, 474] on textarea "[DATE] 2:10pm email sent [DATE] 2:30pm called/left message (0155)" at bounding box center [768, 534] width 573 height 243
drag, startPoint x: 779, startPoint y: 507, endPoint x: 461, endPoint y: 433, distance: 325.8
click at [461, 433] on div "Back Events Reports Data Site Info Settings Edit Labs Help Mobile App Training …" at bounding box center [545, 476] width 1091 height 808
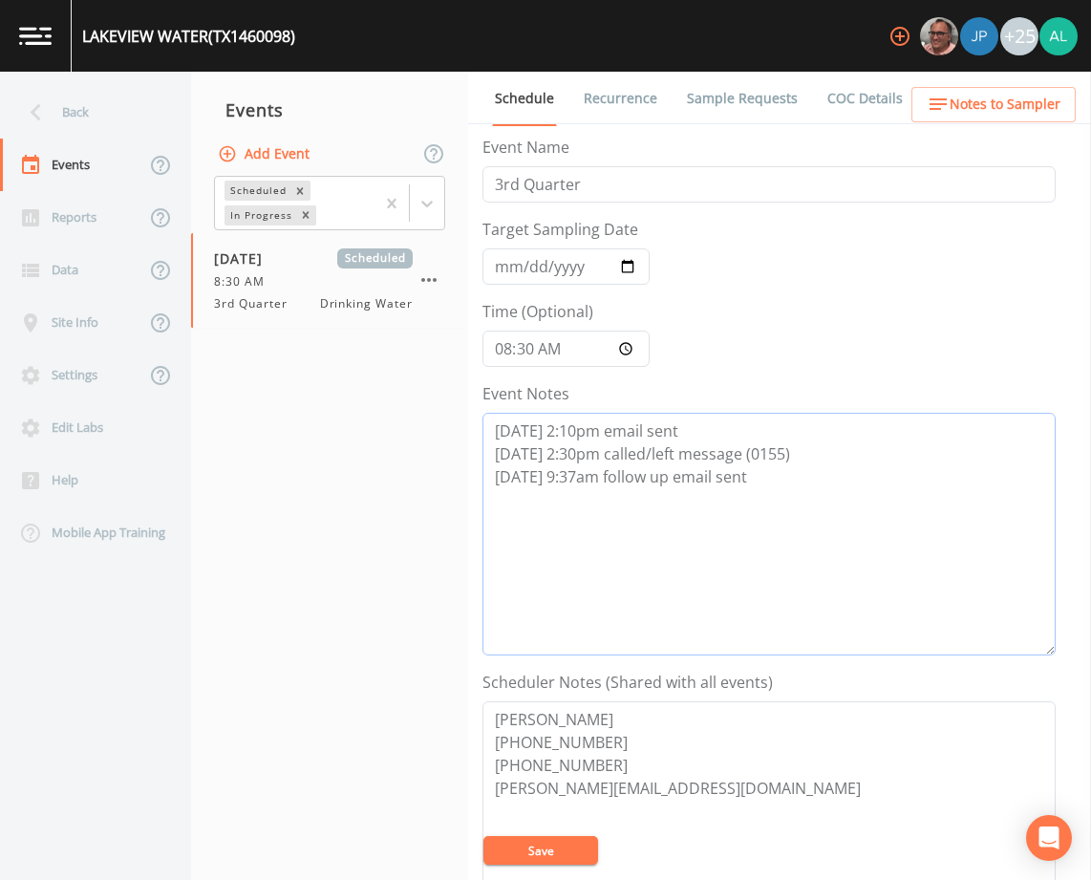
type textarea "[DATE] 2:10pm email sent [DATE] 2:30pm called/left message (0155) [DATE] 9:37am…"
click at [586, 848] on button "Save" at bounding box center [540, 850] width 115 height 29
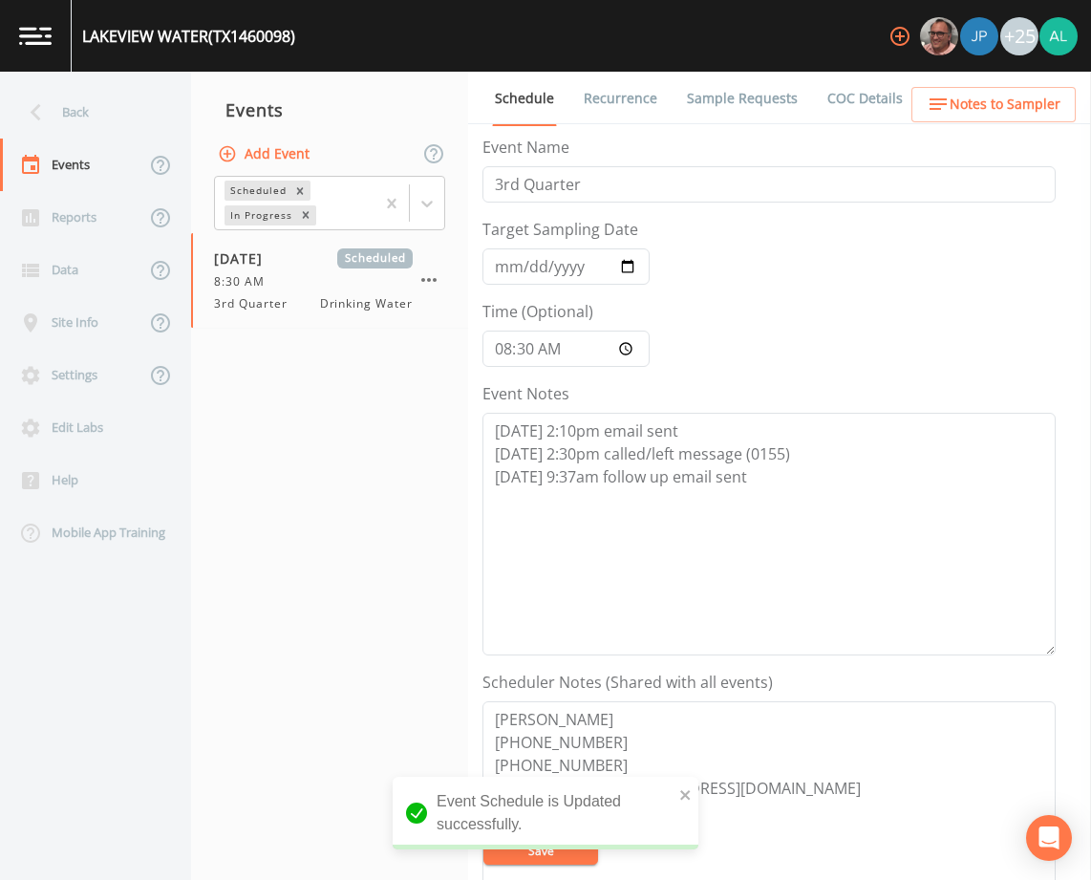
click at [52, 104] on icon at bounding box center [35, 112] width 33 height 33
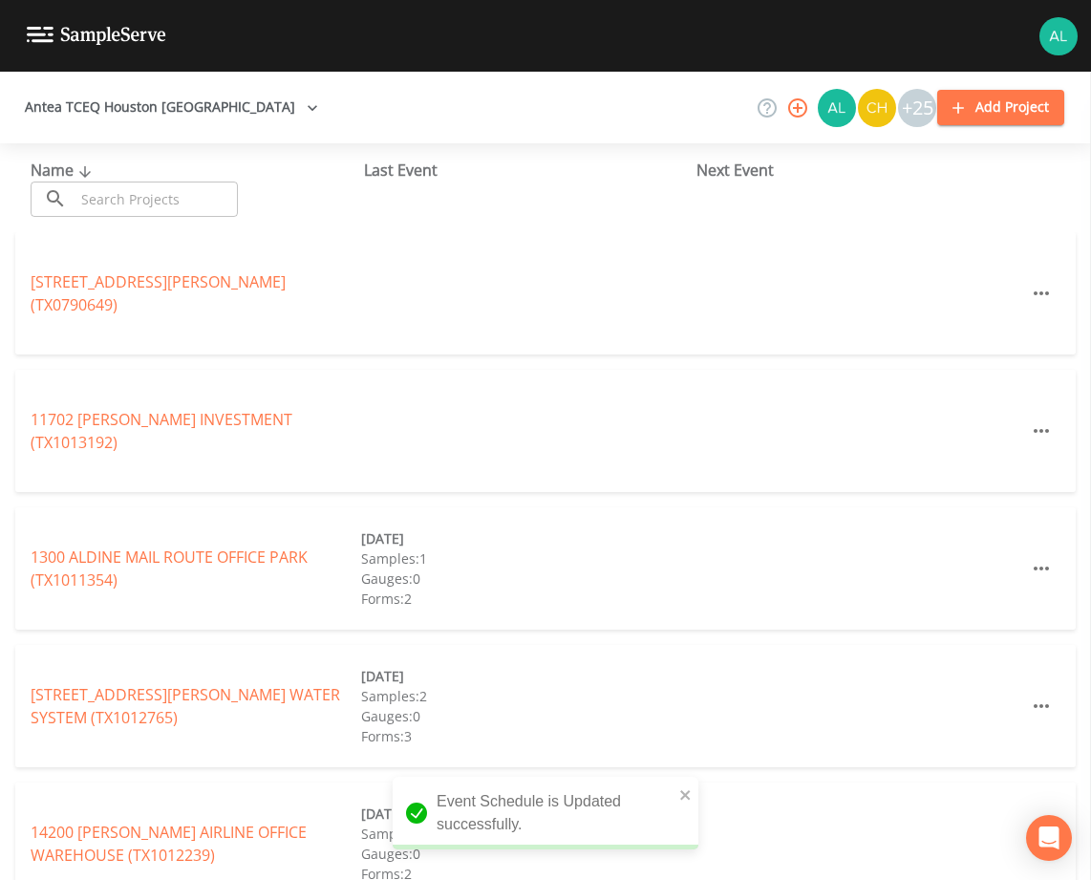
click at [95, 200] on input "text" at bounding box center [156, 199] width 163 height 35
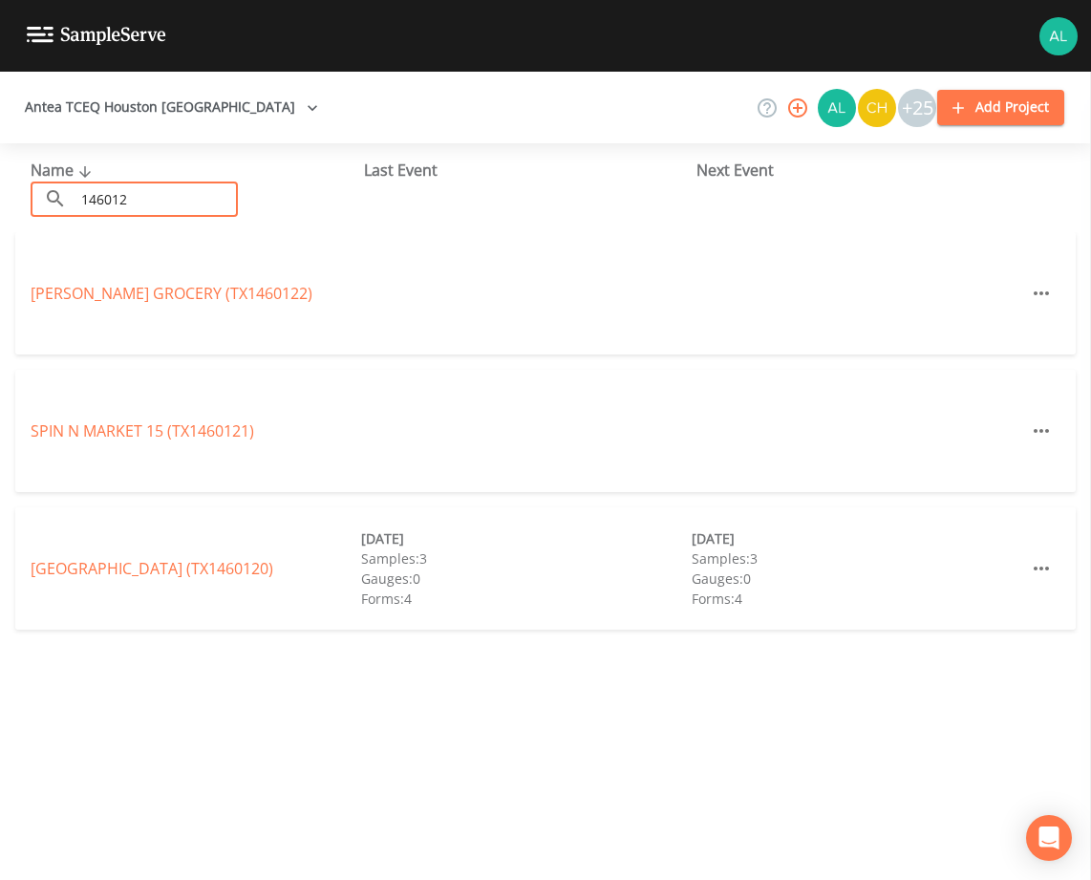
type input "1460120"
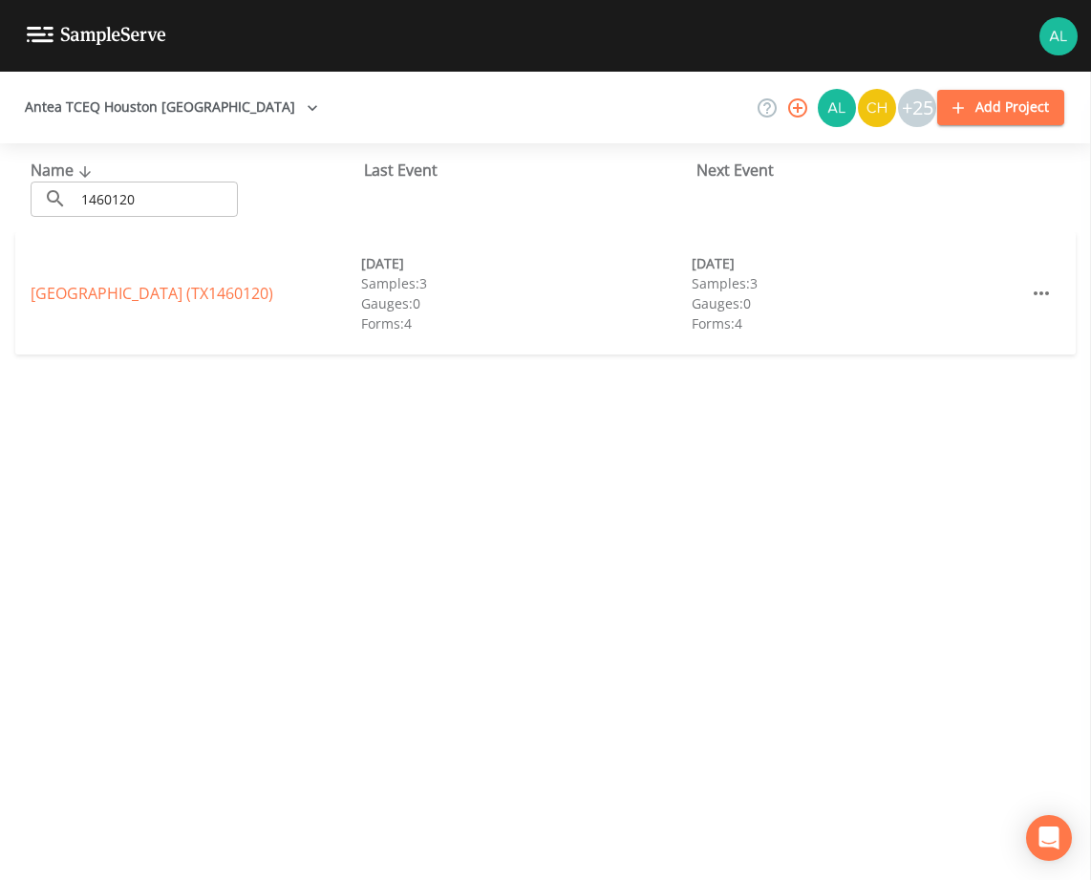
click at [164, 274] on div "[GEOGRAPHIC_DATA] (TX1460120) [DATE] Samples: 3 Gauges: 0 Forms: 4 [DATE] Sampl…" at bounding box center [545, 293] width 1061 height 122
click at [172, 289] on link "[GEOGRAPHIC_DATA] (TX1460120)" at bounding box center [152, 293] width 243 height 21
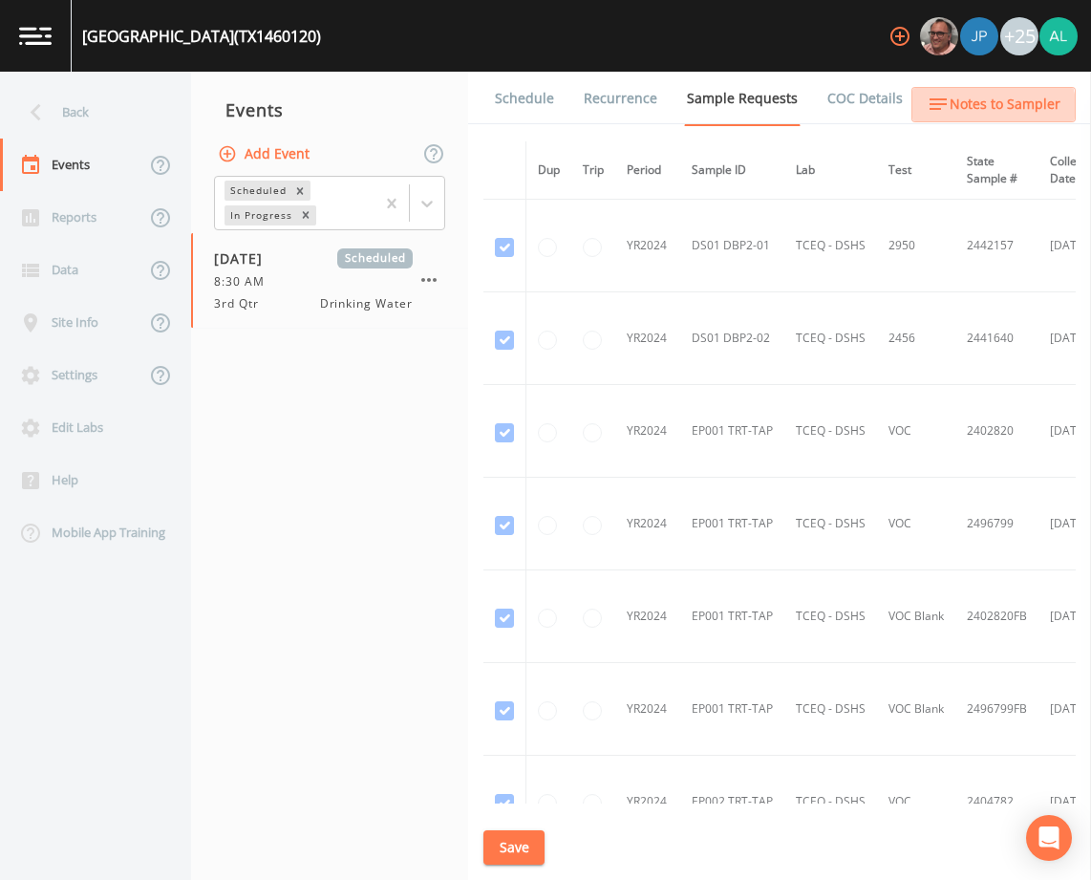
click at [953, 117] on button "Notes to Sampler" at bounding box center [993, 104] width 164 height 35
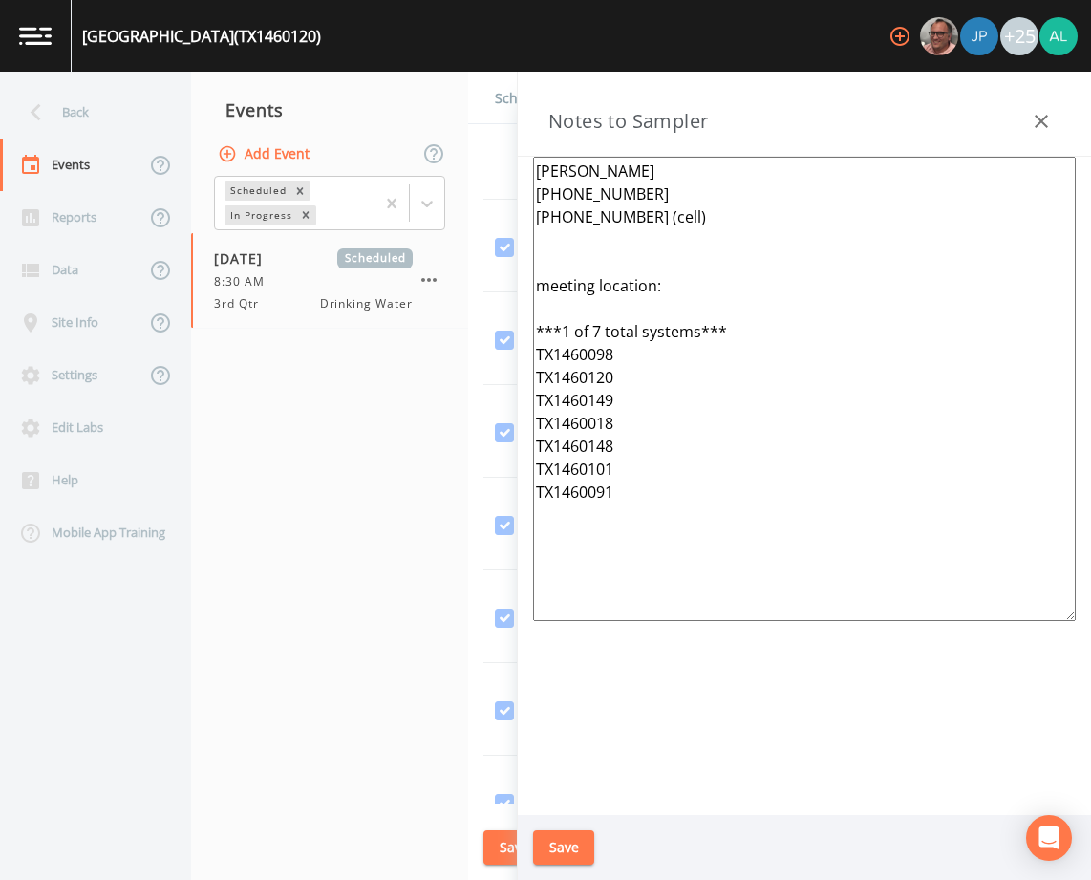
drag, startPoint x: 1043, startPoint y: 123, endPoint x: 1014, endPoint y: 124, distance: 29.6
click at [1045, 119] on icon "button" at bounding box center [1041, 121] width 23 height 23
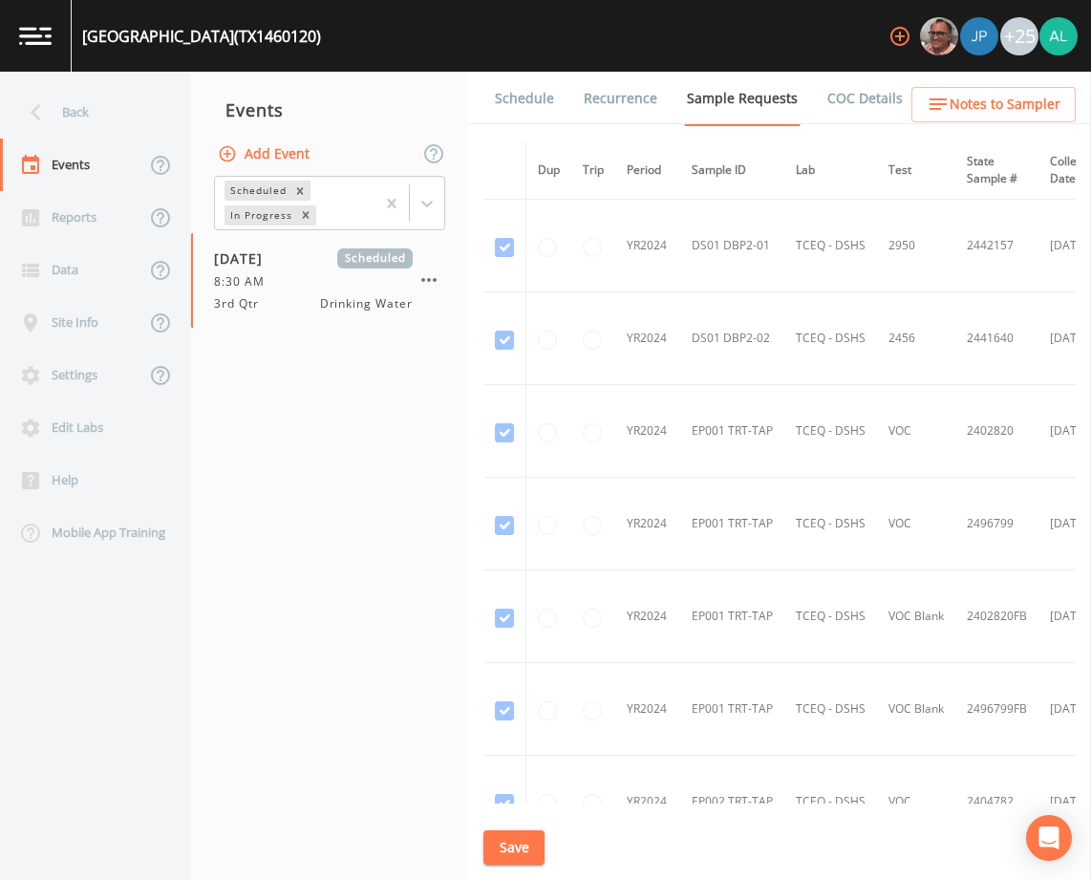
click at [545, 116] on link "Schedule" at bounding box center [524, 99] width 65 height 54
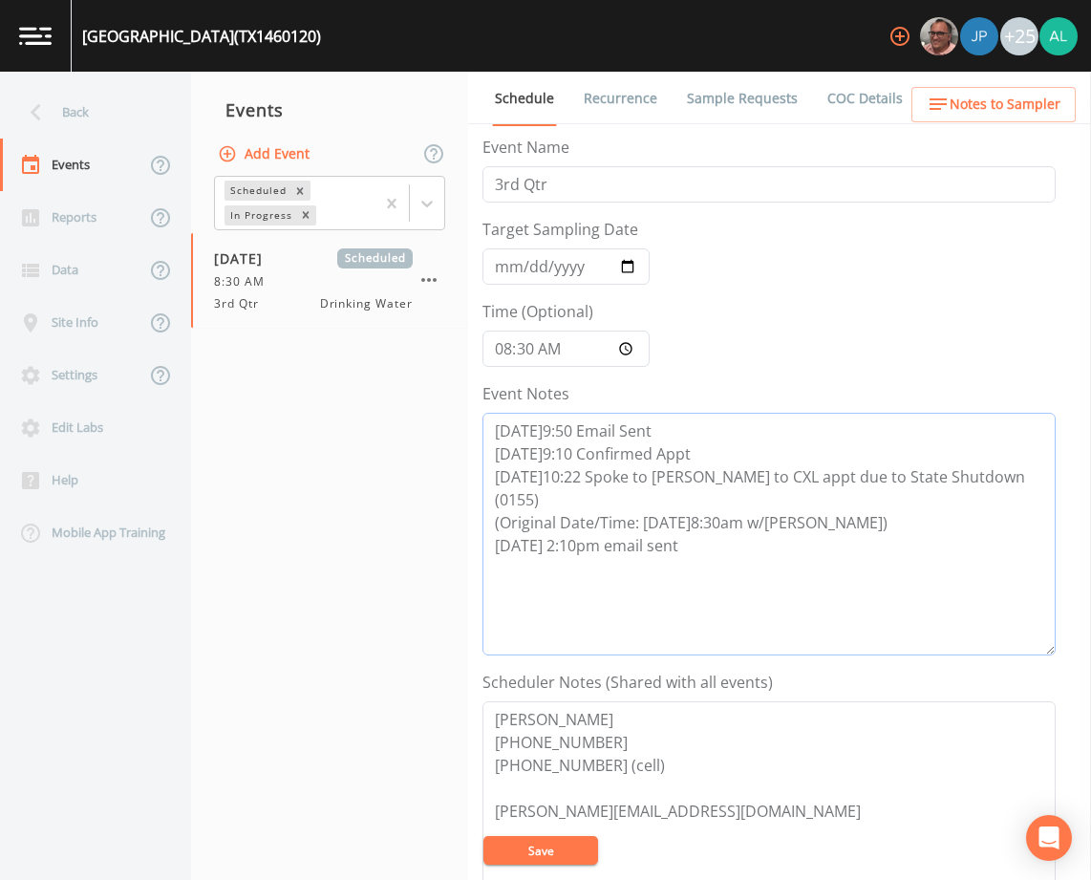
click at [708, 543] on textarea "[DATE]9:50 Email Sent [DATE]9:10 Confirmed Appt [DATE]10:22 Spoke to [PERSON_NA…" at bounding box center [768, 534] width 573 height 243
drag, startPoint x: 730, startPoint y: 540, endPoint x: 398, endPoint y: 525, distance: 331.9
click at [398, 525] on div "Back Events Reports Data Site Info Settings Edit Labs Help Mobile App Training …" at bounding box center [545, 476] width 1091 height 808
paste textarea "[DATE] 2:30pm called/left message (0155) [DATE] 9:37am follow up email sent"
type textarea "[DATE]9:50 Email Sent [DATE]9:10 Confirmed Appt [DATE]10:22 Spoke to [PERSON_NA…"
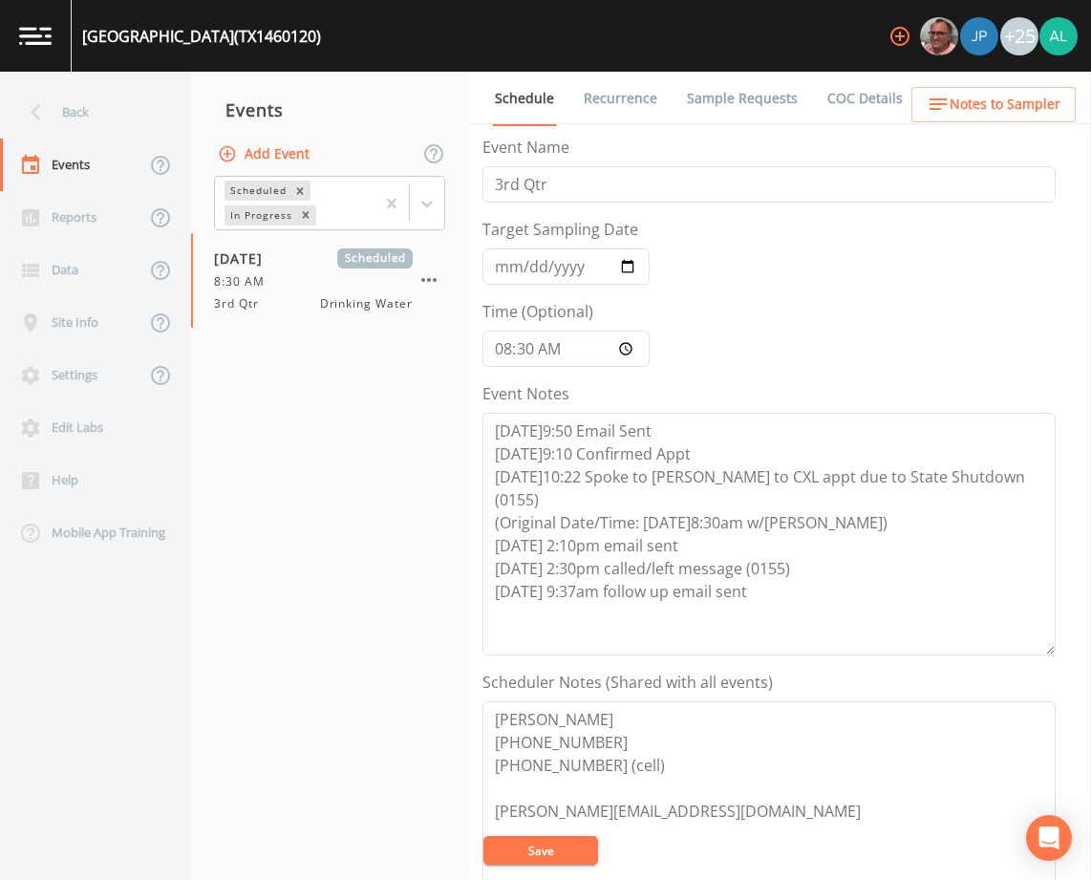
click at [547, 845] on button "Save" at bounding box center [540, 850] width 115 height 29
click at [555, 843] on button "Save" at bounding box center [540, 850] width 115 height 29
drag, startPoint x: 774, startPoint y: 578, endPoint x: 490, endPoint y: 544, distance: 285.8
click at [490, 544] on textarea "[DATE]9:50 Email Sent [DATE]9:10 Confirmed Appt [DATE]10:22 Spoke to [PERSON_NA…" at bounding box center [768, 534] width 573 height 243
click at [555, 852] on button "Save" at bounding box center [540, 850] width 115 height 29
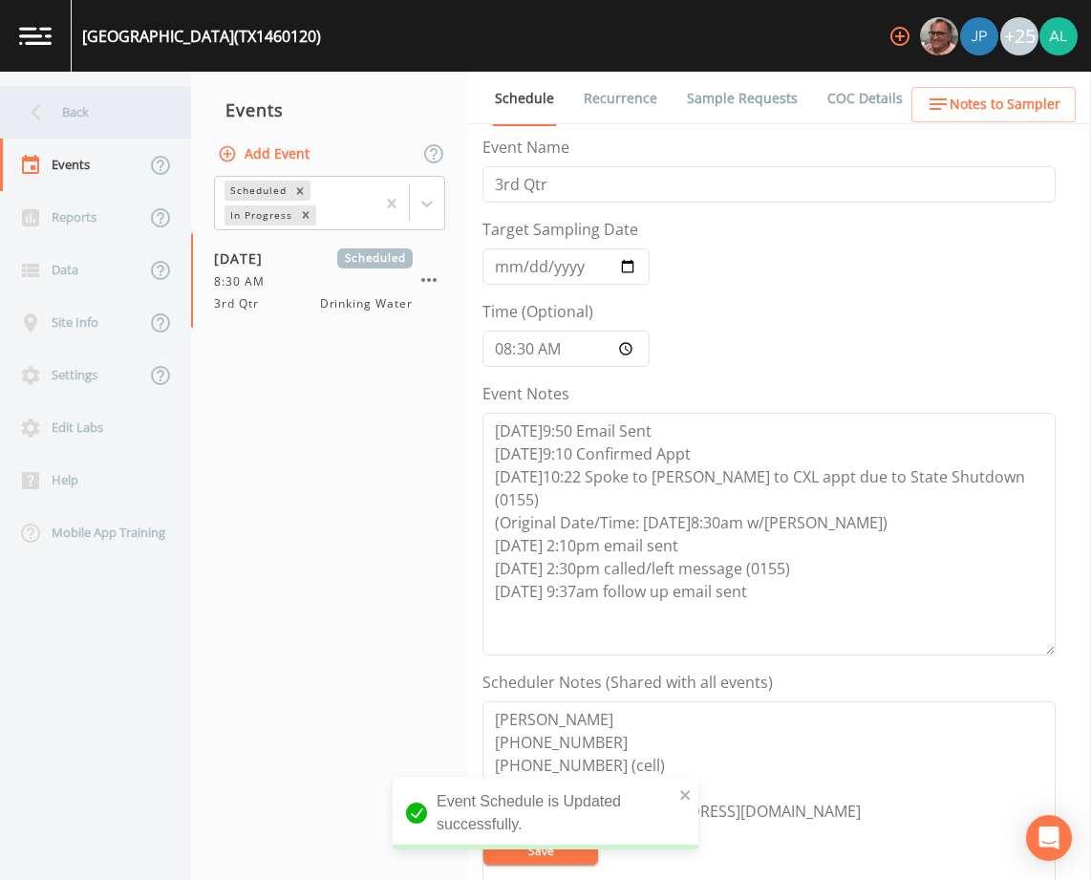
click at [108, 104] on div "Back" at bounding box center [86, 112] width 172 height 53
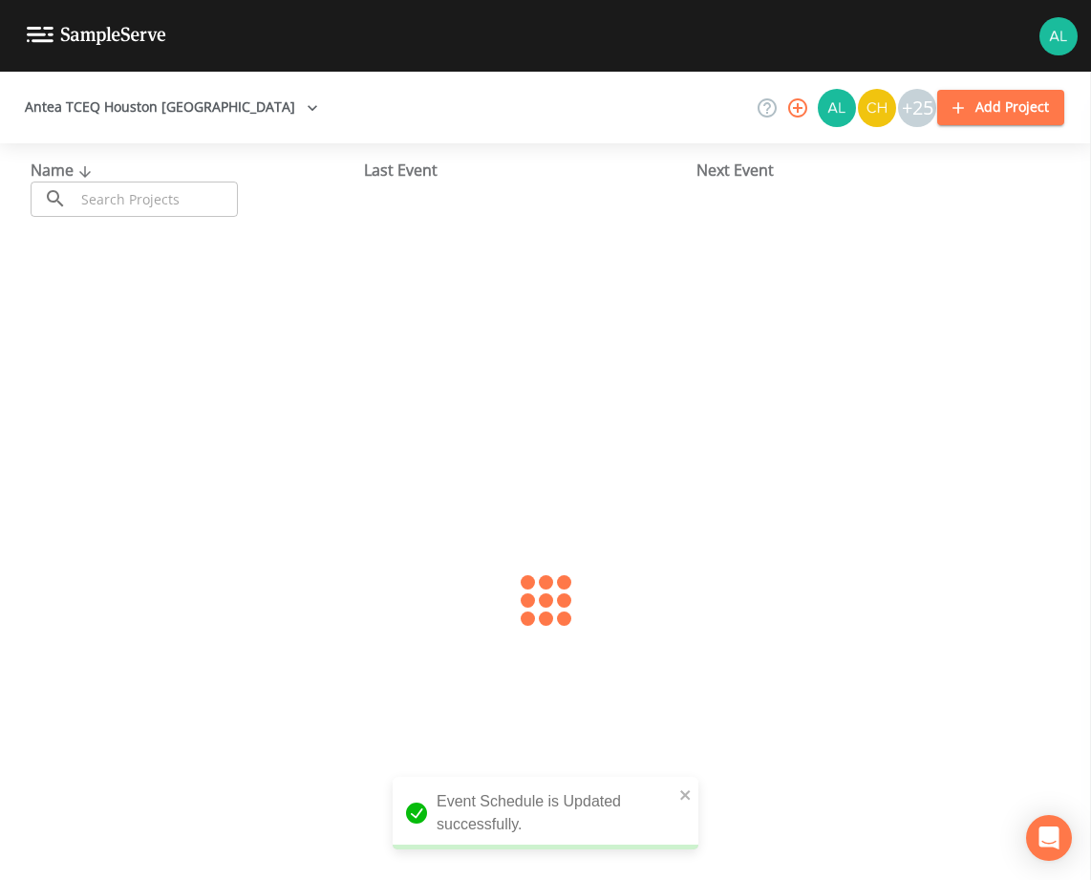
click at [130, 198] on input "text" at bounding box center [156, 199] width 163 height 35
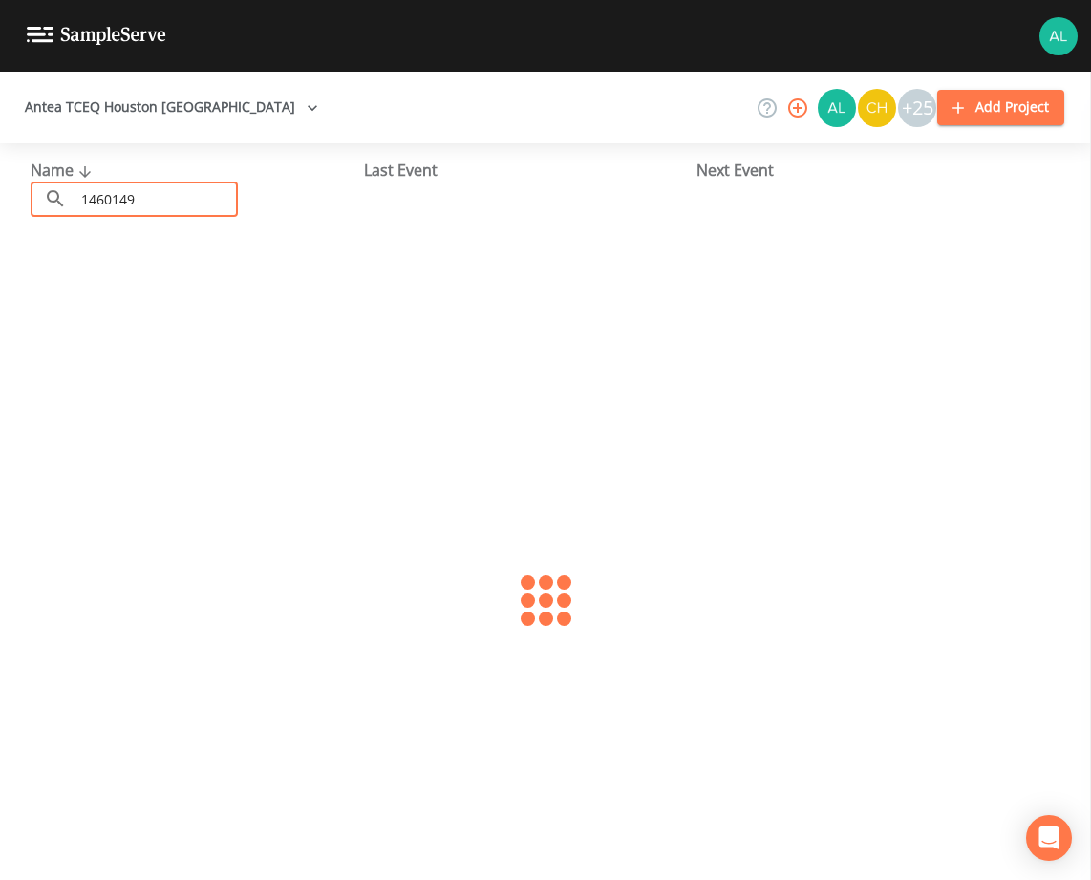
type input "1460149"
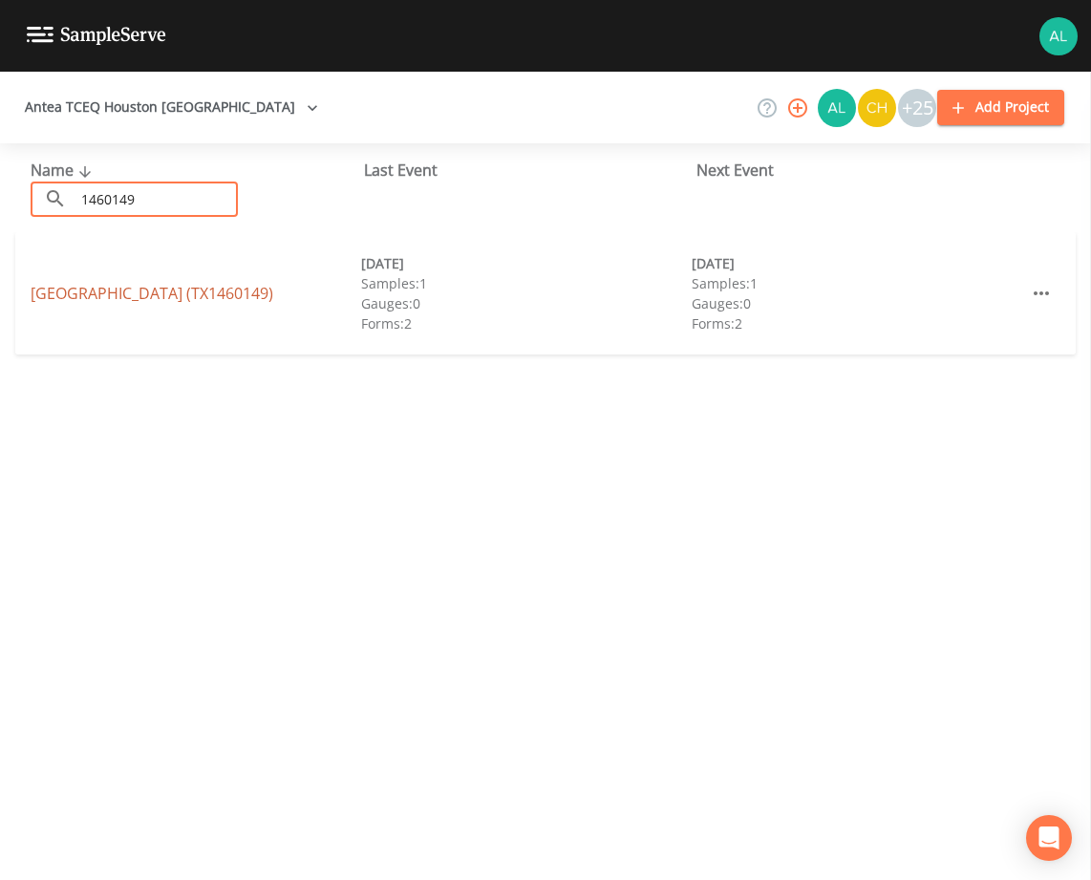
click at [137, 291] on link "[GEOGRAPHIC_DATA] (TX1460149)" at bounding box center [152, 293] width 243 height 21
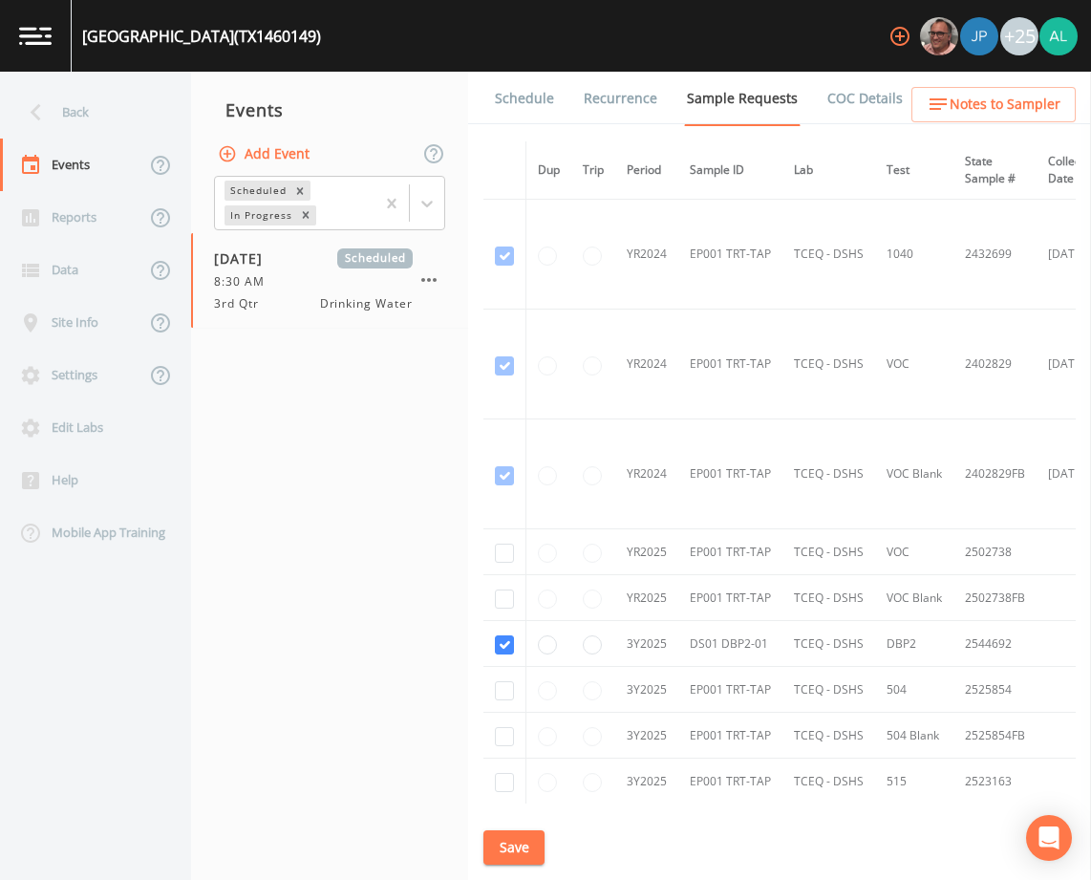
click at [546, 108] on link "Schedule" at bounding box center [524, 99] width 65 height 54
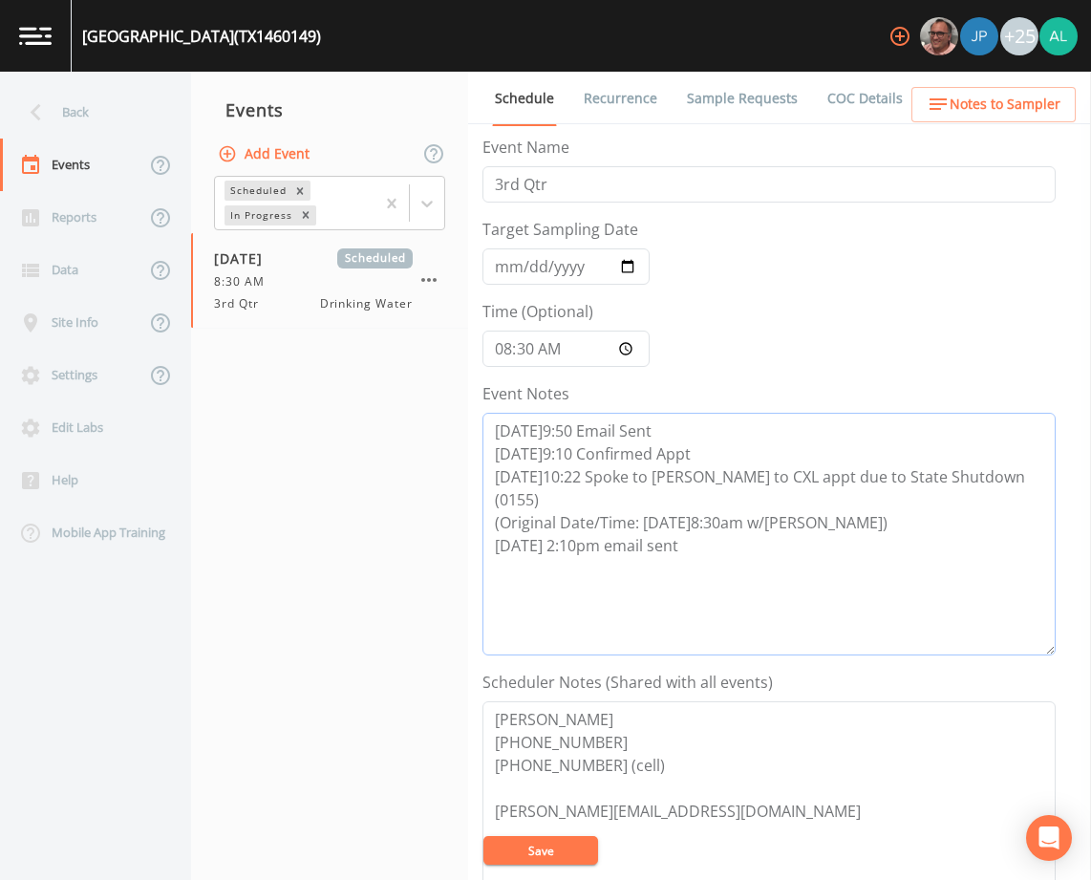
click at [706, 547] on textarea "[DATE]9:50 Email Sent [DATE]9:10 Confirmed Appt [DATE]10:22 Spoke to [PERSON_NA…" at bounding box center [768, 534] width 573 height 243
paste textarea "[DATE] 2:30pm called/left message (0155) [DATE] 9:37am follow up email sent"
type textarea "[DATE]9:50 Email Sent [DATE]9:10 Confirmed Appt [DATE]10:22 Spoke to [PERSON_NA…"
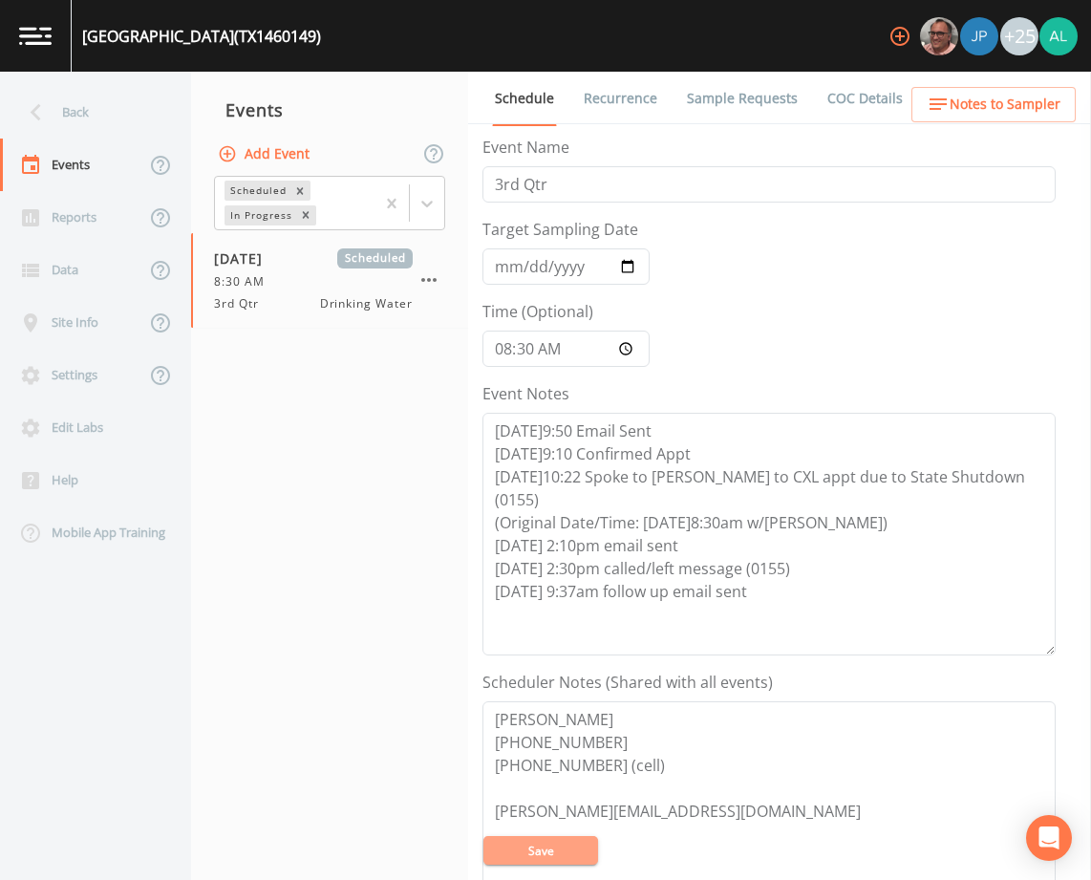
click at [570, 859] on button "Save" at bounding box center [540, 850] width 115 height 29
drag, startPoint x: 570, startPoint y: 859, endPoint x: 569, endPoint y: 847, distance: 11.5
click at [569, 847] on button "Save" at bounding box center [540, 850] width 115 height 29
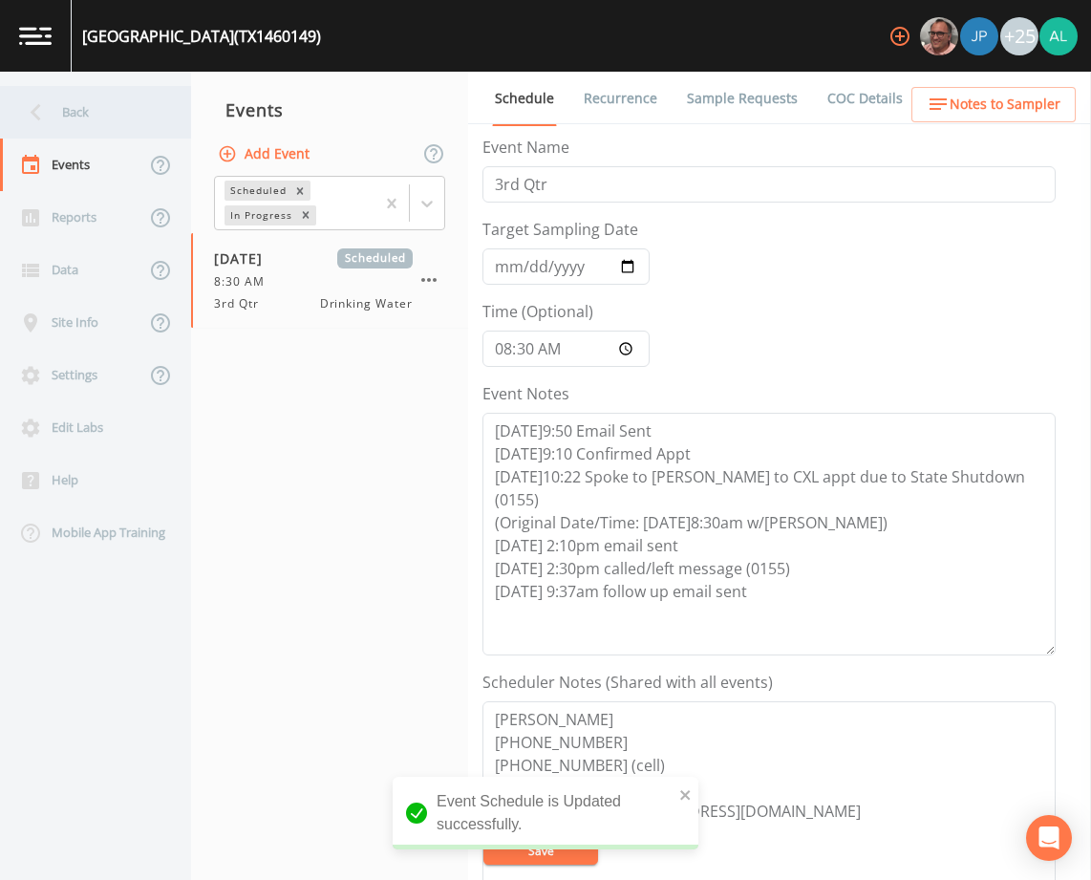
click at [96, 105] on div "Back" at bounding box center [86, 112] width 172 height 53
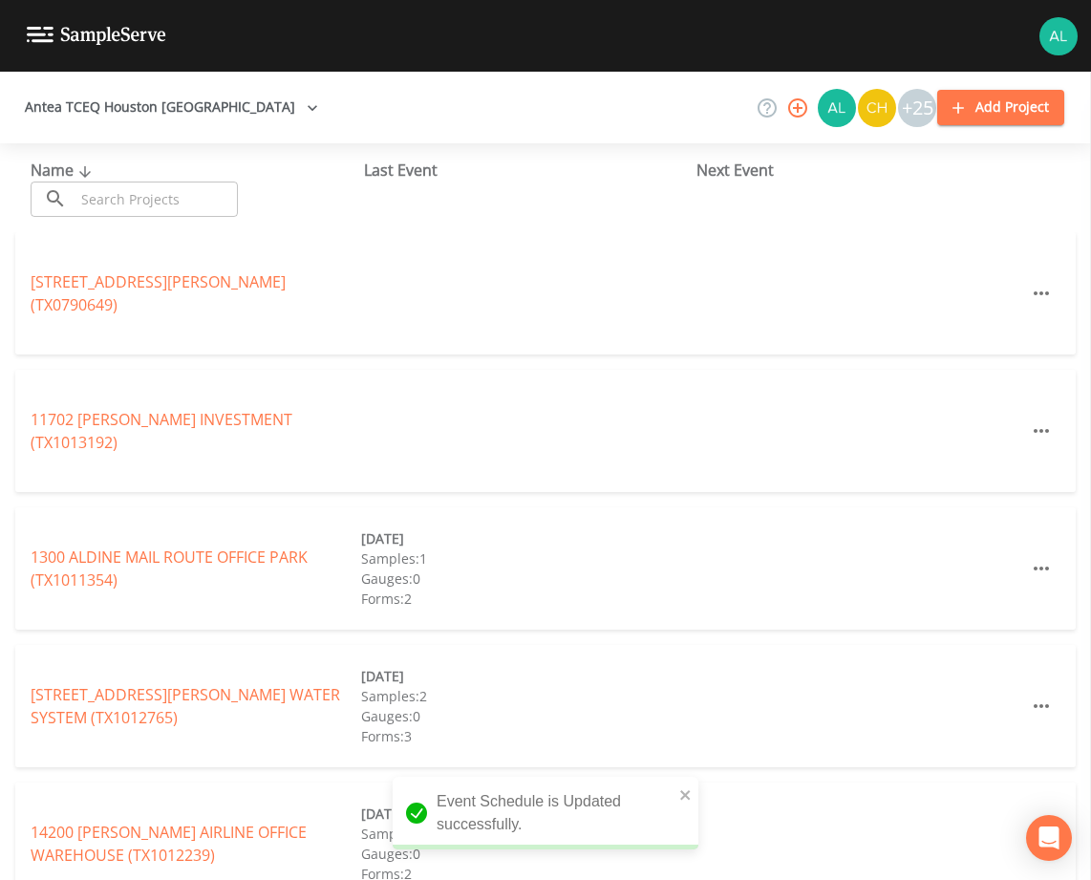
click at [119, 217] on div "Name ​ ​ Last Event Next Event" at bounding box center [545, 187] width 1091 height 89
click at [133, 209] on input "text" at bounding box center [156, 199] width 163 height 35
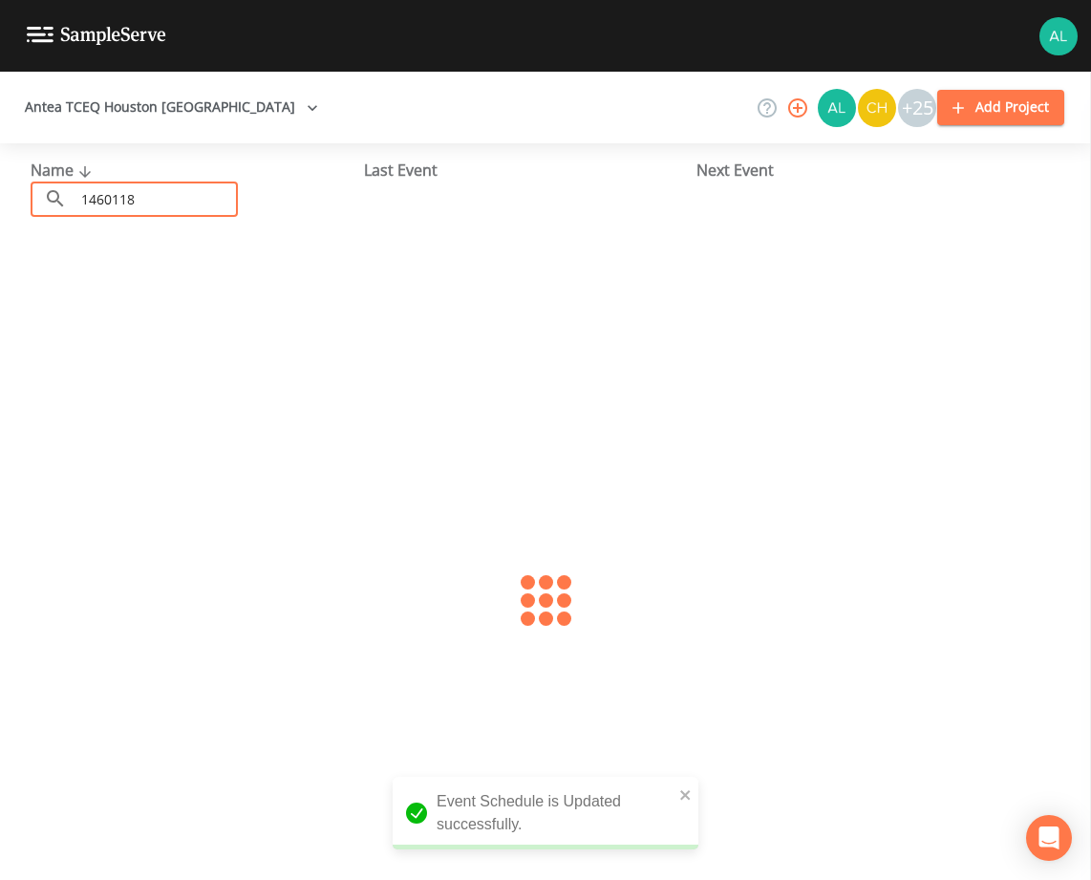
type input "1460118"
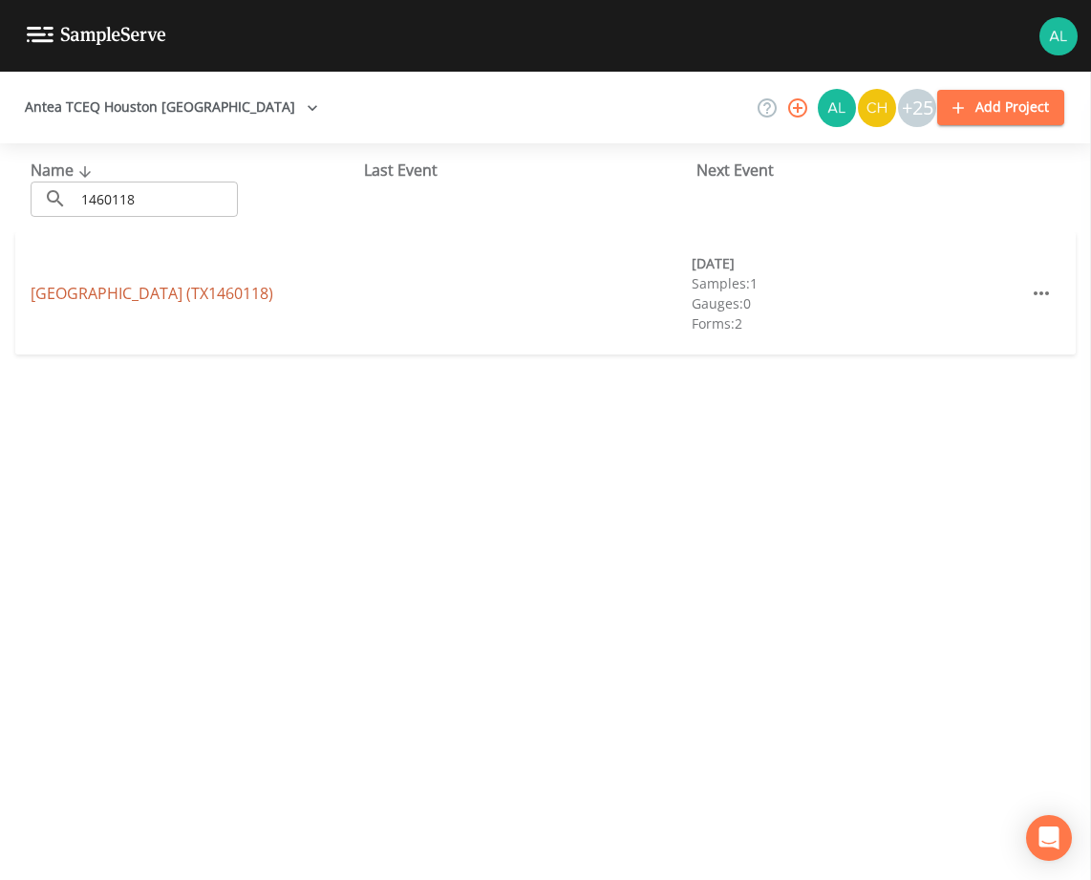
click at [78, 289] on link "[GEOGRAPHIC_DATA] (TX1460118)" at bounding box center [152, 293] width 243 height 21
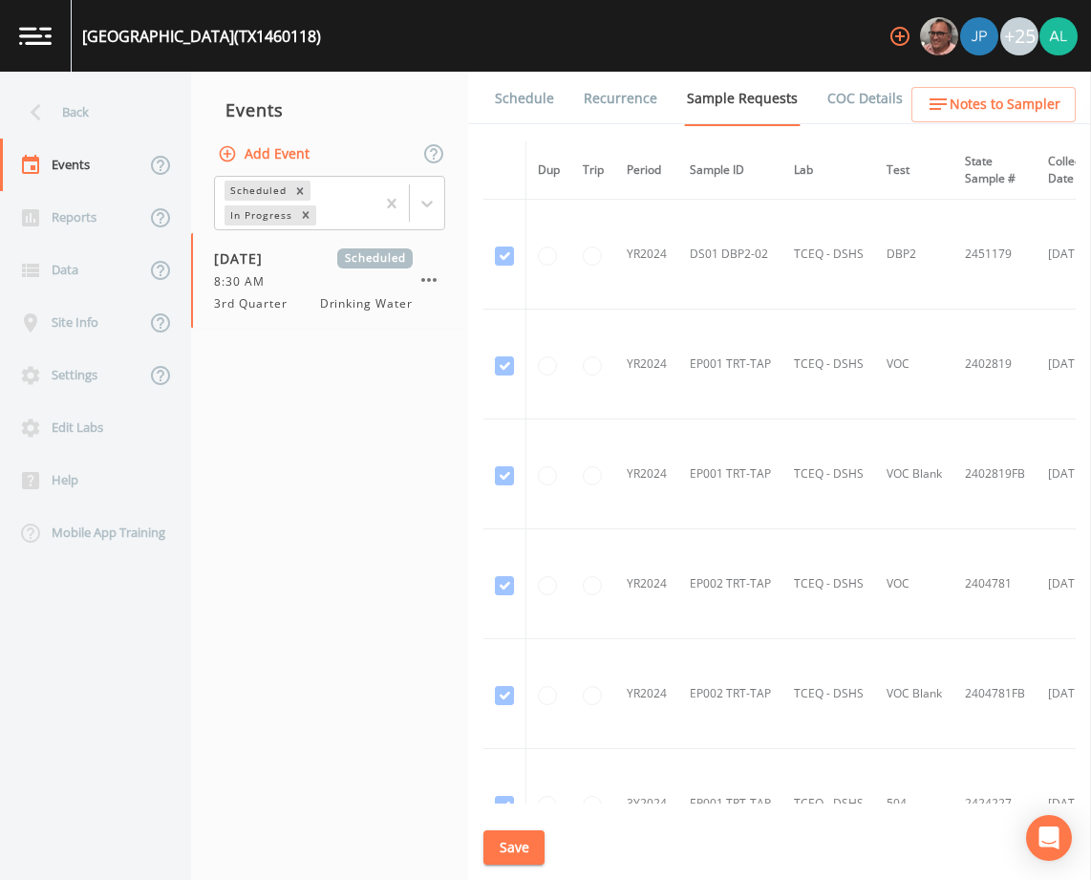
click at [507, 106] on link "Schedule" at bounding box center [524, 99] width 65 height 54
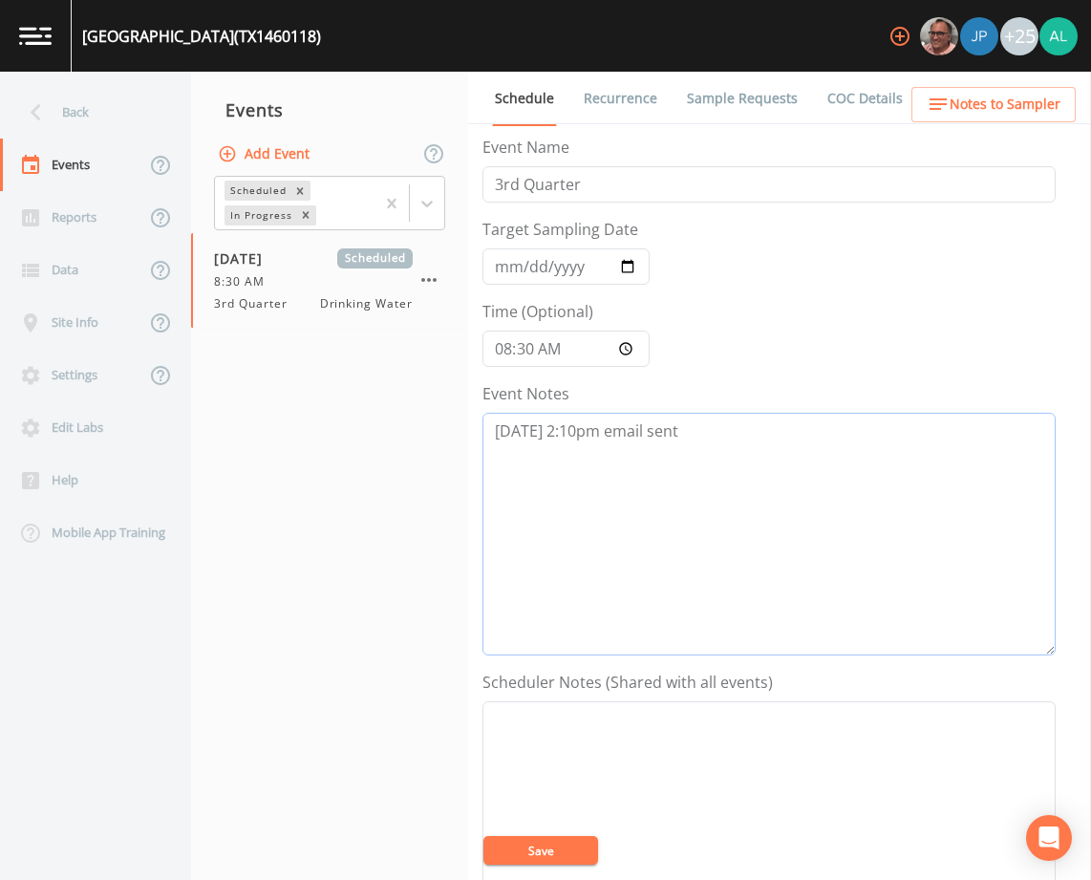
click at [718, 428] on textarea "[DATE] 2:10pm email sent" at bounding box center [768, 534] width 573 height 243
paste textarea "[DATE] 2:30pm called/left message (0155) [DATE] 9:37am follow up email sent"
type textarea "[DATE] 2:10pm email sent [DATE] 2:30pm called/left message (0155) [DATE] 9:37am…"
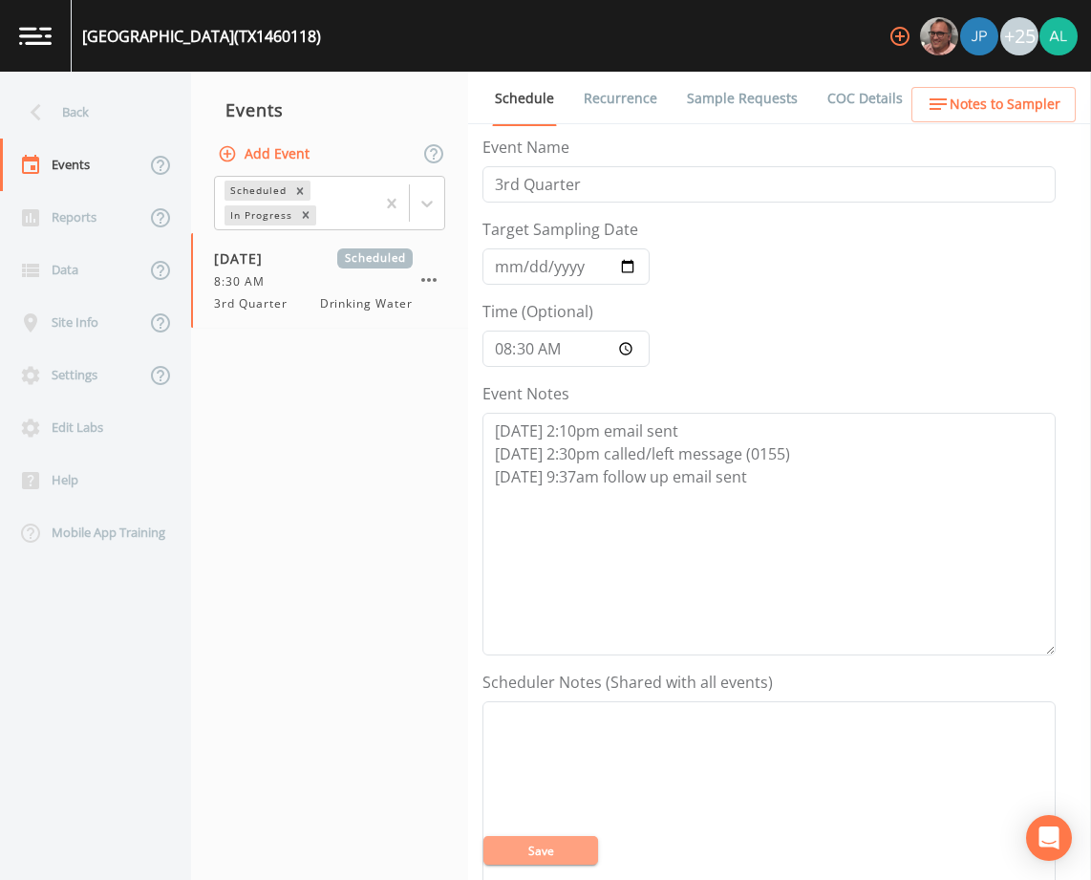
click at [540, 851] on button "Save" at bounding box center [540, 850] width 115 height 29
click at [569, 838] on button "Save" at bounding box center [540, 850] width 115 height 29
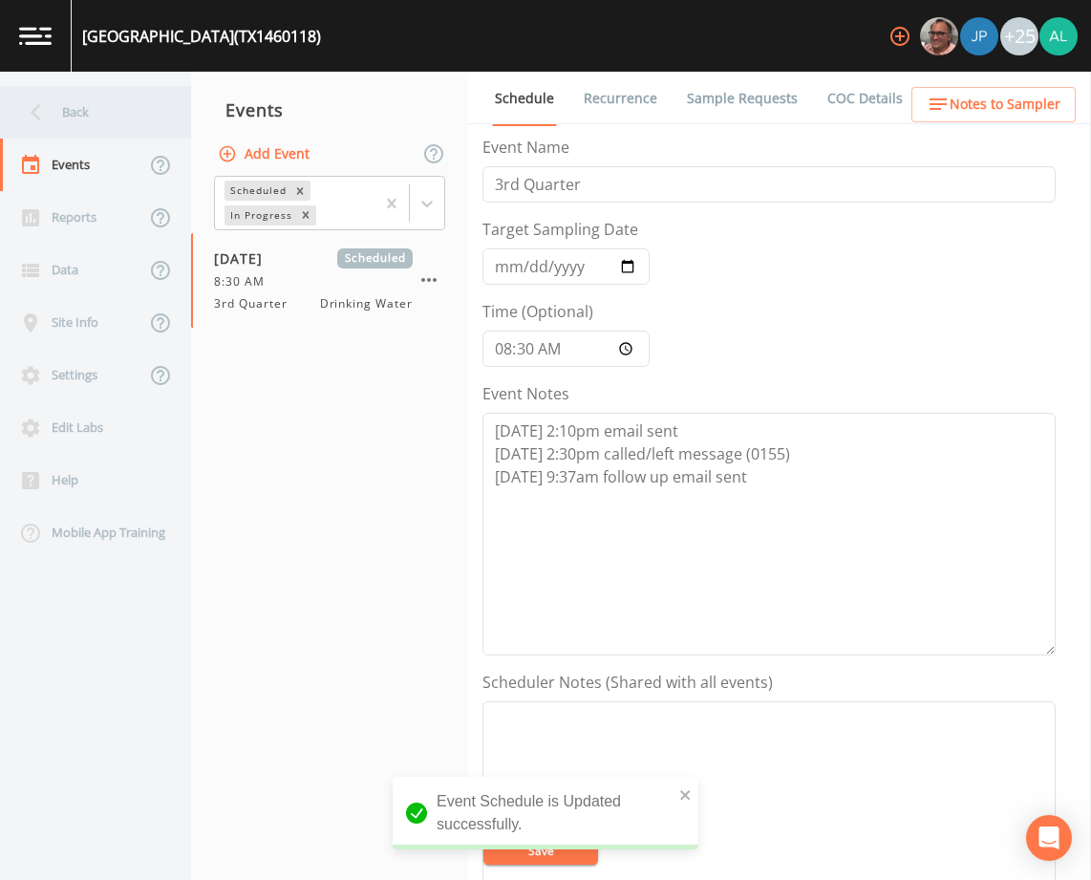
click at [68, 104] on div "Back" at bounding box center [86, 112] width 172 height 53
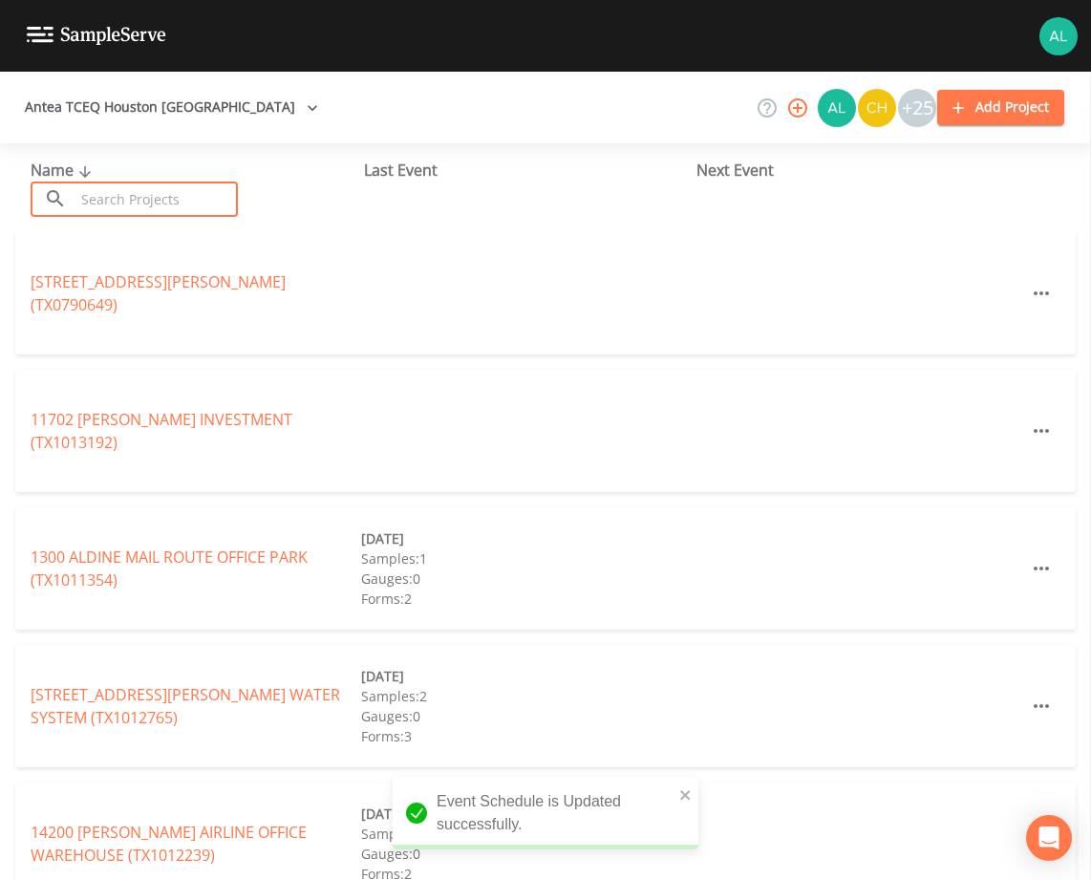
click at [126, 184] on input "text" at bounding box center [156, 199] width 163 height 35
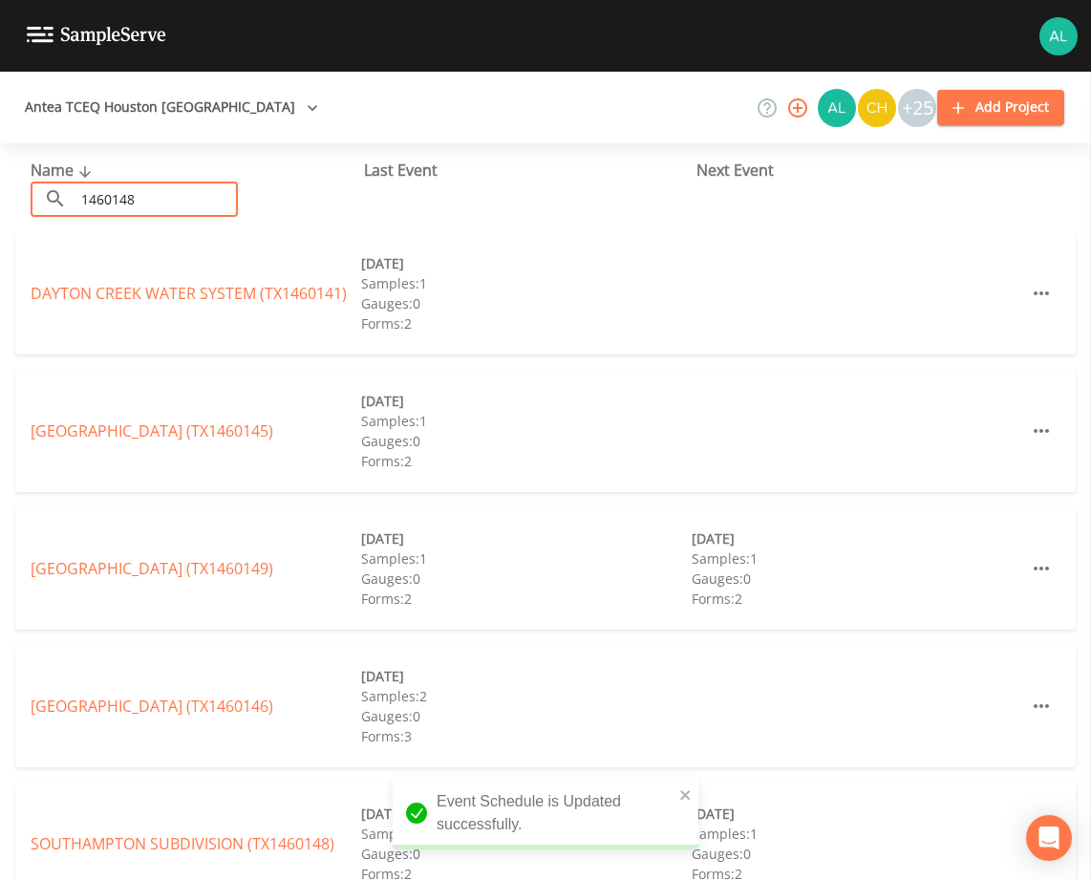
type input "1460148"
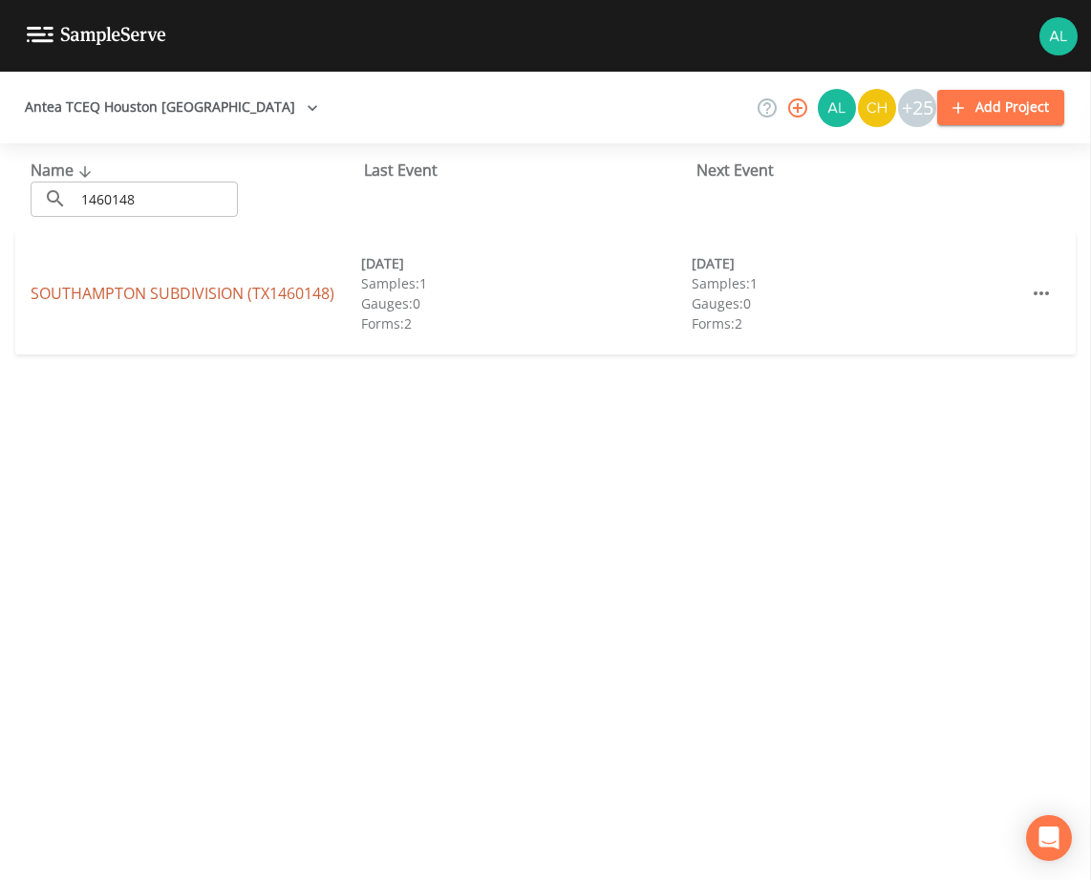
click at [104, 292] on link "[GEOGRAPHIC_DATA] SUBDIVISION (TX1460148)" at bounding box center [183, 293] width 304 height 21
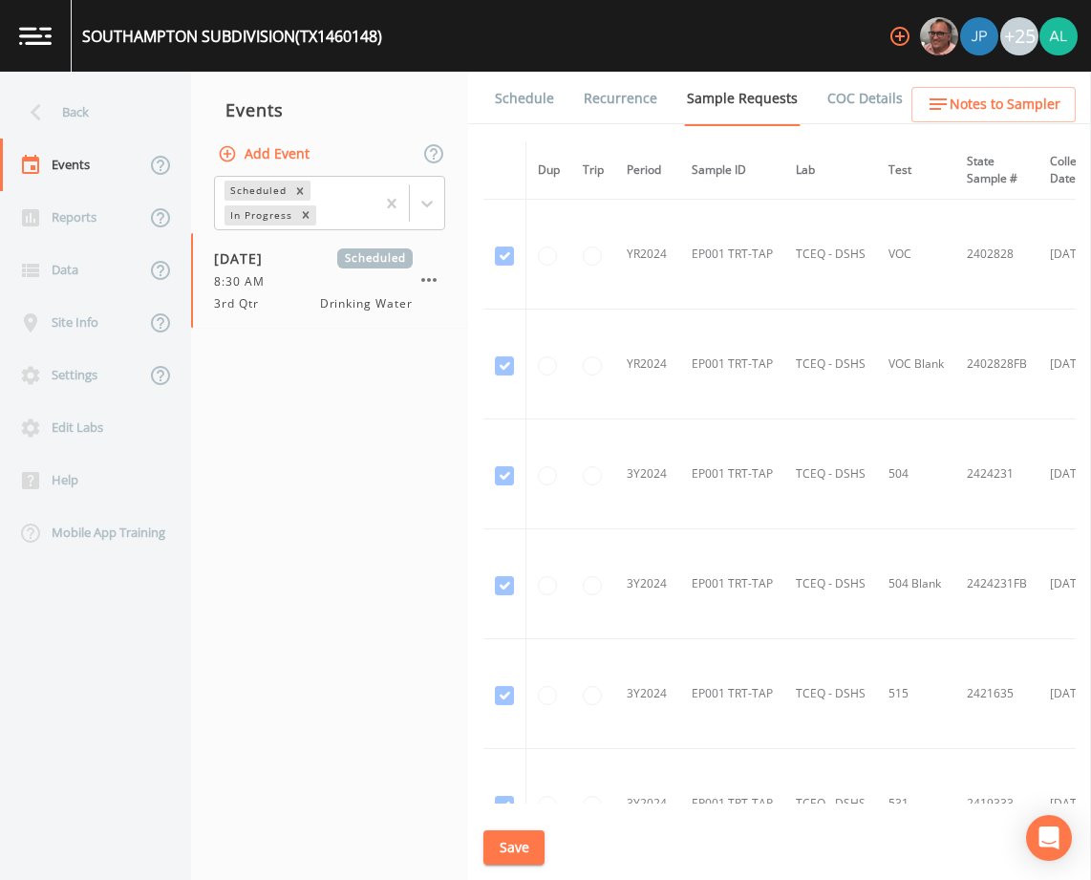
click at [527, 100] on link "Schedule" at bounding box center [524, 99] width 65 height 54
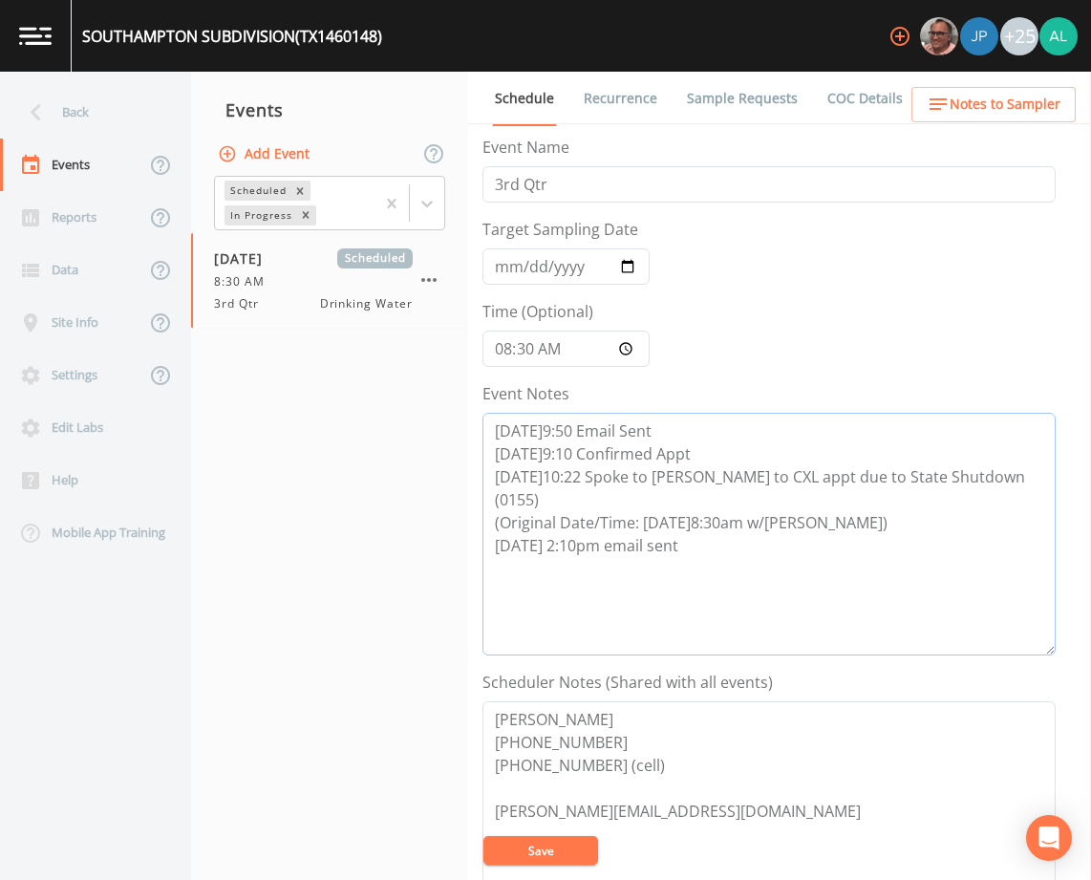
click at [709, 531] on textarea "[DATE]9:50 Email Sent [DATE]9:10 Confirmed Appt [DATE]10:22 Spoke to [PERSON_NA…" at bounding box center [768, 534] width 573 height 243
paste textarea "[DATE] 2:30pm called/left message (0155) [DATE] 9:37am follow up email sent"
type textarea "[DATE]9:50 Email Sent [DATE]9:10 Confirmed Appt [DATE]10:22 Spoke to [PERSON_NA…"
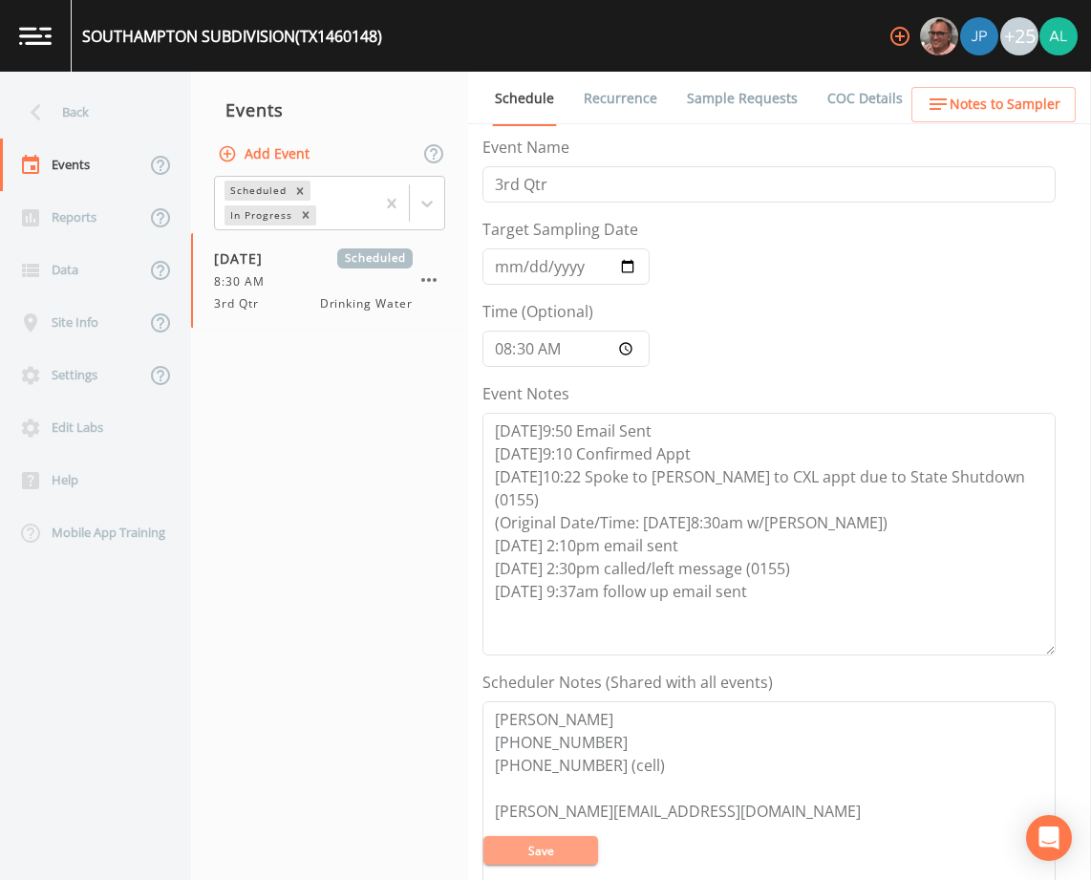
click at [545, 847] on button "Save" at bounding box center [540, 850] width 115 height 29
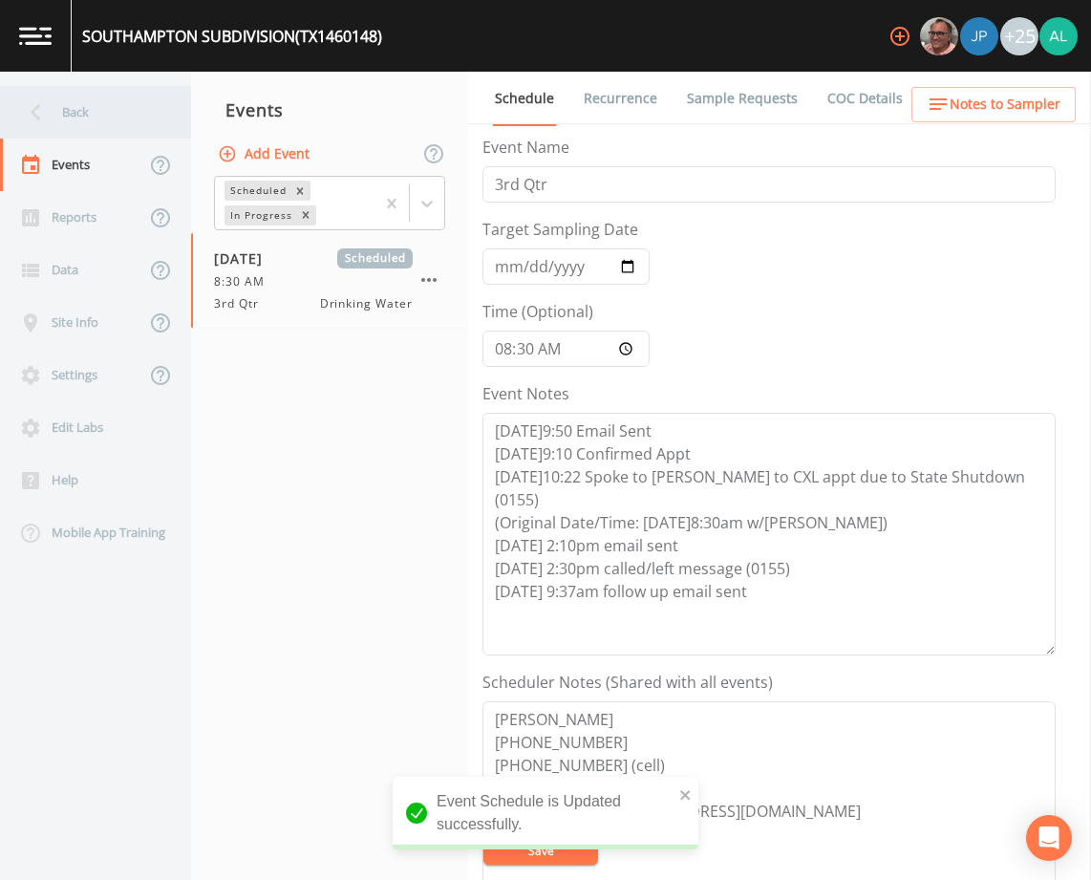
click at [82, 114] on div "Back" at bounding box center [86, 112] width 172 height 53
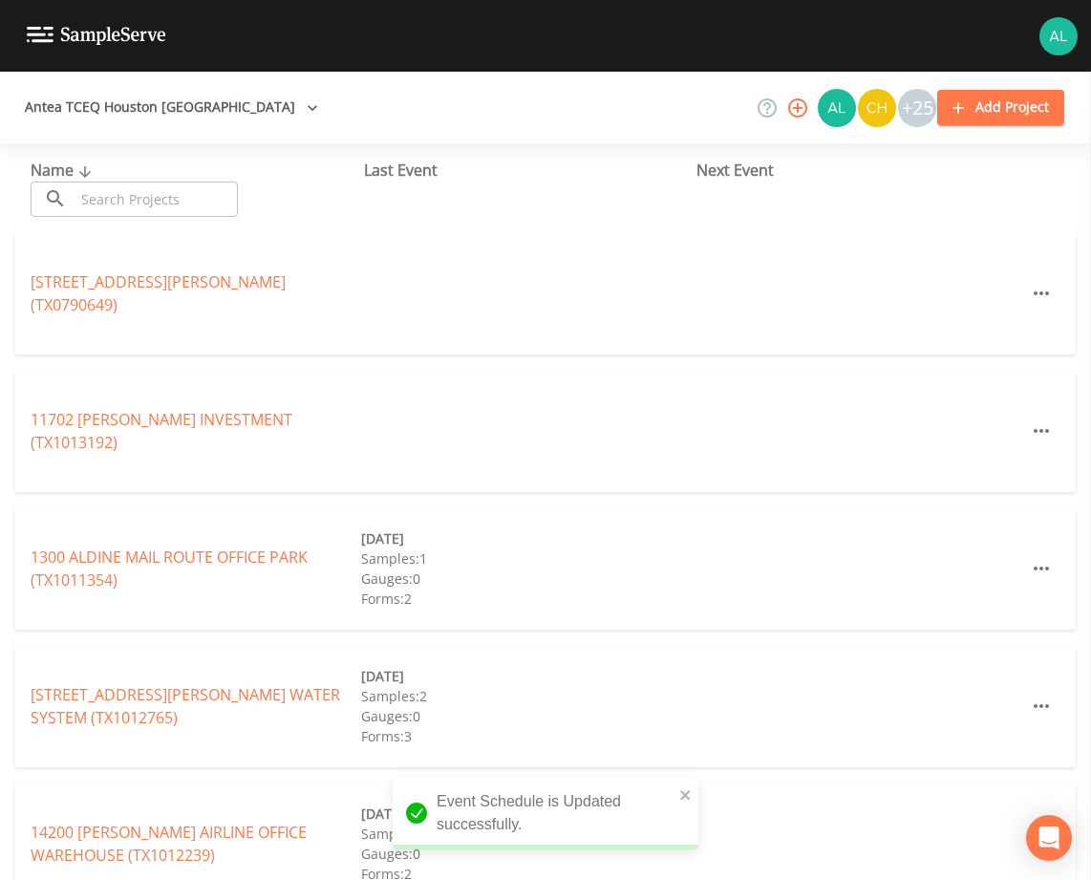
drag, startPoint x: 139, startPoint y: 204, endPoint x: 129, endPoint y: 197, distance: 13.0
click at [136, 199] on input "text" at bounding box center [156, 199] width 163 height 35
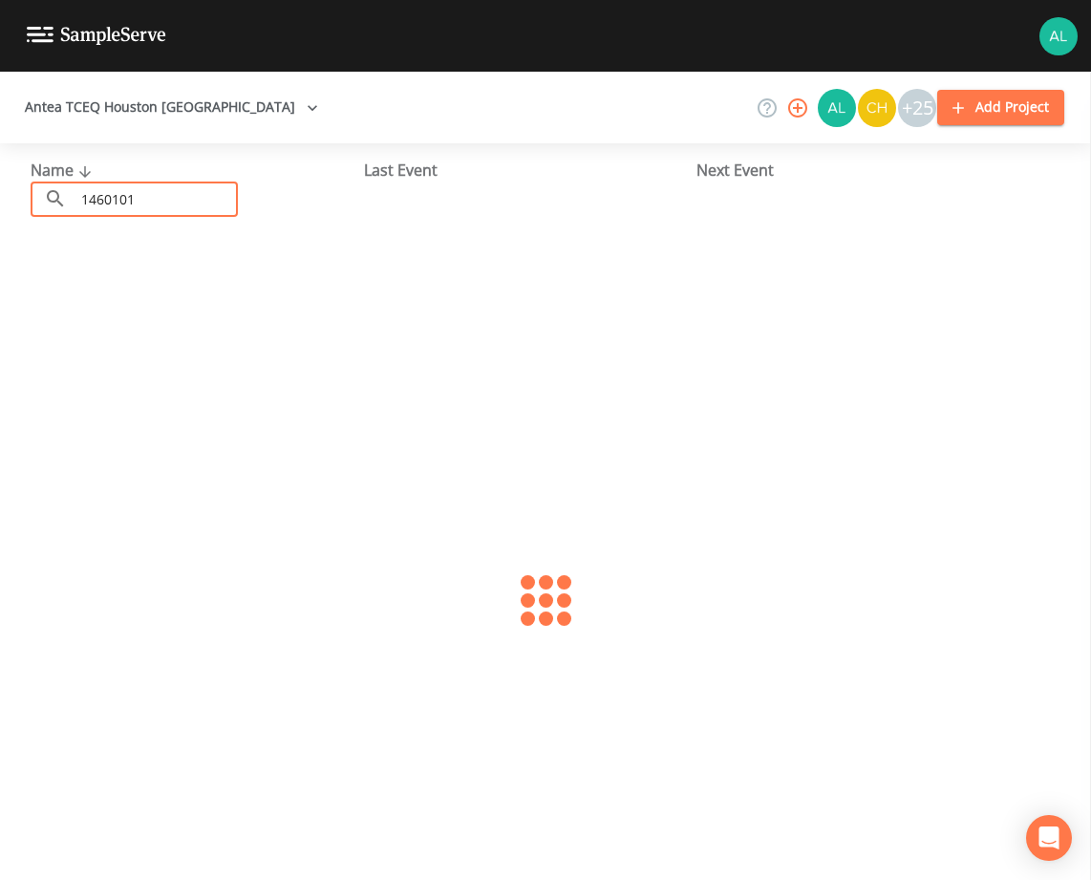
type input "1460101"
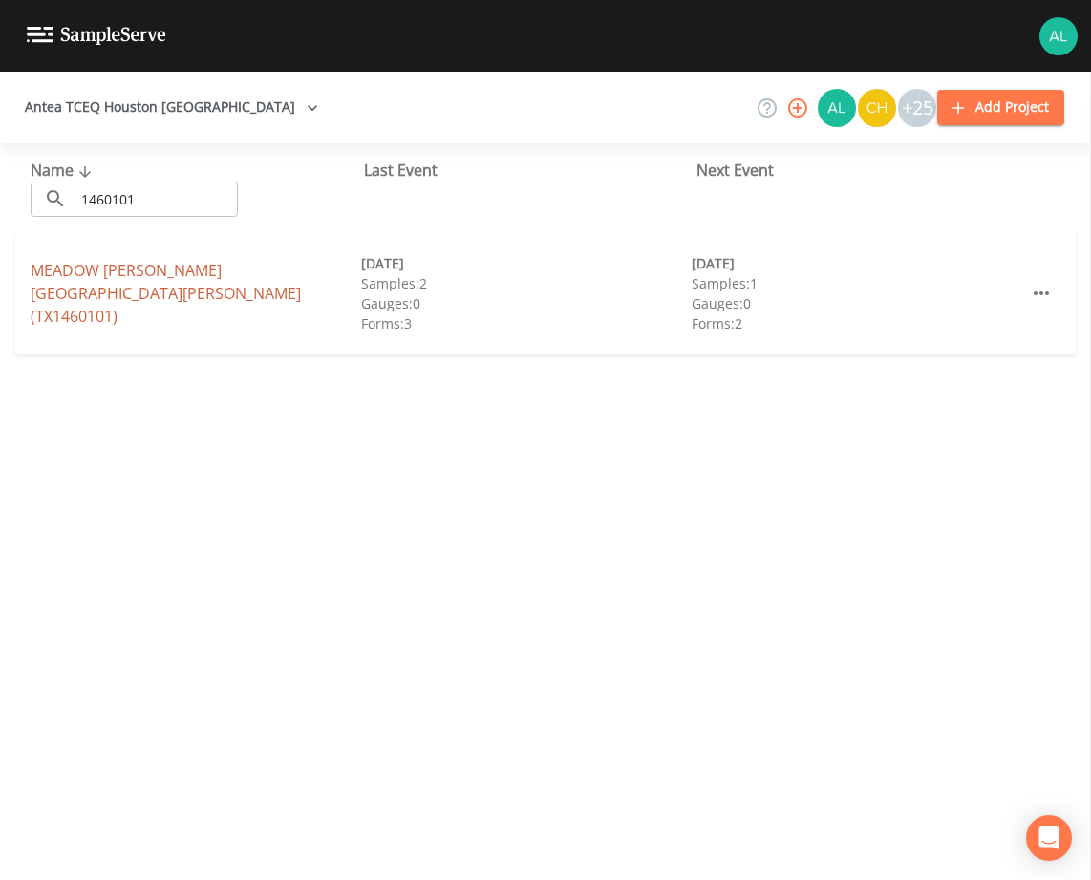
click at [77, 280] on link "[GEOGRAPHIC_DATA][PERSON_NAME][PERSON_NAME] (TX1460101)" at bounding box center [166, 293] width 270 height 67
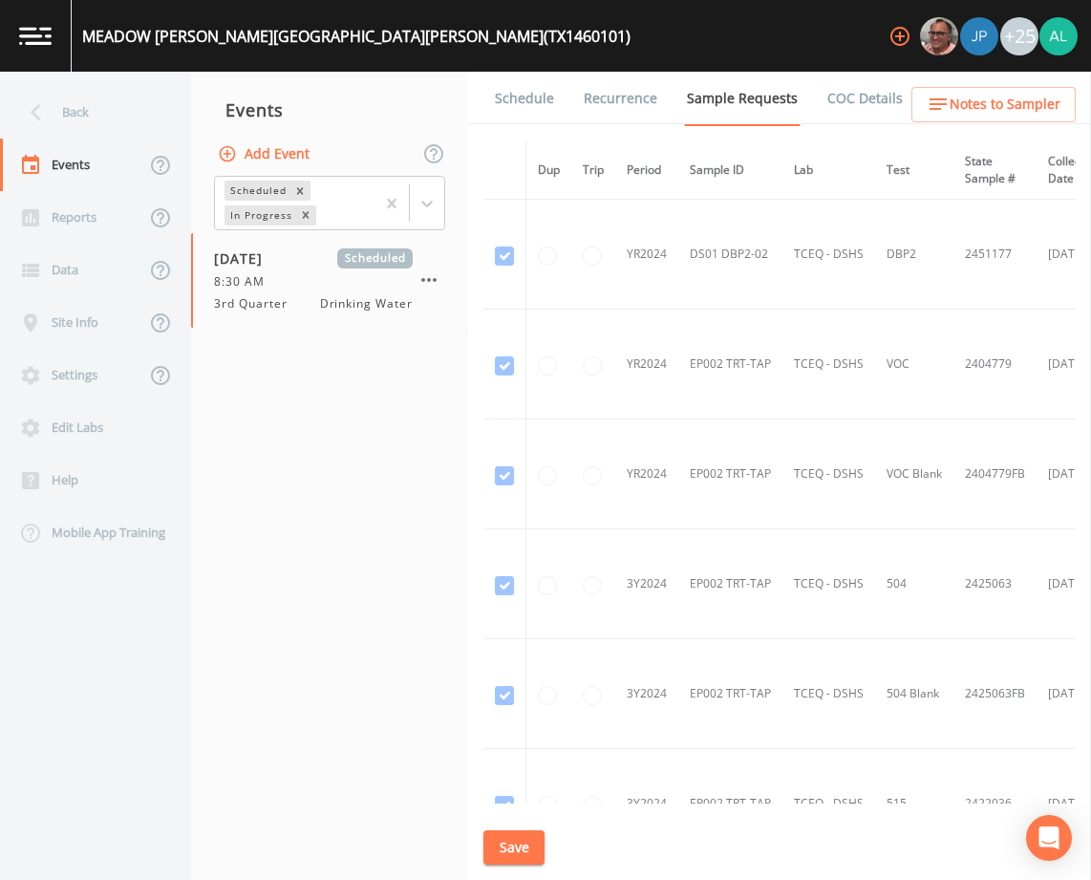
click at [542, 88] on link "Schedule" at bounding box center [524, 99] width 65 height 54
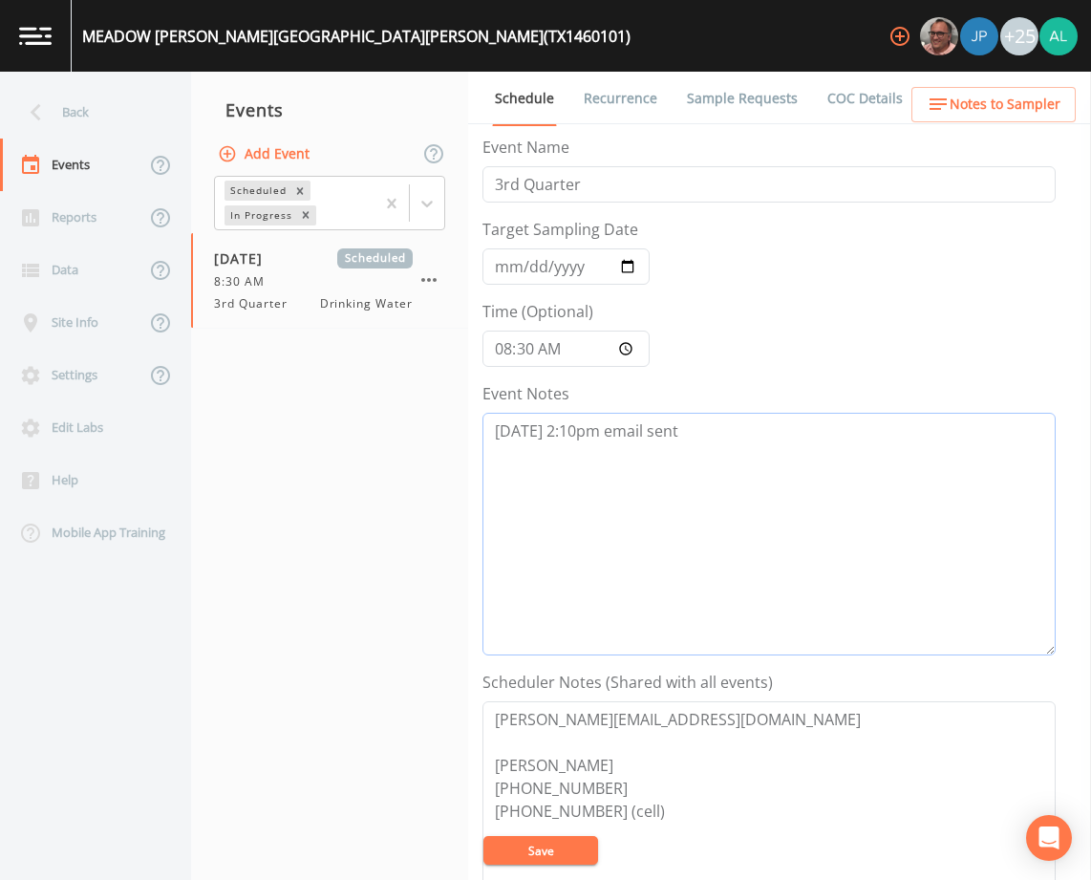
click at [713, 423] on textarea "[DATE] 2:10pm email sent" at bounding box center [768, 534] width 573 height 243
paste textarea "[DATE] 2:30pm called/left message (0155) [DATE] 9:37am follow up email sent"
type textarea "[DATE] 2:10pm email sent [DATE] 2:30pm called/left message (0155) [DATE] 9:37am…"
click at [546, 845] on button "Save" at bounding box center [540, 850] width 115 height 29
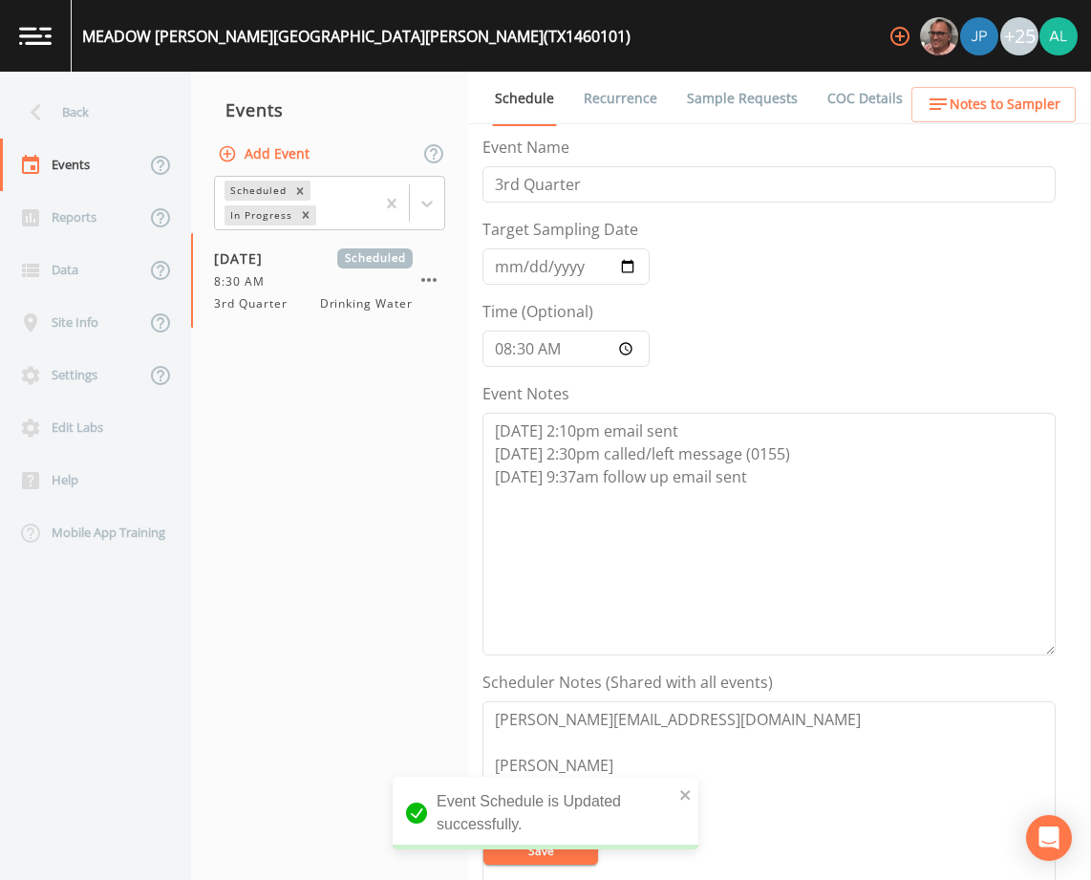
click at [51, 73] on nav "Back Events Reports Data Site Info Settings Edit Labs Help Mobile App Training" at bounding box center [95, 476] width 191 height 808
click at [58, 99] on div "Back" at bounding box center [86, 112] width 172 height 53
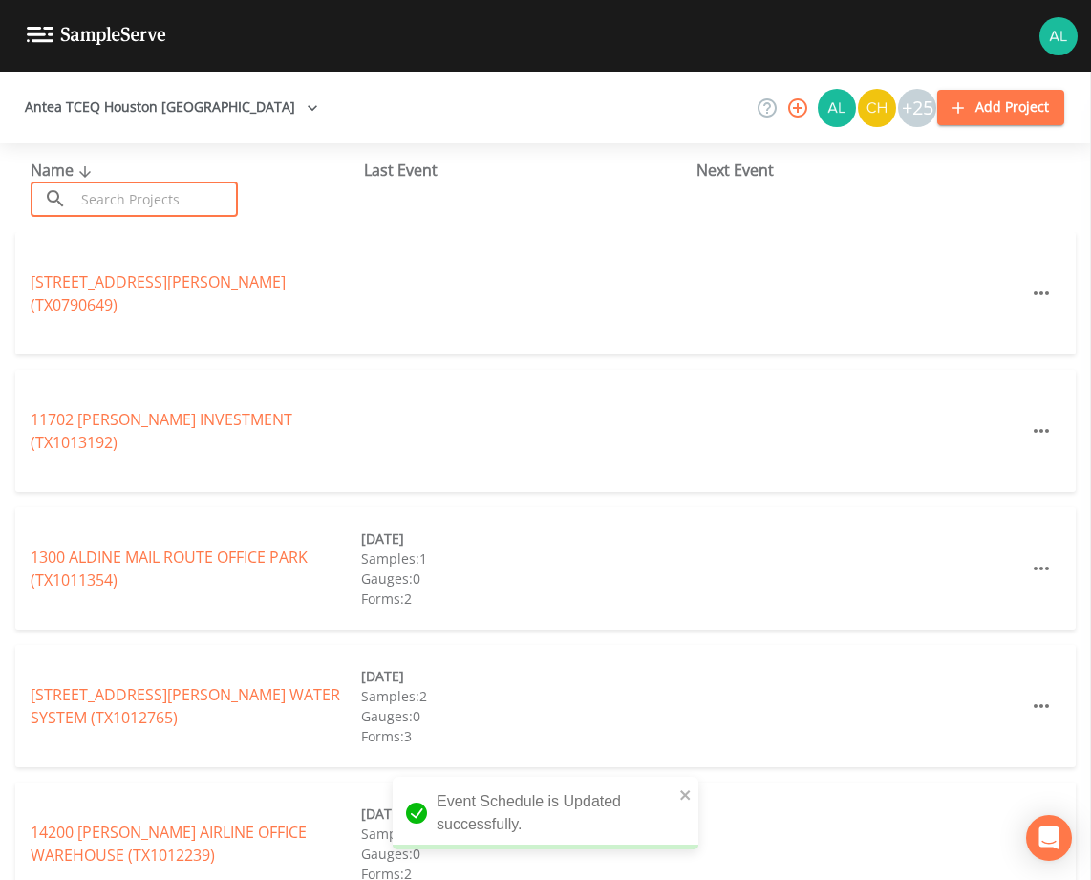
click at [108, 212] on input "text" at bounding box center [156, 199] width 163 height 35
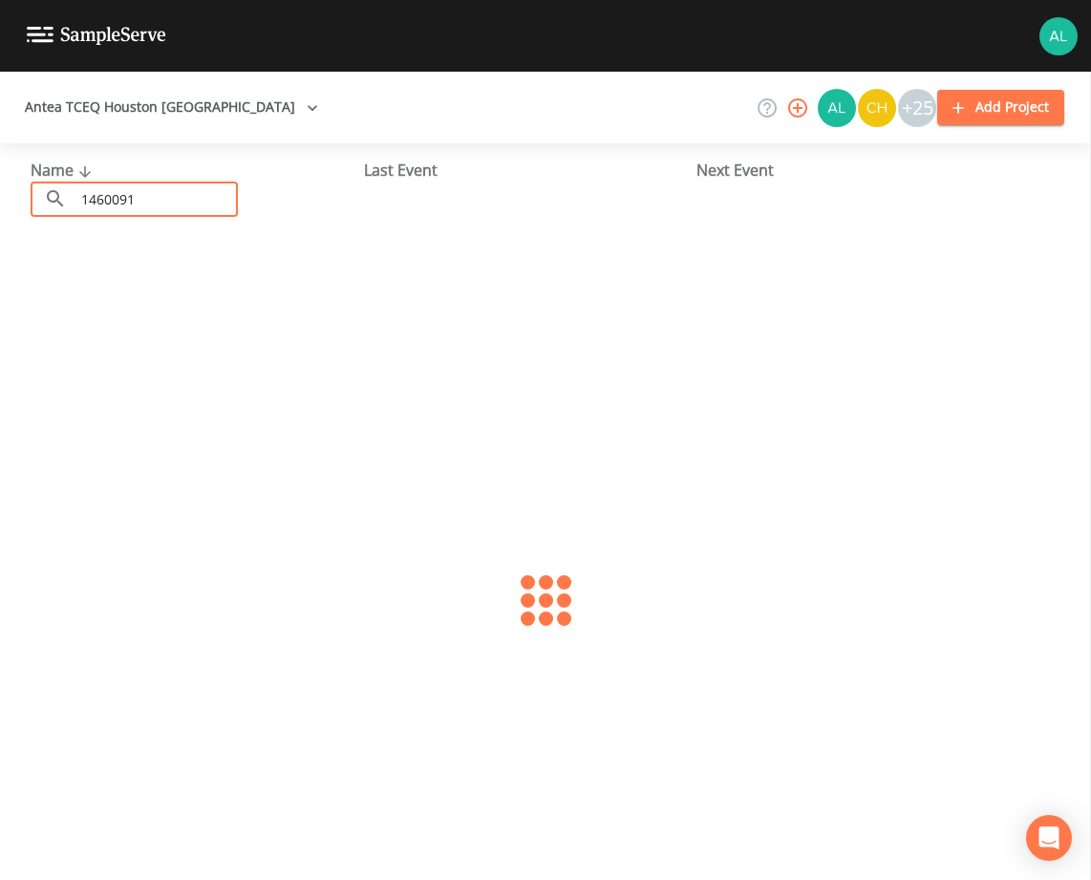
type input "1460091"
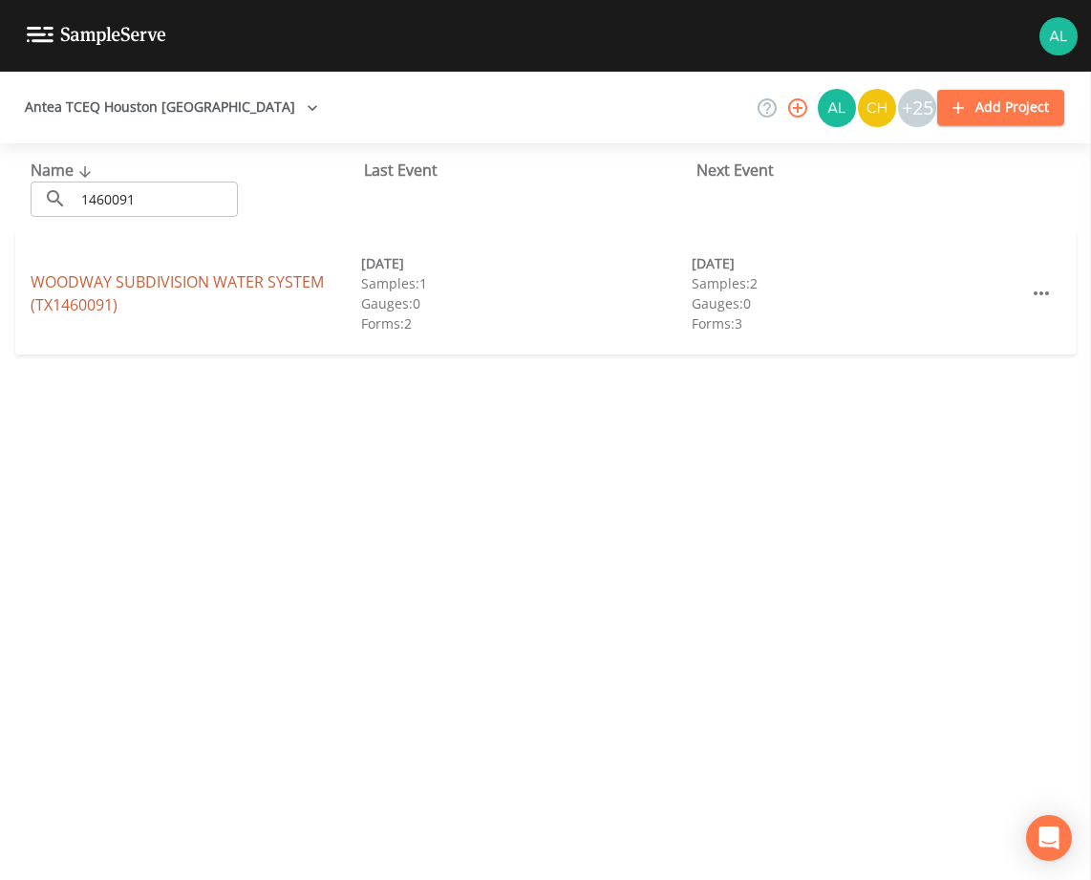
click at [112, 289] on link "WOODWAY SUBDIVISION WATER SYSTEM (TX1460091)" at bounding box center [177, 293] width 293 height 44
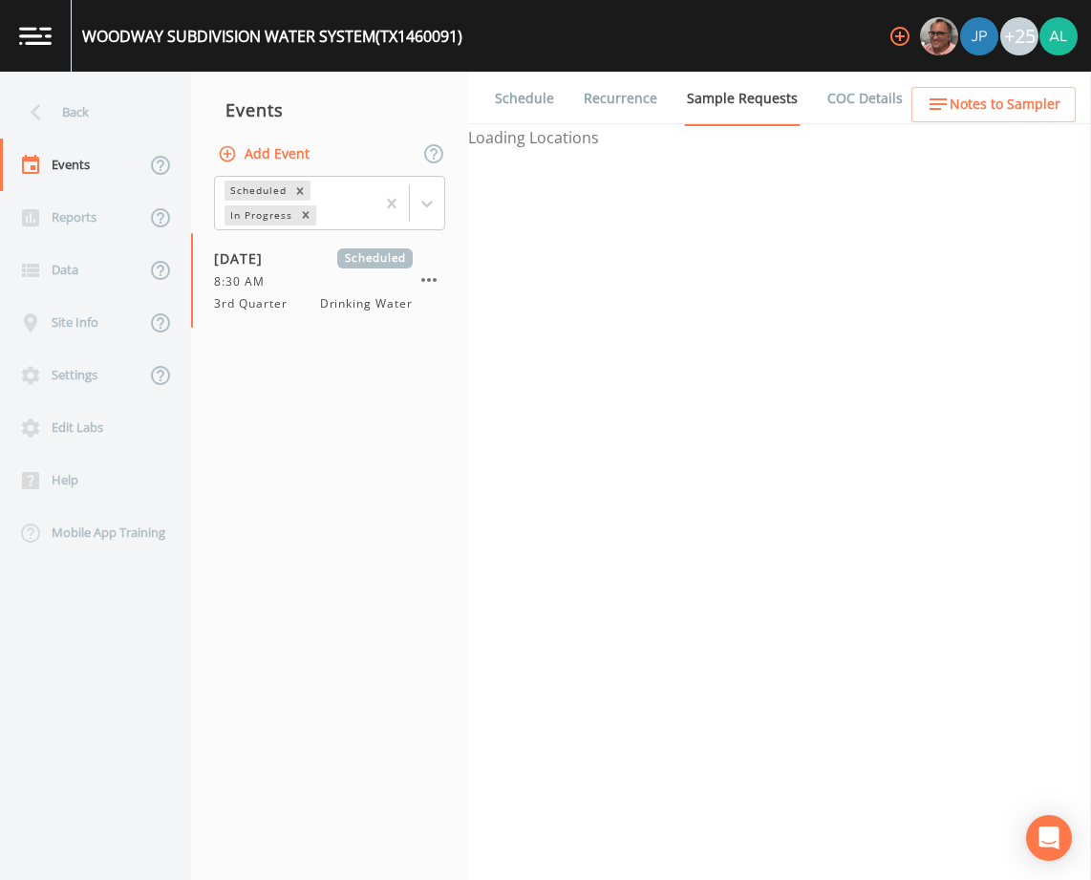
click at [531, 100] on link "Schedule" at bounding box center [524, 99] width 65 height 54
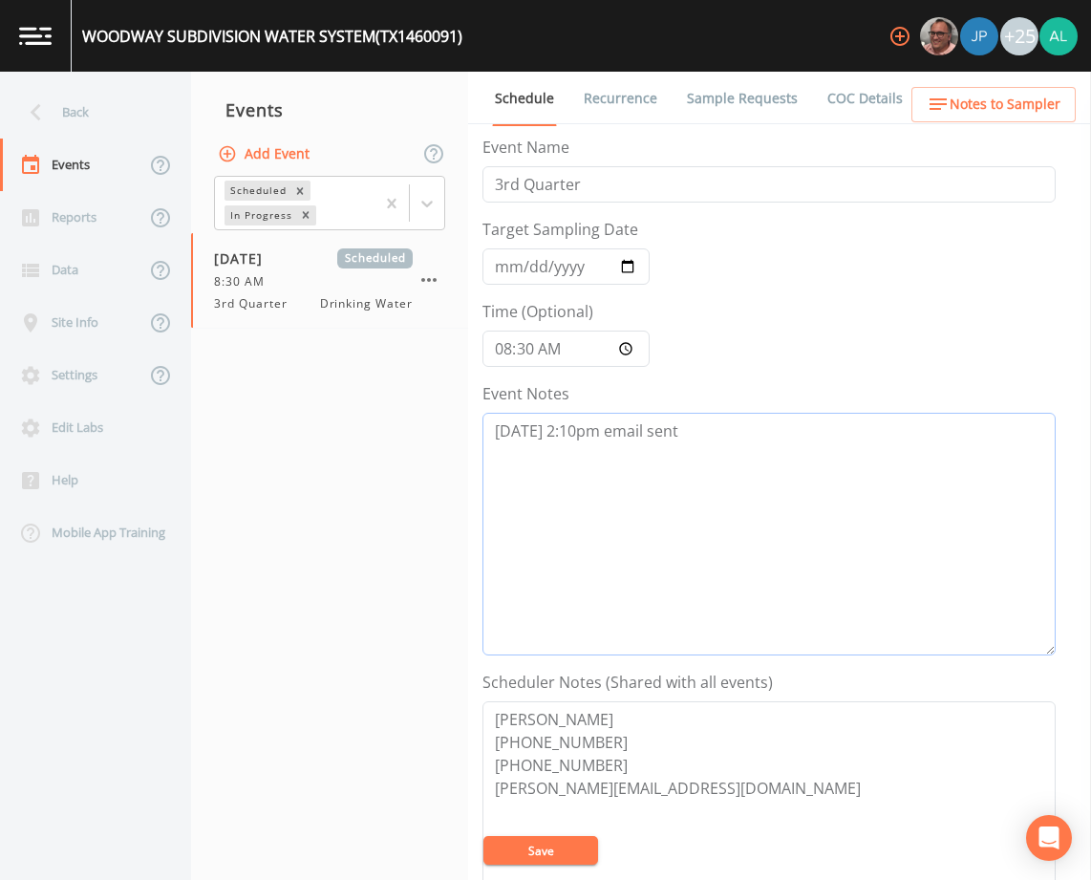
click at [727, 464] on textarea "[DATE] 2:10pm email sent" at bounding box center [768, 534] width 573 height 243
paste textarea "[DATE] 2:30pm called/left message (0155) [DATE] 9:37am follow up email sent"
type textarea "[DATE] 2:10pm email sent [DATE] 2:30pm called/left message (0155) [DATE] 9:37am…"
click at [550, 849] on button "Save" at bounding box center [540, 850] width 115 height 29
click at [525, 847] on button "Save" at bounding box center [540, 850] width 115 height 29
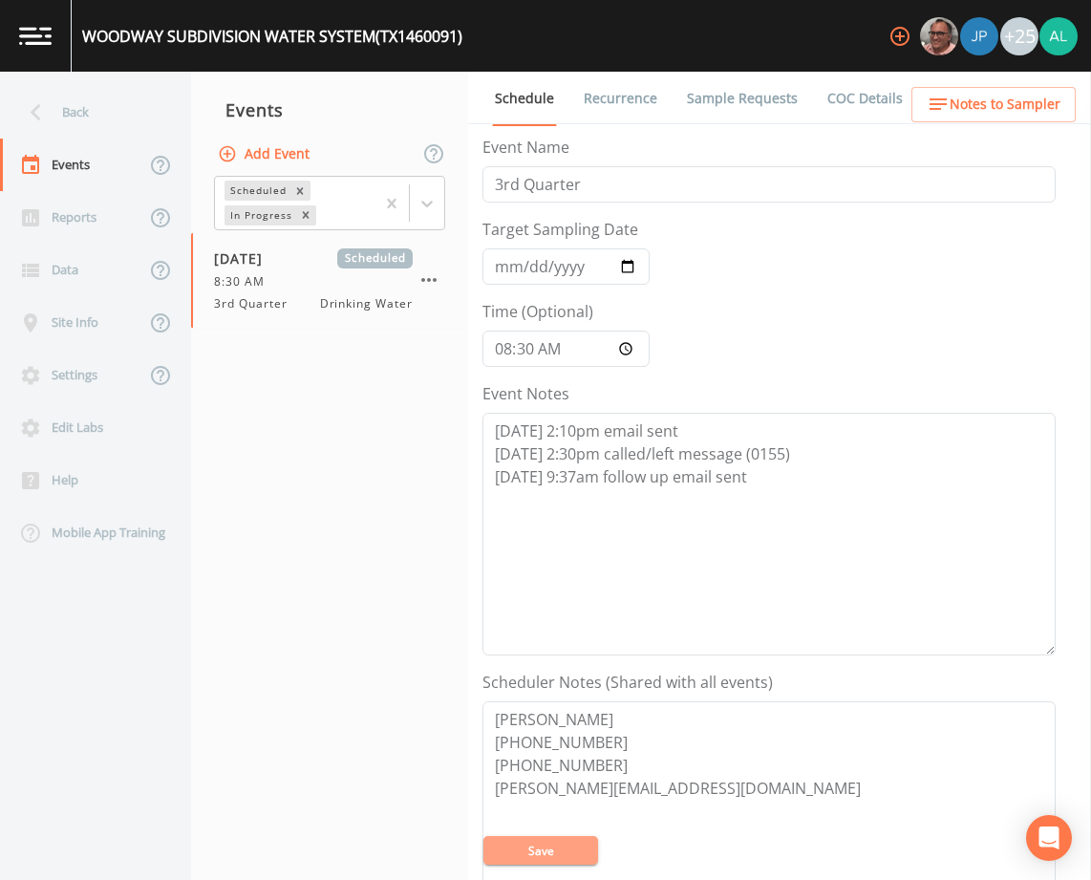
click at [541, 863] on button "Save" at bounding box center [540, 850] width 115 height 29
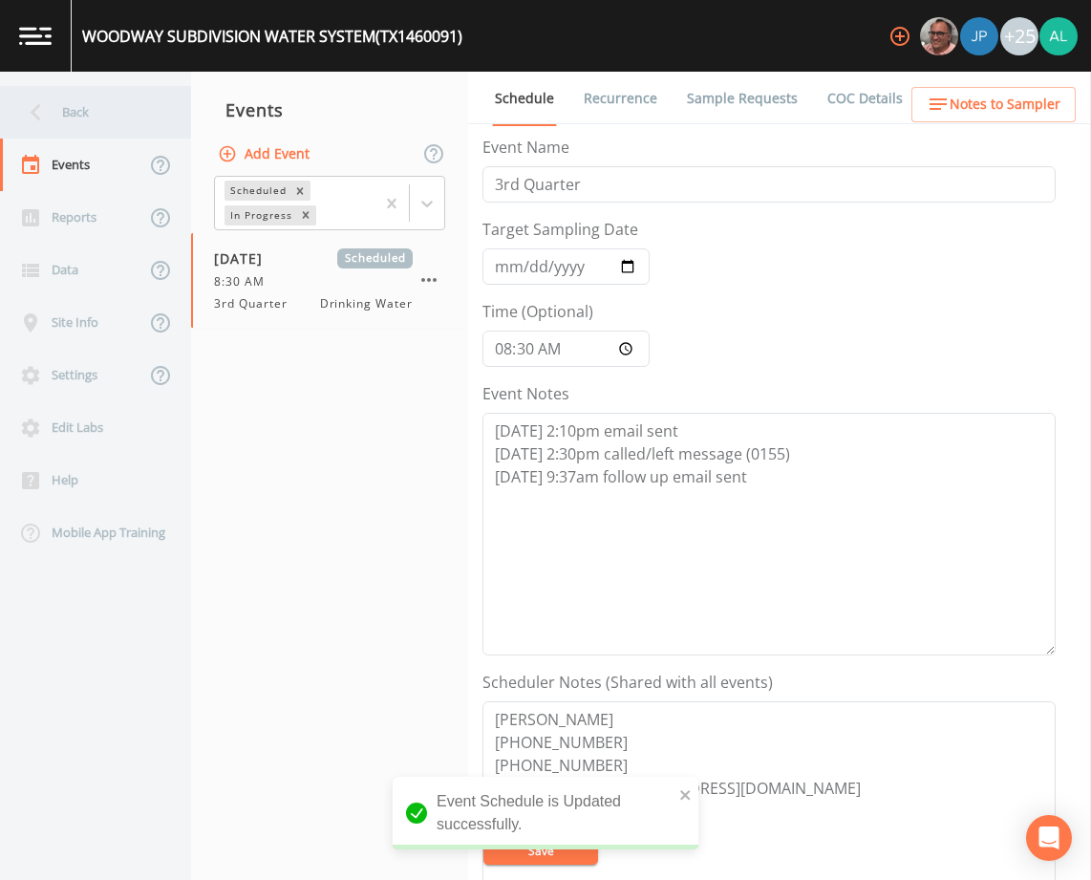
click at [109, 112] on div "Back" at bounding box center [86, 112] width 172 height 53
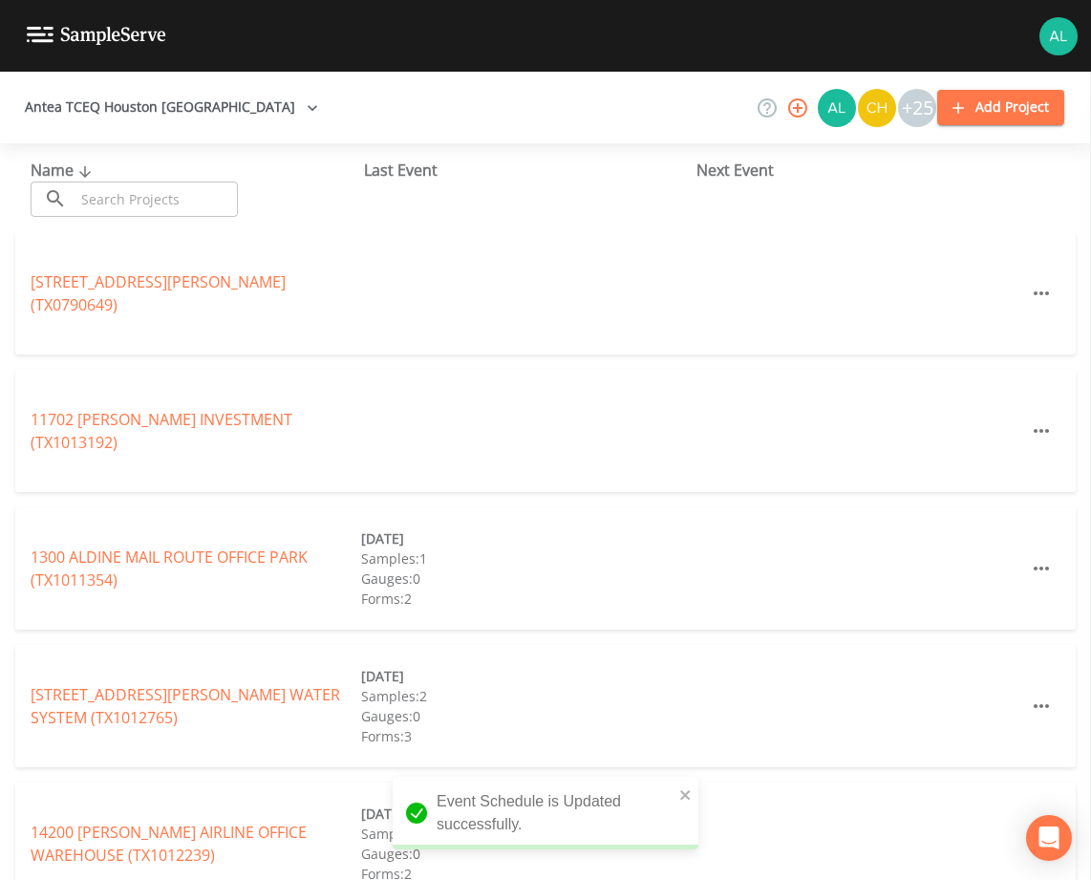
click at [134, 196] on input "text" at bounding box center [156, 199] width 163 height 35
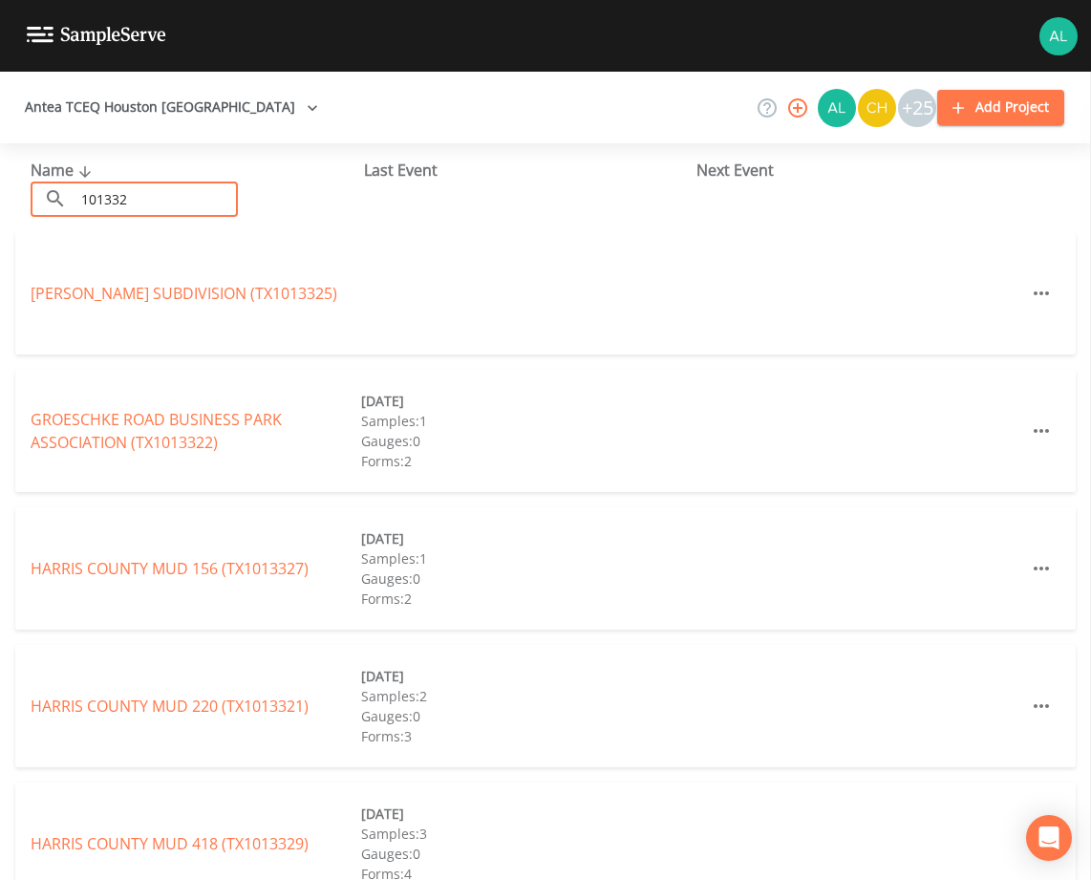
click at [113, 204] on input "101332" at bounding box center [156, 199] width 163 height 35
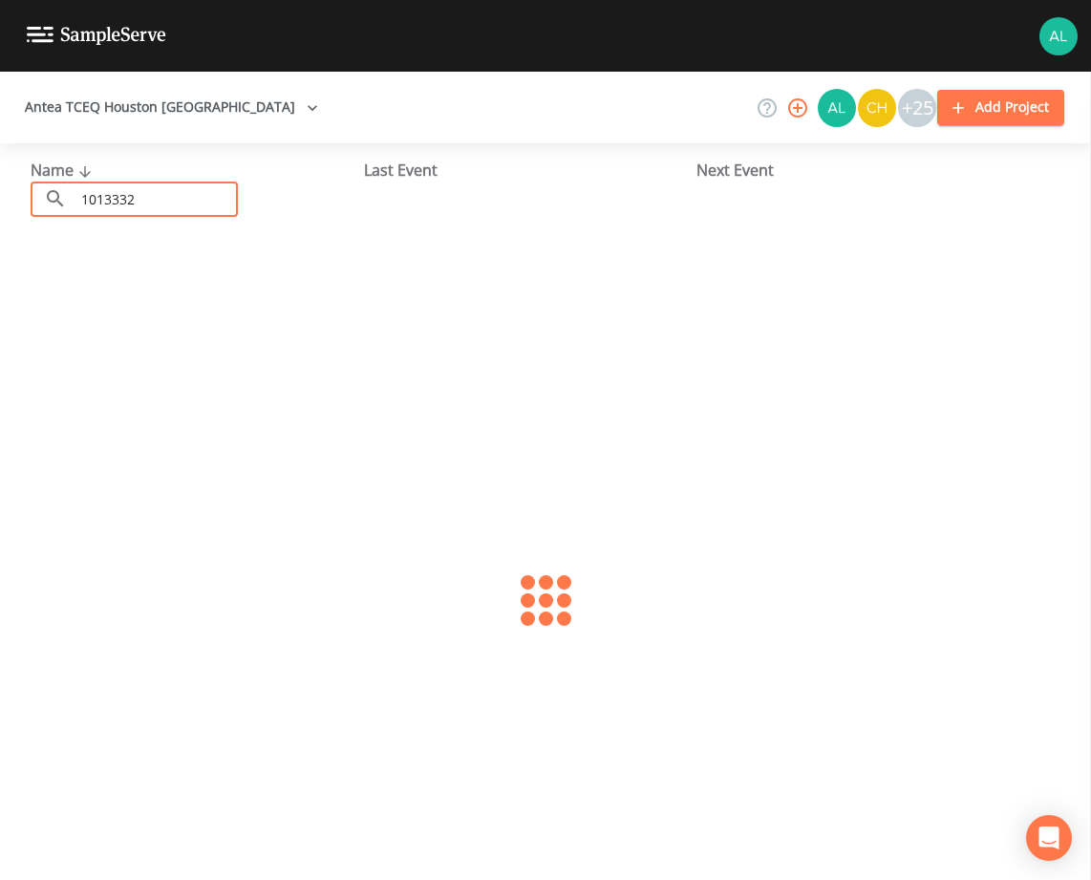
type input "1013332"
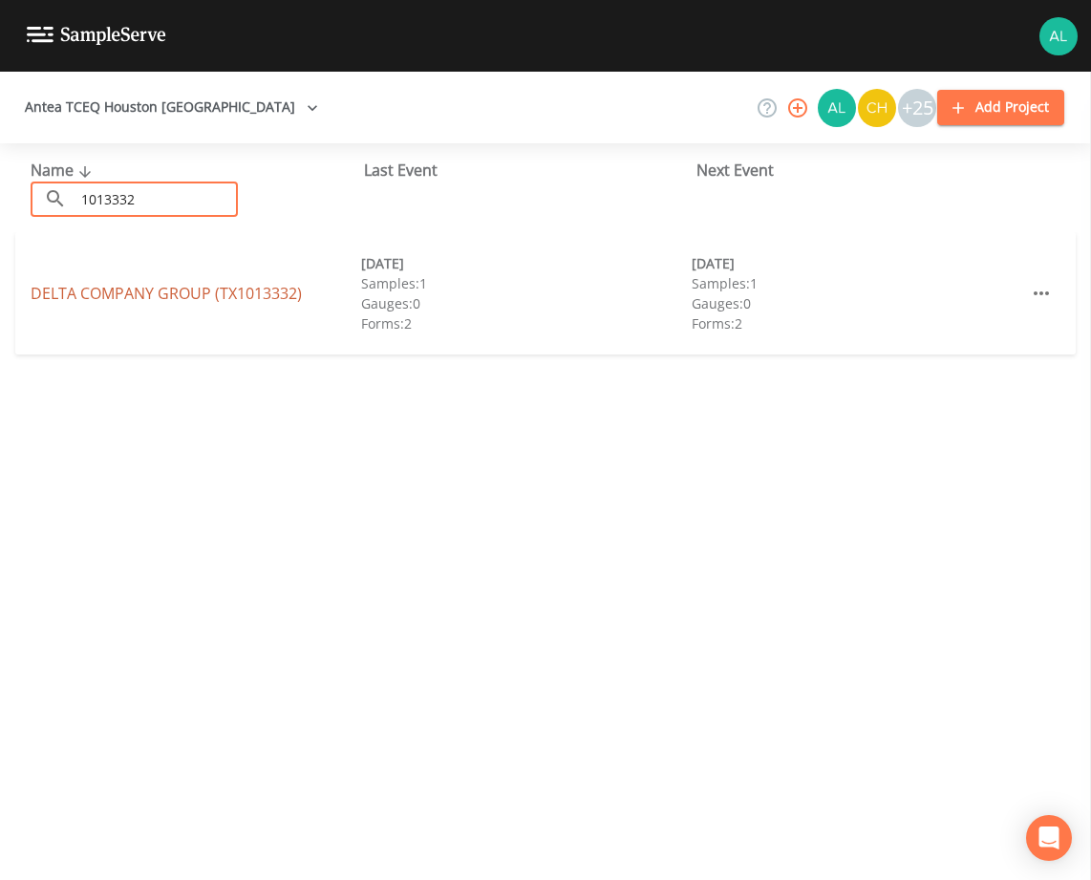
click at [114, 283] on link "DELTA COMPANY GROUP (TX1013332)" at bounding box center [166, 293] width 271 height 21
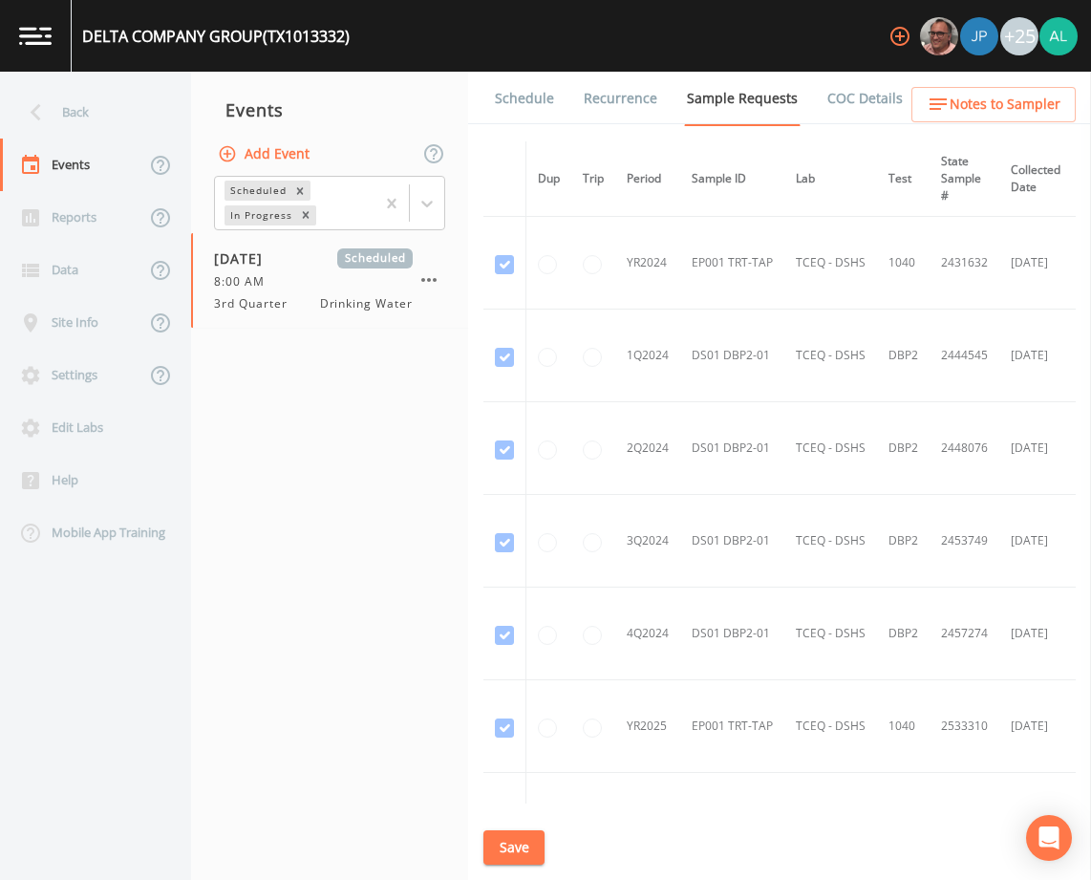
click at [528, 96] on link "Schedule" at bounding box center [524, 99] width 65 height 54
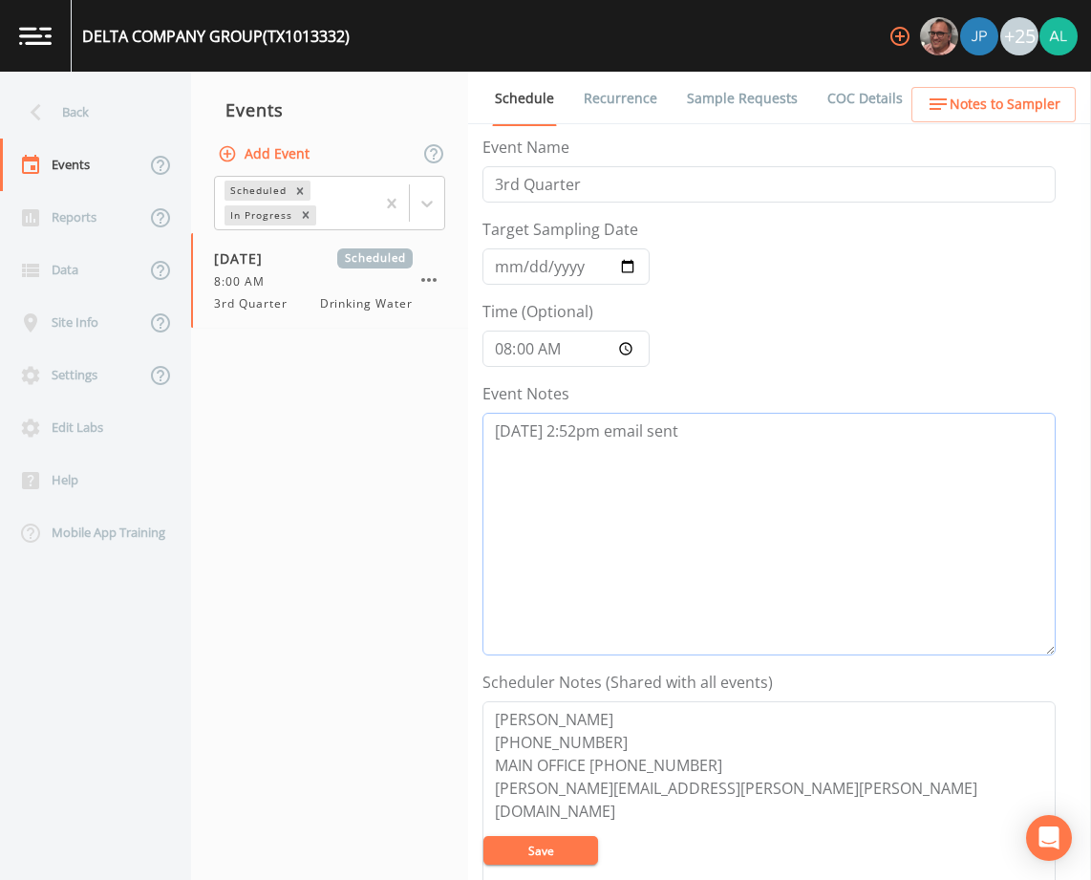
click at [680, 449] on textarea "[DATE] 2:52pm email sent" at bounding box center [768, 534] width 573 height 243
type textarea "[DATE] 2:52pm email sent [DATE] 10:00am follow up email sent"
click at [559, 847] on button "Save" at bounding box center [540, 850] width 115 height 29
click at [76, 95] on div "Back" at bounding box center [86, 112] width 172 height 53
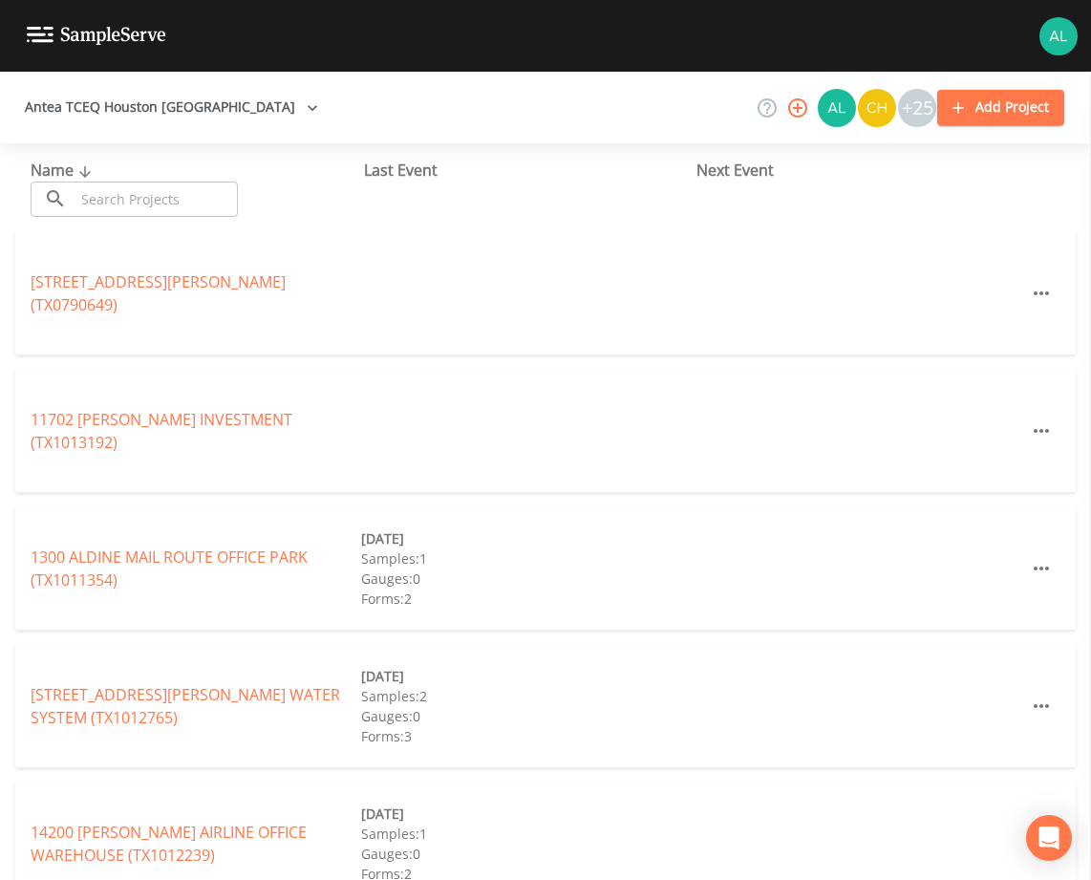
click at [118, 203] on input "text" at bounding box center [156, 199] width 163 height 35
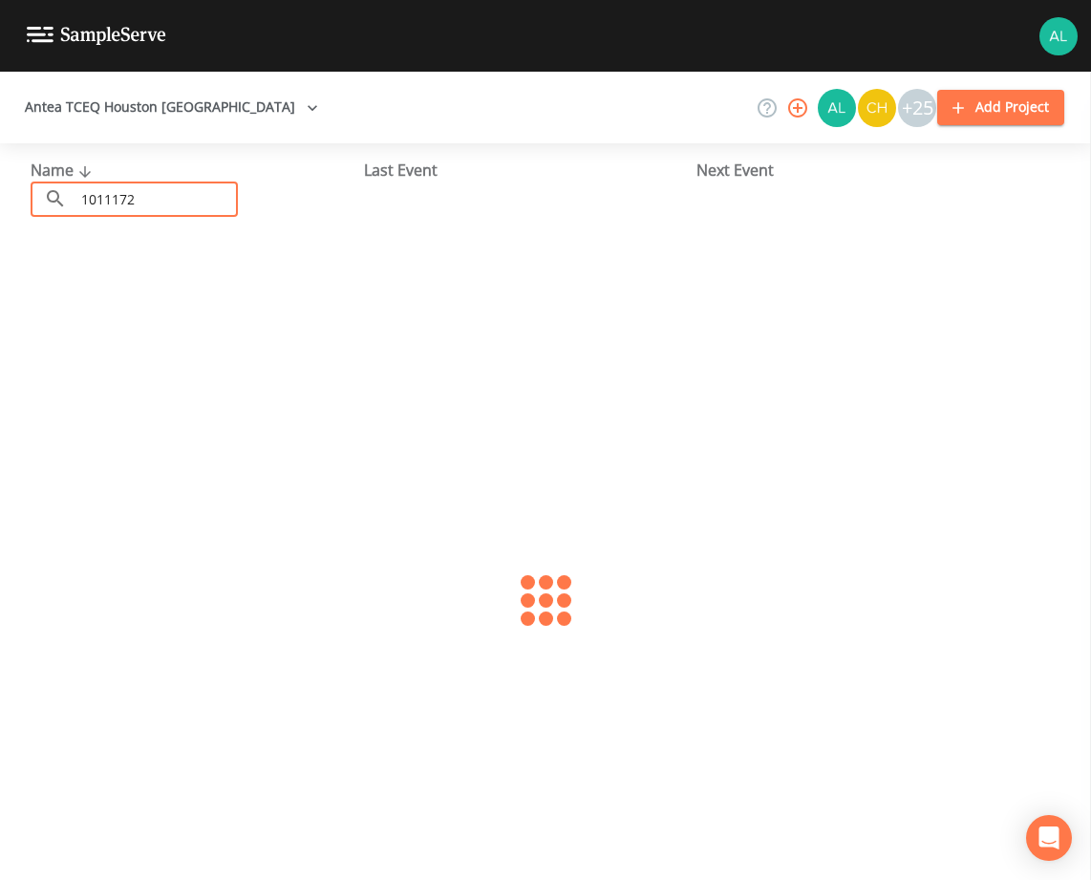
type input "1011172"
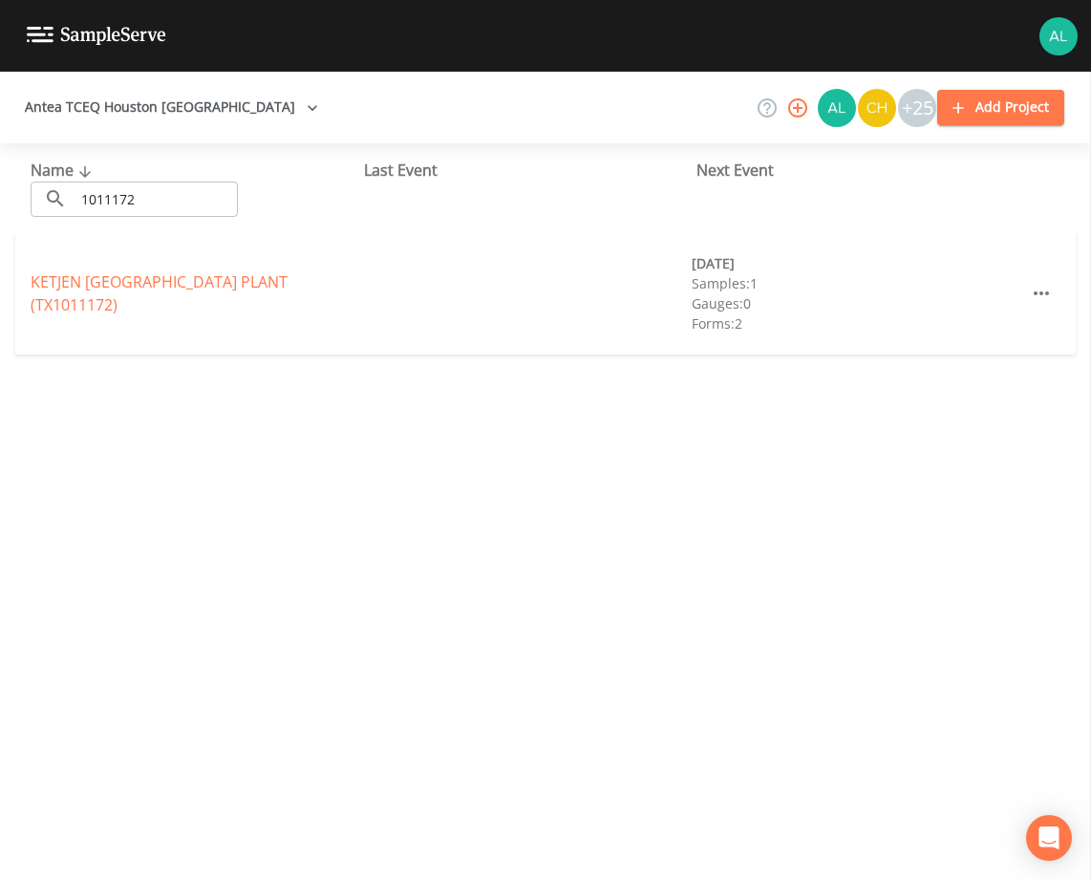
click at [195, 280] on div "KETJEN [GEOGRAPHIC_DATA] PLANT (TX1011172) [DATE] Samples: 1 Gauges: 0 Forms: 2" at bounding box center [545, 293] width 1061 height 122
click at [190, 292] on link "KETJEN [GEOGRAPHIC_DATA] PLANT (TX1011172)" at bounding box center [159, 293] width 257 height 44
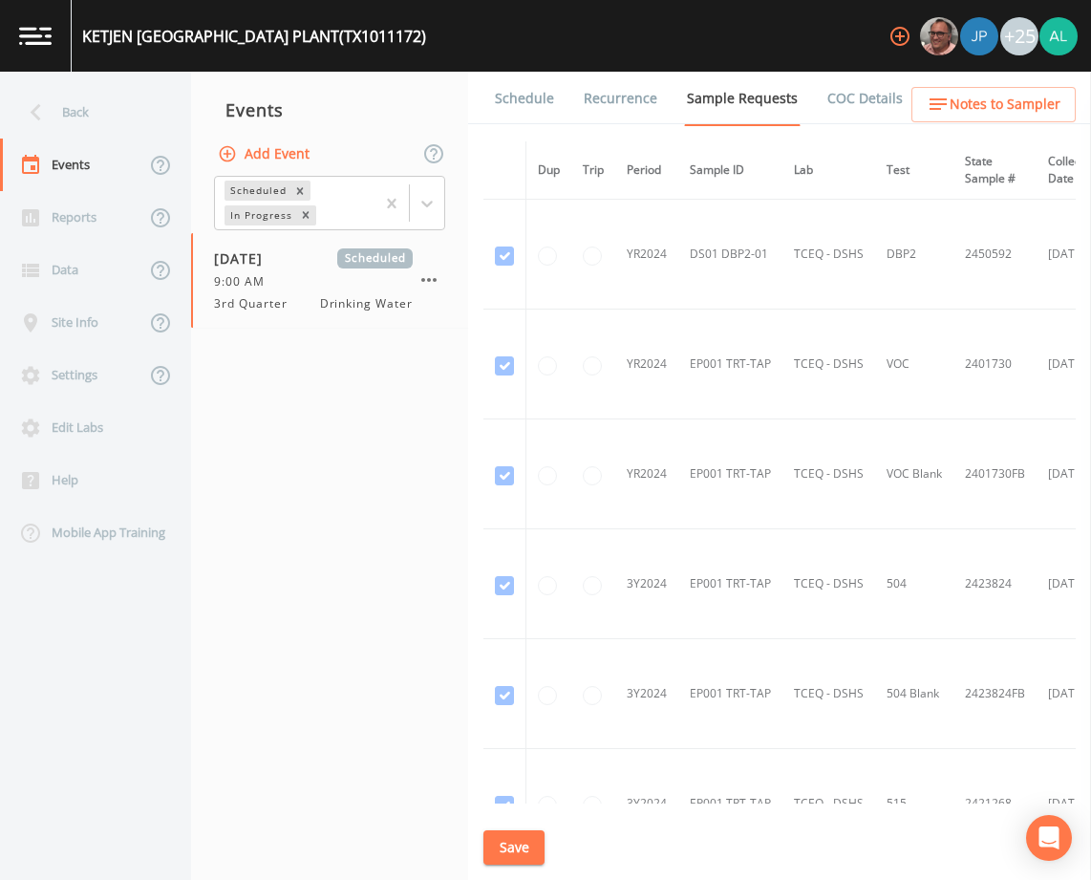
click at [515, 103] on link "Schedule" at bounding box center [524, 99] width 65 height 54
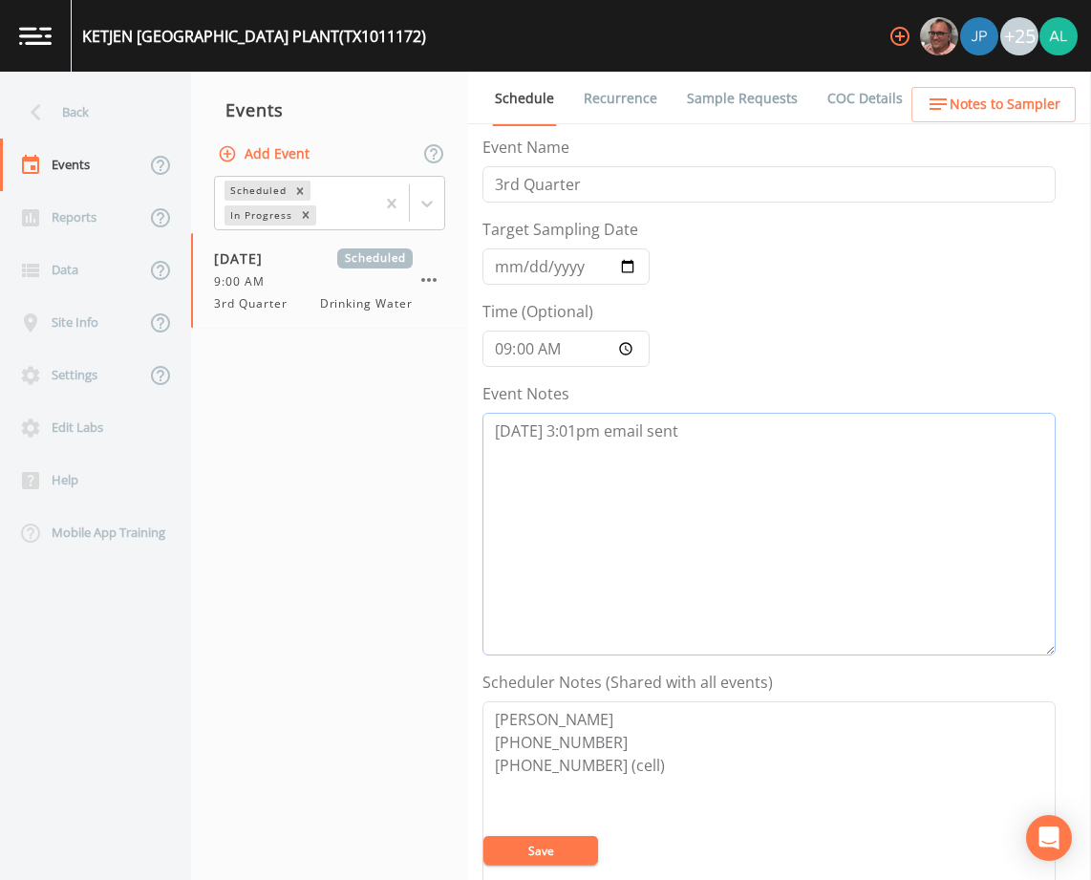
click at [712, 445] on textarea "[DATE] 3:01pm email sent" at bounding box center [768, 534] width 573 height 243
type textarea "[DATE] 3:01pm email sent [DATE] 10:00am follow up email sent"
click at [543, 849] on button "Save" at bounding box center [540, 850] width 115 height 29
click at [543, 844] on button "Save" at bounding box center [540, 850] width 115 height 29
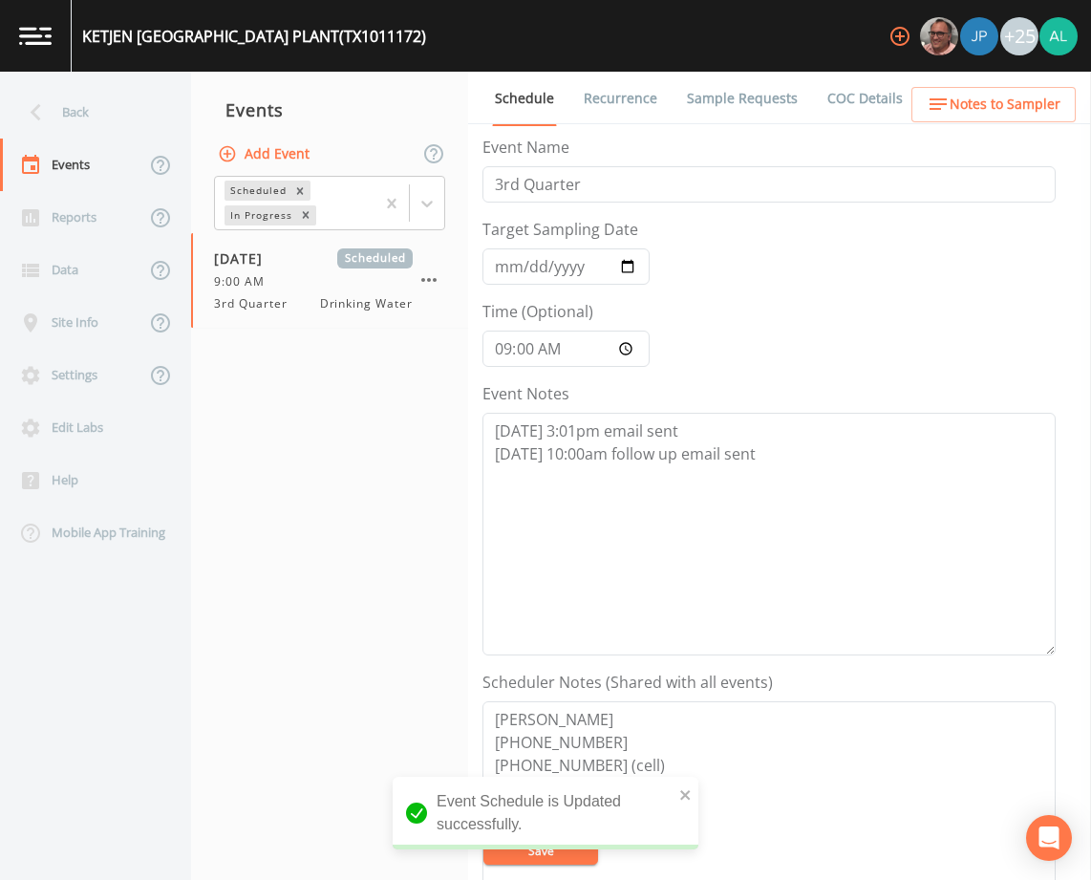
click at [62, 127] on div "Back" at bounding box center [86, 112] width 172 height 53
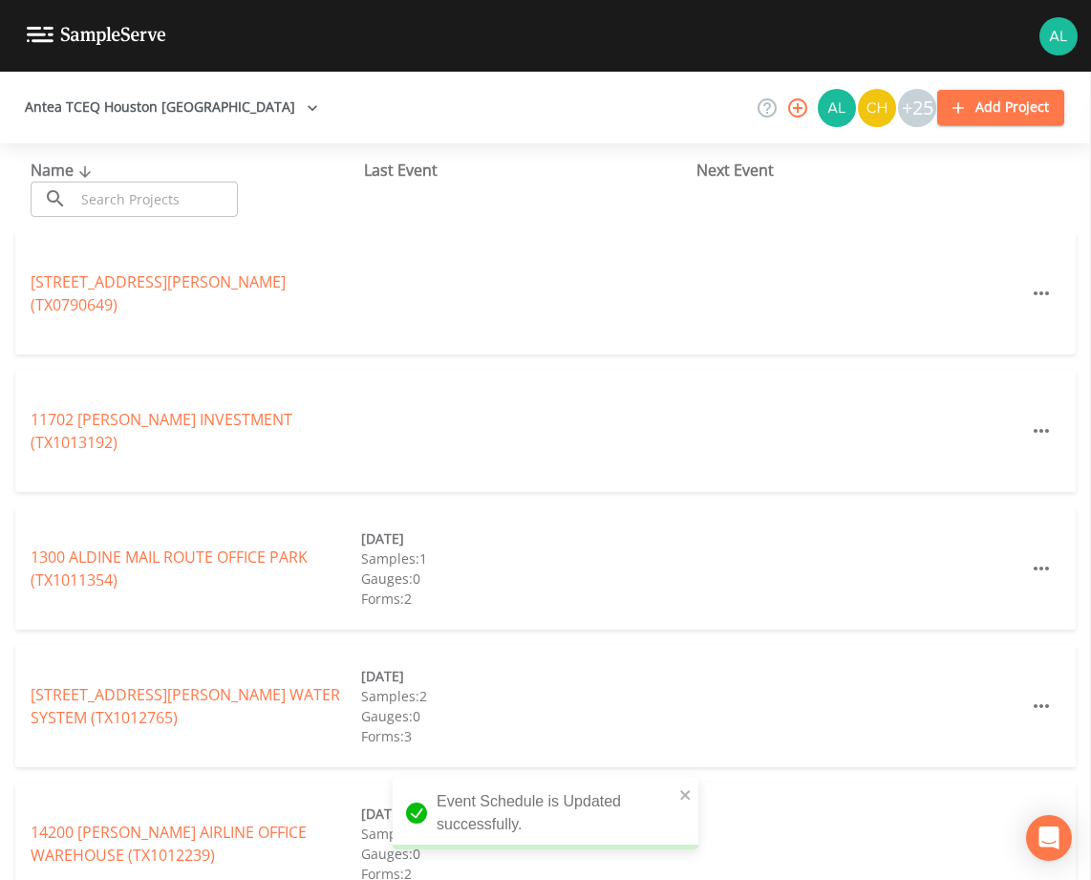
click at [121, 195] on input "text" at bounding box center [156, 199] width 163 height 35
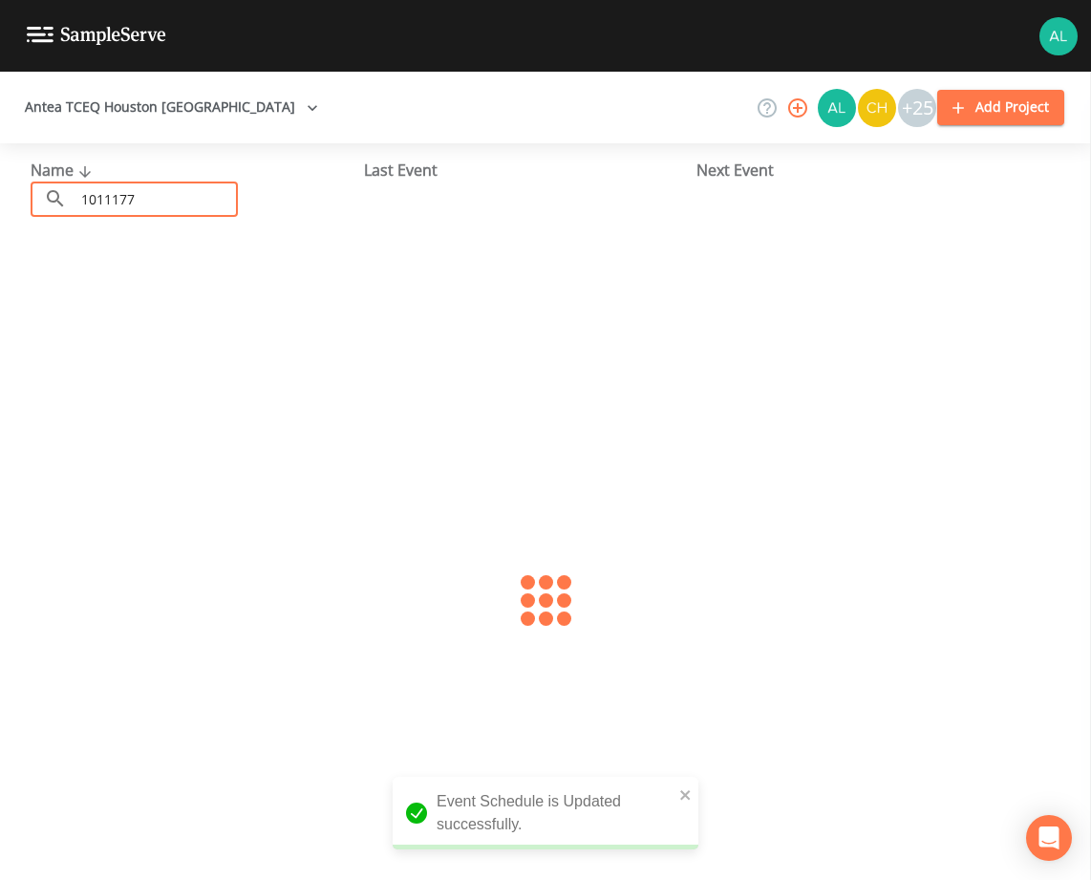
type input "1011177"
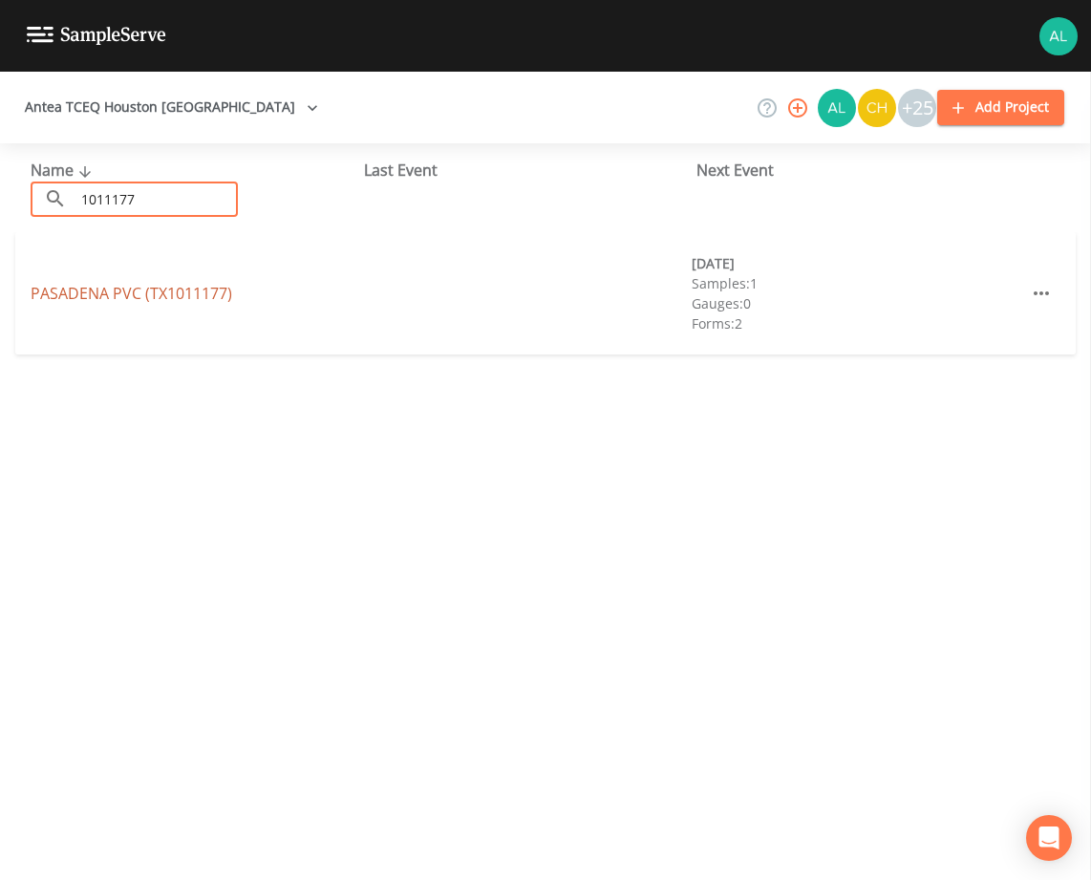
click at [104, 294] on link "PASADENA PVC (TX1011177)" at bounding box center [132, 293] width 202 height 21
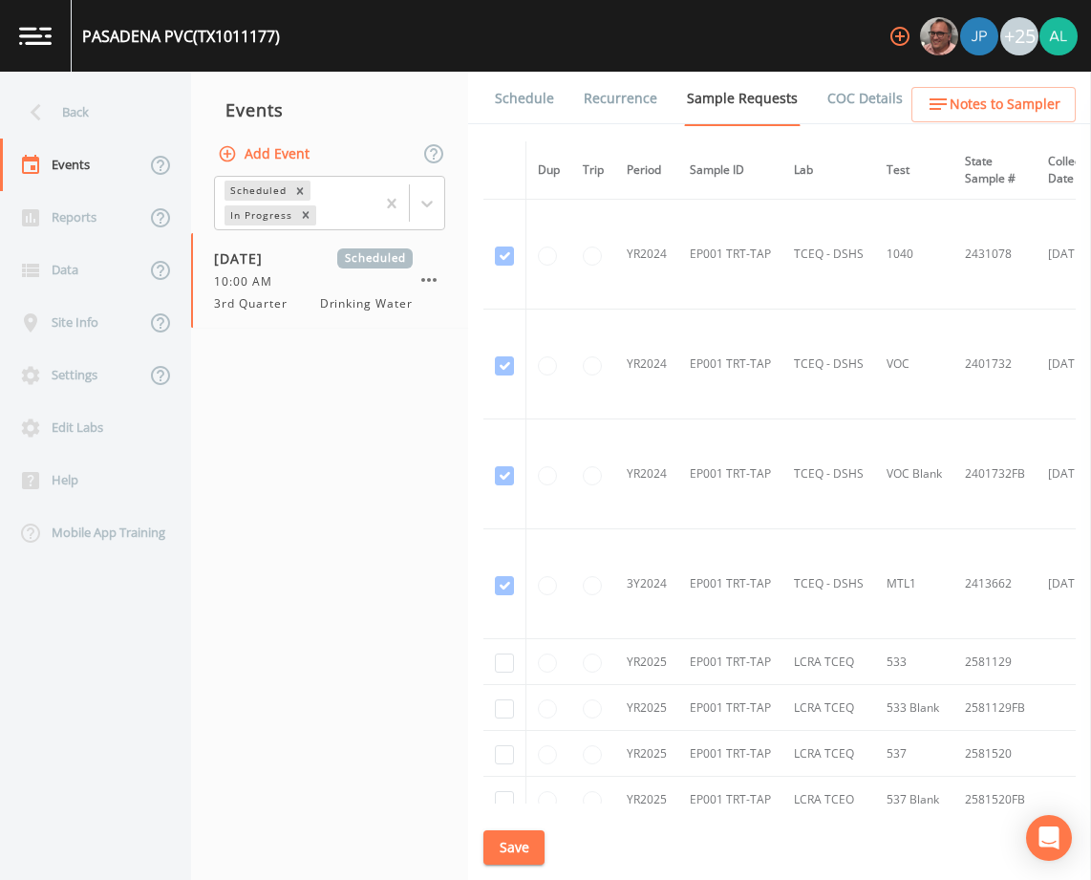
scroll to position [96, 0]
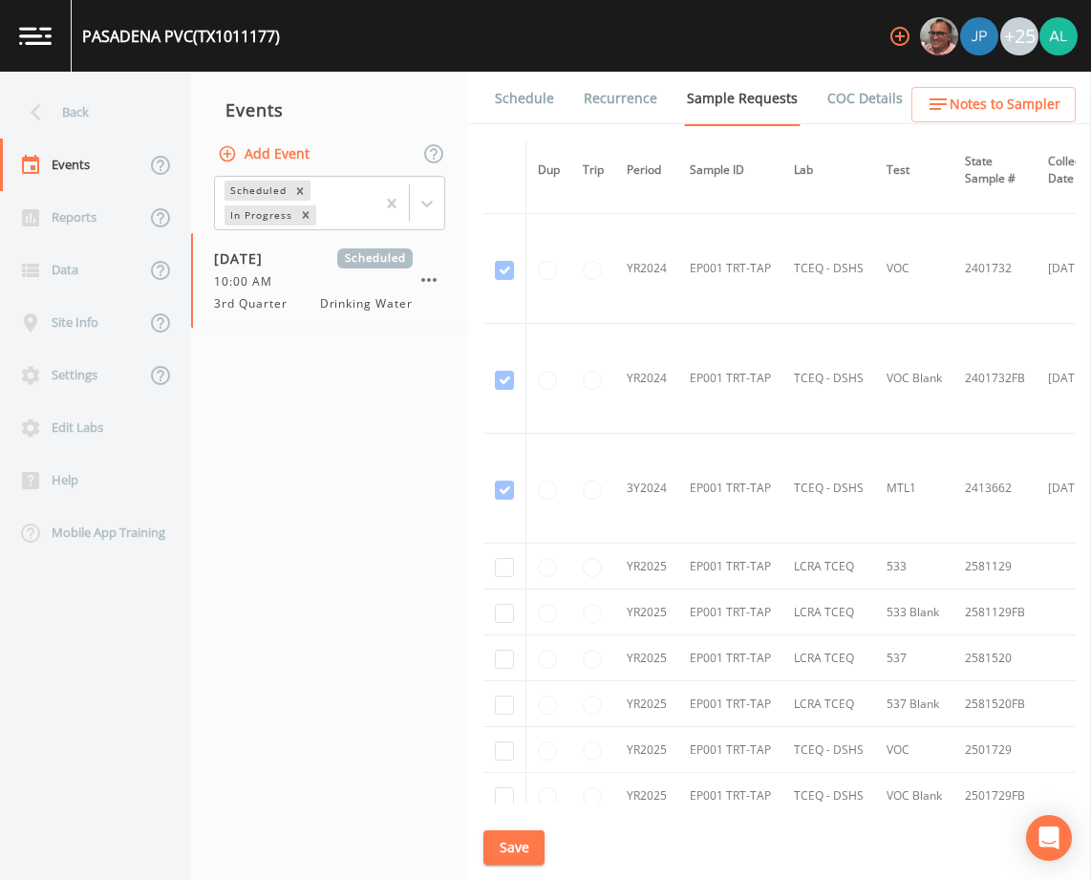
click at [524, 102] on link "Schedule" at bounding box center [524, 99] width 65 height 54
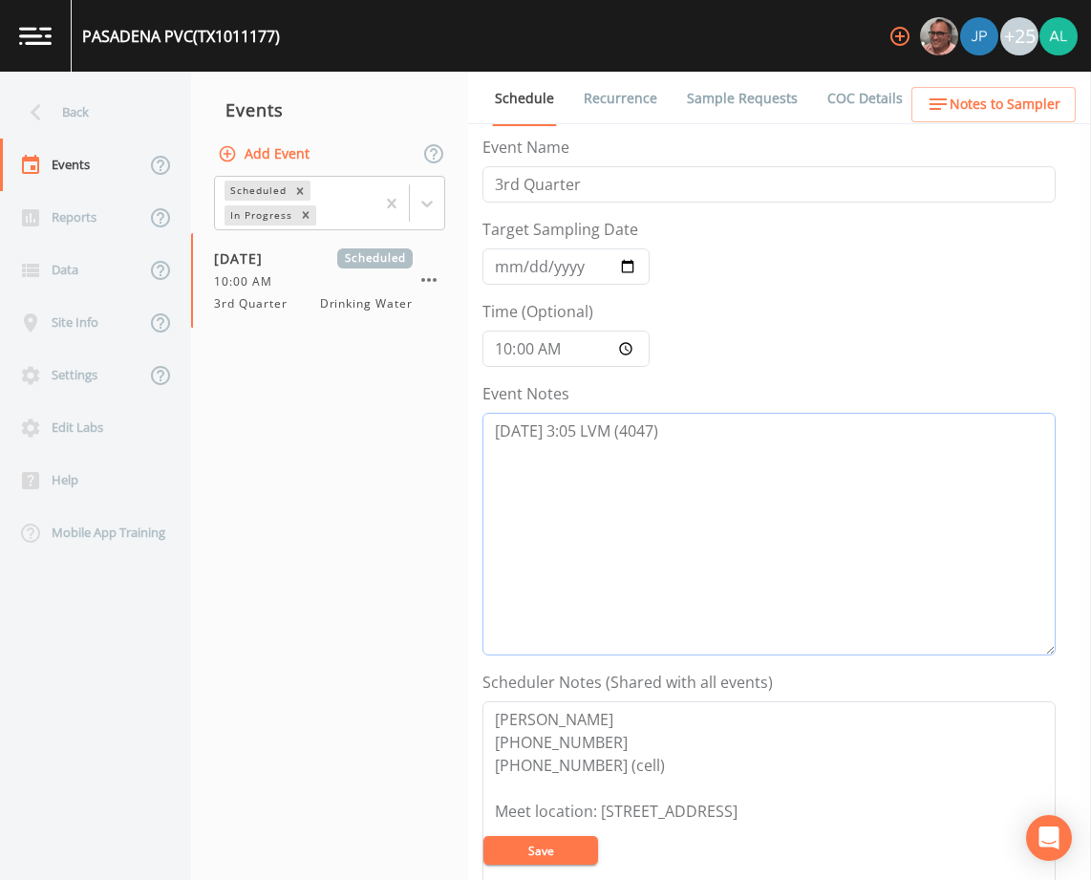
drag, startPoint x: 705, startPoint y: 449, endPoint x: 706, endPoint y: 474, distance: 24.9
click at [706, 473] on textarea "[DATE] 3:05 LVM (4047)" at bounding box center [768, 534] width 573 height 243
click at [1037, 114] on span "Notes to Sampler" at bounding box center [1005, 105] width 111 height 24
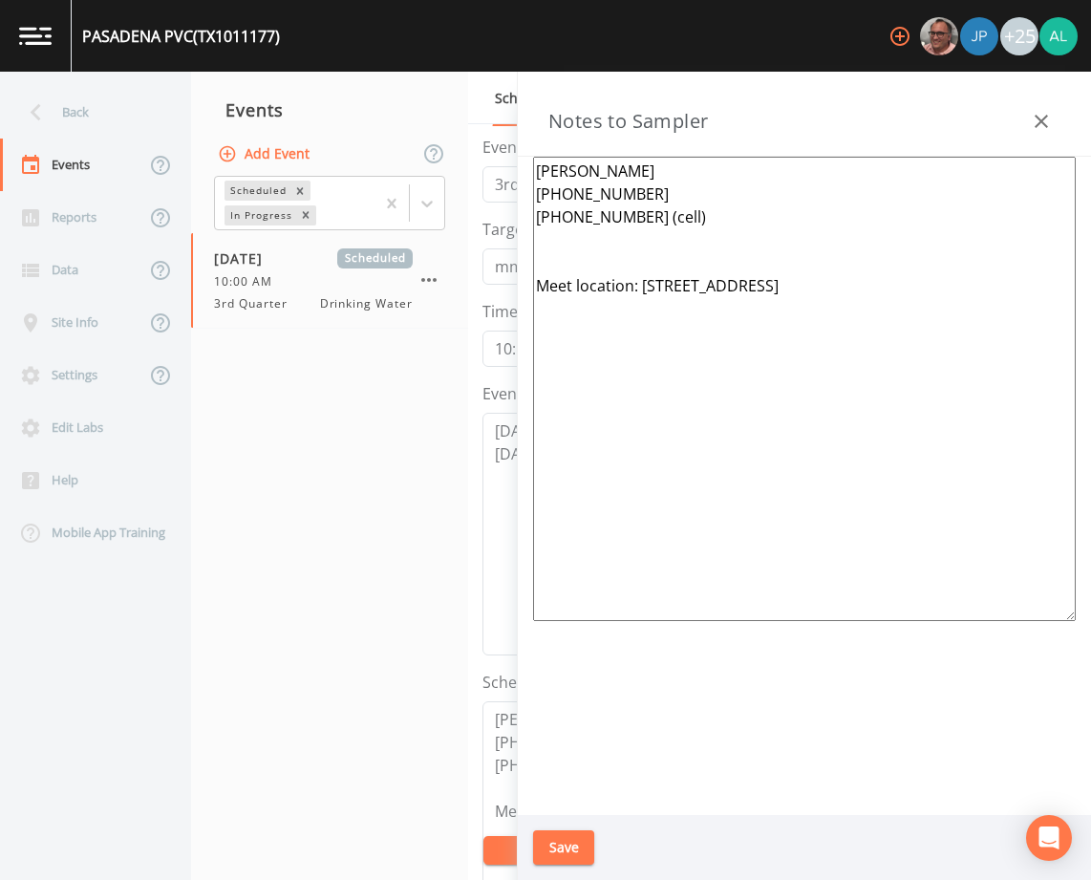
click at [563, 840] on button "Save" at bounding box center [563, 847] width 61 height 35
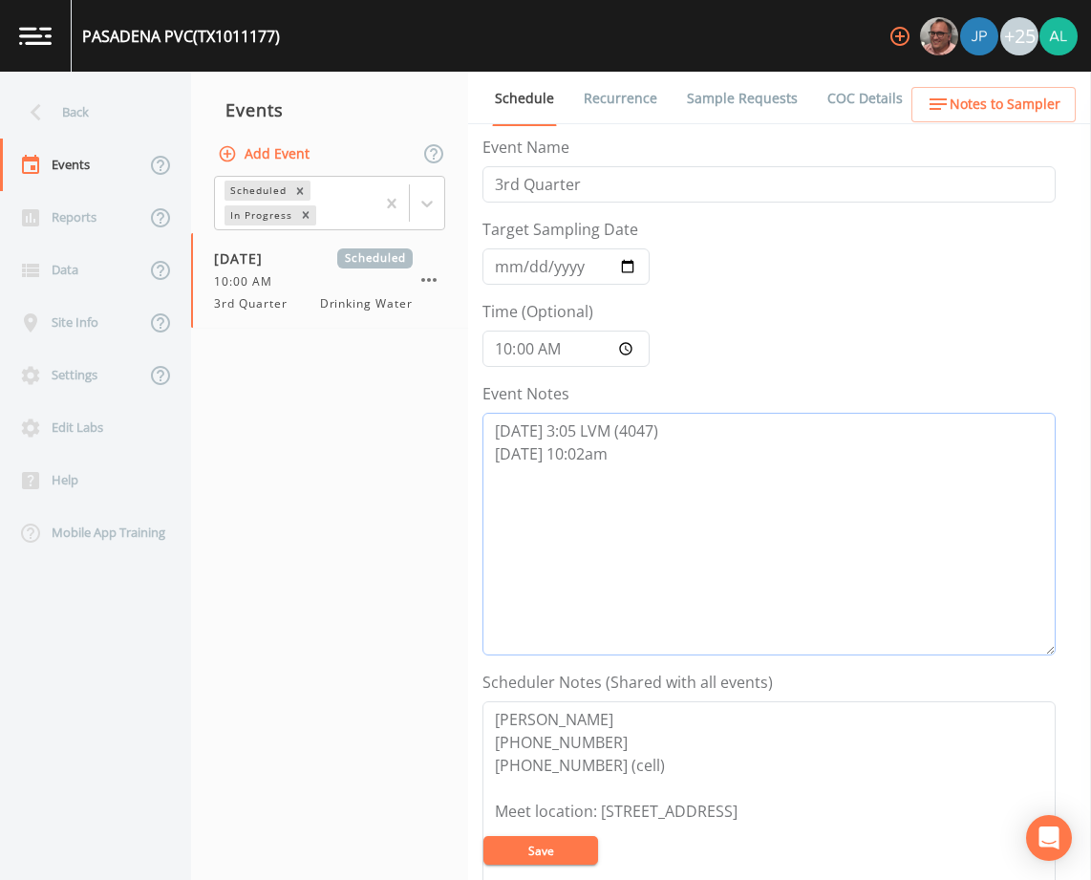
click at [663, 461] on textarea "[DATE] 3:05 LVM (4047) [DATE] 10:02am" at bounding box center [768, 534] width 573 height 243
type textarea "[DATE] 3:05 LVM (4047) [DATE] 10:02am confirmed by [PERSON_NAME]"
click at [559, 863] on button "Save" at bounding box center [540, 850] width 115 height 29
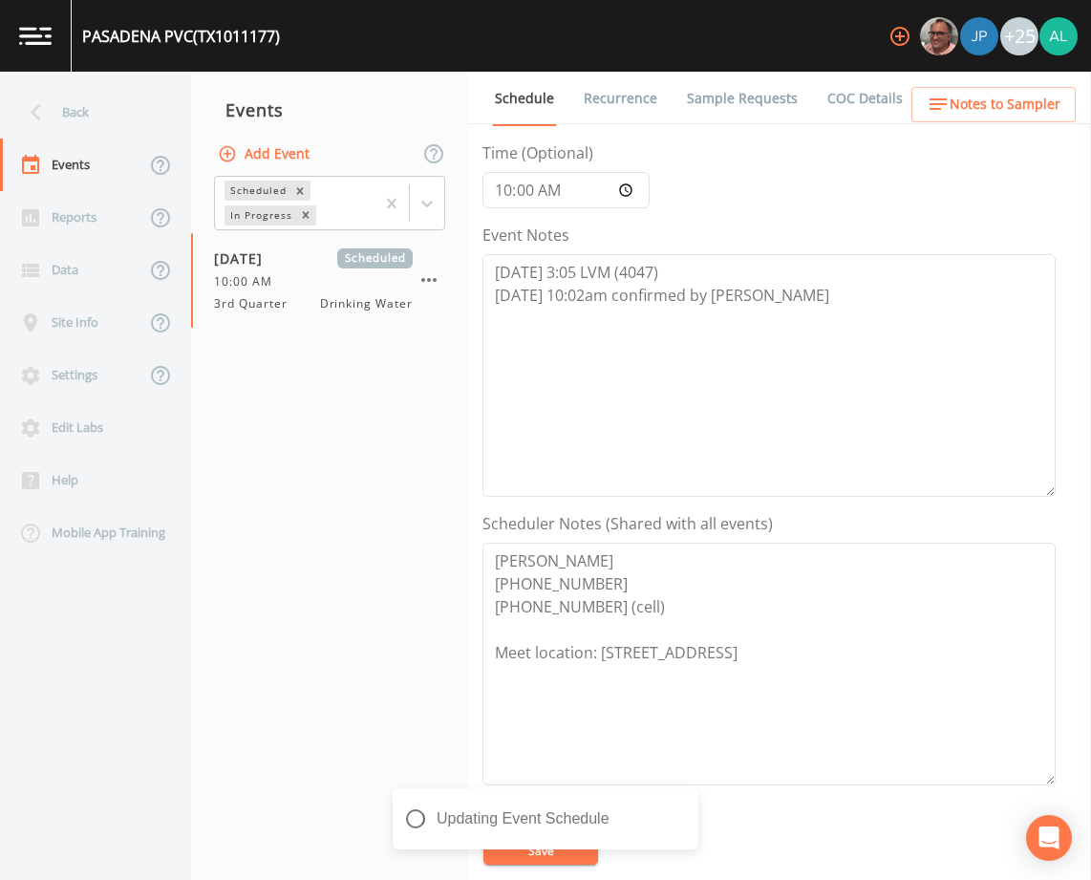
scroll to position [382, 0]
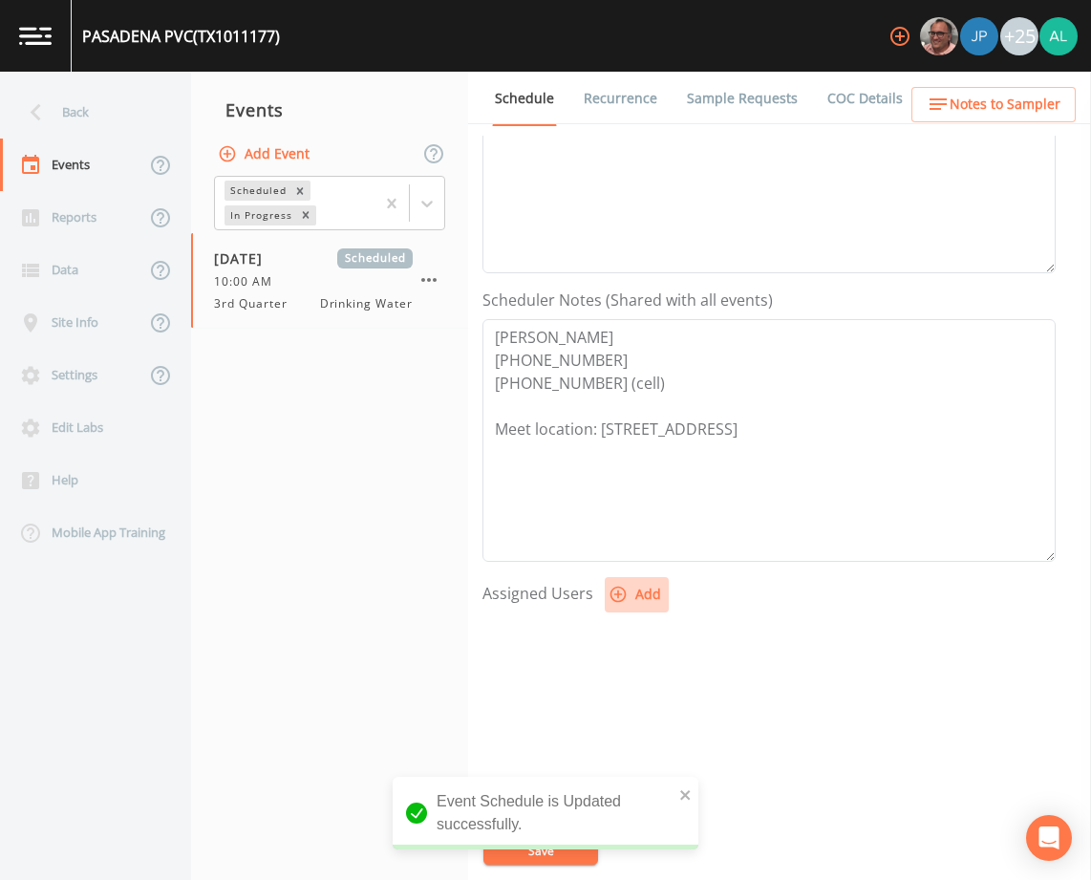
click at [635, 600] on button "Add" at bounding box center [637, 594] width 64 height 35
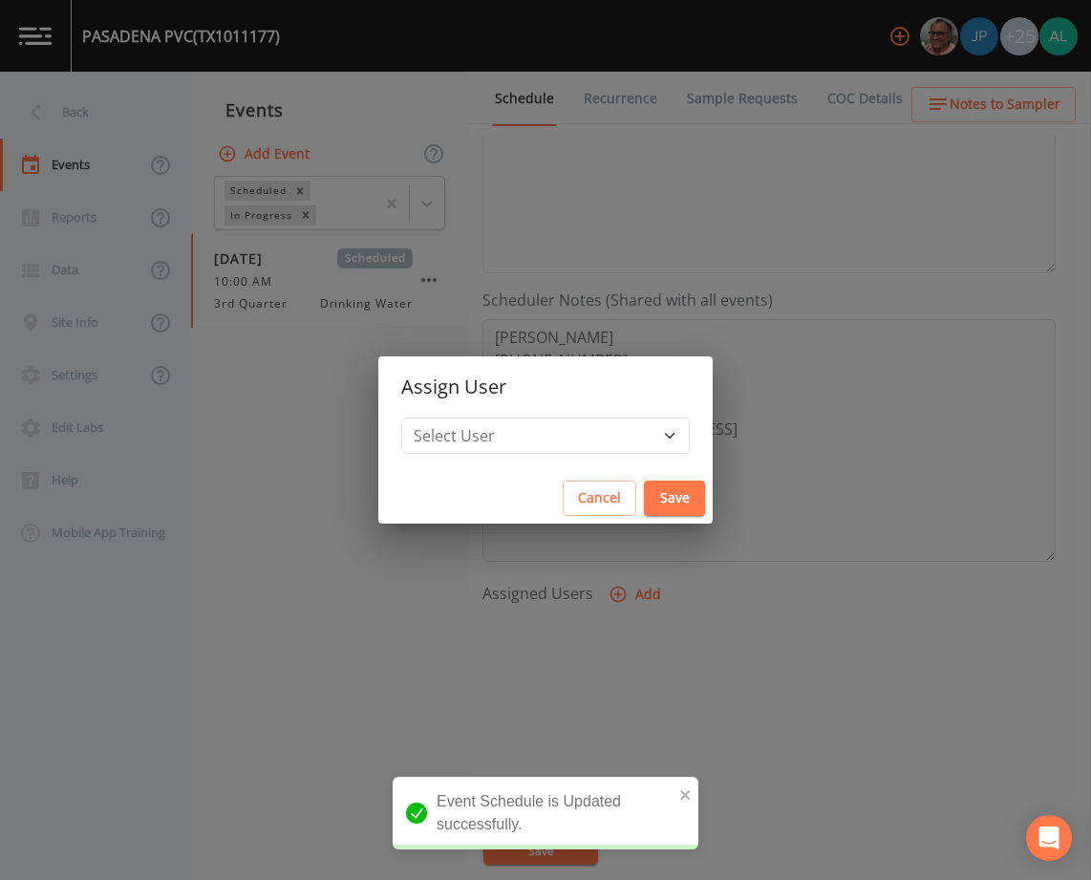
click at [519, 411] on h2 "Assign User" at bounding box center [545, 386] width 334 height 61
click at [517, 438] on select "Select User [PERSON_NAME] [PERSON_NAME] [PERSON_NAME] [PERSON_NAME] [PERSON_NAM…" at bounding box center [545, 436] width 289 height 36
select select "1051c3a1-6c84-4a22-a0dd-c999b59f2b39"
click at [444, 418] on select "Select User [PERSON_NAME] [PERSON_NAME] [PERSON_NAME] [PERSON_NAME] [PERSON_NAM…" at bounding box center [545, 436] width 289 height 36
click at [644, 505] on button "Save" at bounding box center [674, 498] width 61 height 35
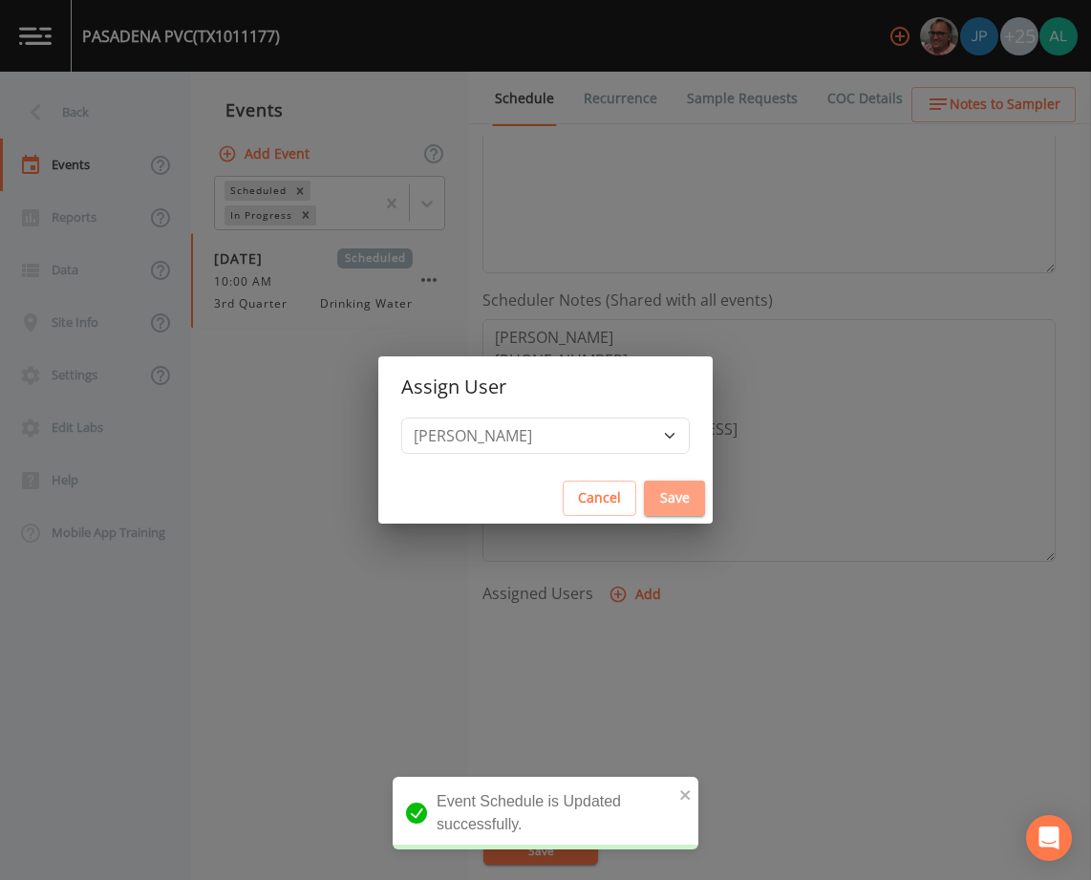
select select
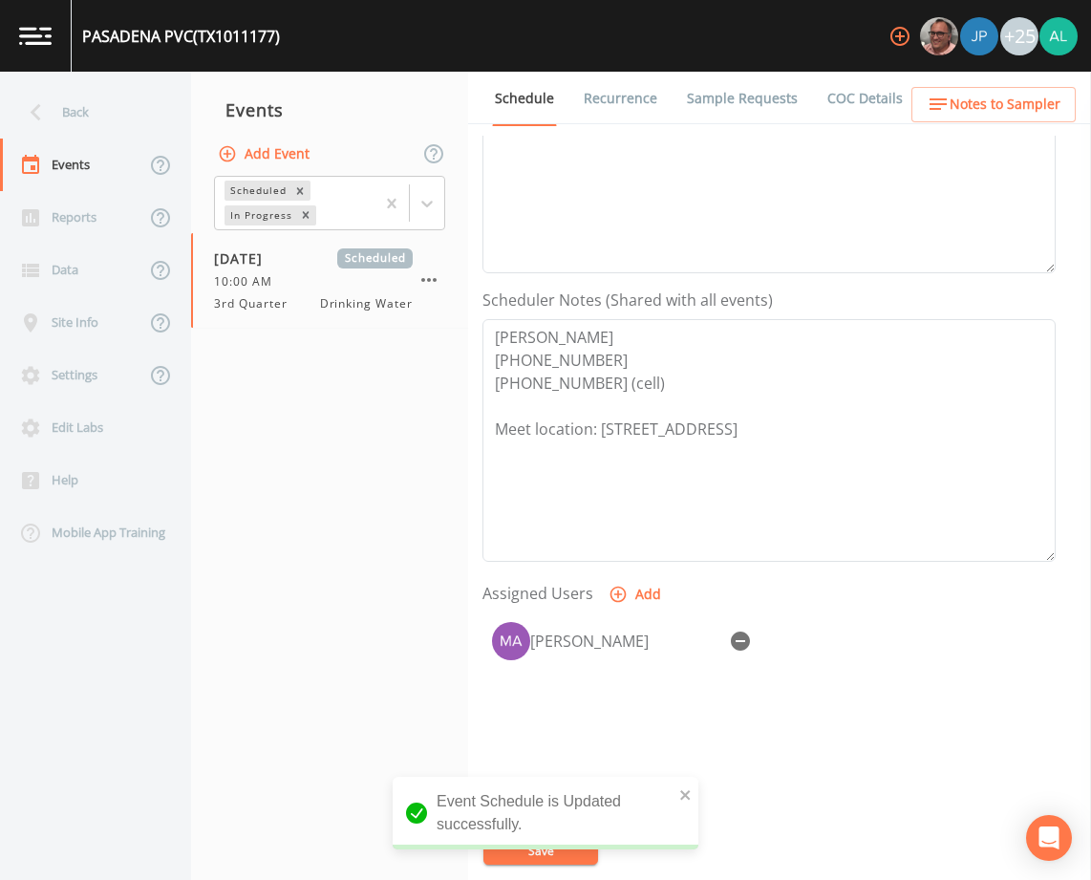
click at [676, 795] on div "Event Schedule is Updated successfully." at bounding box center [546, 813] width 306 height 73
click at [682, 794] on icon "close" at bounding box center [685, 794] width 13 height 15
click at [569, 842] on div "Event Schedule is Updated successfully." at bounding box center [546, 821] width 306 height 88
click at [569, 842] on button "Save" at bounding box center [540, 850] width 115 height 29
click at [143, 127] on div "Back" at bounding box center [86, 112] width 172 height 53
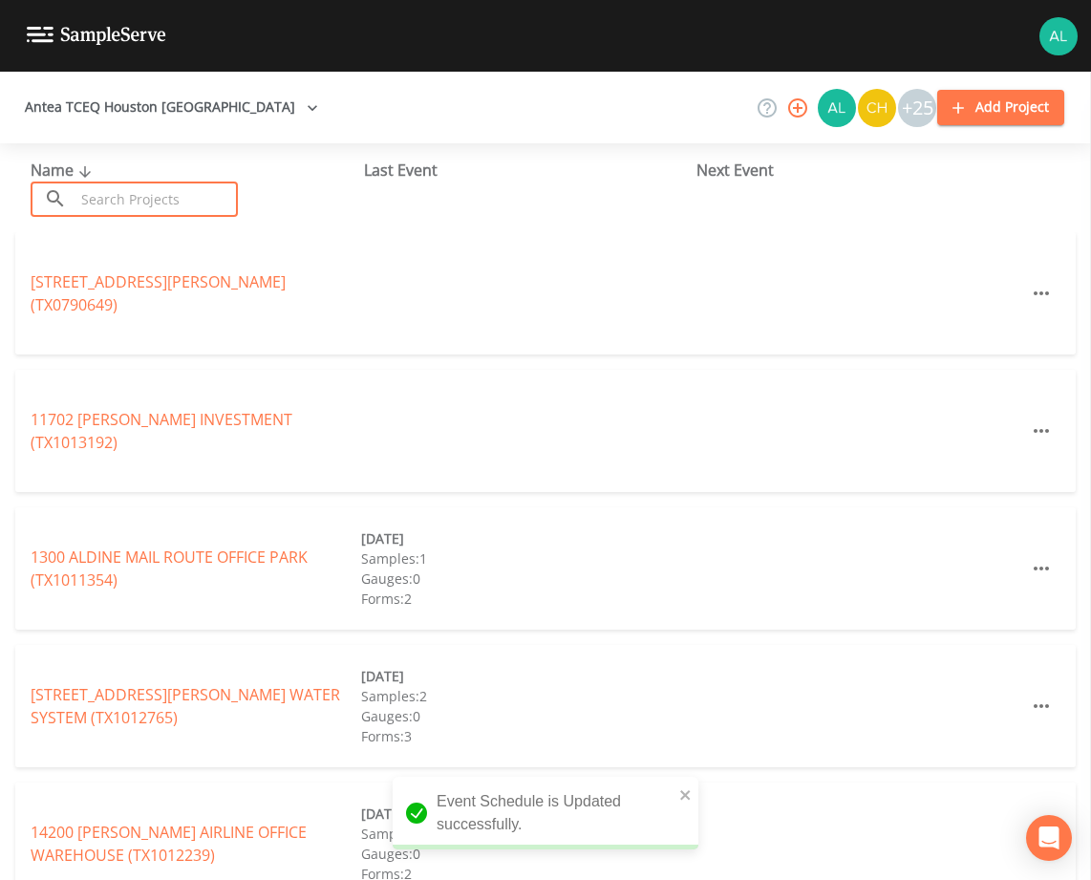
click at [135, 191] on input "text" at bounding box center [156, 199] width 163 height 35
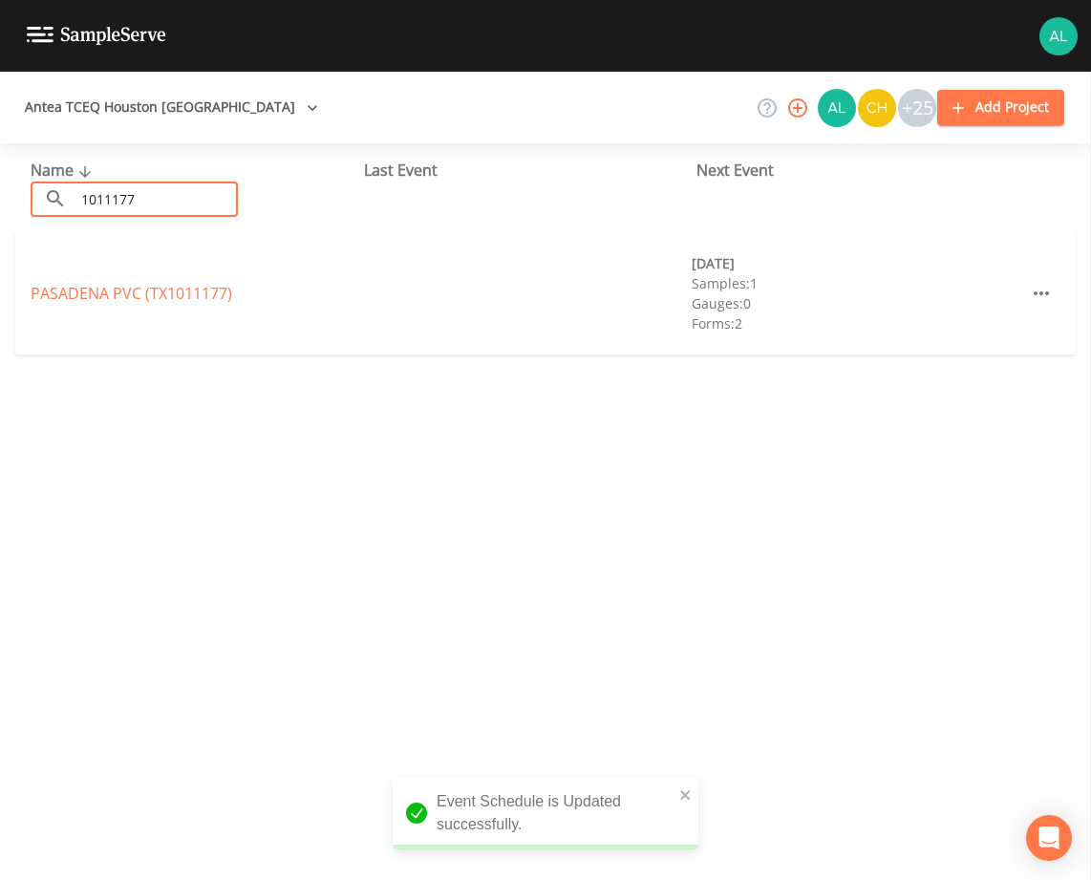
type input "1011177"
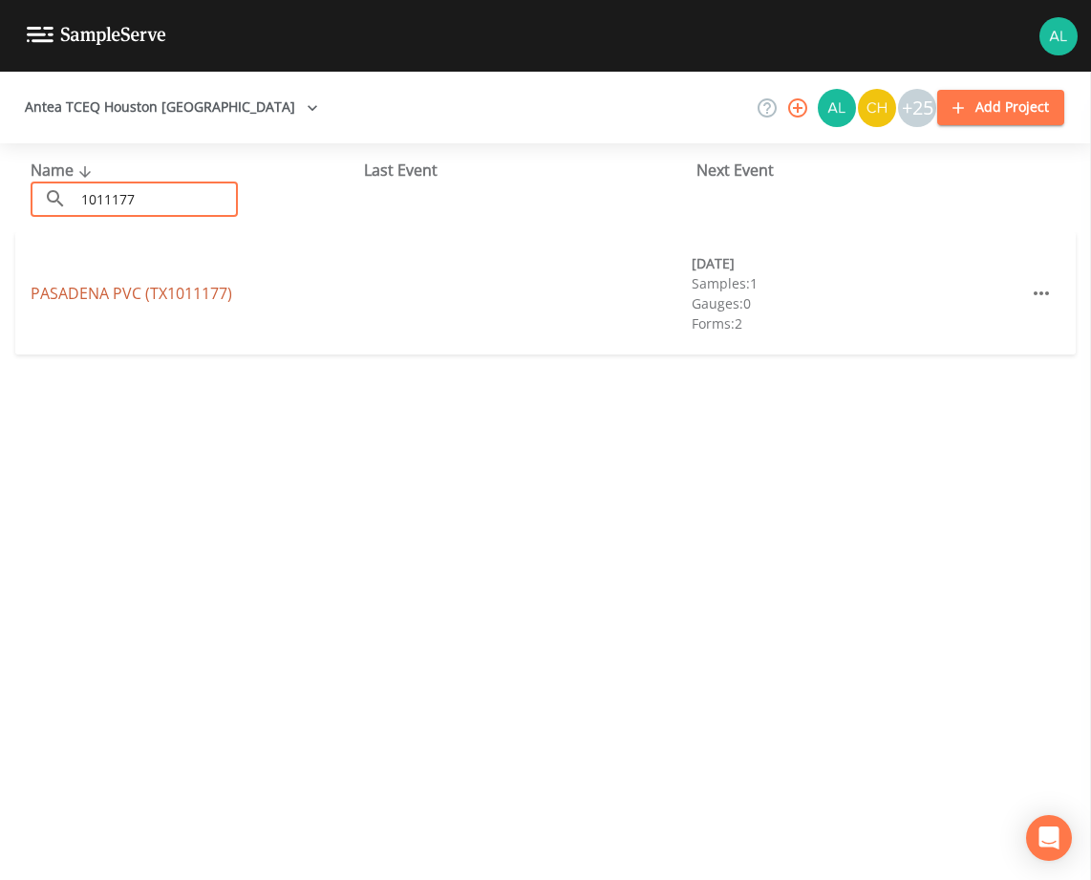
click at [178, 297] on link "PASADENA PVC (TX1011177)" at bounding box center [132, 293] width 202 height 21
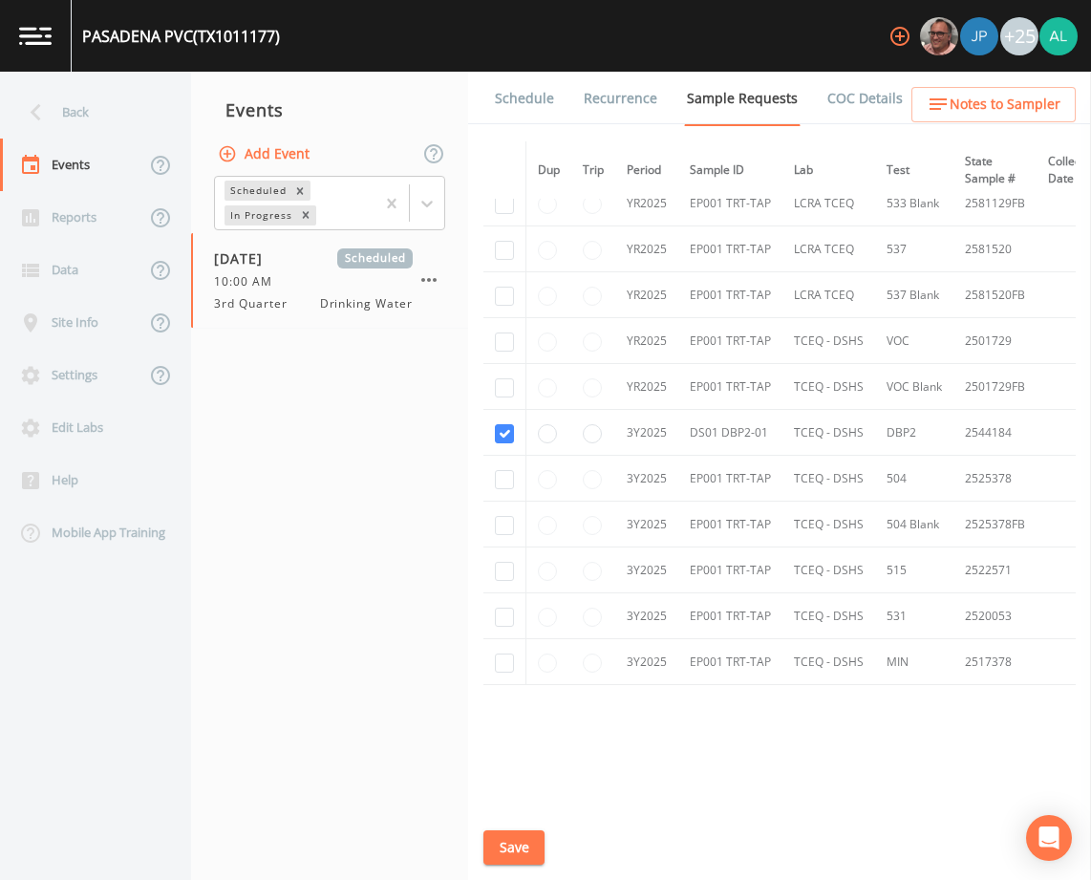
scroll to position [544, 0]
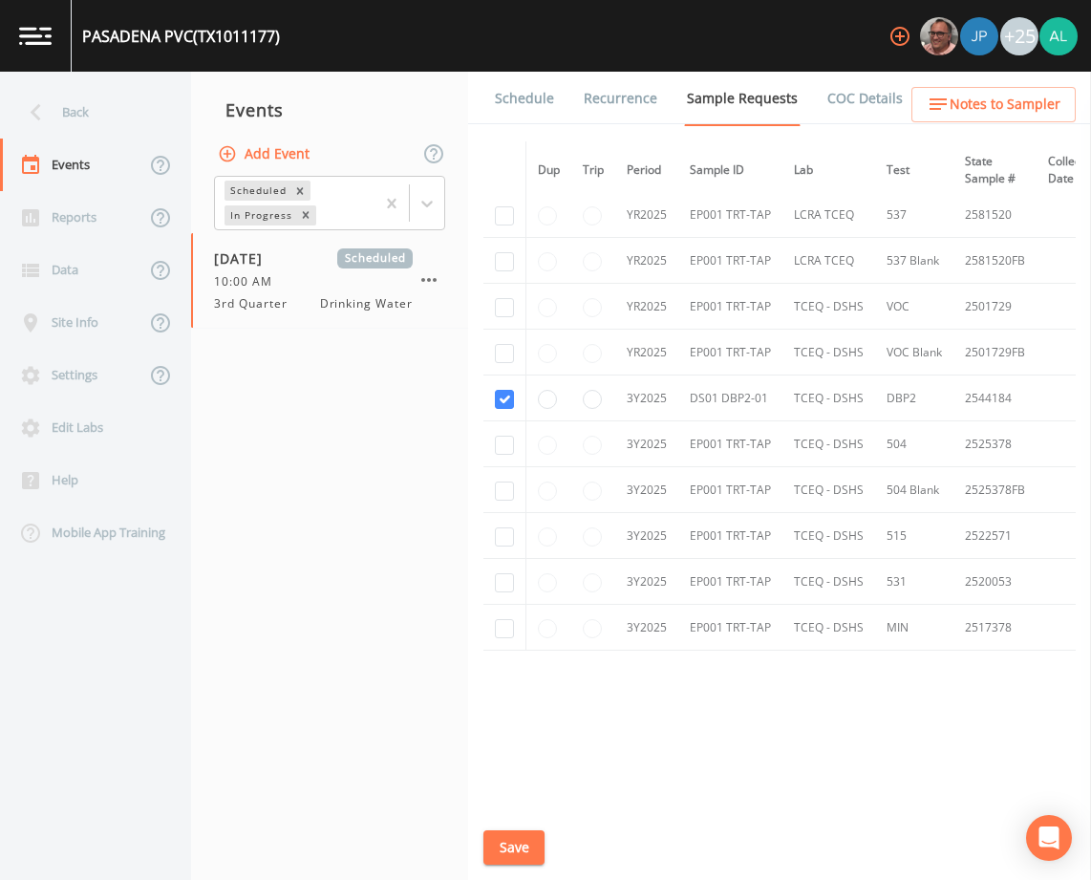
click at [495, 110] on link "Schedule" at bounding box center [524, 99] width 65 height 54
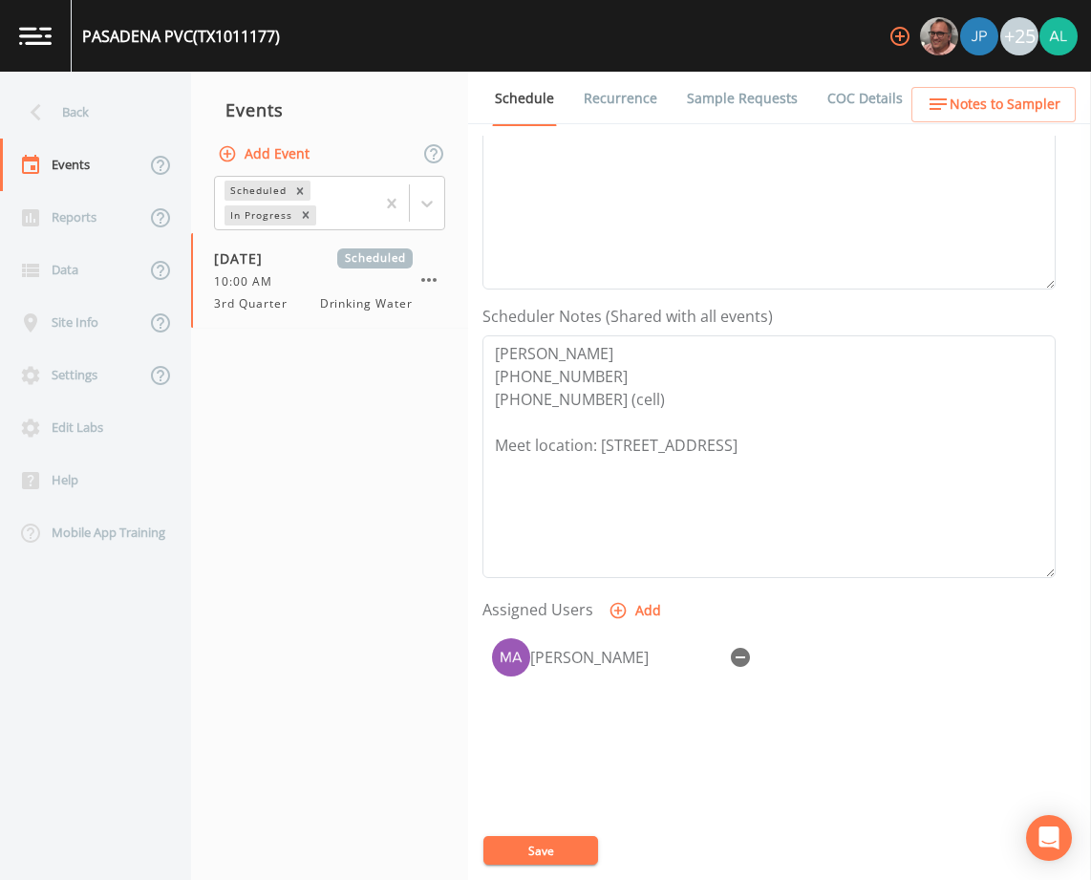
scroll to position [382, 0]
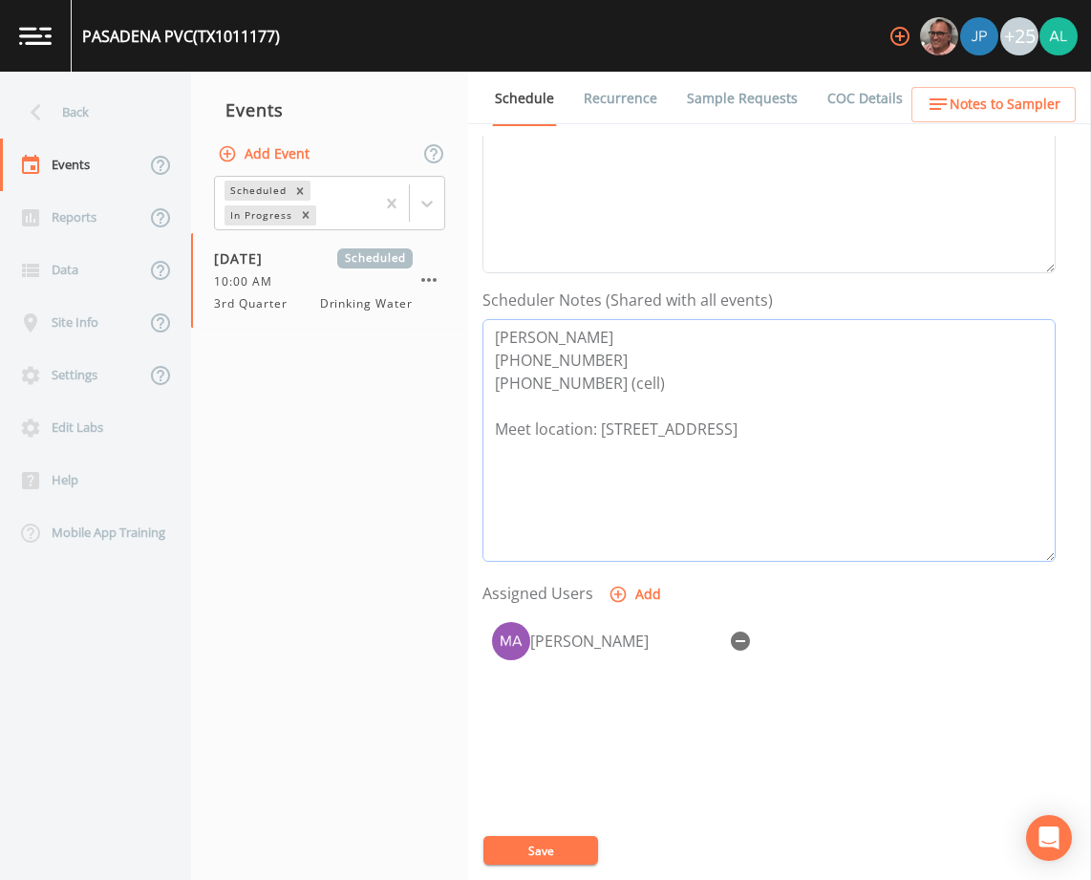
drag, startPoint x: 648, startPoint y: 393, endPoint x: 402, endPoint y: 386, distance: 245.6
click at [406, 385] on div "Back Events Reports Data Site Info Settings Edit Labs Help Mobile App Training …" at bounding box center [545, 476] width 1091 height 808
drag, startPoint x: 624, startPoint y: 327, endPoint x: 197, endPoint y: 322, distance: 427.1
click at [250, 322] on div "Back Events Reports Data Site Info Settings Edit Labs Help Mobile App Training …" at bounding box center [545, 476] width 1091 height 808
drag, startPoint x: 672, startPoint y: 353, endPoint x: 410, endPoint y: 292, distance: 268.6
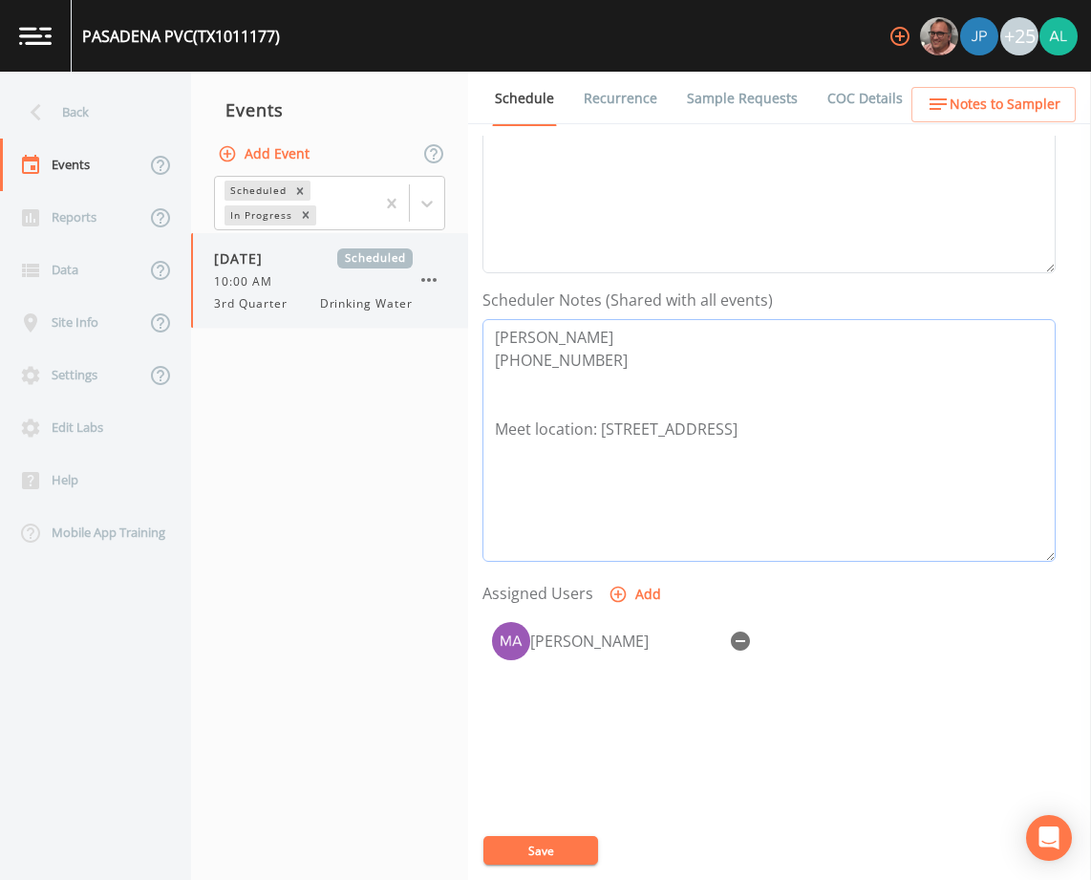
click at [410, 292] on div "Back Events Reports Data Site Info Settings Edit Labs Help Mobile App Training …" at bounding box center [545, 476] width 1091 height 808
type textarea "[PERSON_NAME] [PHONE_NUMBER] Meet location: [STREET_ADDRESS]"
click at [996, 90] on button "Notes to Sampler" at bounding box center [993, 104] width 164 height 35
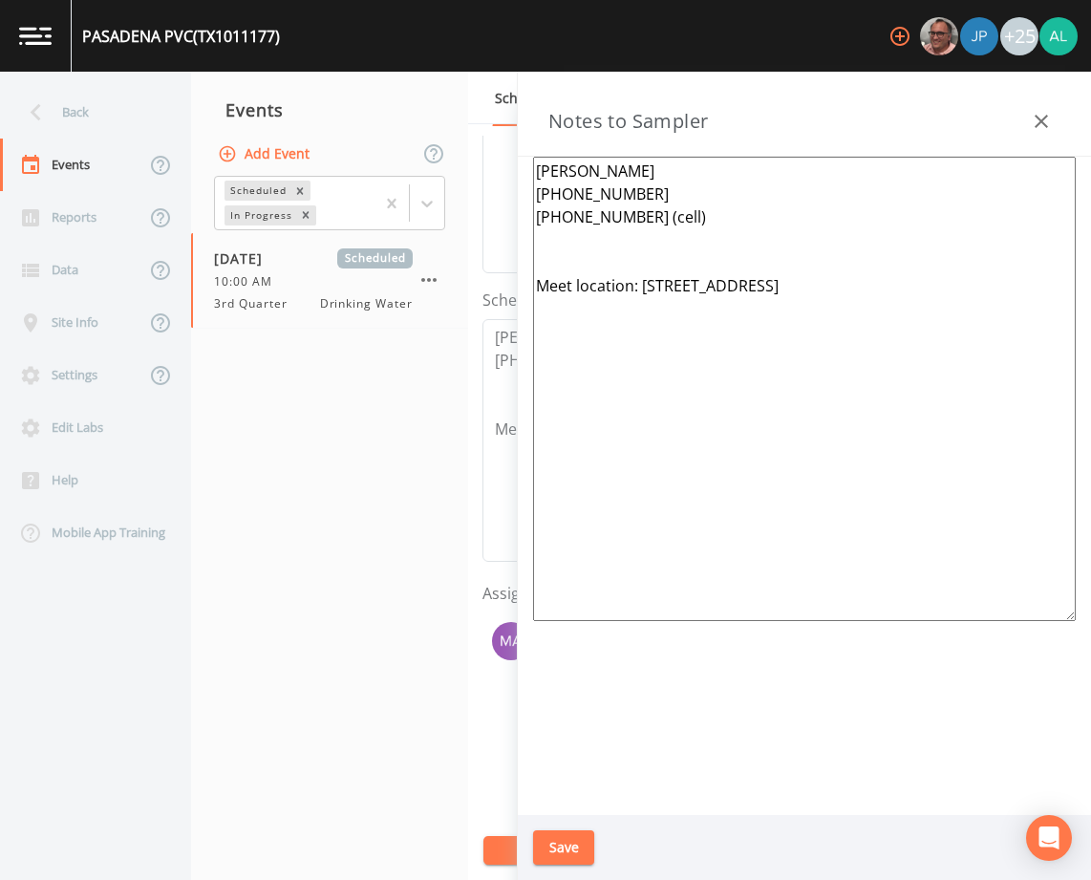
click at [586, 204] on textarea "[PERSON_NAME] [PHONE_NUMBER] [PHONE_NUMBER] (cell) Meet location: [STREET_ADDRE…" at bounding box center [804, 389] width 543 height 464
drag, startPoint x: 691, startPoint y: 210, endPoint x: 479, endPoint y: 163, distance: 217.2
click at [479, 163] on div "Back Events Reports Data Site Info Settings Edit Labs Help Mobile App Training …" at bounding box center [545, 476] width 1091 height 808
paste textarea "[PERSON_NAME] [PHONE_NUMBER]"
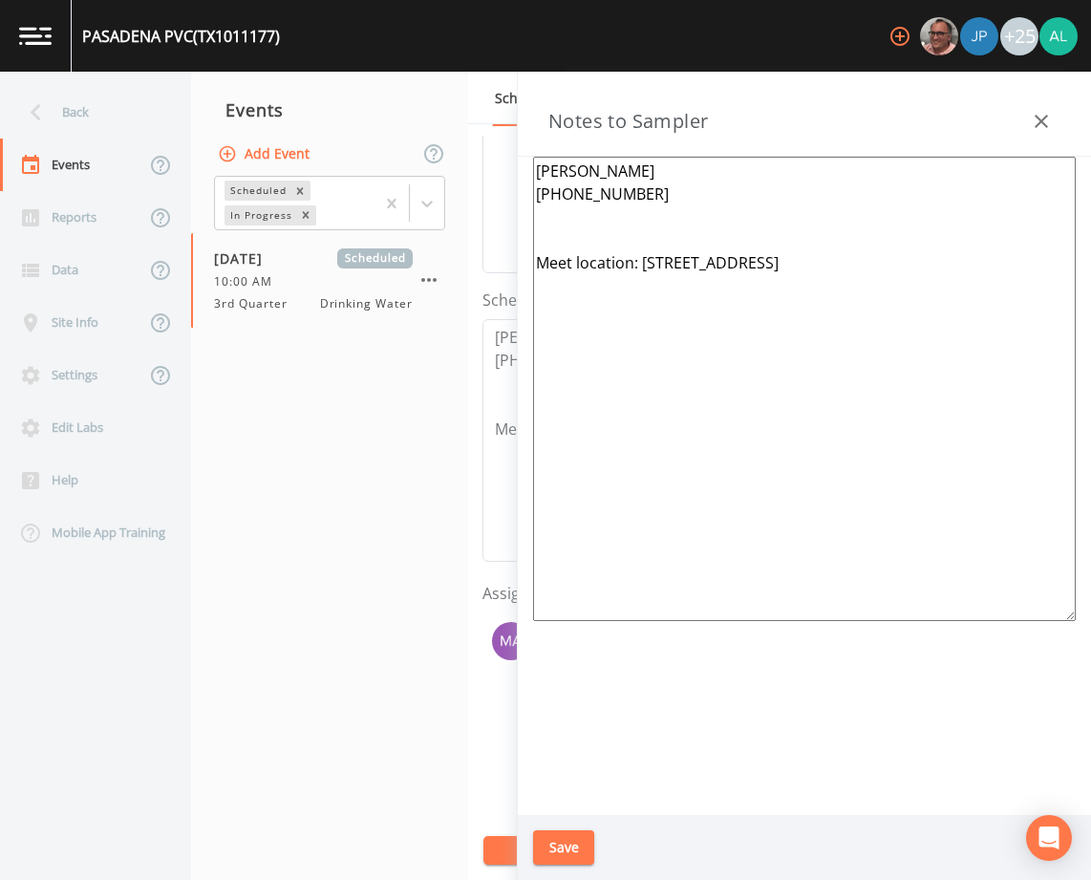
type textarea "[PERSON_NAME] [PHONE_NUMBER] Meet location: [STREET_ADDRESS]"
click at [587, 850] on button "Save" at bounding box center [563, 847] width 61 height 35
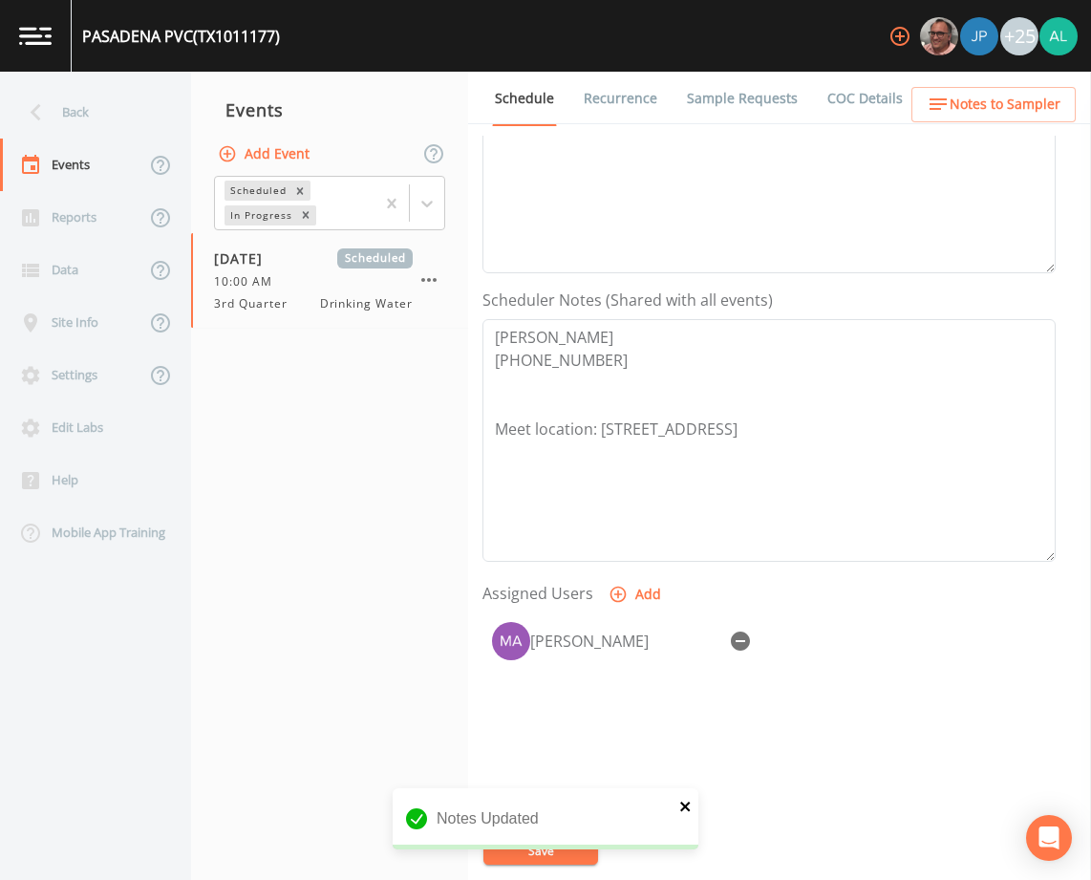
click at [685, 808] on icon "close" at bounding box center [685, 806] width 13 height 15
click at [558, 843] on button "Save" at bounding box center [540, 850] width 115 height 29
click at [997, 133] on div "Schedule Recurrence Sample Requests COC Details Forms Event Name 3rd Quarter Ta…" at bounding box center [779, 476] width 623 height 808
click at [998, 109] on span "Notes to Sampler" at bounding box center [1005, 105] width 111 height 24
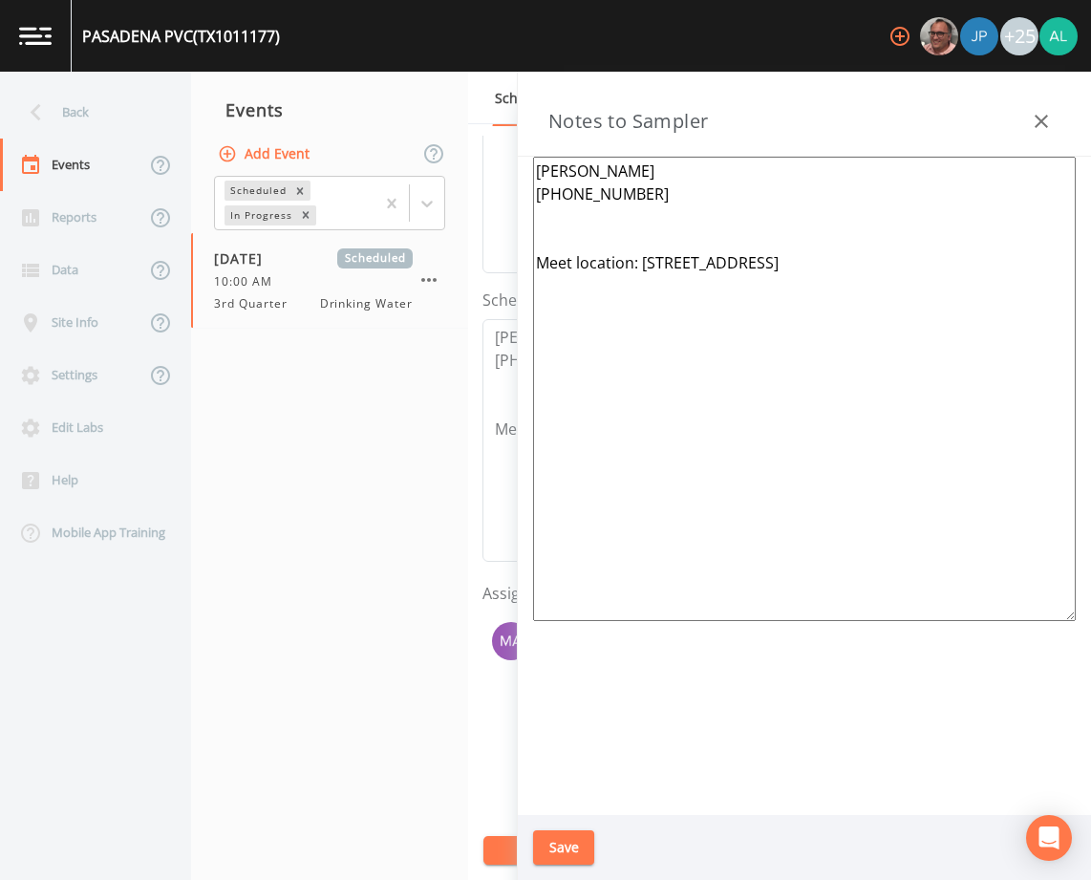
drag, startPoint x: 596, startPoint y: 848, endPoint x: 584, endPoint y: 847, distance: 12.6
click at [596, 848] on div "Save" at bounding box center [804, 848] width 573 height 66
click at [571, 844] on button "Save" at bounding box center [563, 847] width 61 height 35
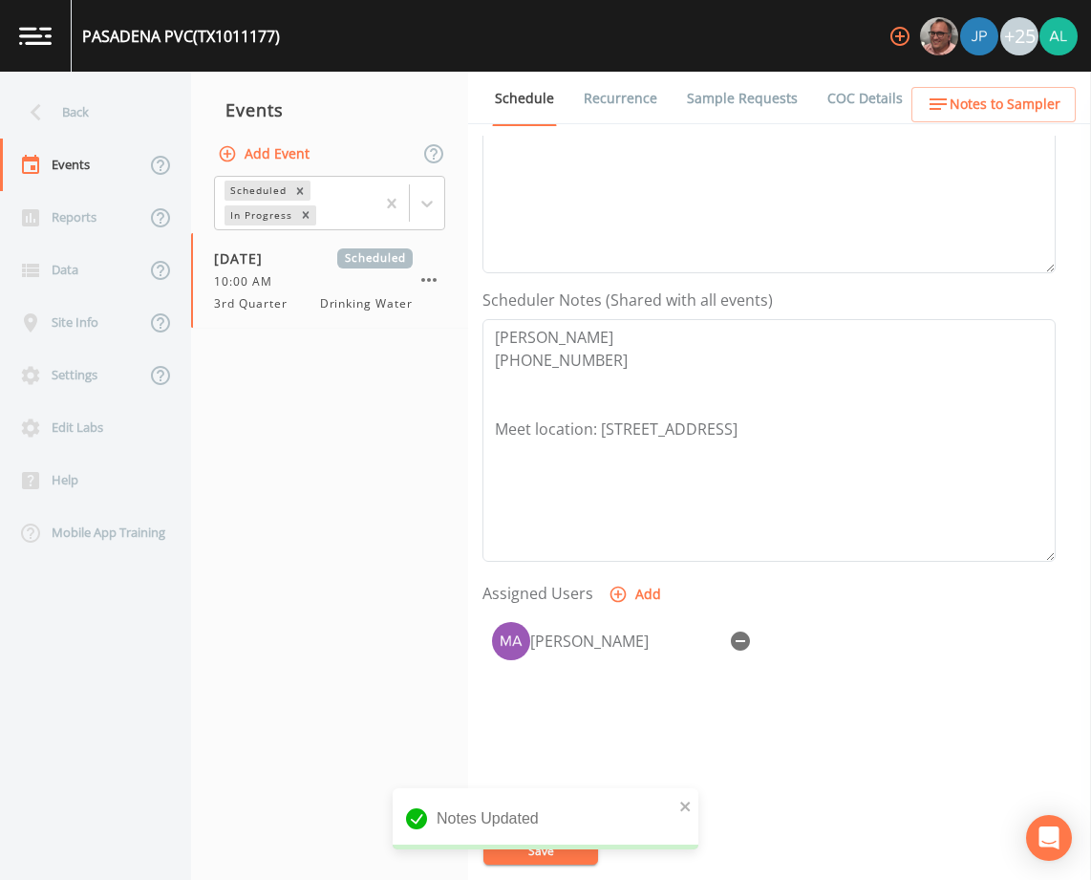
click at [693, 808] on div "Notes Updated" at bounding box center [546, 818] width 306 height 61
click at [688, 807] on icon "close" at bounding box center [685, 806] width 13 height 15
click at [564, 853] on div "Notes Updated" at bounding box center [546, 826] width 306 height 76
click at [562, 847] on button "Save" at bounding box center [540, 850] width 115 height 29
click at [99, 99] on div "Back" at bounding box center [86, 112] width 172 height 53
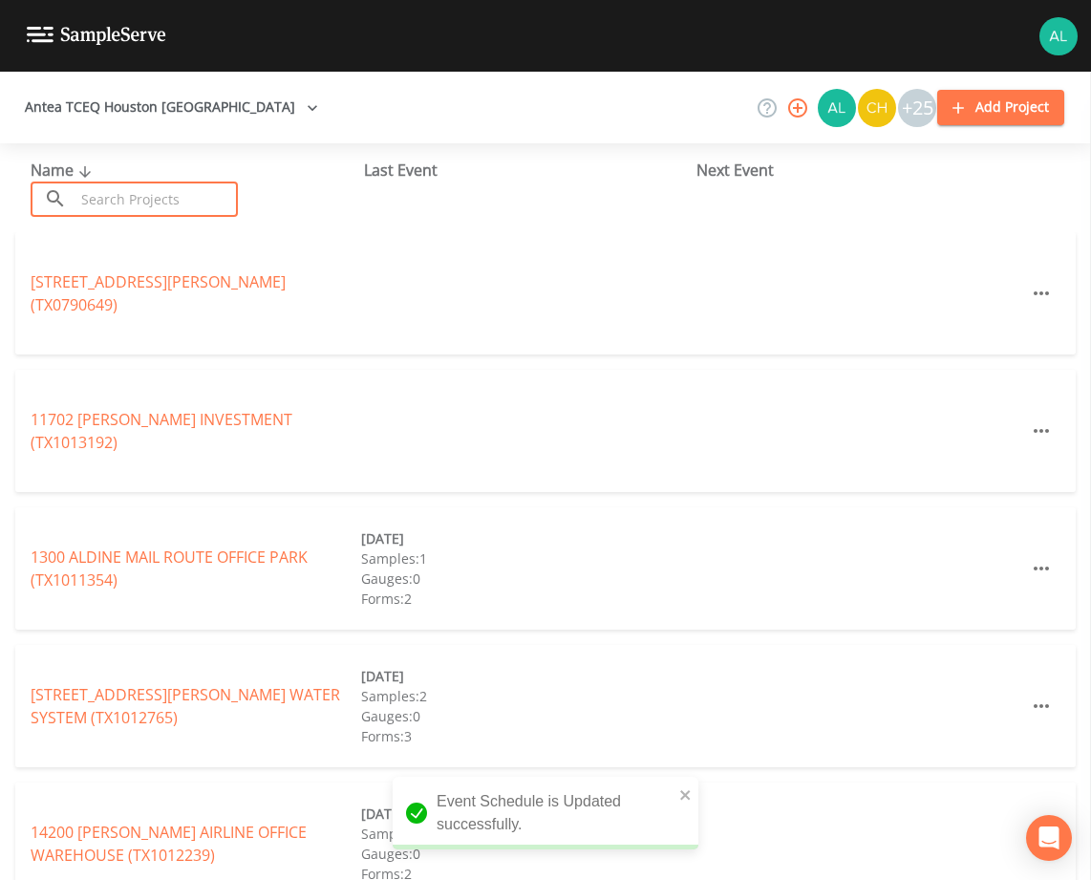
drag, startPoint x: 99, startPoint y: 99, endPoint x: 109, endPoint y: 184, distance: 85.6
click at [109, 184] on input "text" at bounding box center [156, 199] width 163 height 35
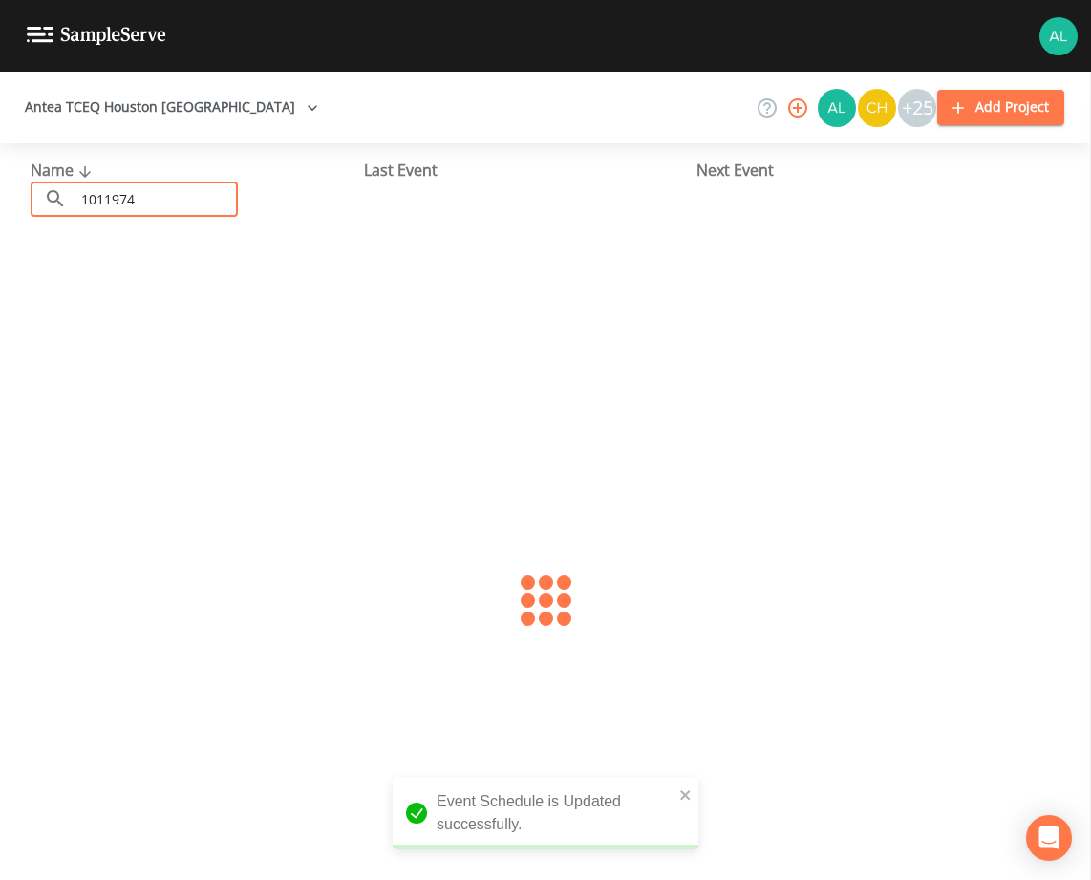
type input "1011974"
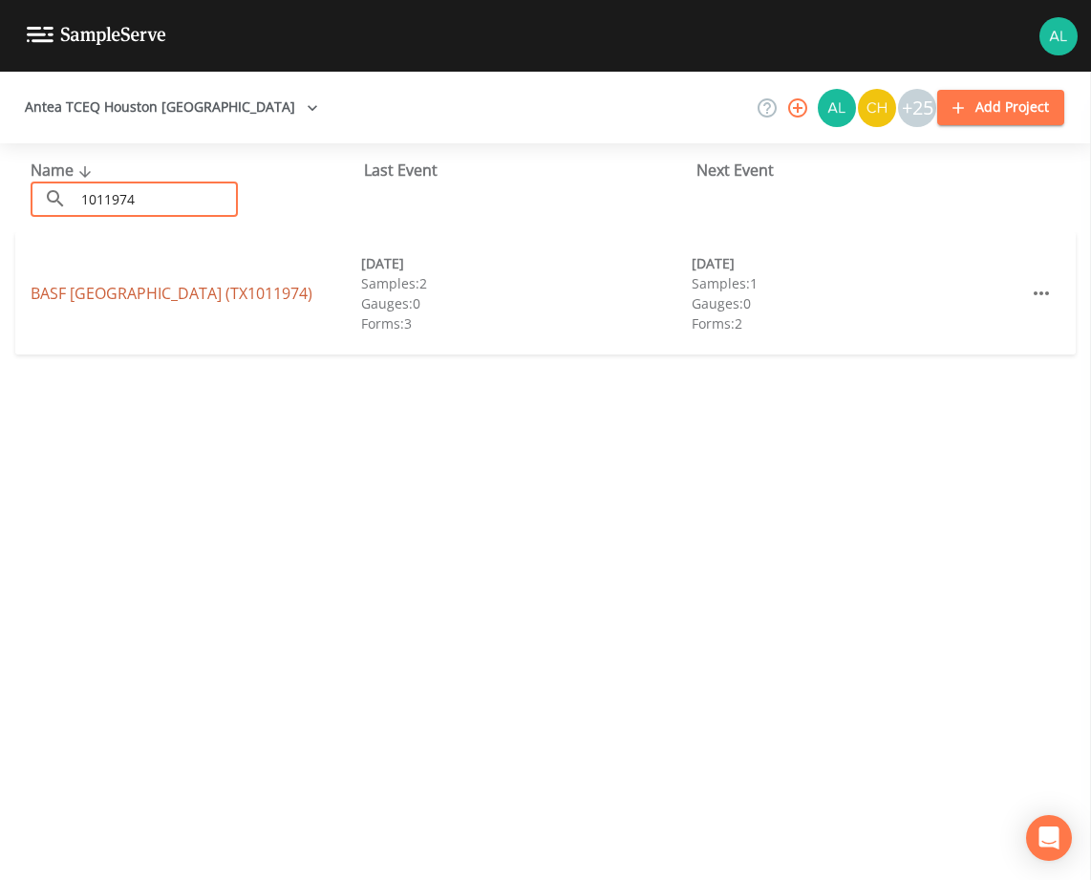
click at [113, 292] on link "BASF [GEOGRAPHIC_DATA] (TX1011974)" at bounding box center [172, 293] width 282 height 21
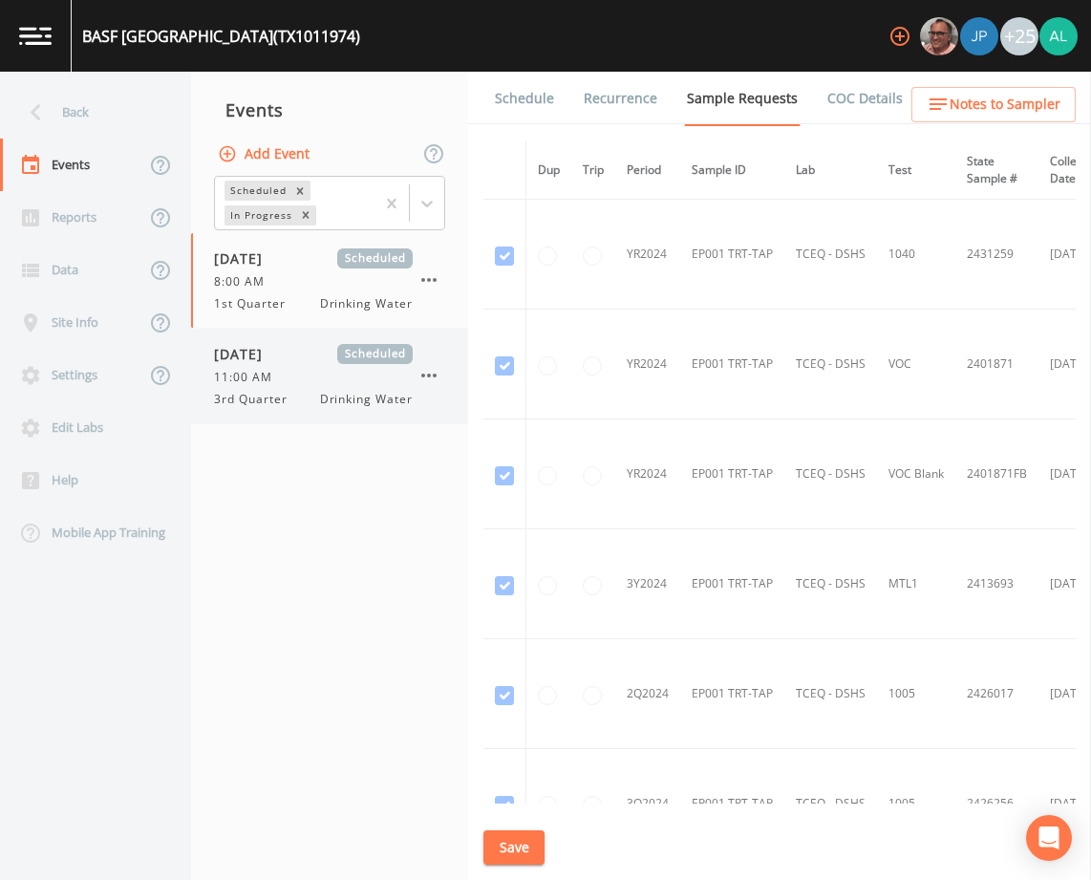
drag, startPoint x: 257, startPoint y: 370, endPoint x: 296, endPoint y: 340, distance: 49.1
click at [258, 370] on span "11:00 AM" at bounding box center [249, 377] width 70 height 17
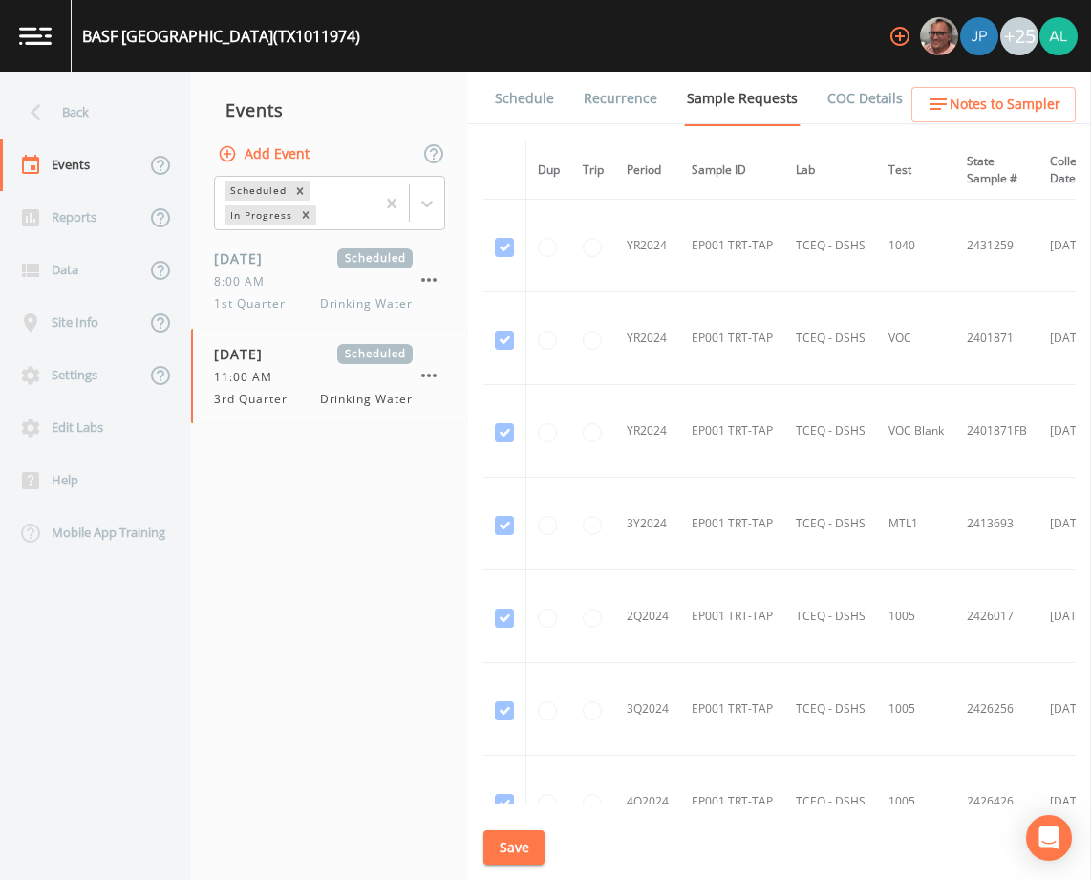
click at [528, 102] on link "Schedule" at bounding box center [524, 99] width 65 height 54
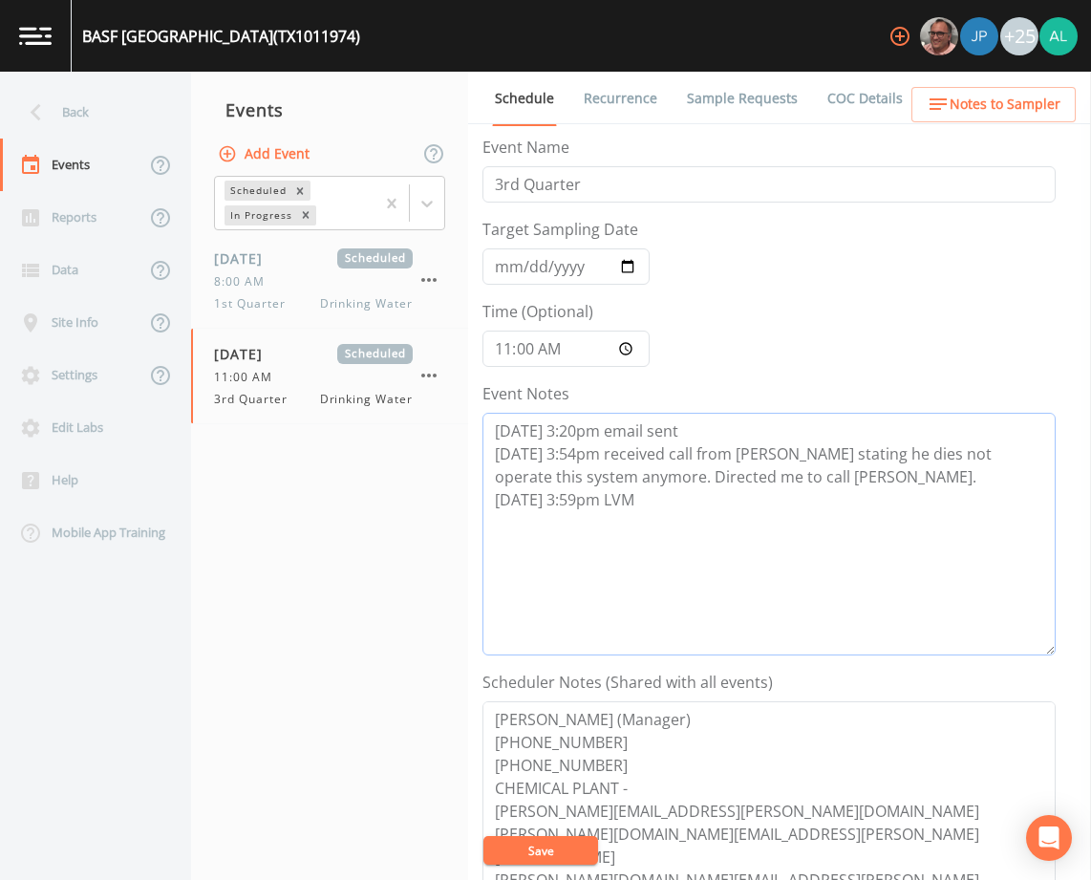
click at [654, 502] on textarea "[DATE] 3:20pm email sent [DATE] 3:54pm received call from [PERSON_NAME] stating…" at bounding box center [768, 534] width 573 height 243
drag, startPoint x: 650, startPoint y: 513, endPoint x: 489, endPoint y: 453, distance: 171.4
click at [489, 453] on textarea "[DATE] 3:20pm email sent [DATE] 3:54pm received call from [PERSON_NAME] stating…" at bounding box center [768, 534] width 573 height 243
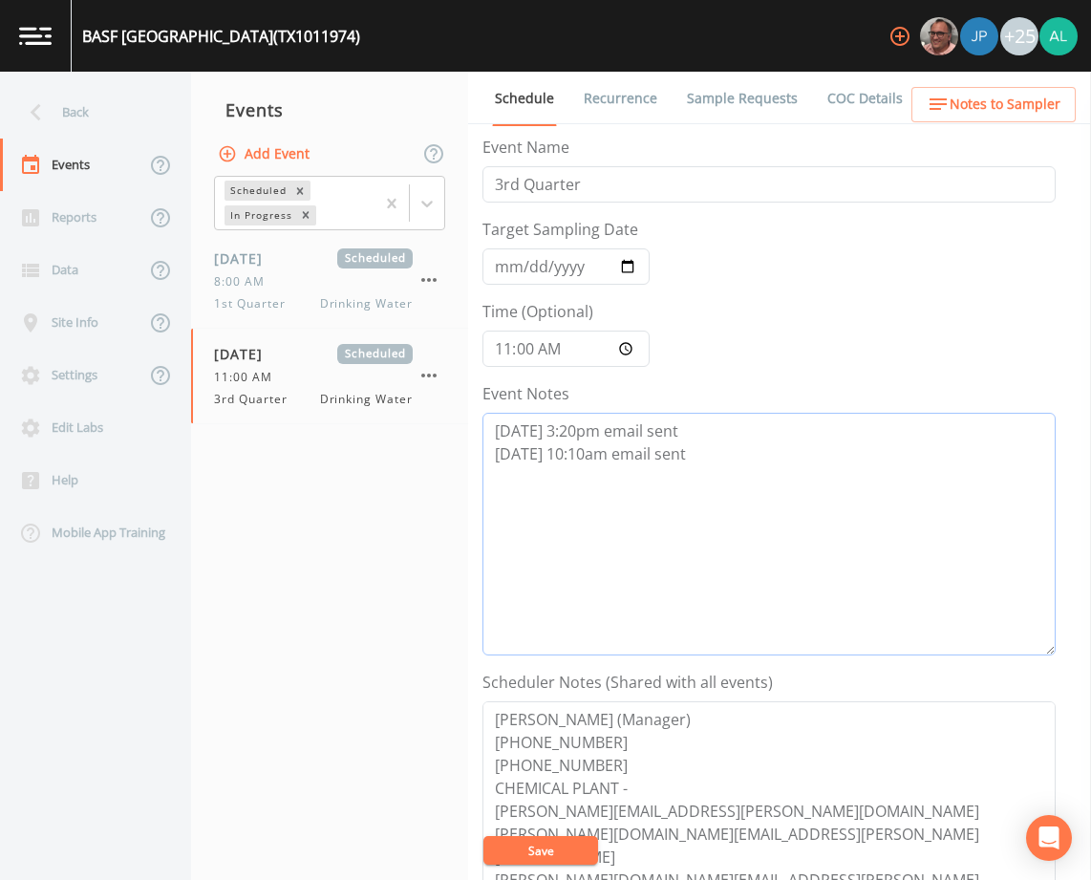
type textarea "[DATE] 3:20pm email sent [DATE] 10:10am email sent"
click at [533, 853] on button "Save" at bounding box center [540, 850] width 115 height 29
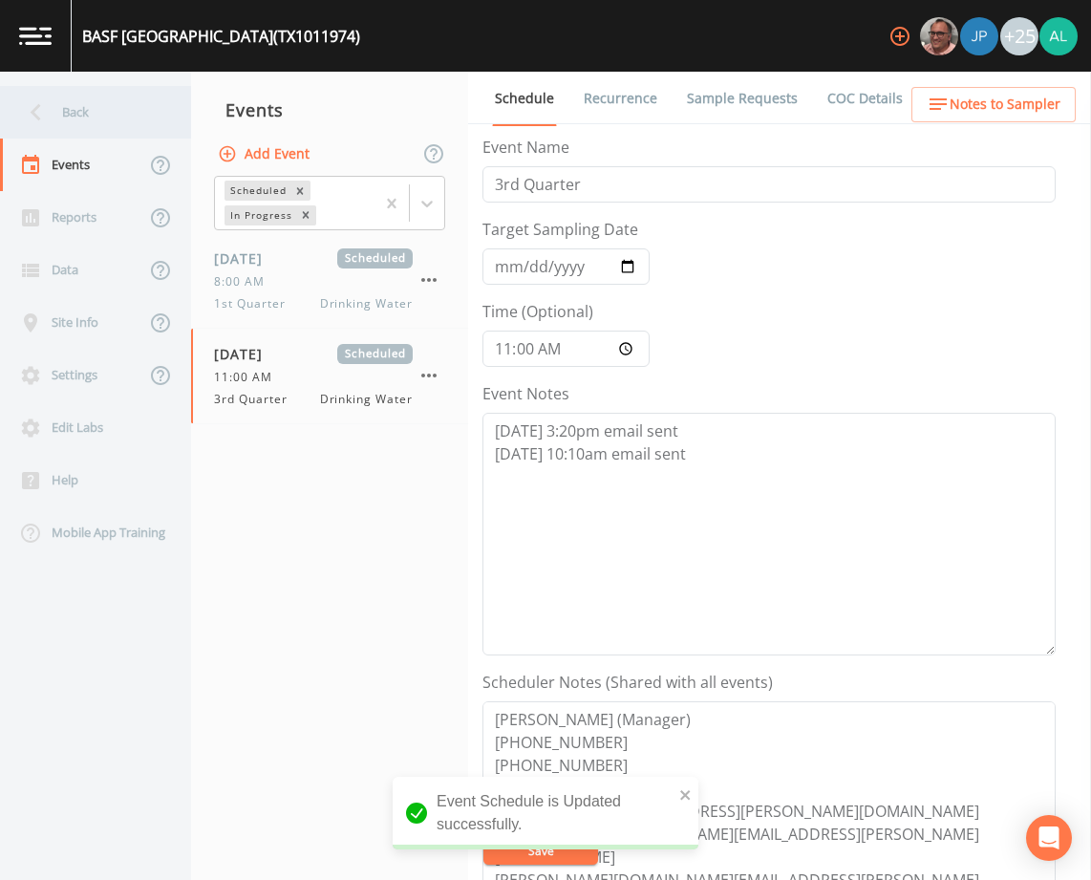
click at [34, 89] on div "Back" at bounding box center [86, 112] width 172 height 53
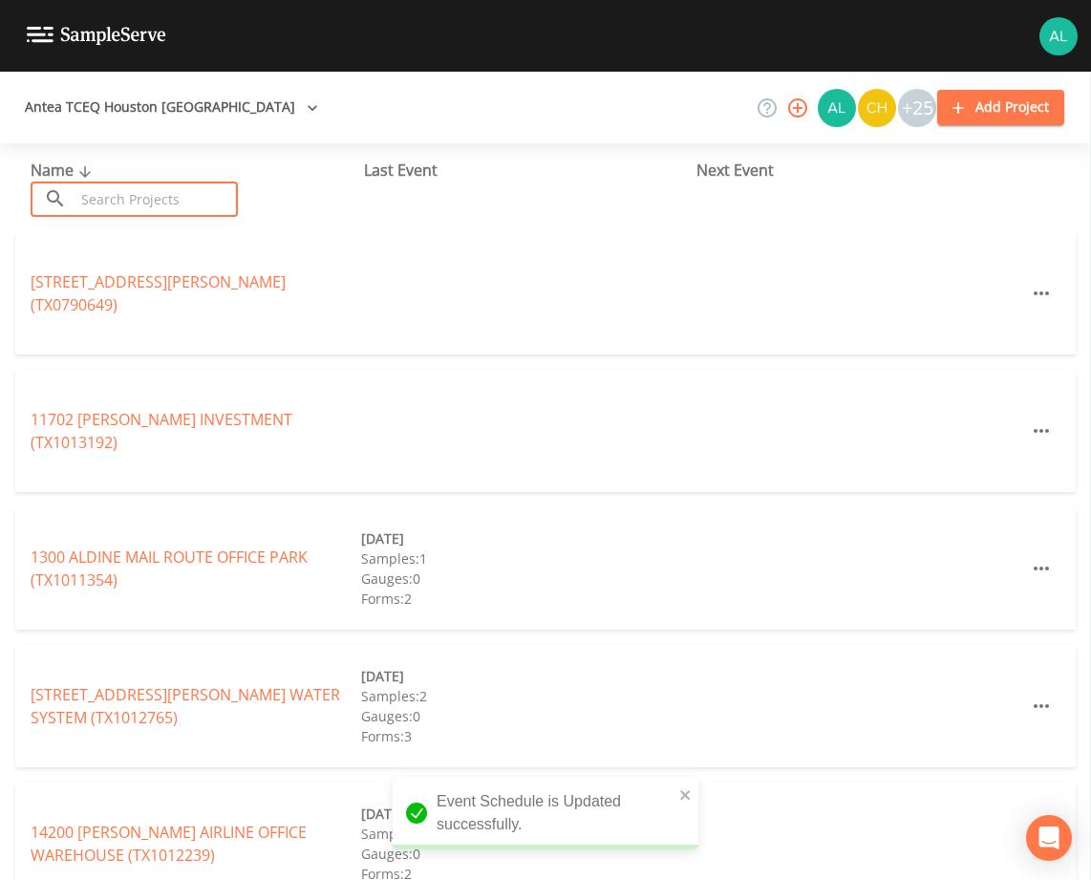
click at [77, 195] on input "text" at bounding box center [156, 199] width 163 height 35
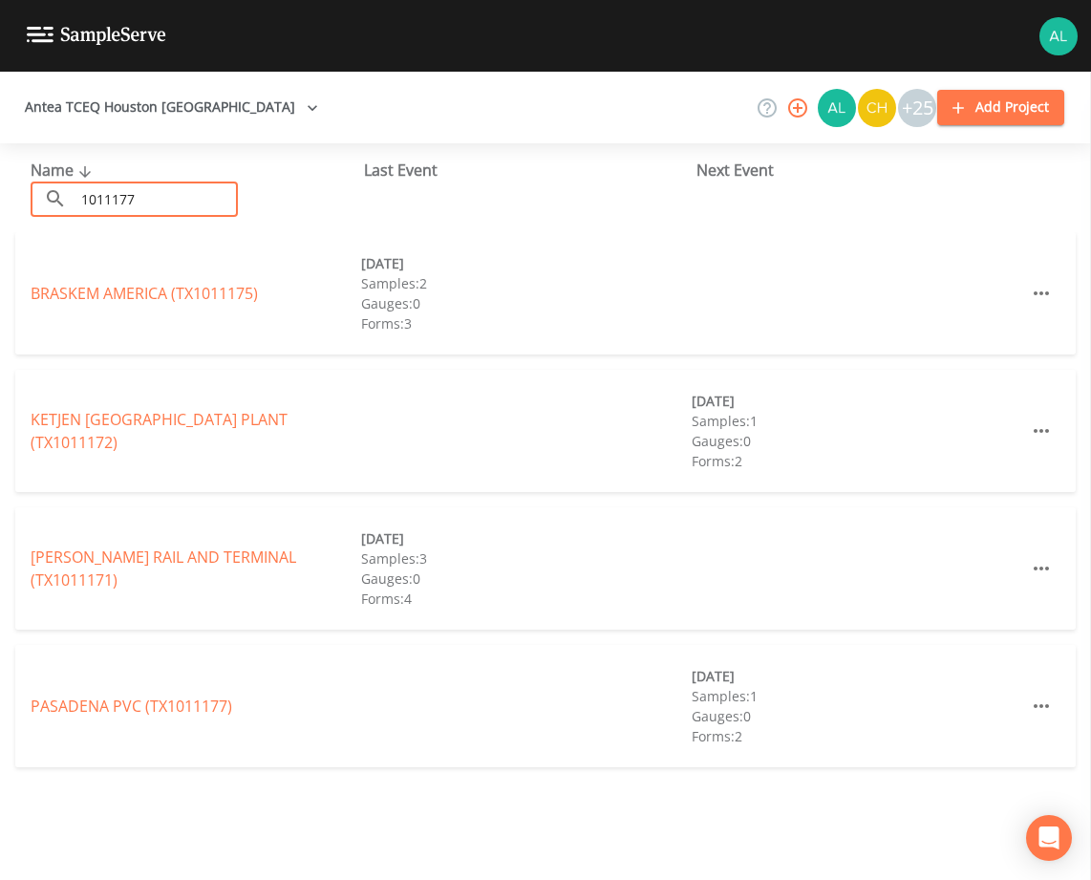
type input "1011177"
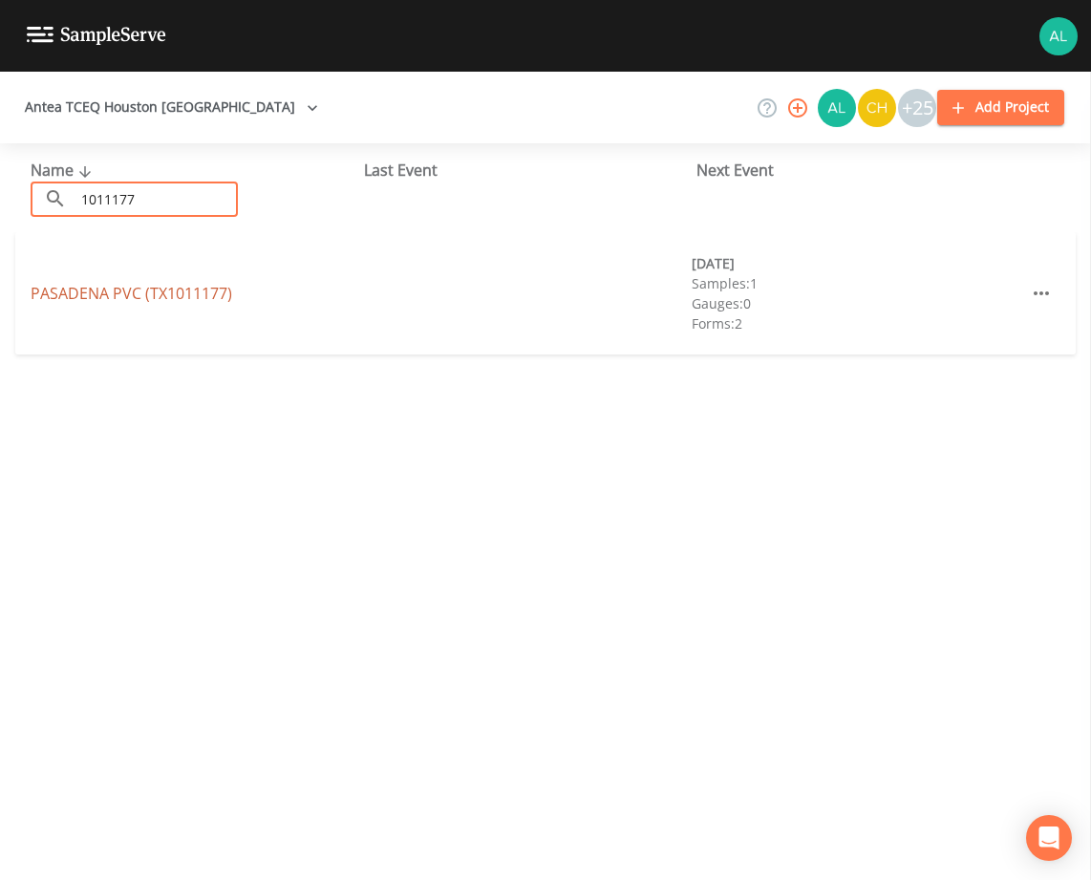
click at [141, 301] on link "PASADENA PVC (TX1011177)" at bounding box center [132, 293] width 202 height 21
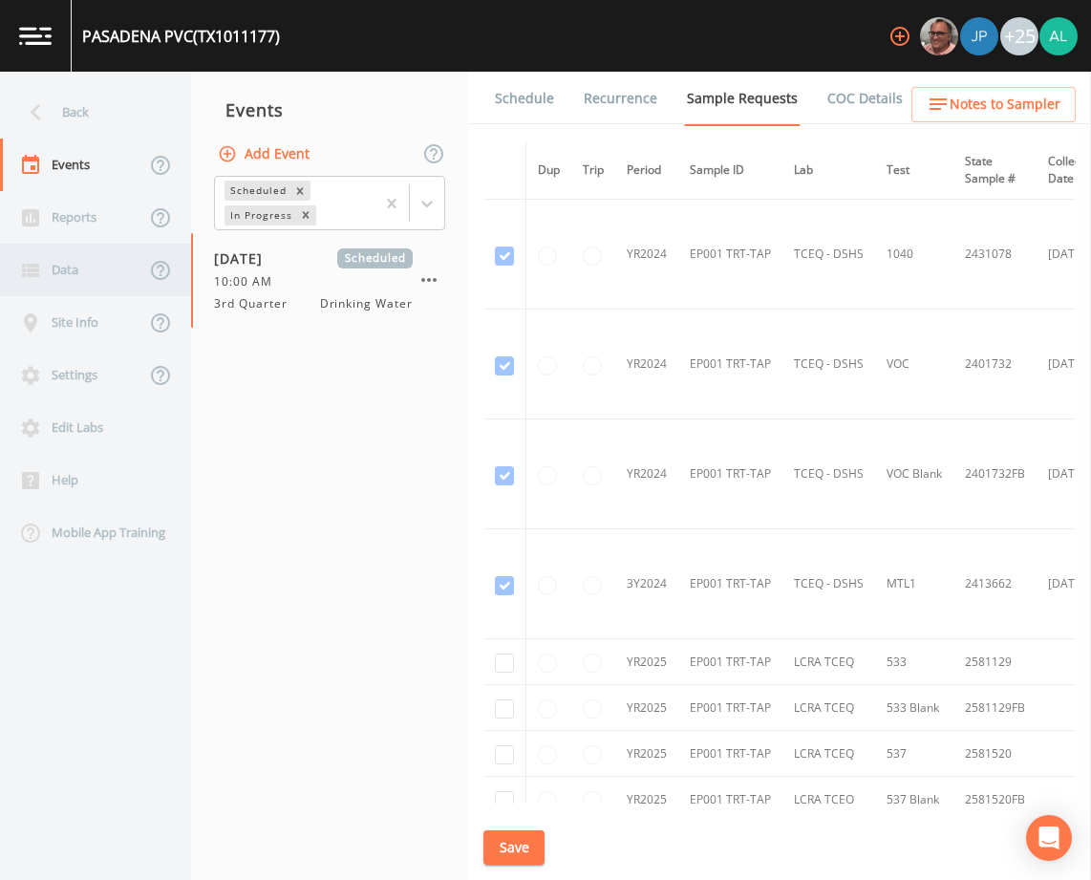
click at [147, 290] on div "Data" at bounding box center [95, 270] width 191 height 53
click at [515, 79] on link "Schedule" at bounding box center [524, 99] width 65 height 54
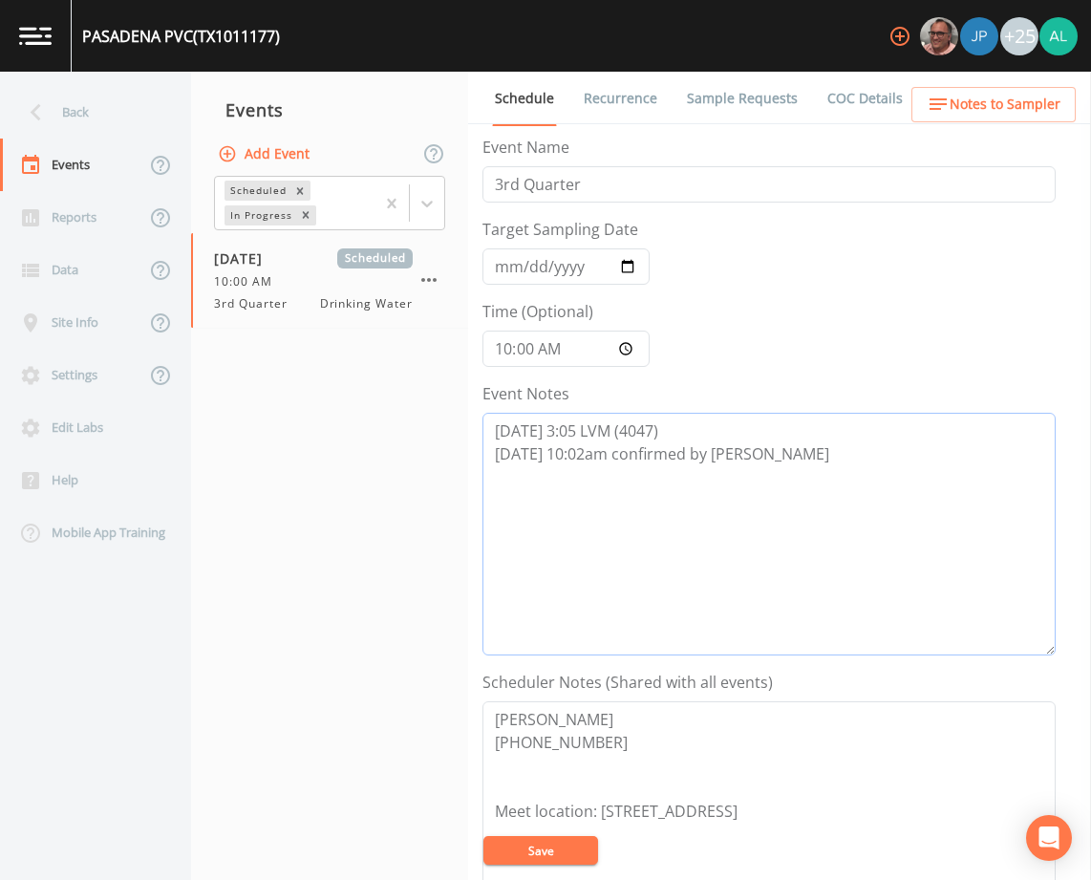
click at [689, 415] on textarea "[DATE] 3:05 LVM (4047) [DATE] 10:02am confirmed by [PERSON_NAME]" at bounding box center [768, 534] width 573 height 243
paste textarea "[DATE] 3:54pm received call from [PERSON_NAME] stating he dies not operate this…"
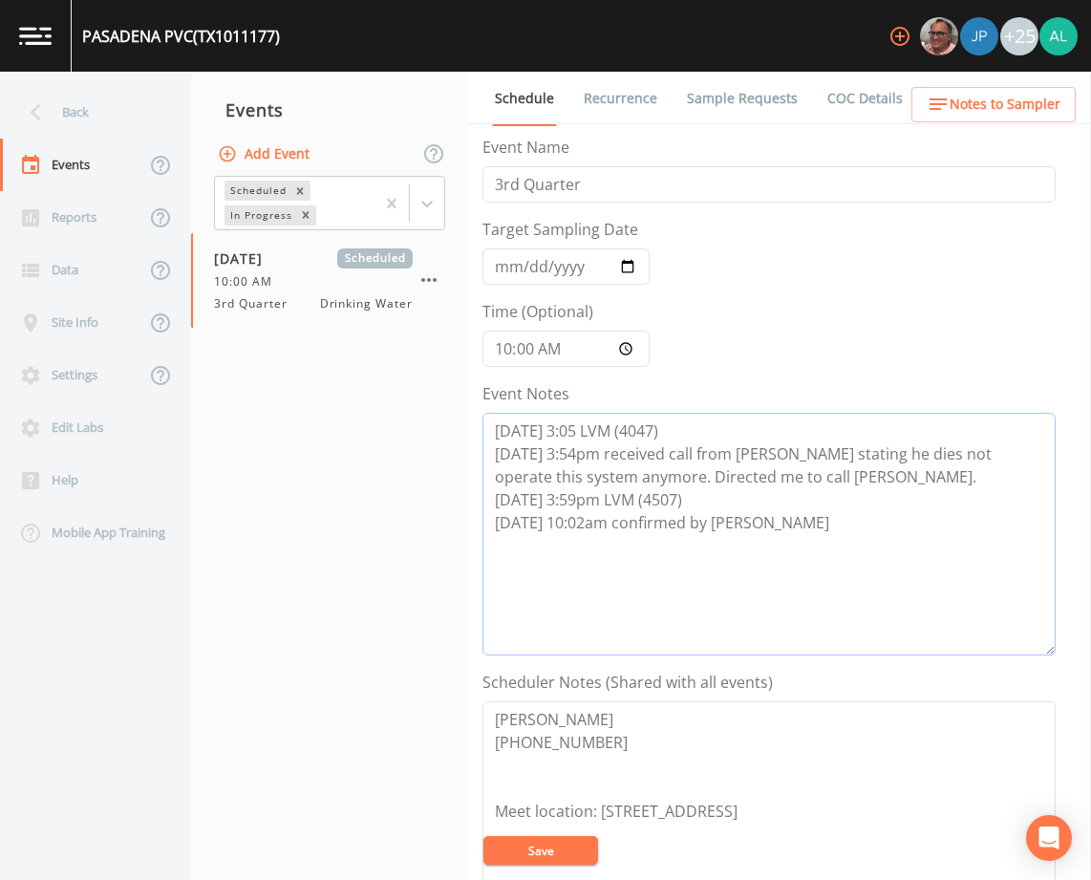
type textarea "[DATE] 3:05 LVM (4047) [DATE] 3:54pm received call from [PERSON_NAME] stating h…"
click at [516, 843] on button "Save" at bounding box center [540, 850] width 115 height 29
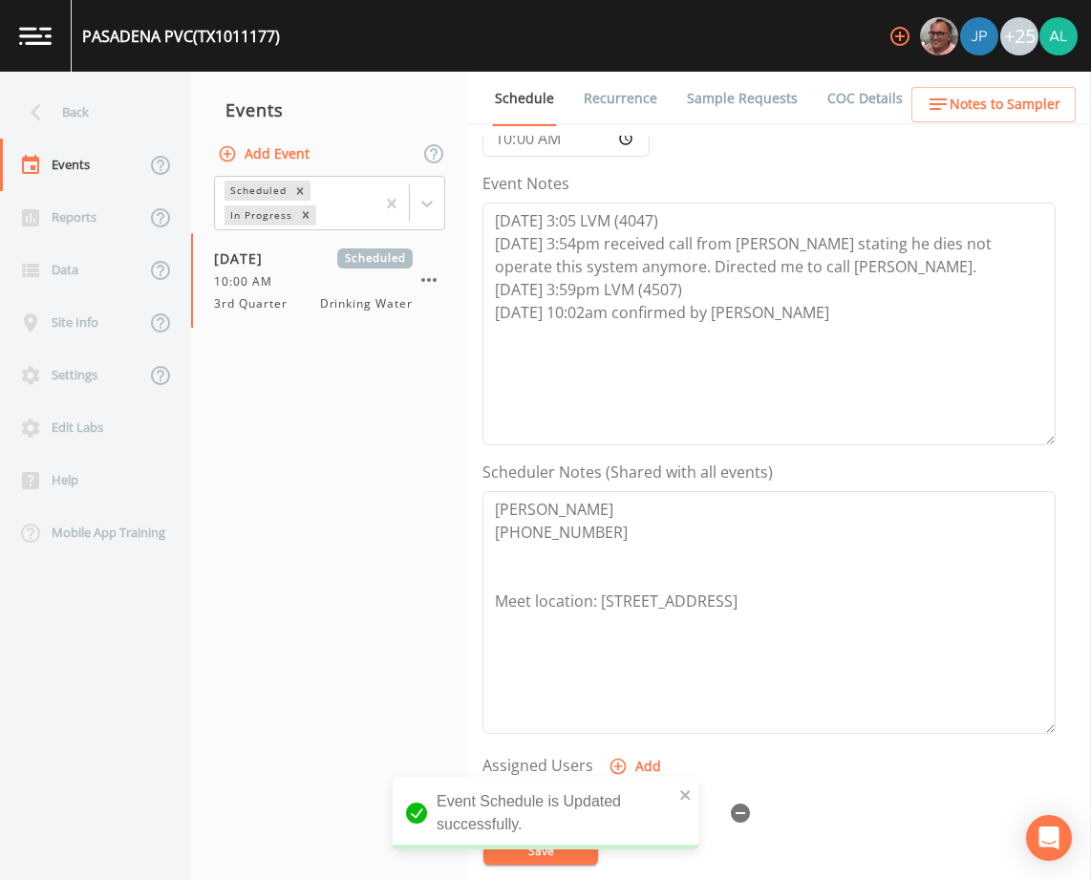
scroll to position [382, 0]
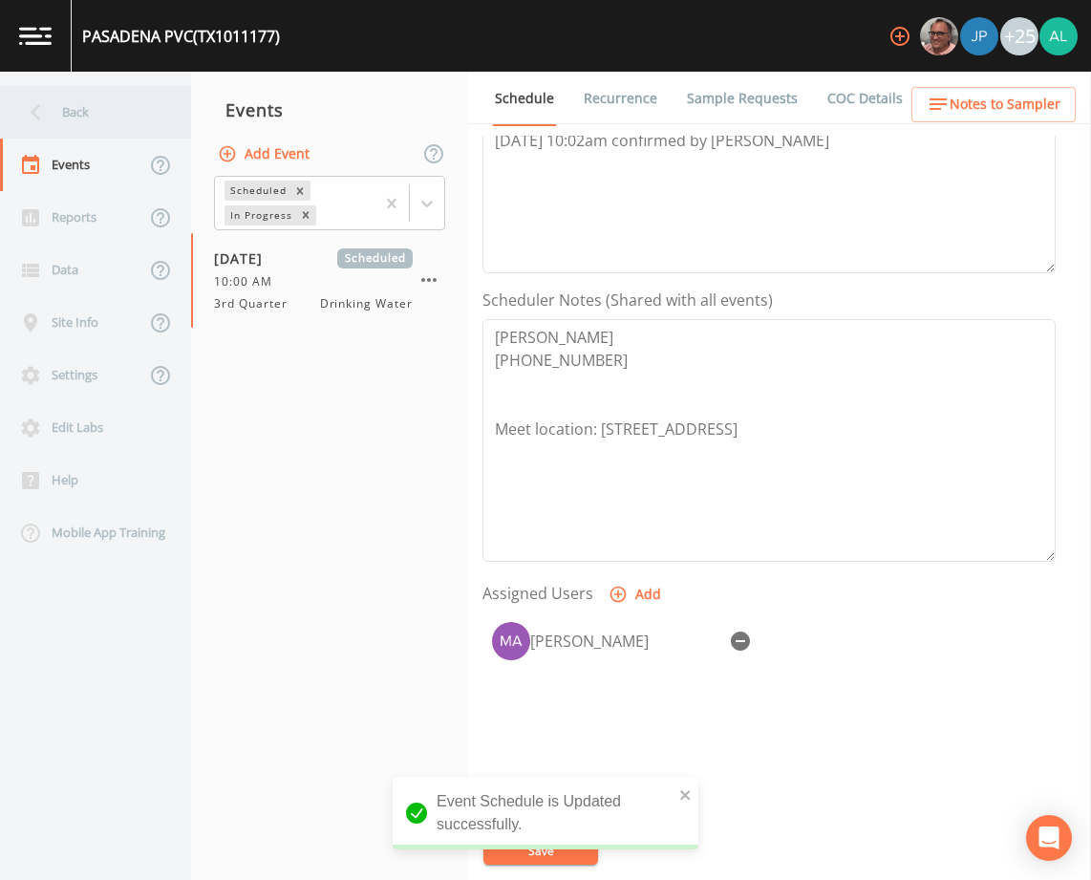
click at [82, 88] on div "Back" at bounding box center [86, 112] width 172 height 53
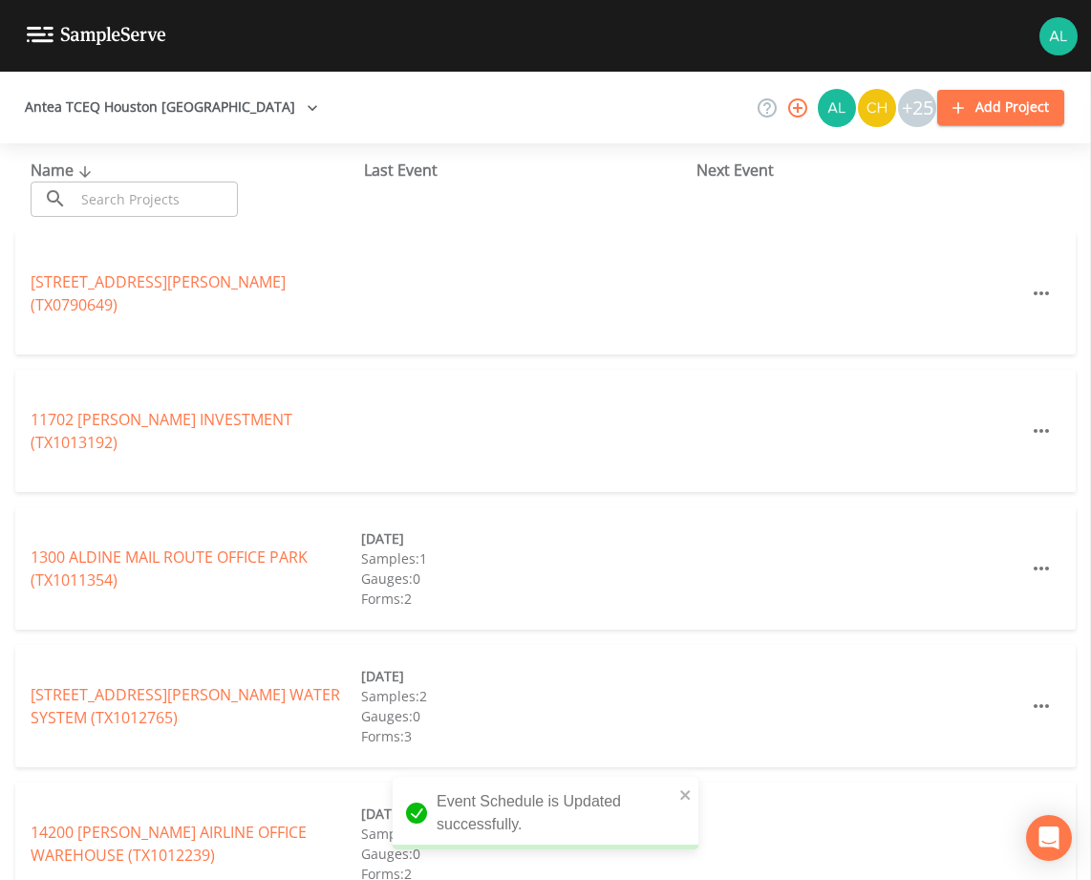
click at [135, 196] on input "text" at bounding box center [156, 199] width 163 height 35
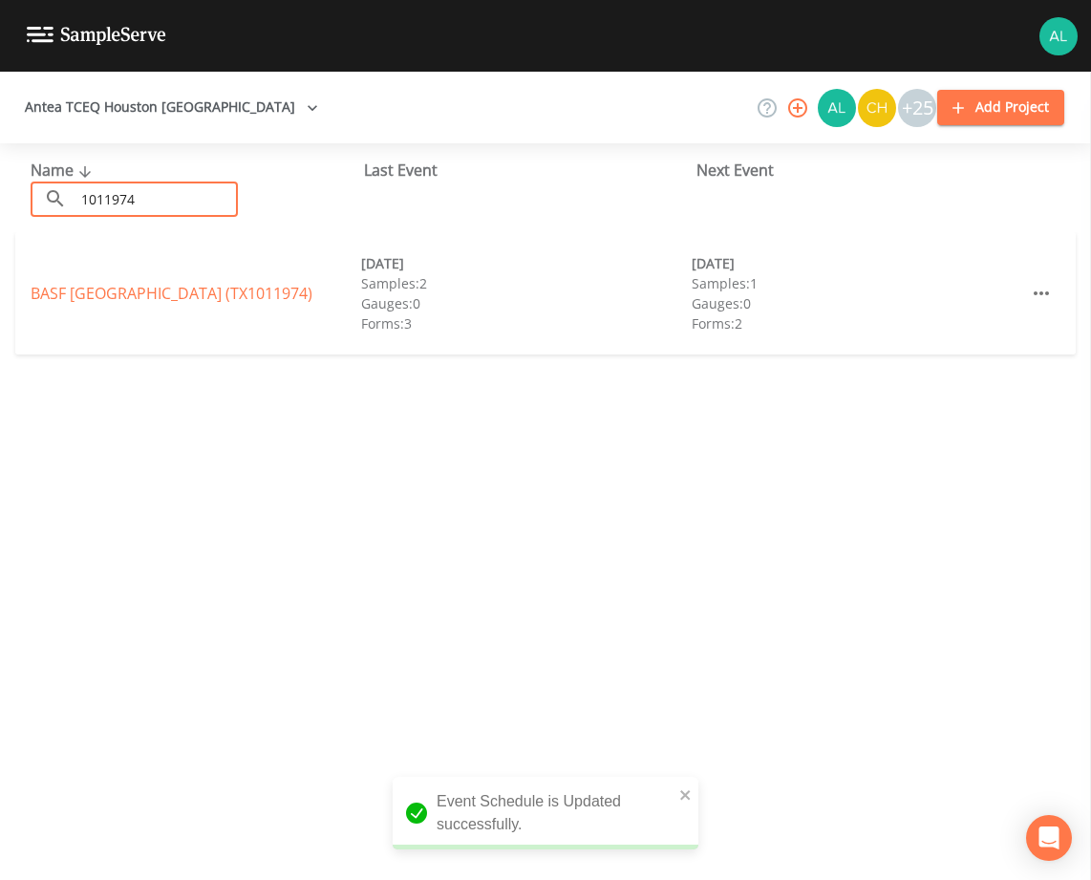
type input "1011974"
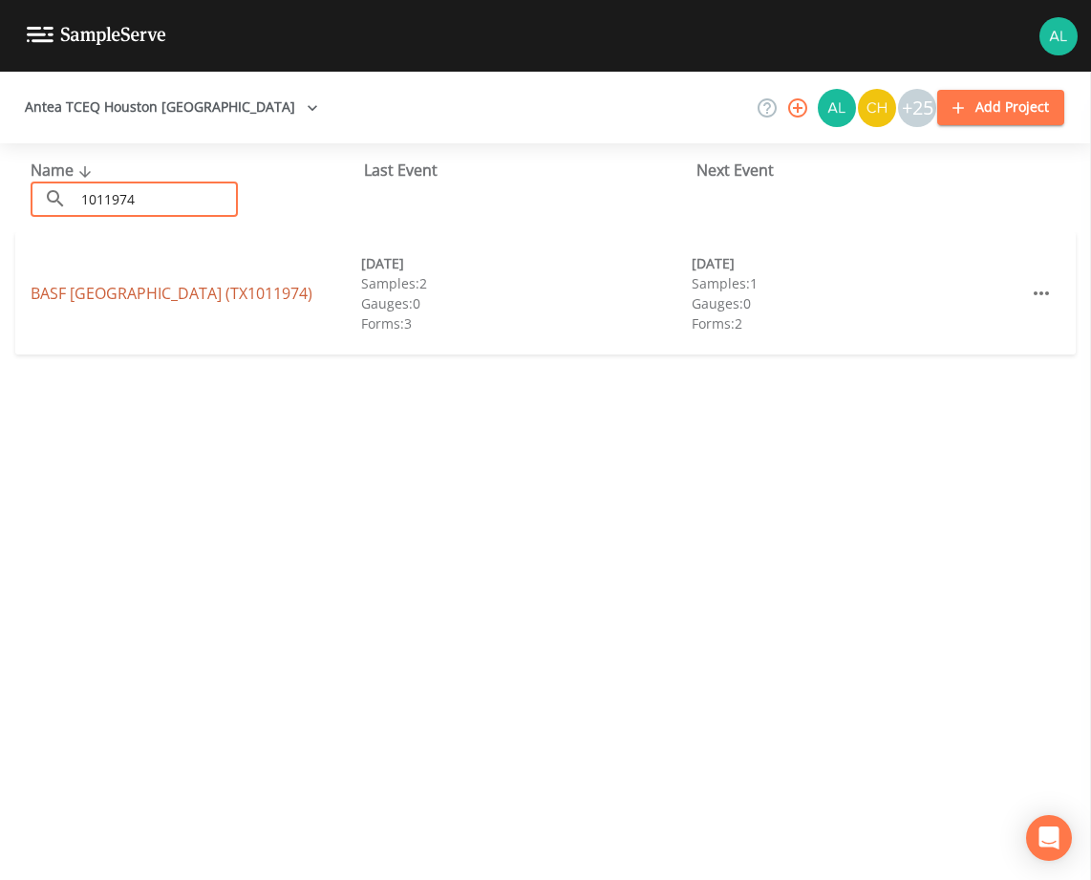
click at [173, 299] on link "BASF [GEOGRAPHIC_DATA] (TX1011974)" at bounding box center [172, 293] width 282 height 21
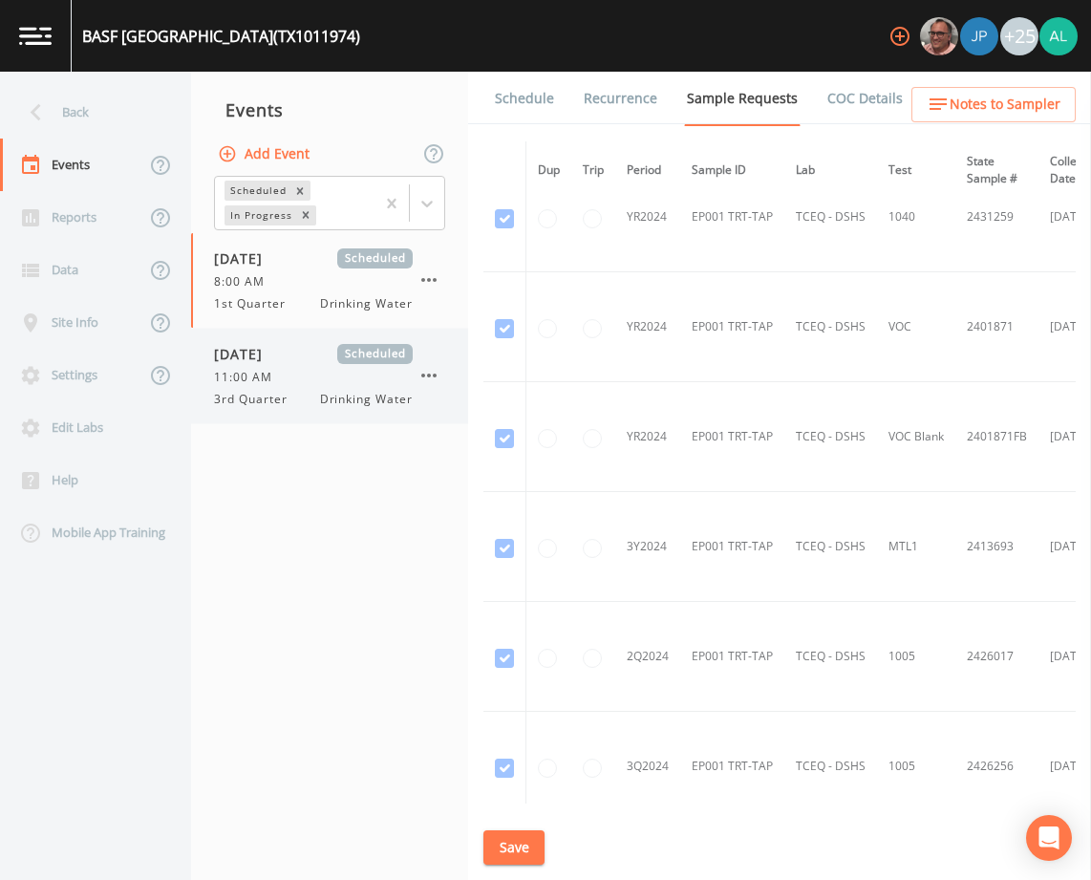
scroll to position [96, 0]
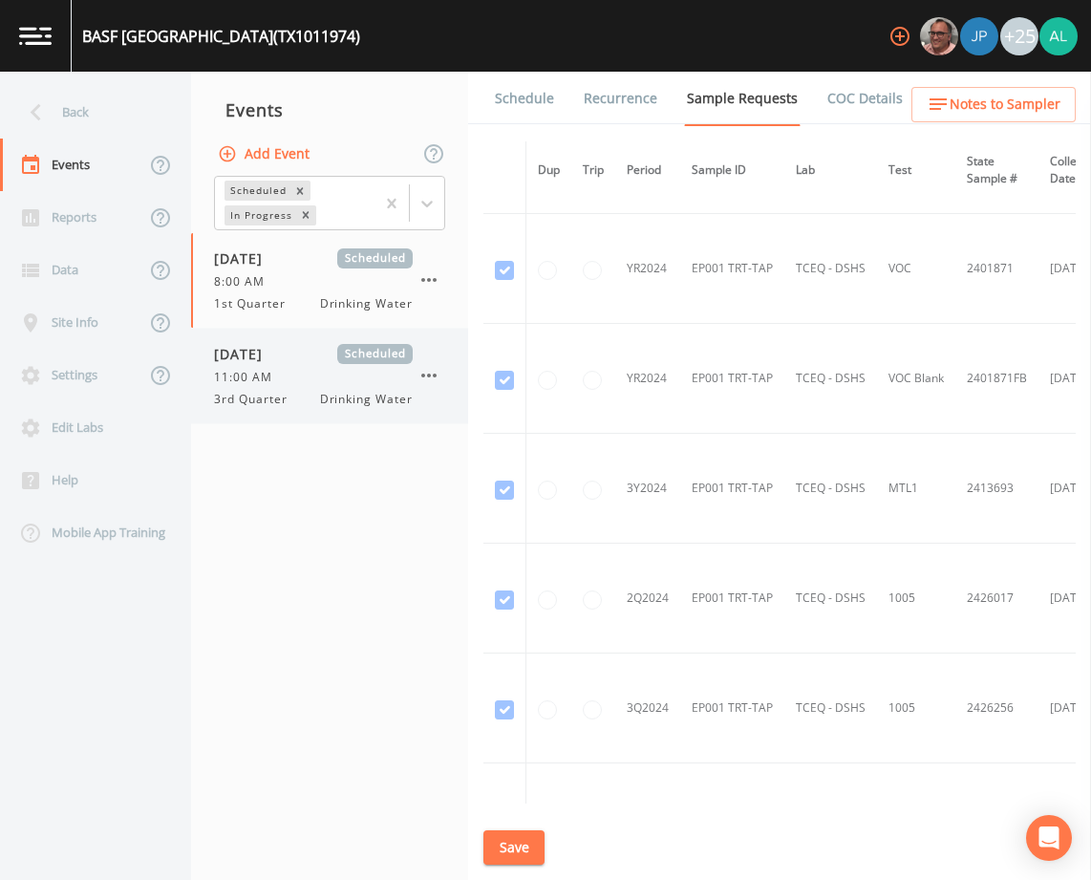
click at [338, 398] on span "Drinking Water" at bounding box center [366, 399] width 93 height 17
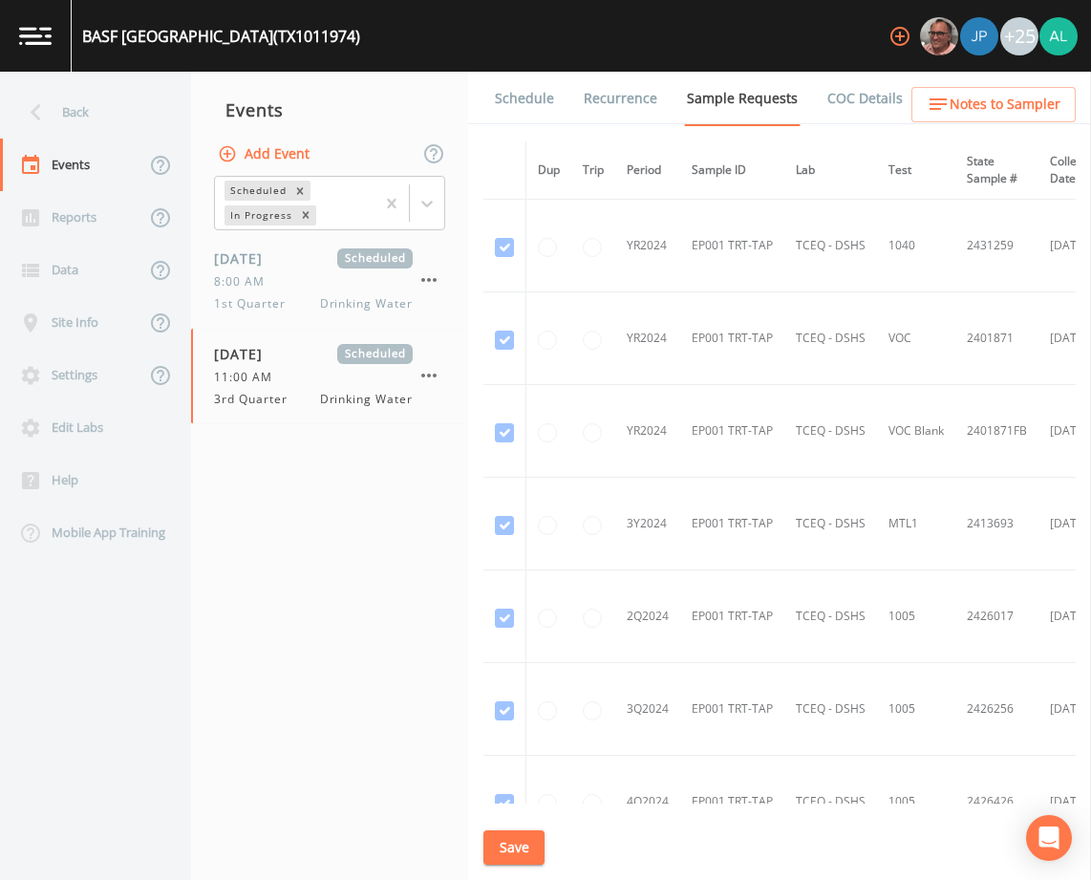
drag, startPoint x: 542, startPoint y: 121, endPoint x: 546, endPoint y: 100, distance: 21.4
click at [542, 119] on link "Schedule" at bounding box center [524, 99] width 65 height 54
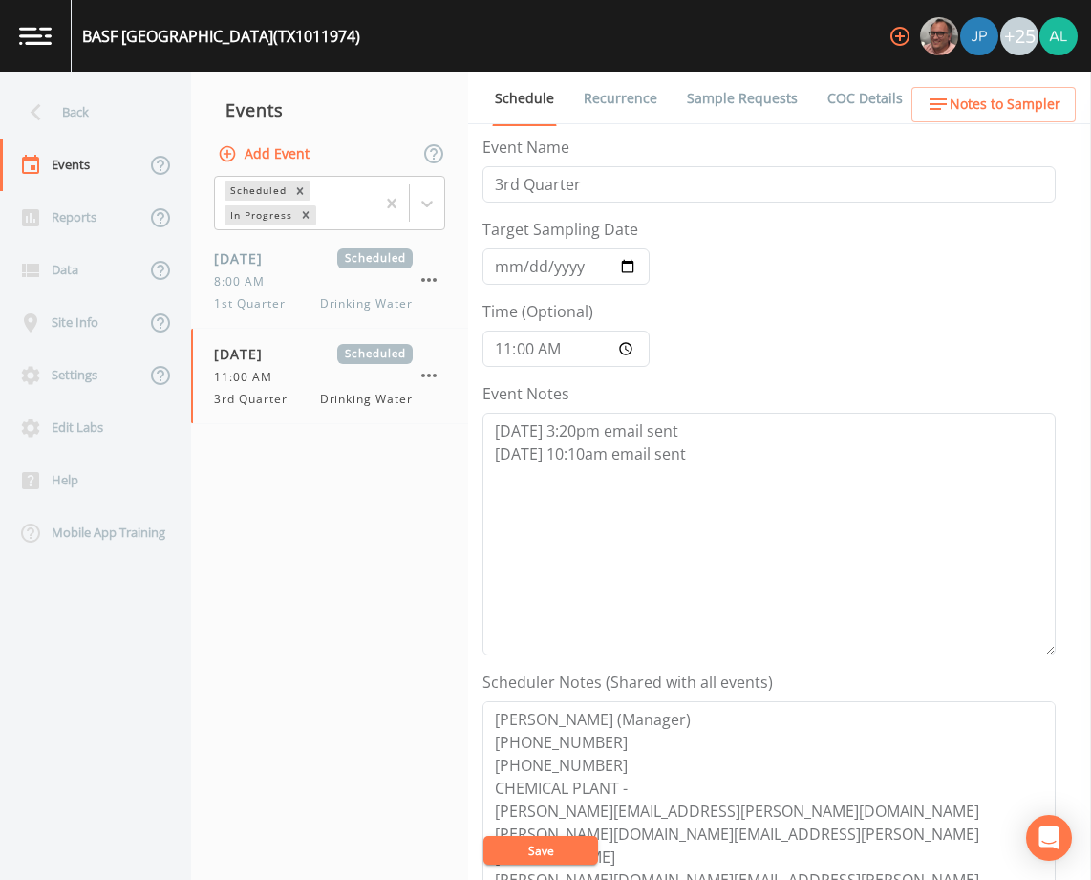
click at [572, 859] on button "Save" at bounding box center [540, 850] width 115 height 29
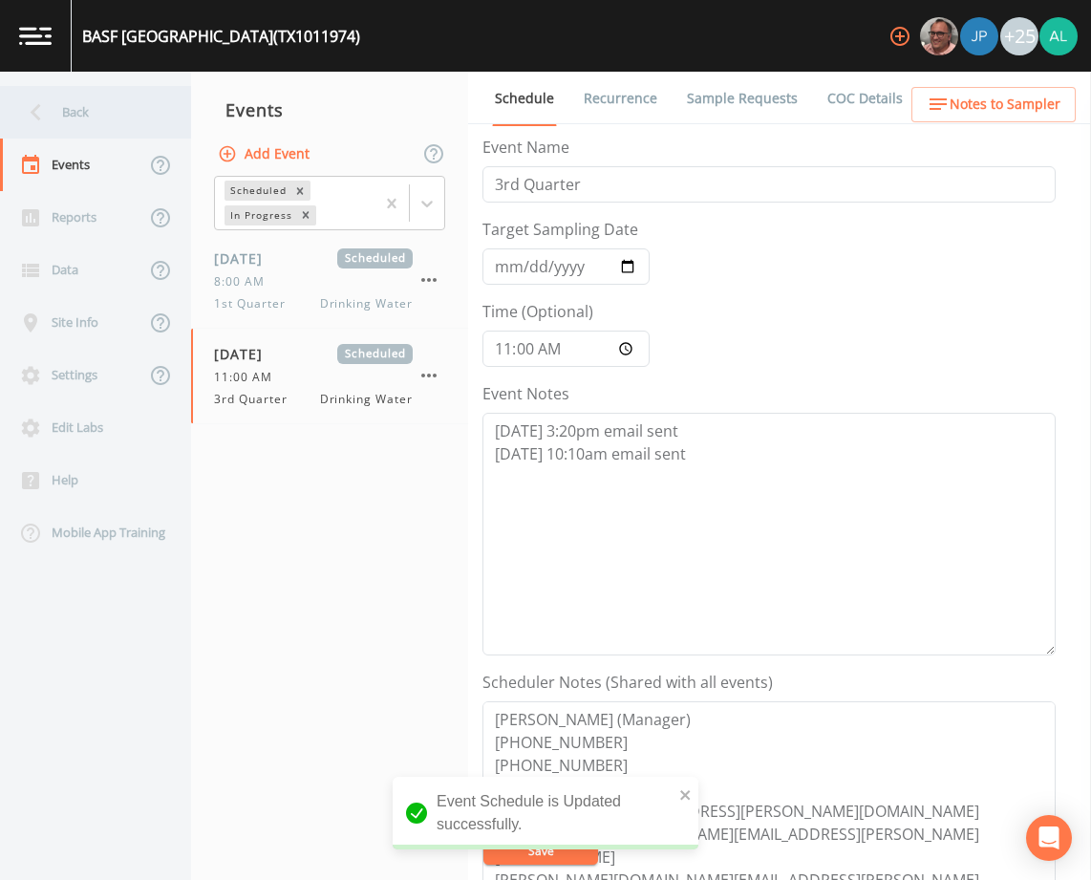
click at [130, 119] on div "Back" at bounding box center [86, 112] width 172 height 53
